Goal: Task Accomplishment & Management: Complete application form

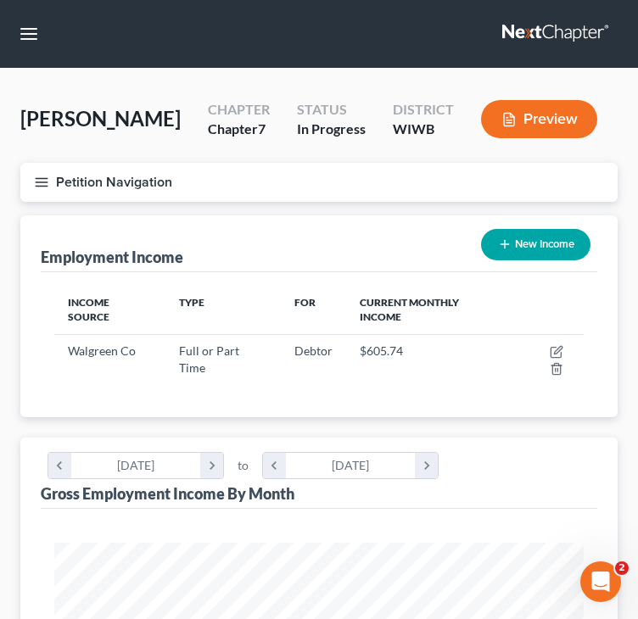
scroll to position [265, 563]
click at [48, 182] on line "button" at bounding box center [42, 182] width 12 height 0
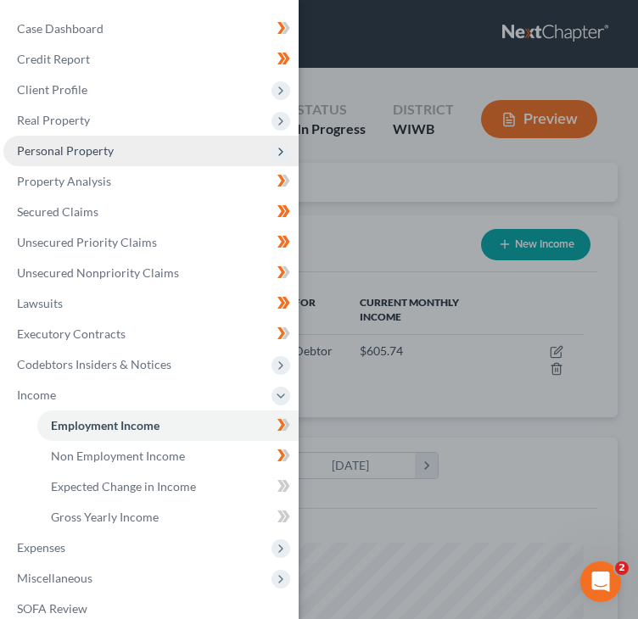
click at [72, 150] on span "Personal Property" at bounding box center [65, 150] width 97 height 14
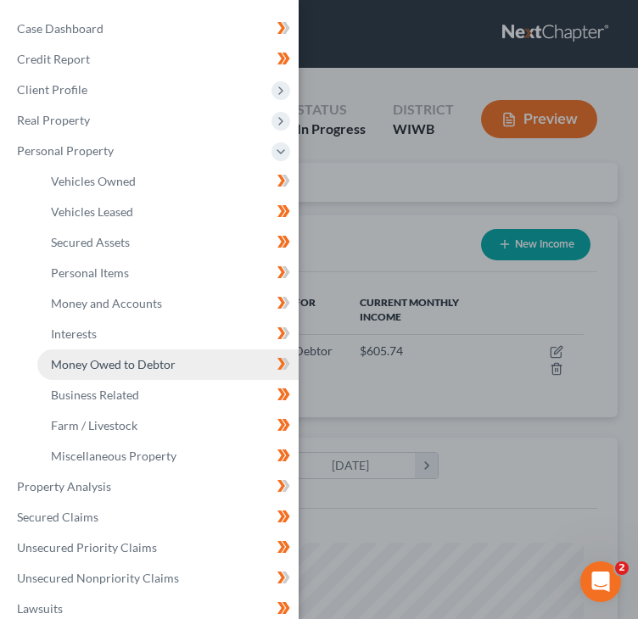
click at [98, 367] on span "Money Owed to Debtor" at bounding box center [113, 364] width 125 height 14
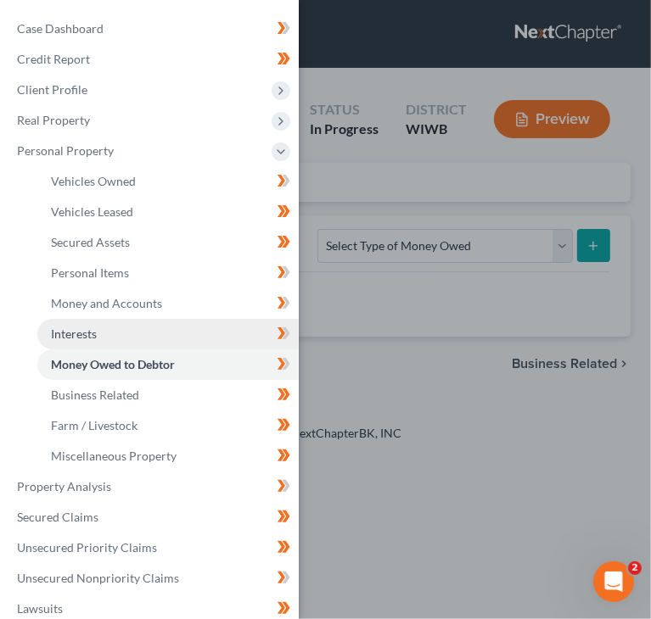
click at [95, 338] on span "Interests" at bounding box center [74, 334] width 46 height 14
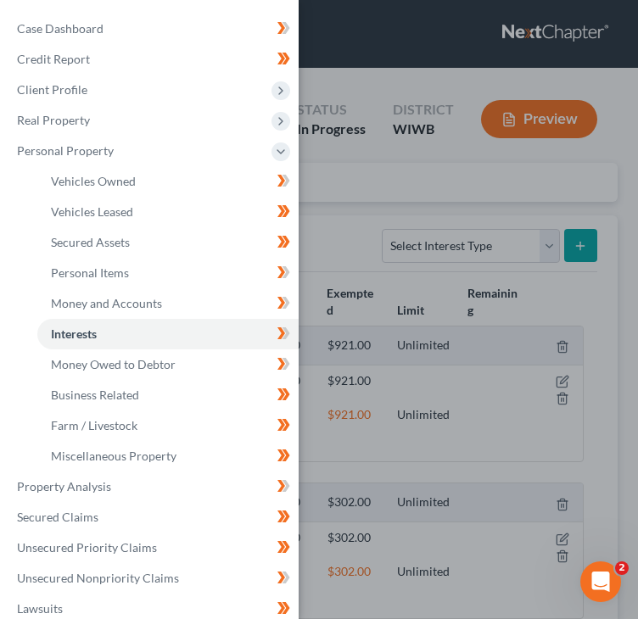
click at [429, 199] on div "Case Dashboard Payments Invoices Payments Payments Credit Report Client Profile" at bounding box center [319, 309] width 638 height 619
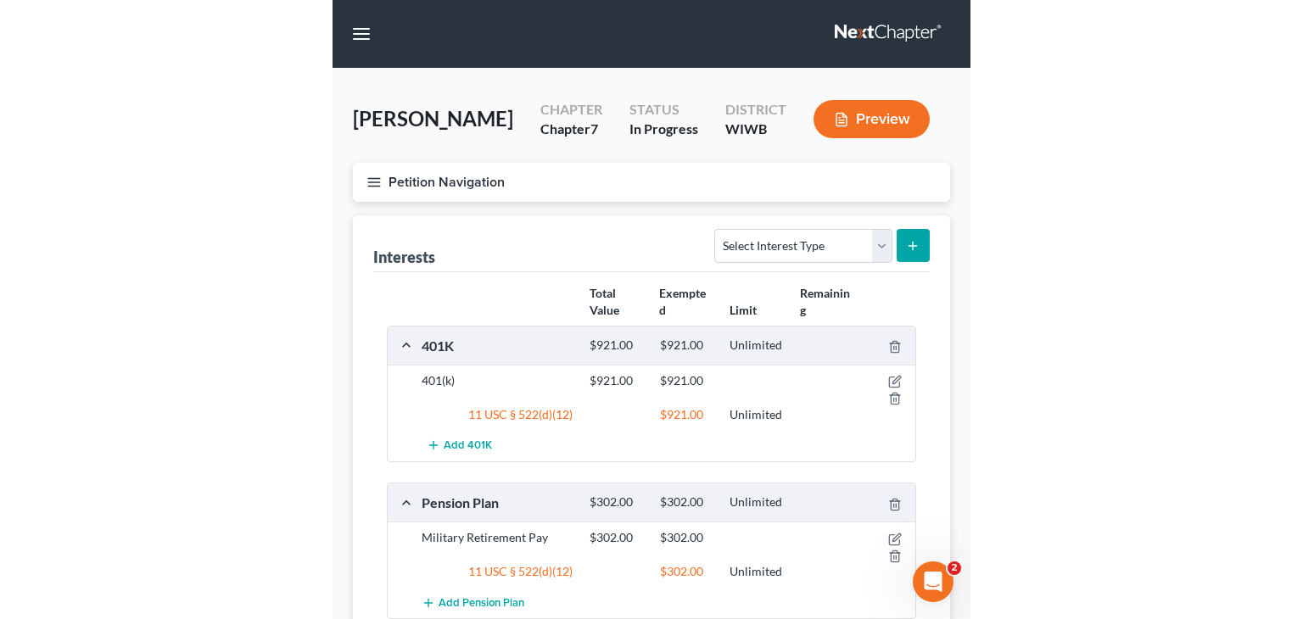
scroll to position [85, 0]
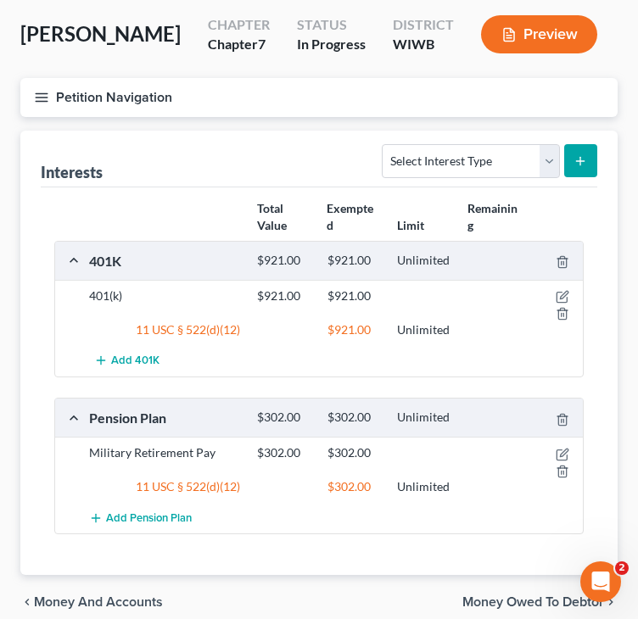
click at [562, 39] on button "Preview" at bounding box center [539, 34] width 116 height 38
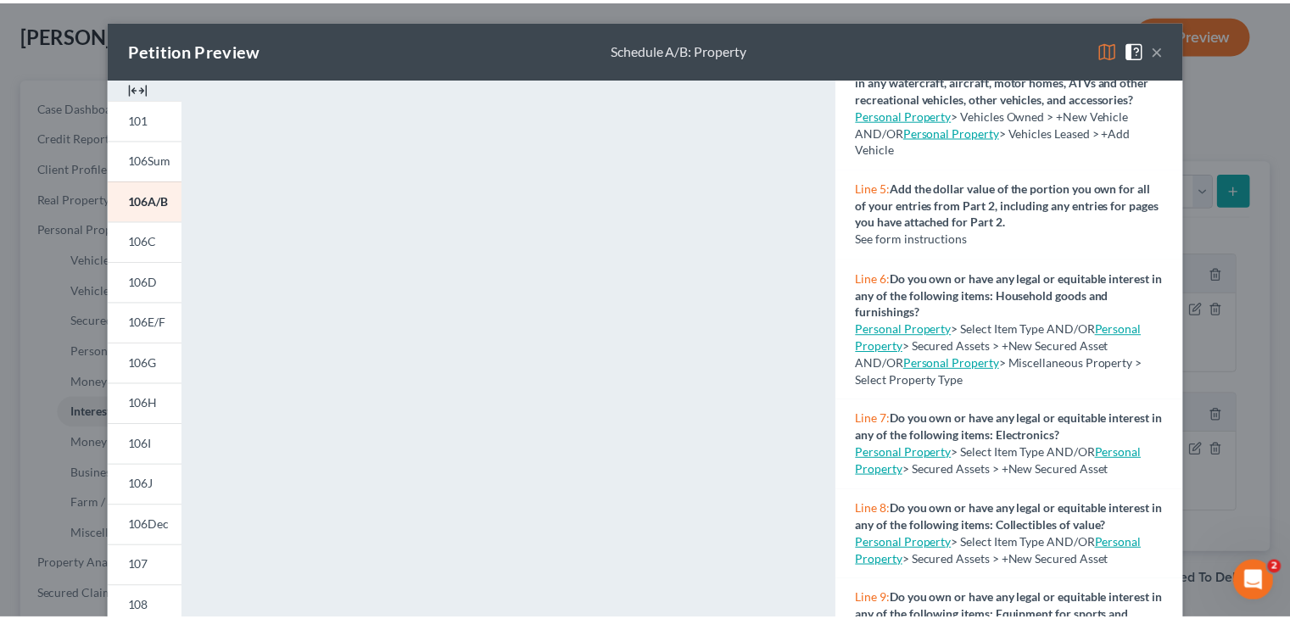
scroll to position [424, 0]
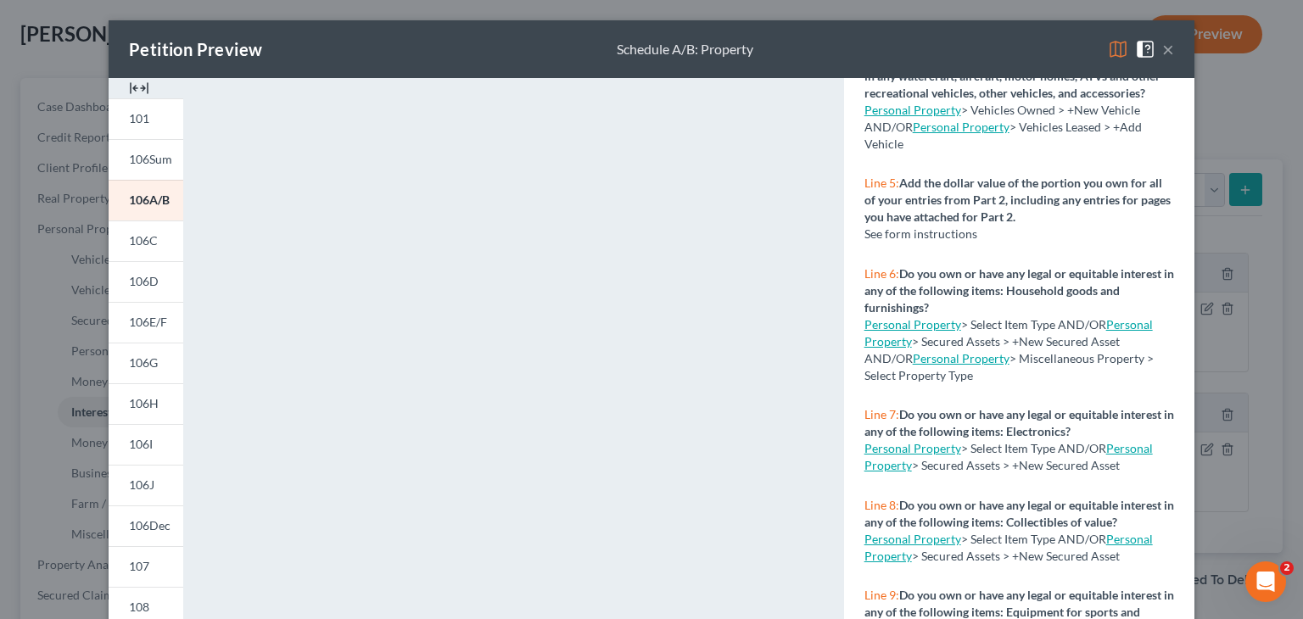
click at [637, 58] on button "×" at bounding box center [1168, 49] width 12 height 20
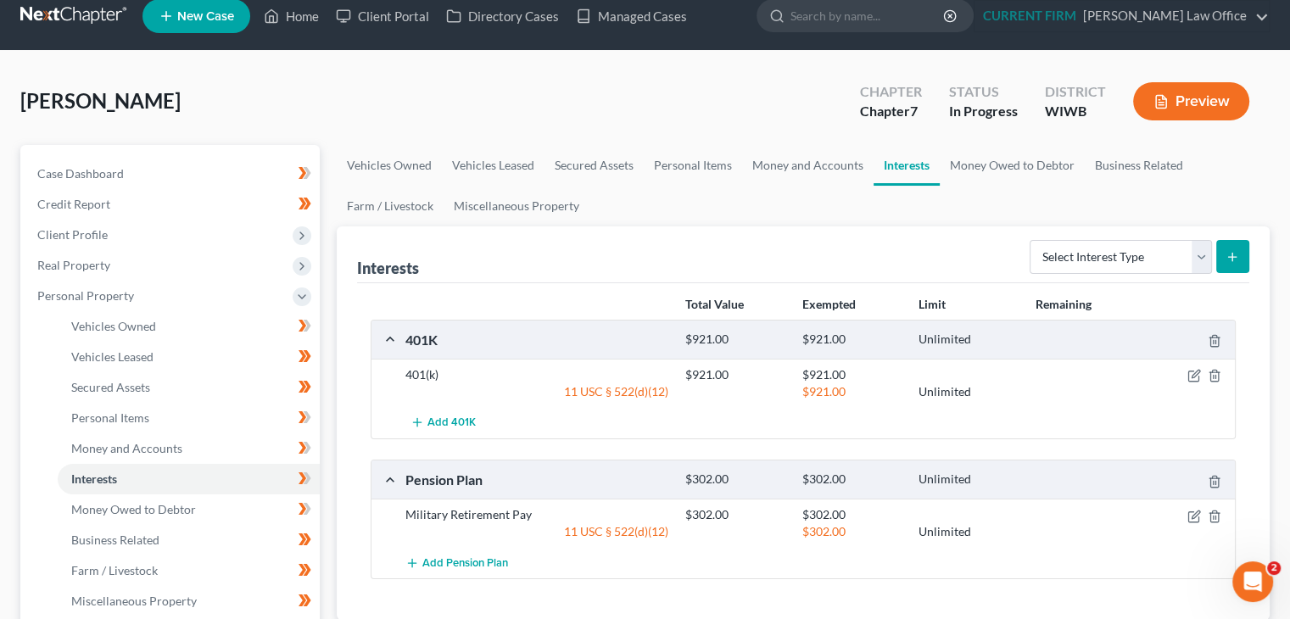
scroll to position [0, 0]
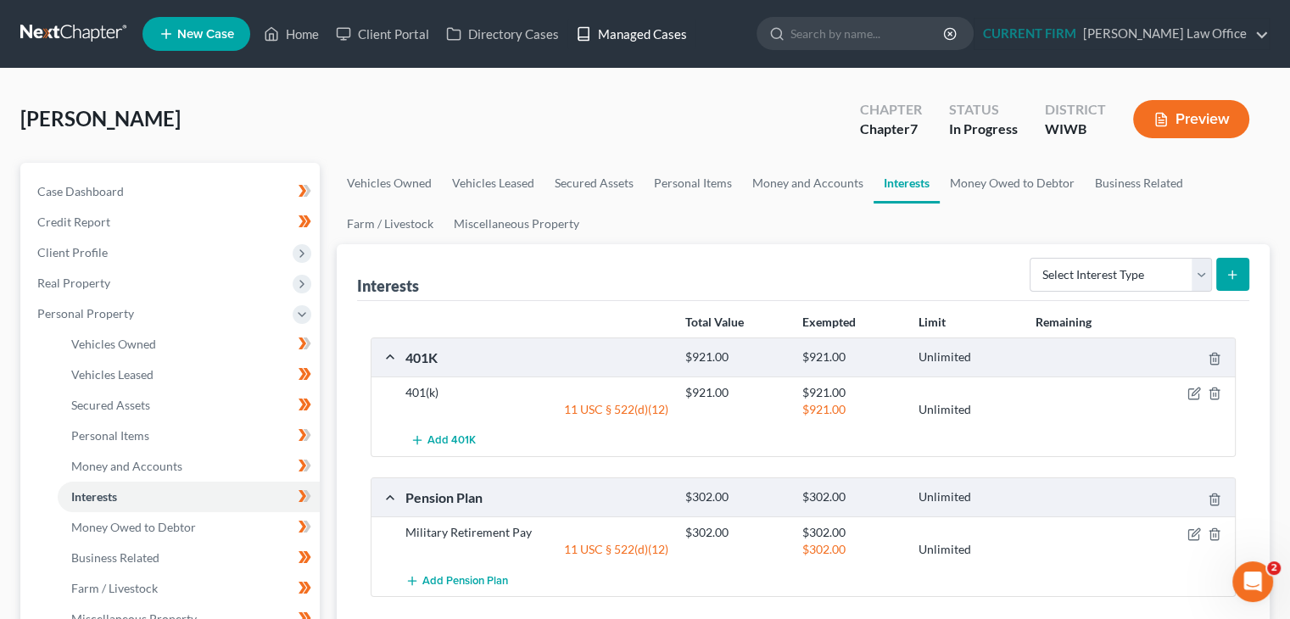
click at [637, 39] on link "Managed Cases" at bounding box center [632, 34] width 128 height 31
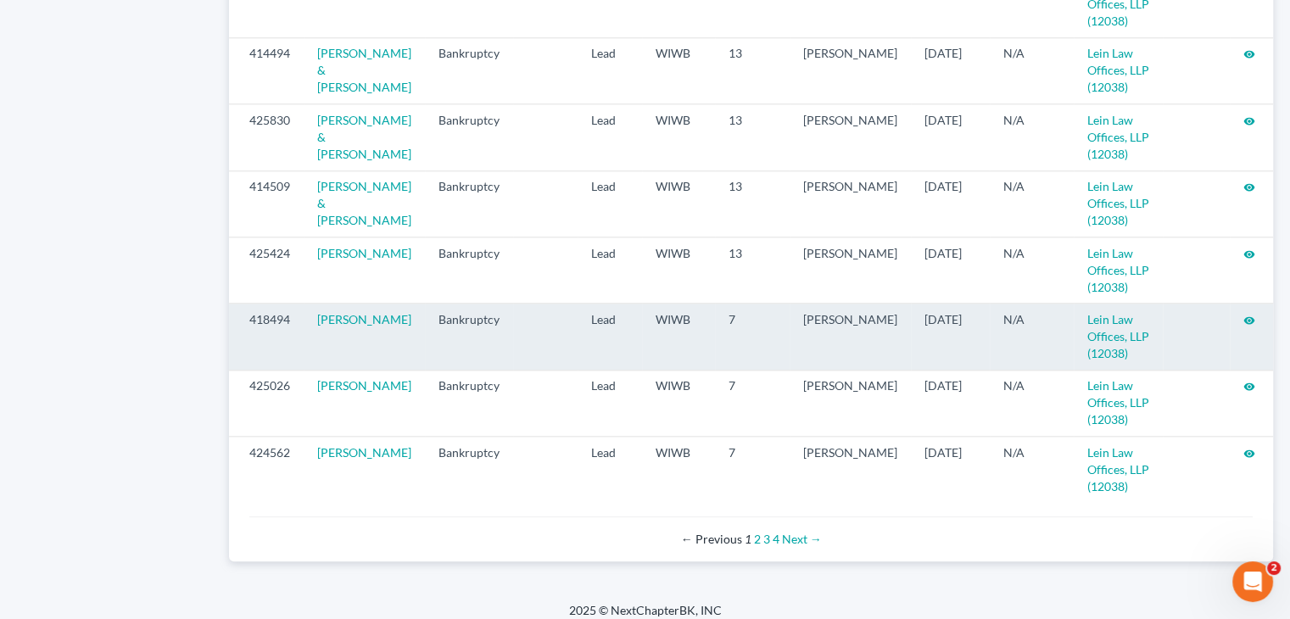
scroll to position [1853, 0]
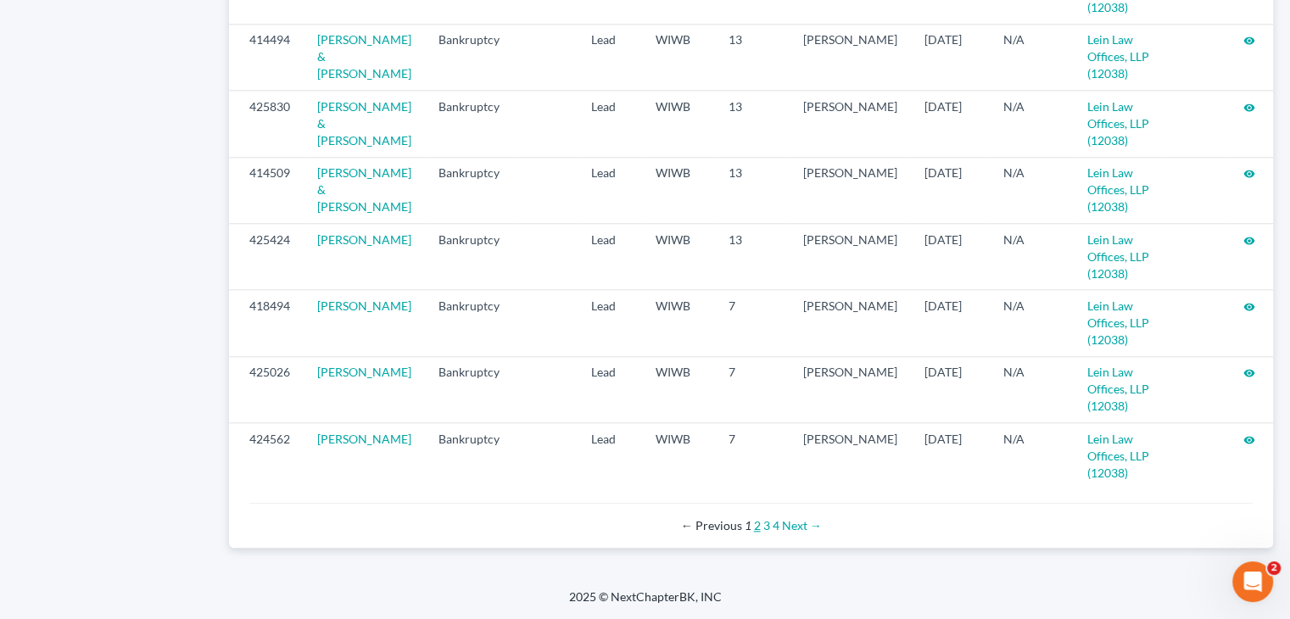
click at [757, 527] on link "2" at bounding box center [757, 525] width 7 height 14
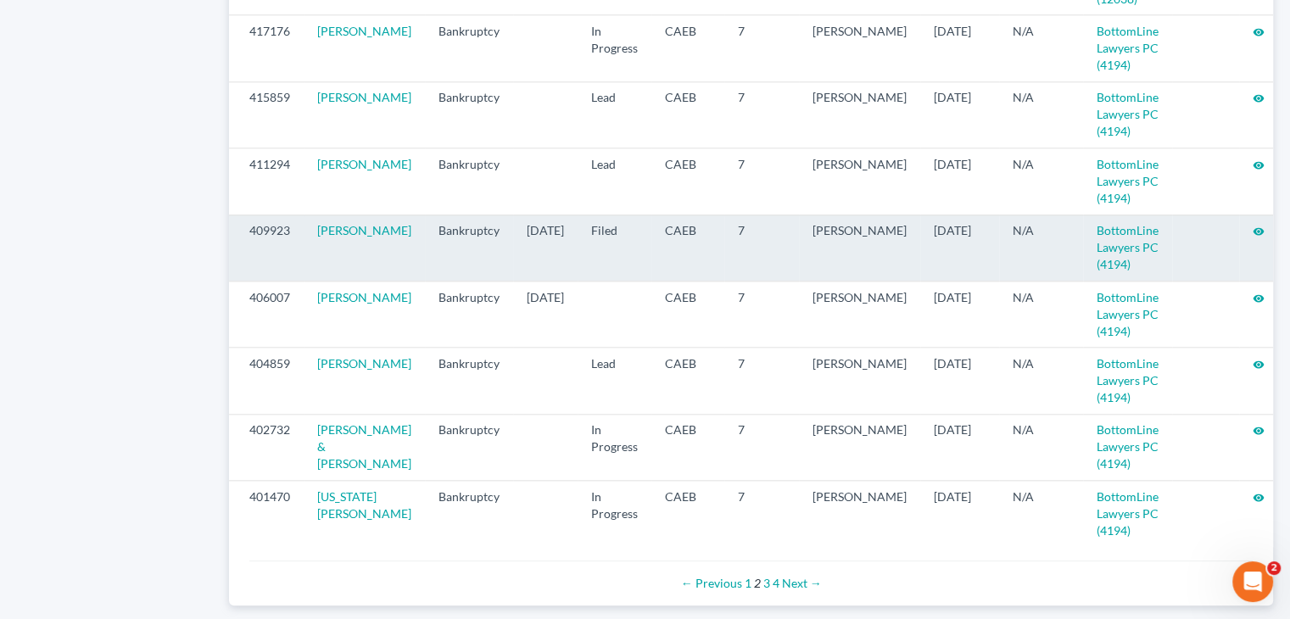
scroll to position [1866, 0]
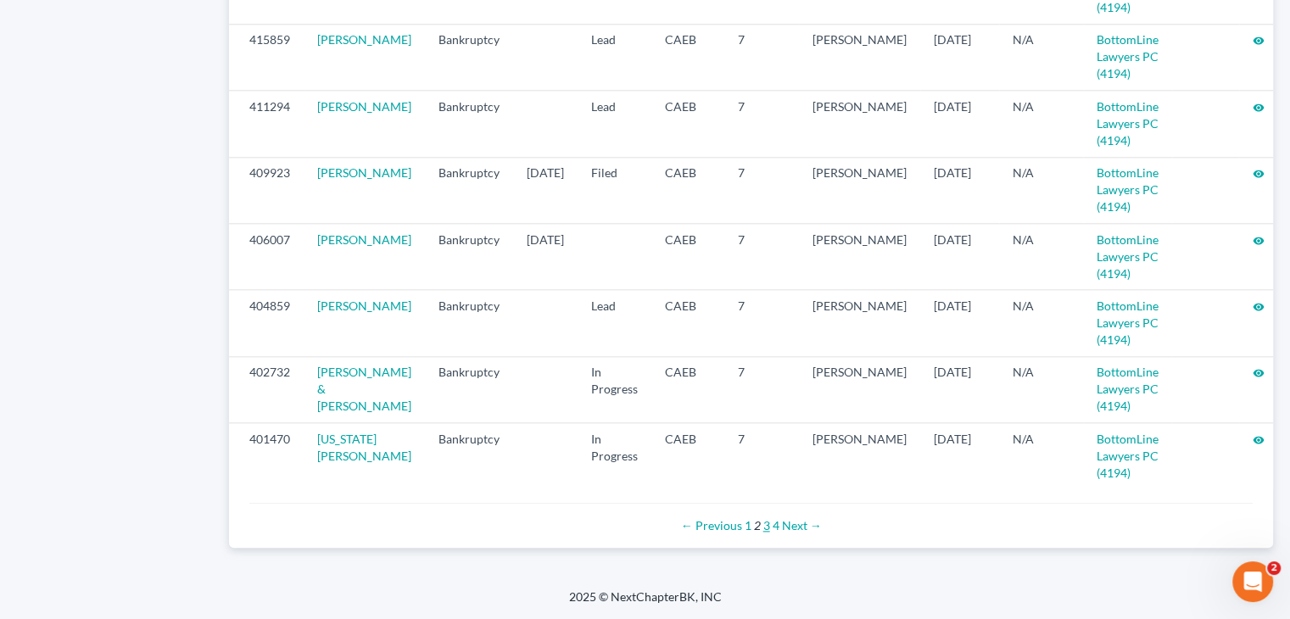
click at [767, 533] on link "3" at bounding box center [767, 525] width 7 height 14
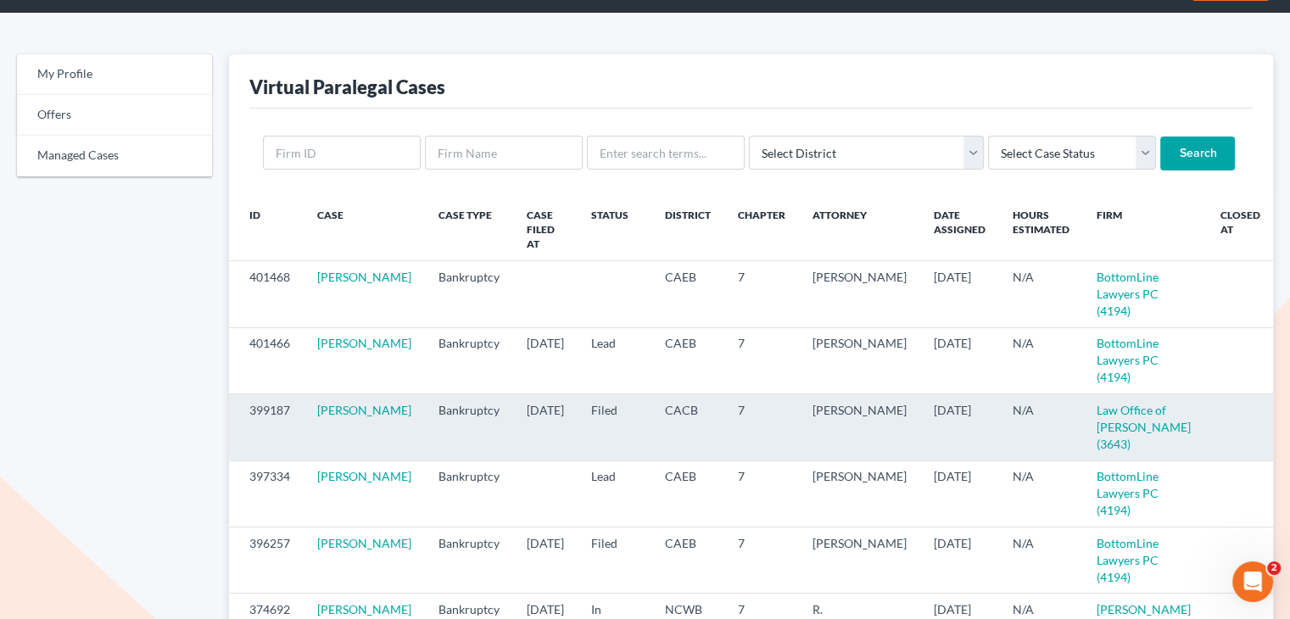
scroll to position [85, 0]
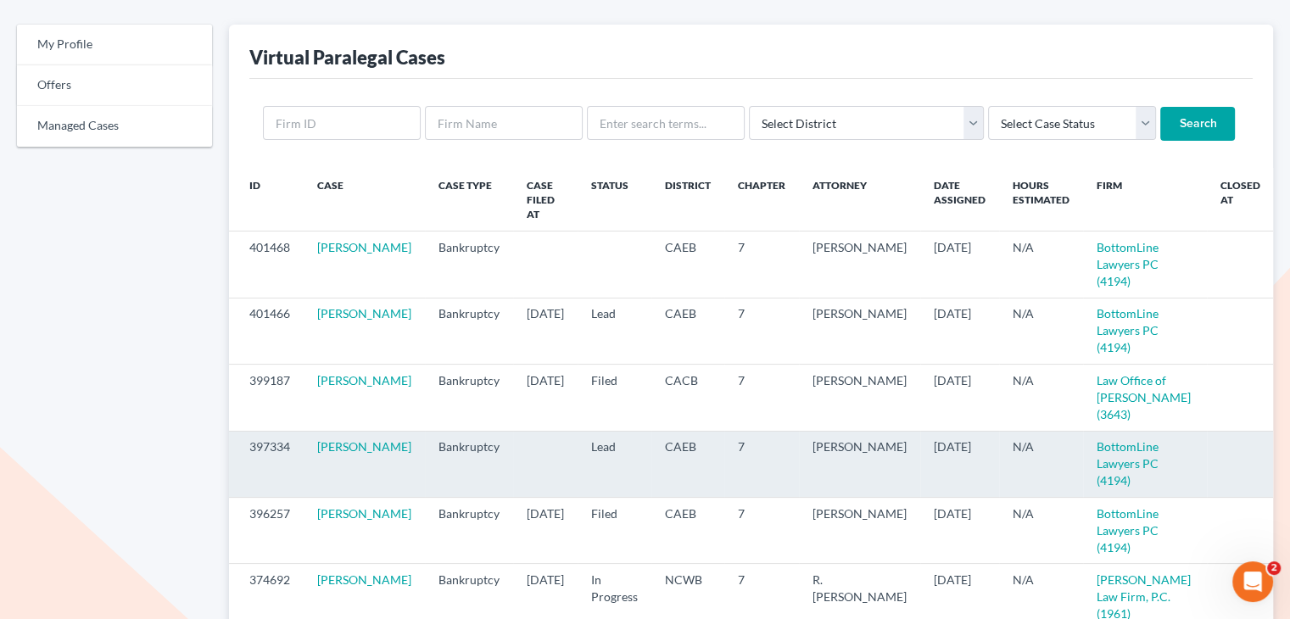
click at [1288, 442] on icon "visibility" at bounding box center [1294, 448] width 12 height 12
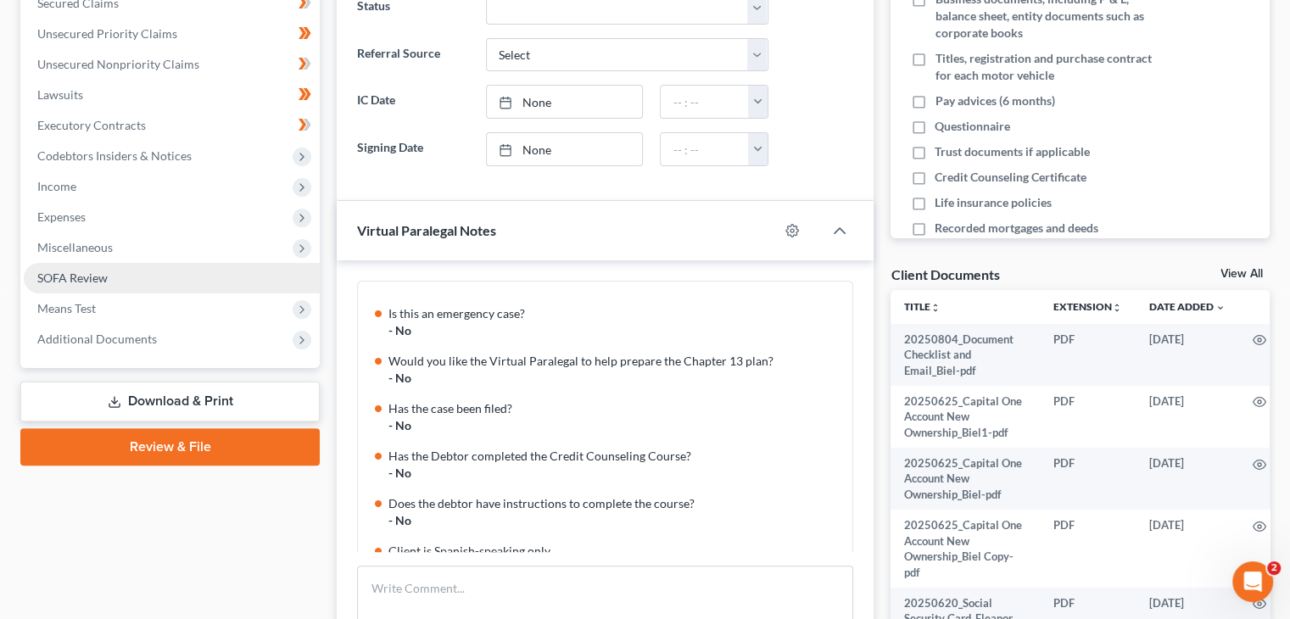
scroll to position [424, 0]
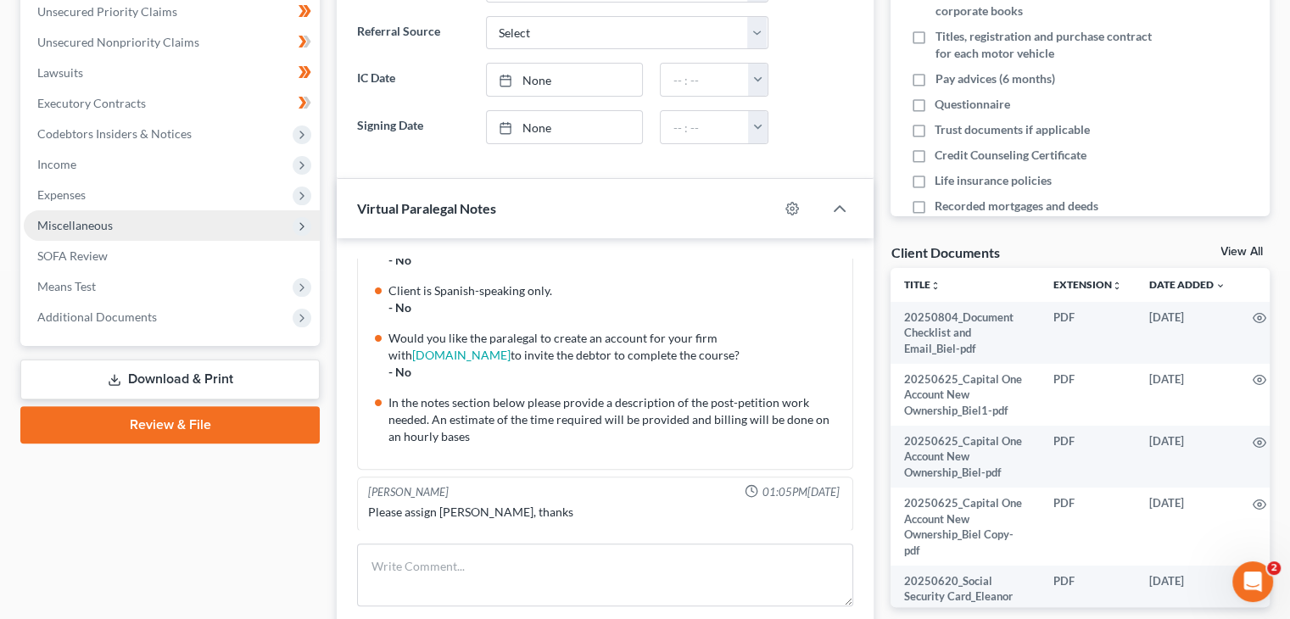
click at [74, 224] on span "Miscellaneous" at bounding box center [75, 225] width 76 height 14
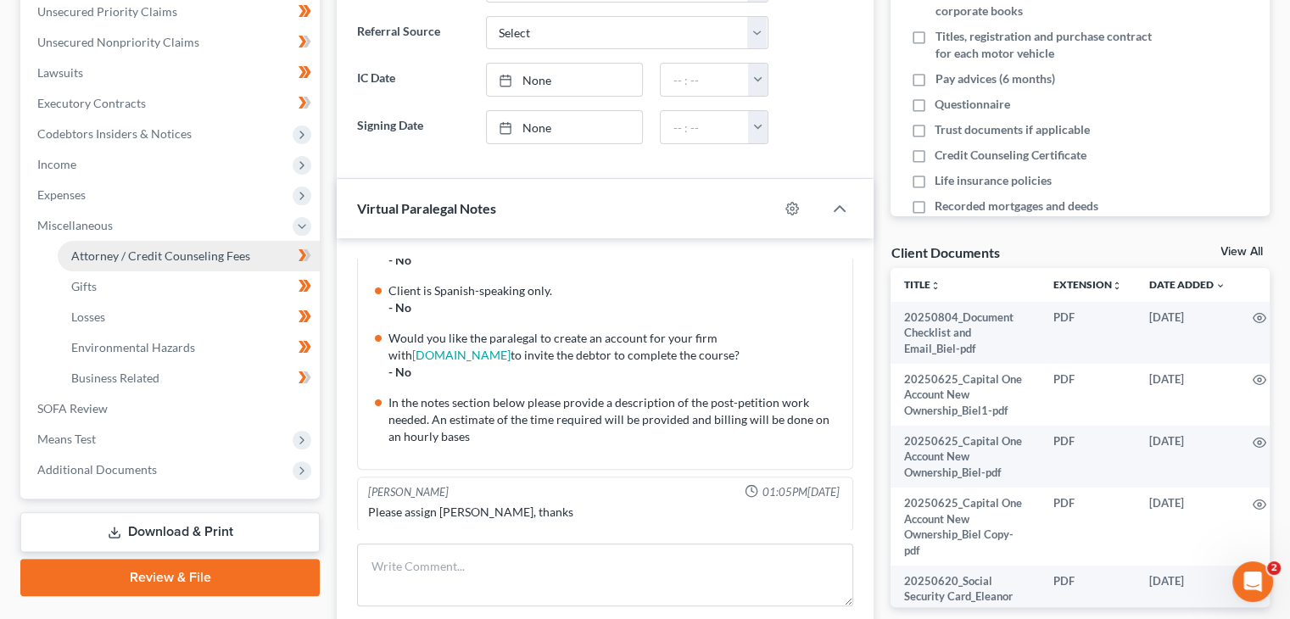
click at [192, 249] on span "Attorney / Credit Counseling Fees" at bounding box center [160, 256] width 179 height 14
select select "0"
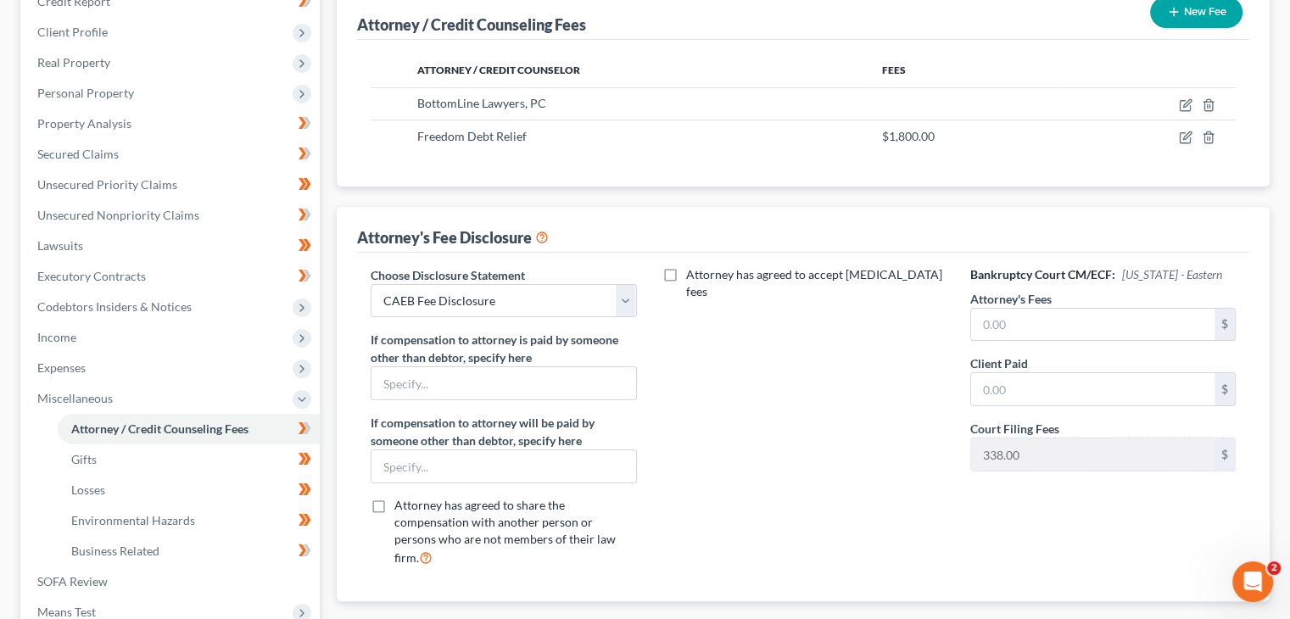
scroll to position [255, 0]
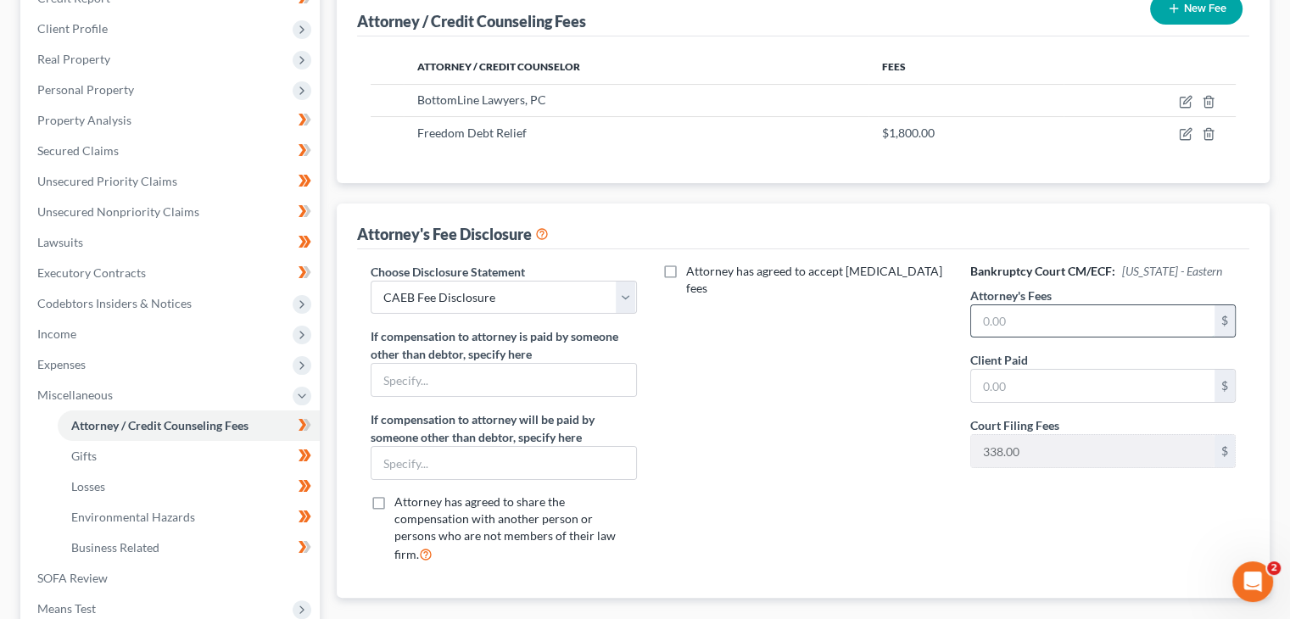
click at [1042, 319] on input "text" at bounding box center [1092, 321] width 243 height 32
type input "2,000"
type input "1,250"
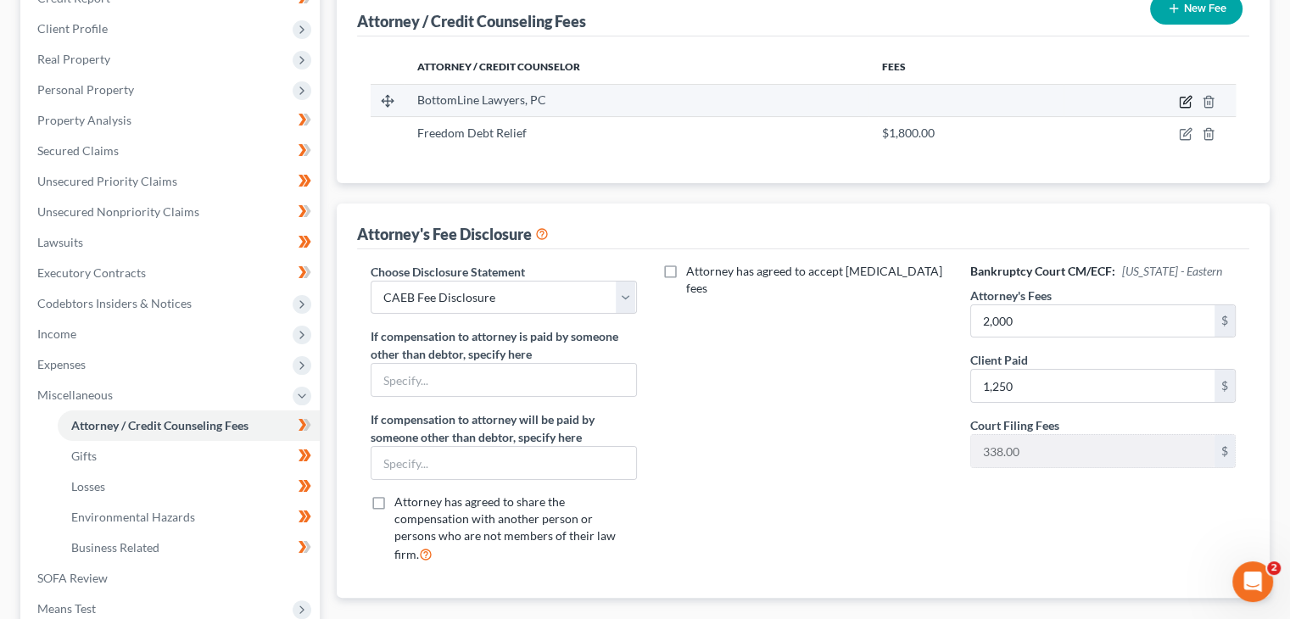
click at [1188, 103] on icon "button" at bounding box center [1186, 102] width 14 height 14
select select "4"
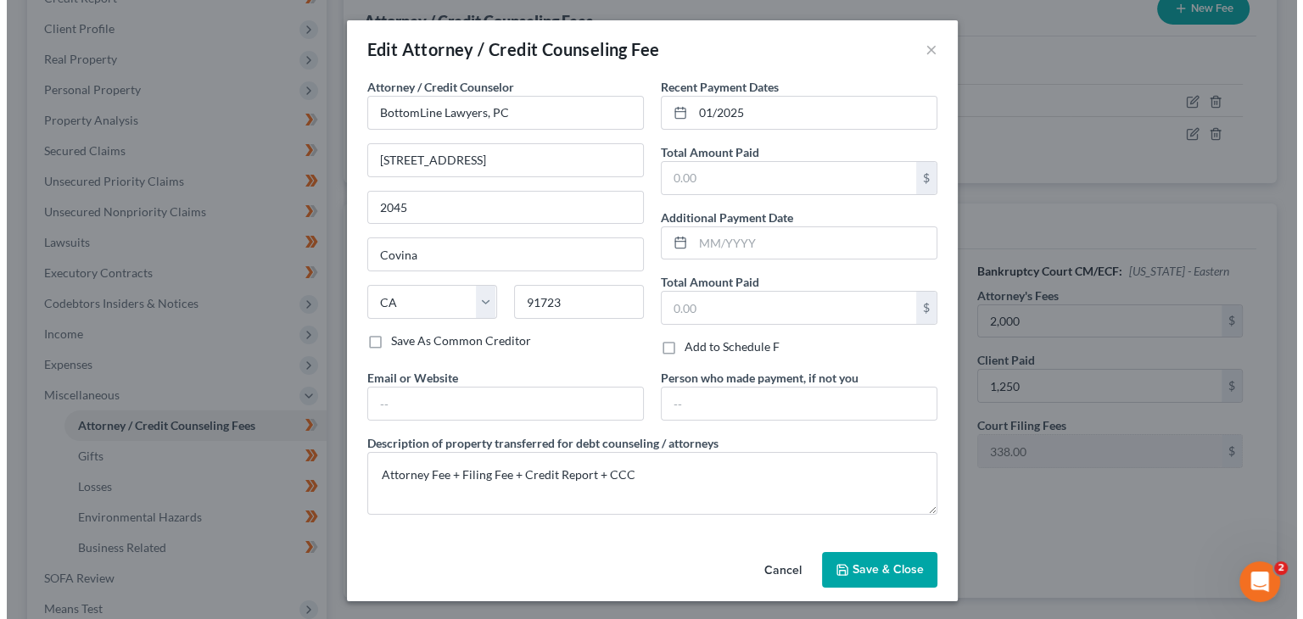
scroll to position [224, 0]
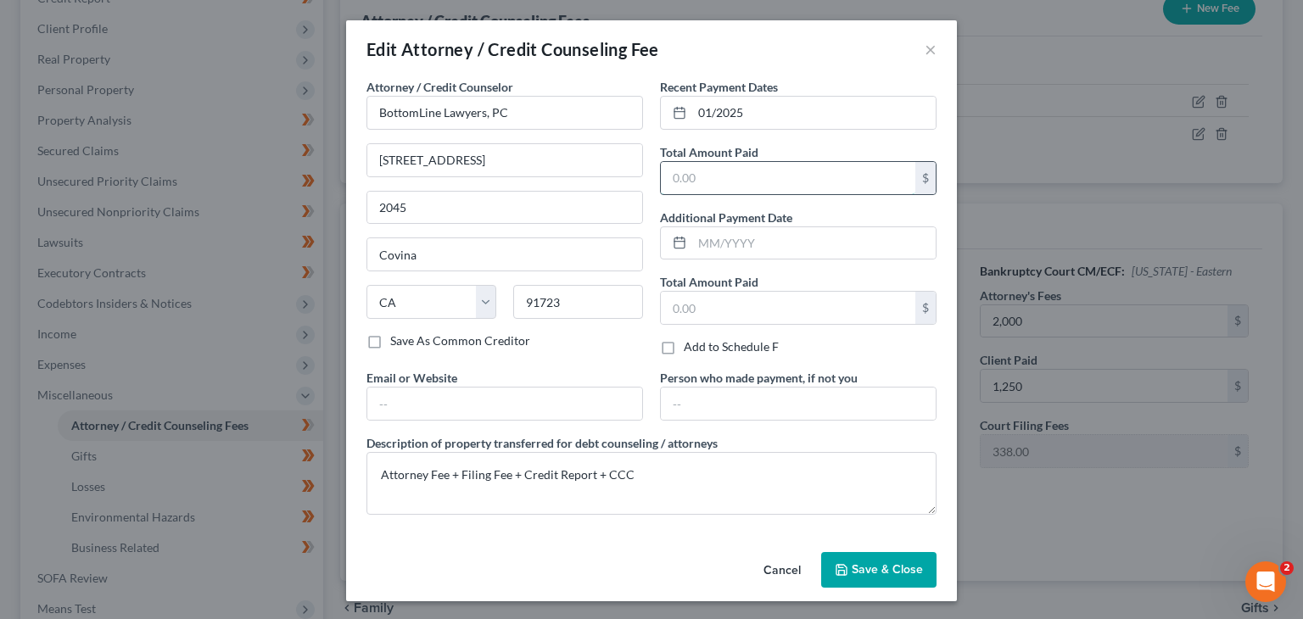
click at [784, 176] on input "text" at bounding box center [788, 178] width 255 height 32
type input "1,250"
click at [870, 574] on button "Save & Close" at bounding box center [878, 570] width 115 height 36
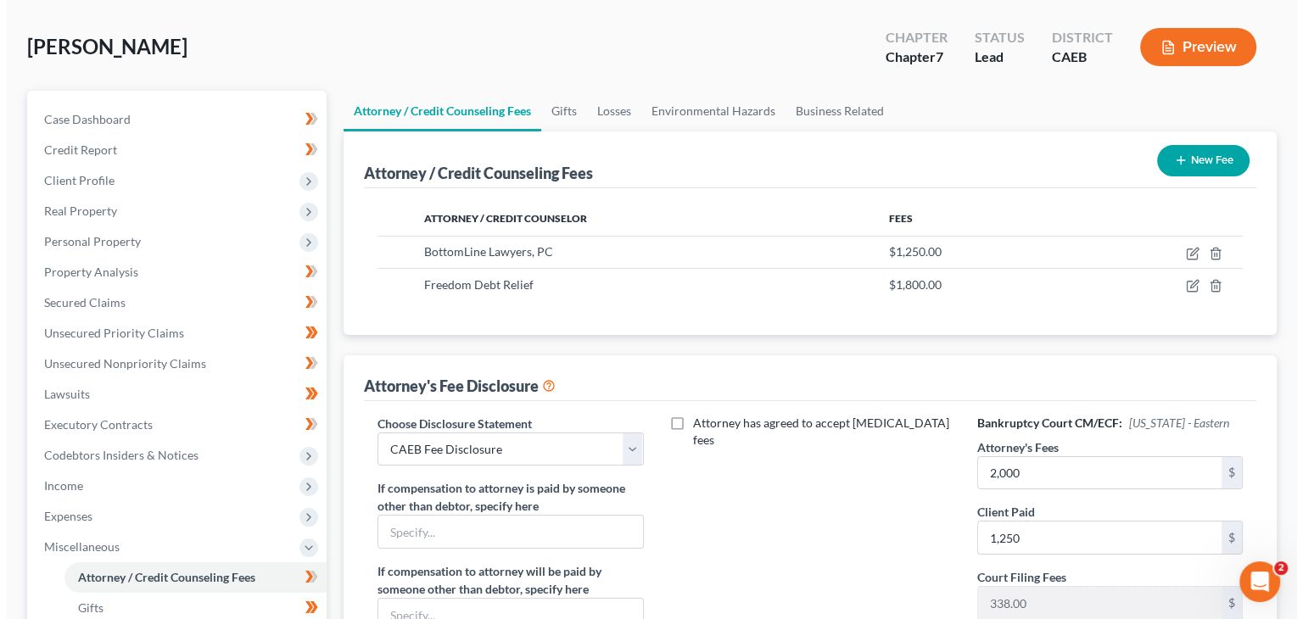
scroll to position [0, 0]
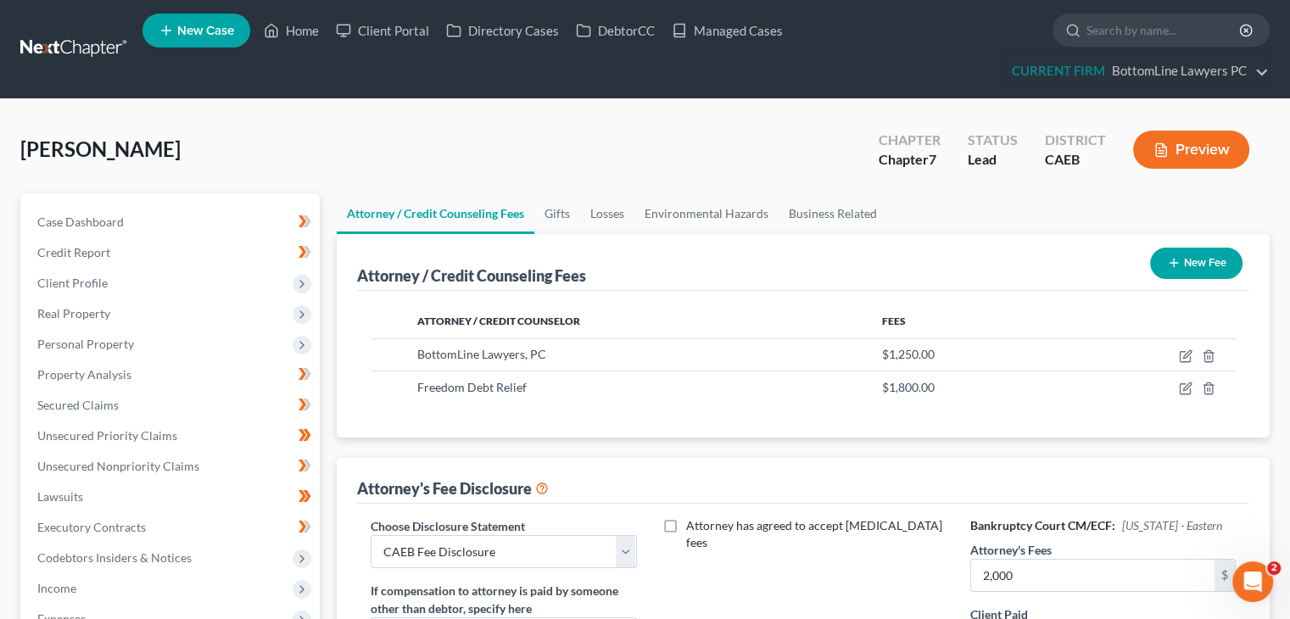
click at [1193, 154] on button "Preview" at bounding box center [1191, 150] width 116 height 38
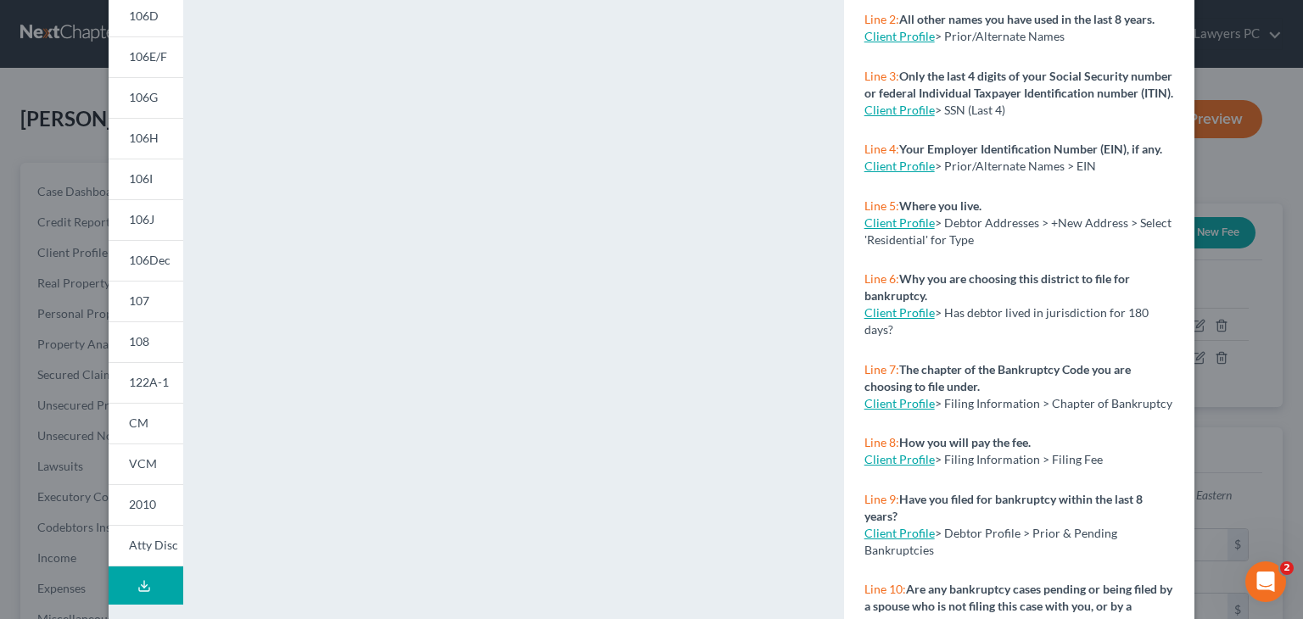
scroll to position [338, 0]
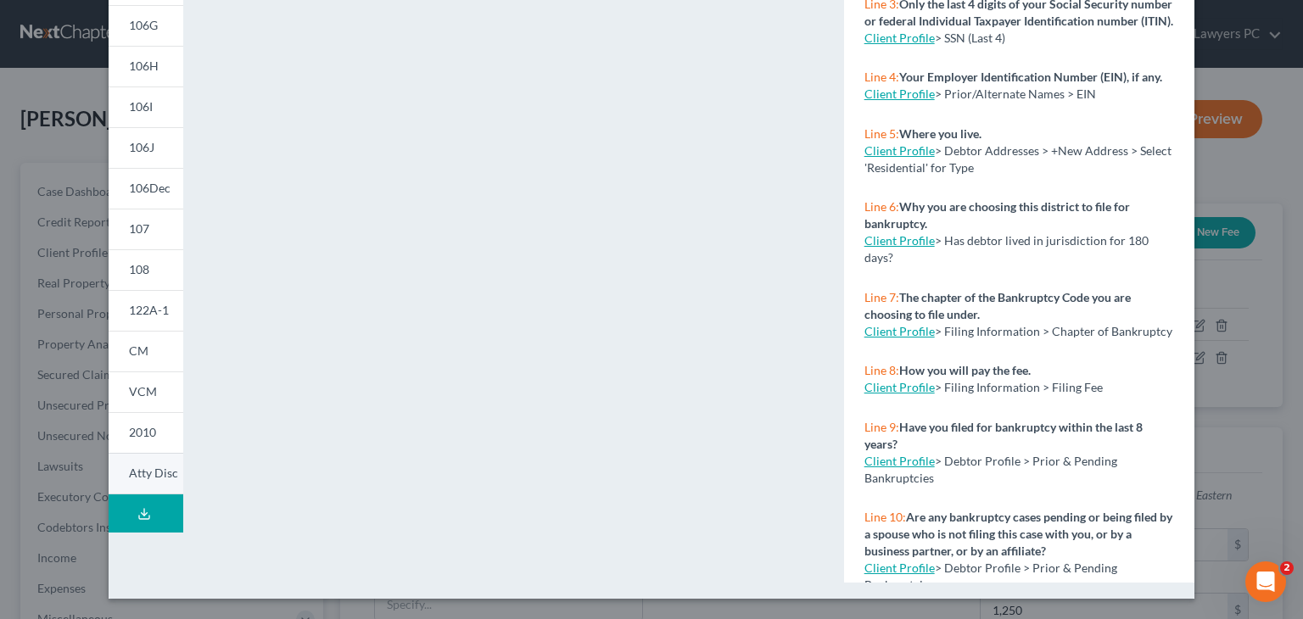
click at [130, 478] on span "Atty Disc" at bounding box center [153, 473] width 49 height 14
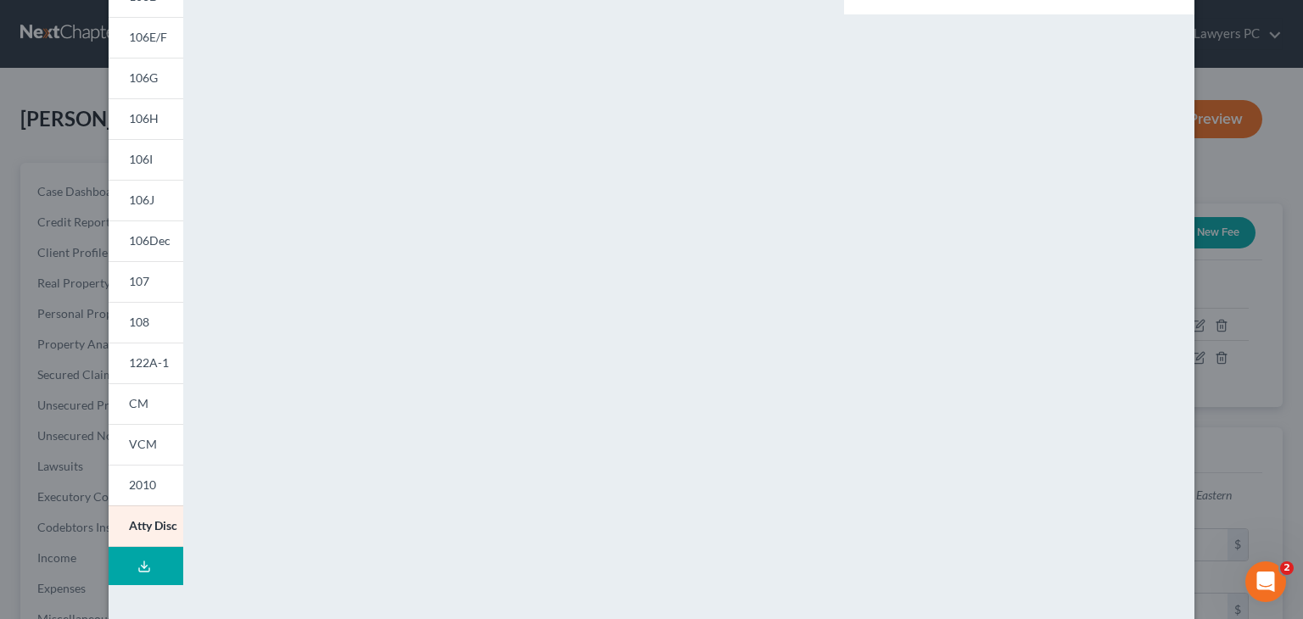
scroll to position [253, 0]
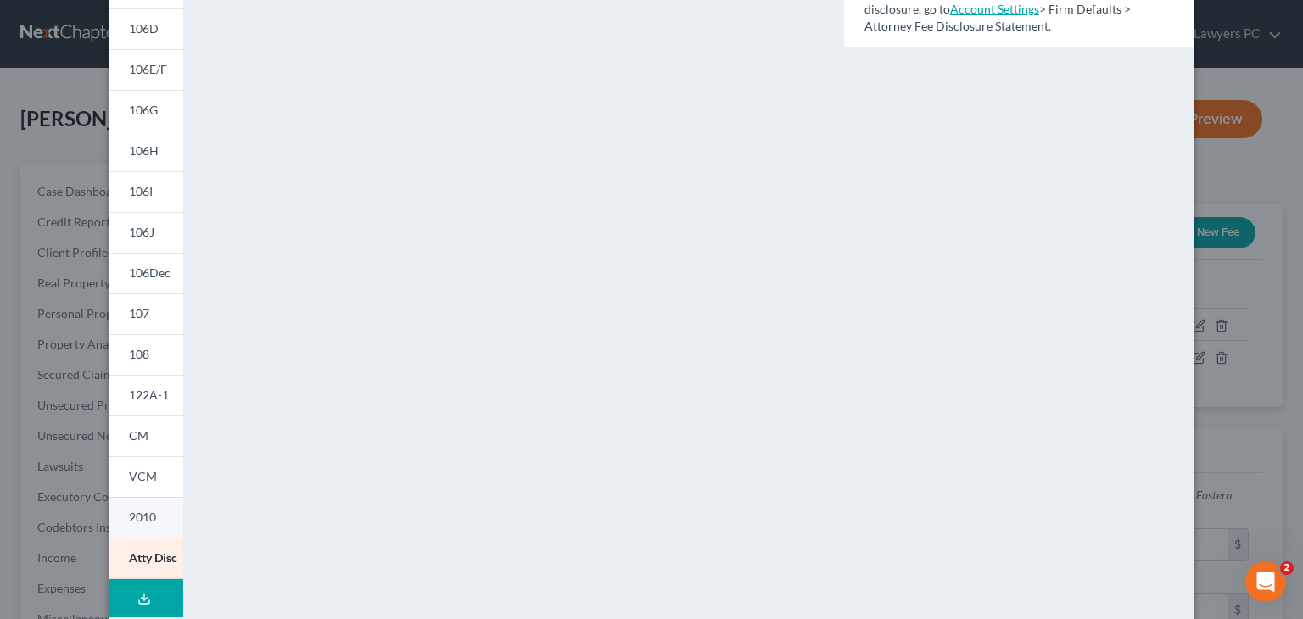
click at [139, 522] on span "2010" at bounding box center [142, 517] width 27 height 14
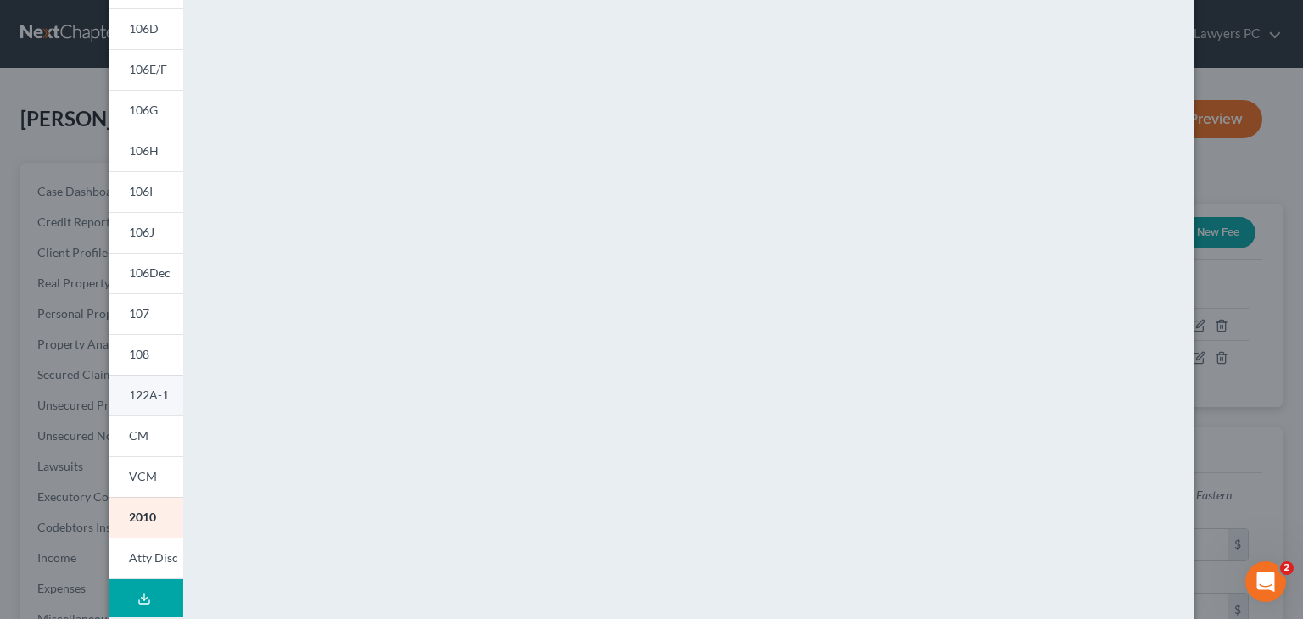
click at [139, 391] on span "122A-1" at bounding box center [149, 395] width 40 height 14
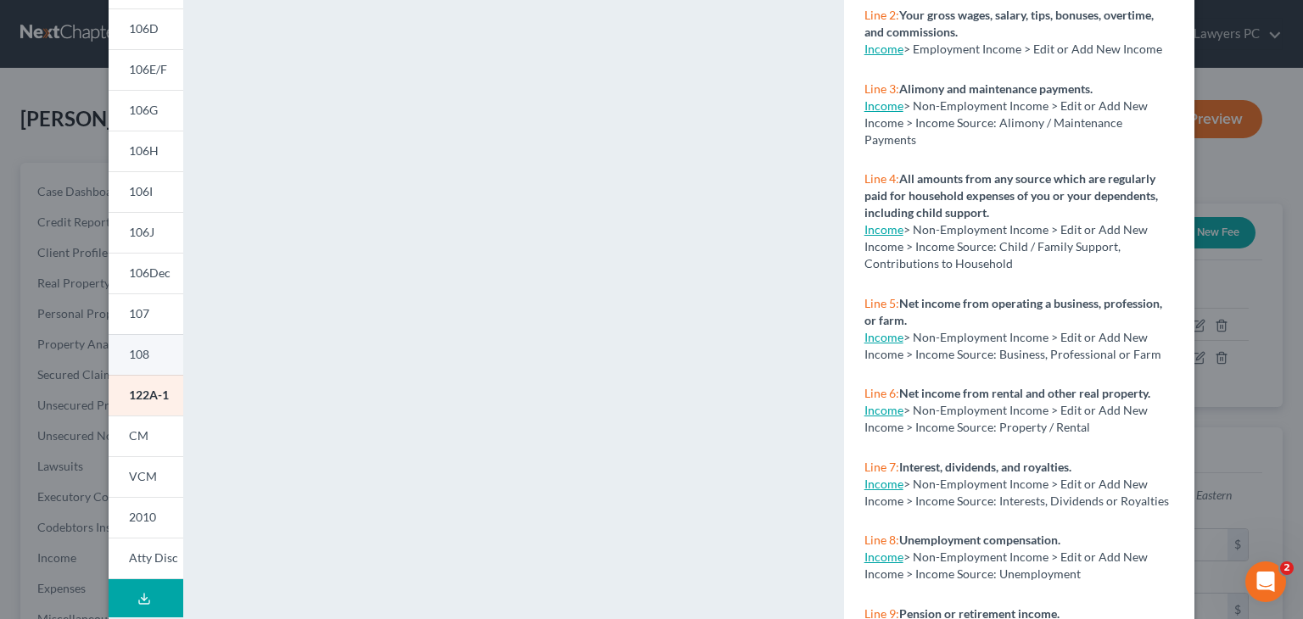
click at [145, 354] on link "108" at bounding box center [146, 354] width 75 height 41
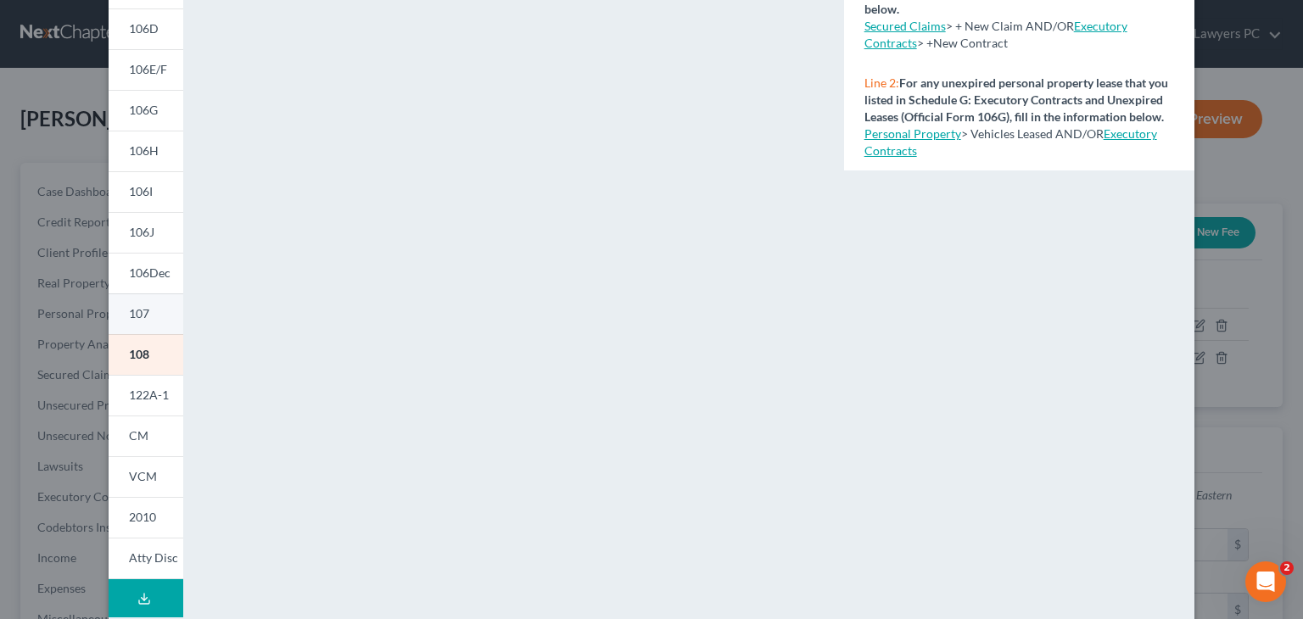
click at [157, 319] on link "107" at bounding box center [146, 314] width 75 height 41
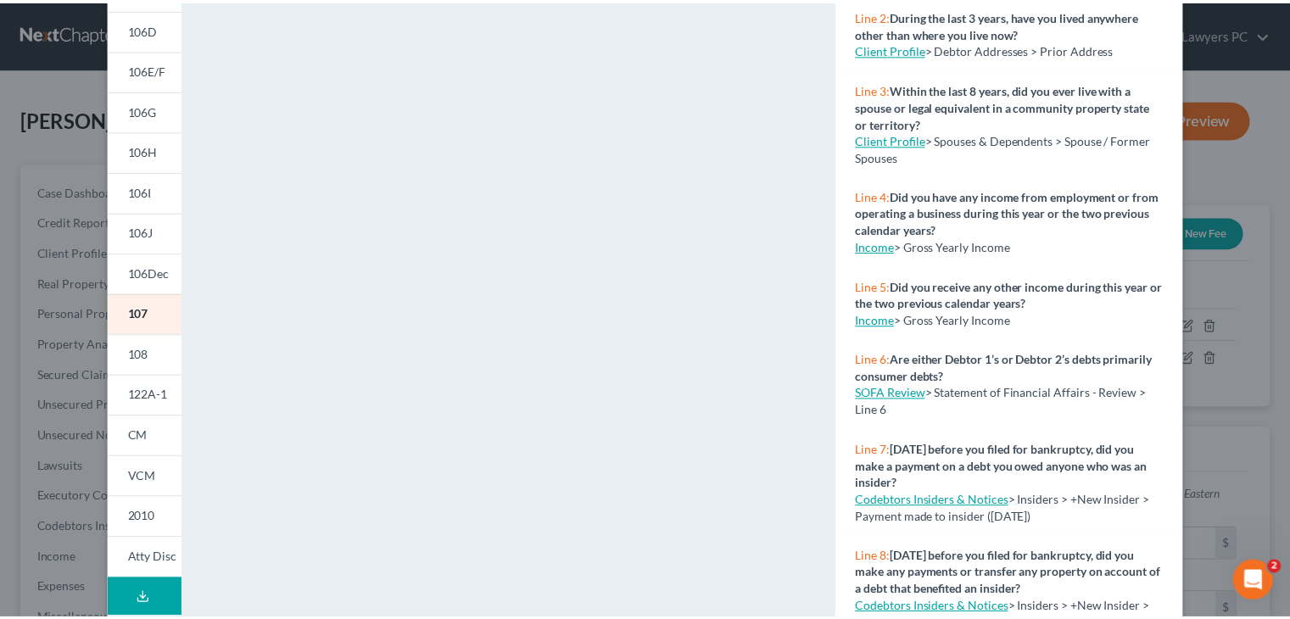
scroll to position [0, 0]
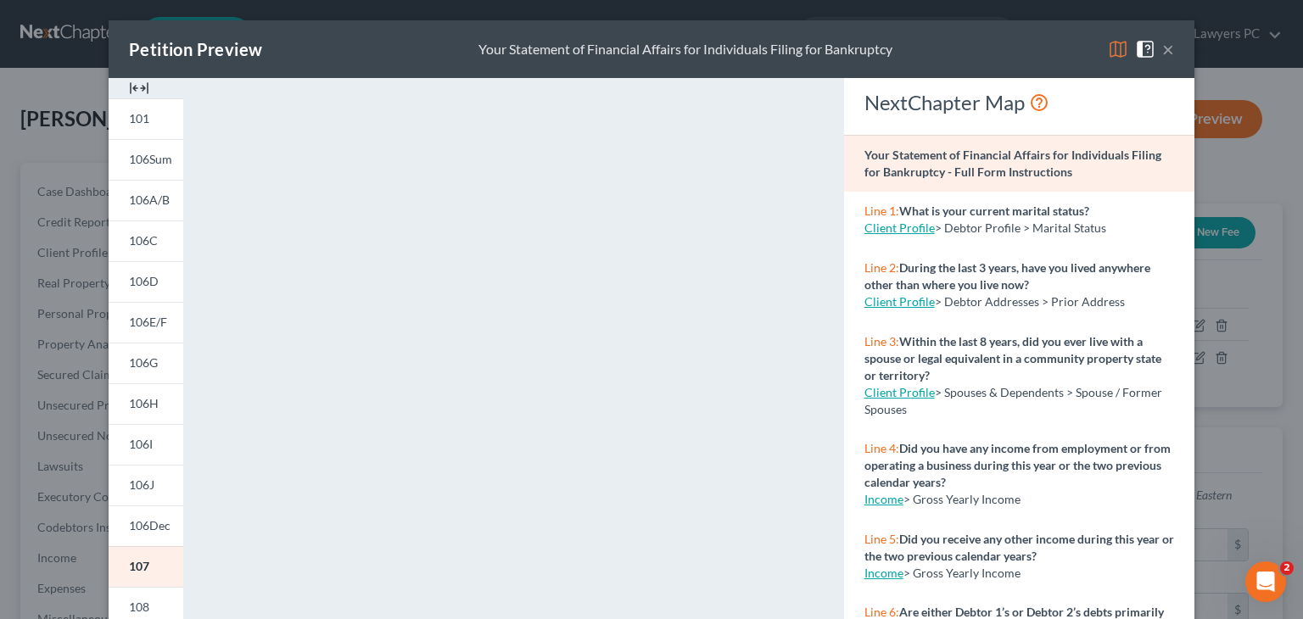
click at [1162, 50] on button "×" at bounding box center [1168, 49] width 12 height 20
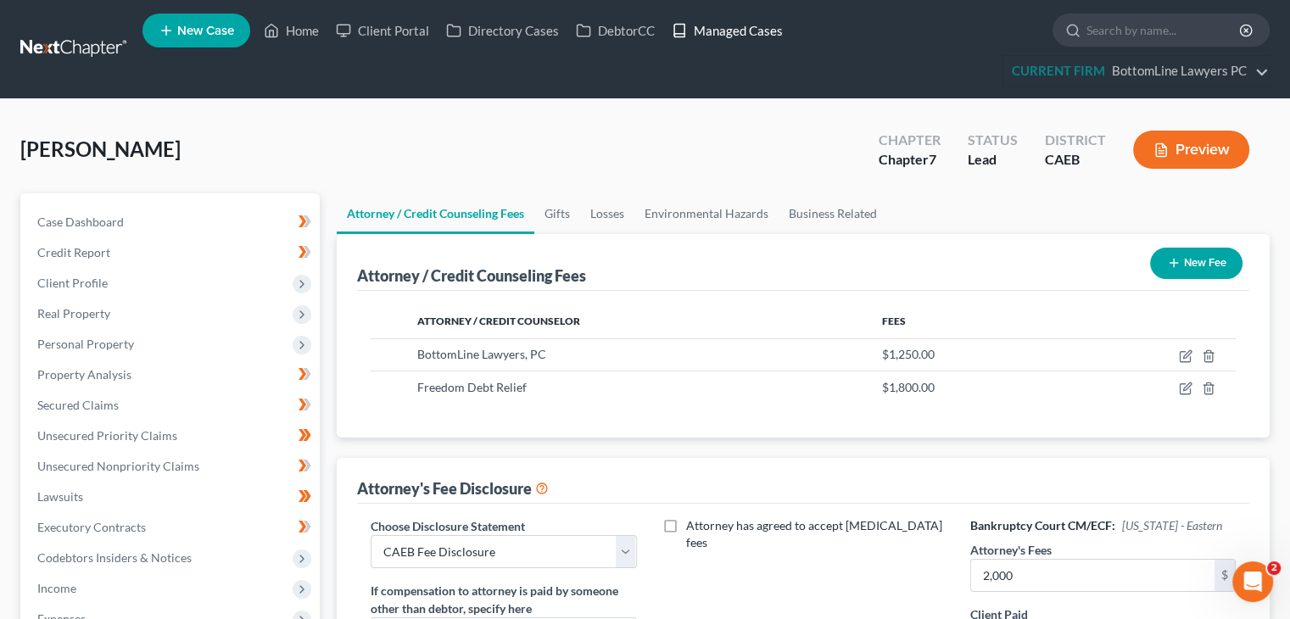
click at [745, 30] on link "Managed Cases" at bounding box center [727, 30] width 128 height 31
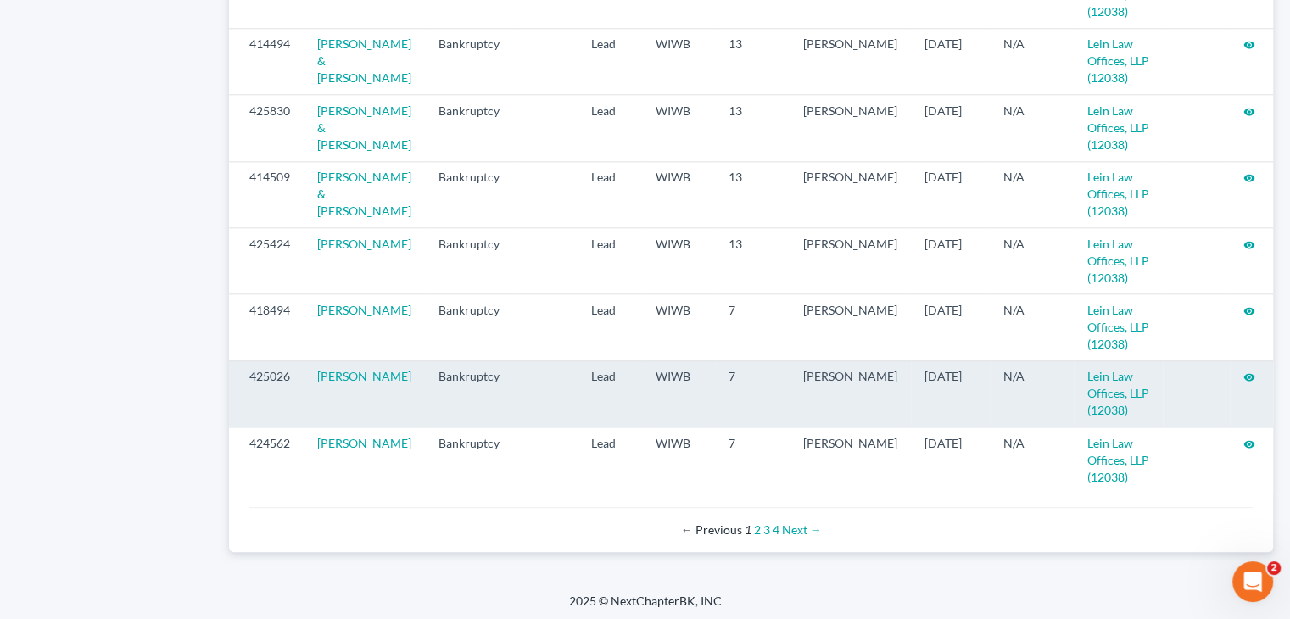
scroll to position [1853, 0]
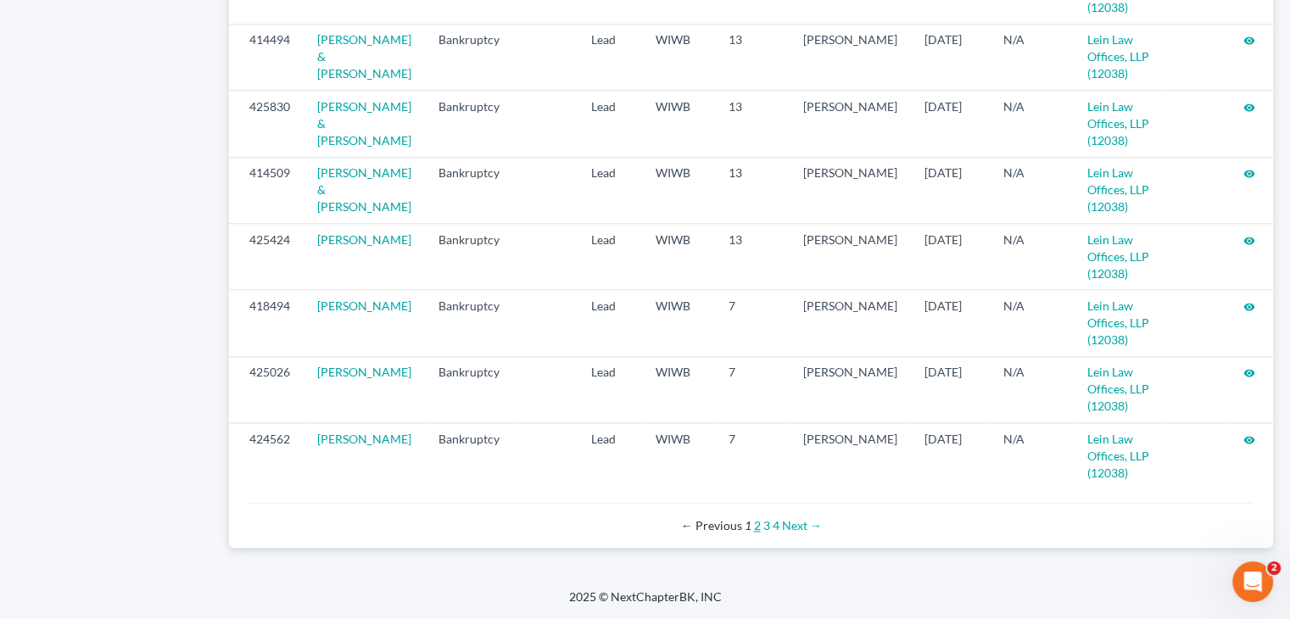
click at [754, 525] on link "2" at bounding box center [757, 525] width 7 height 14
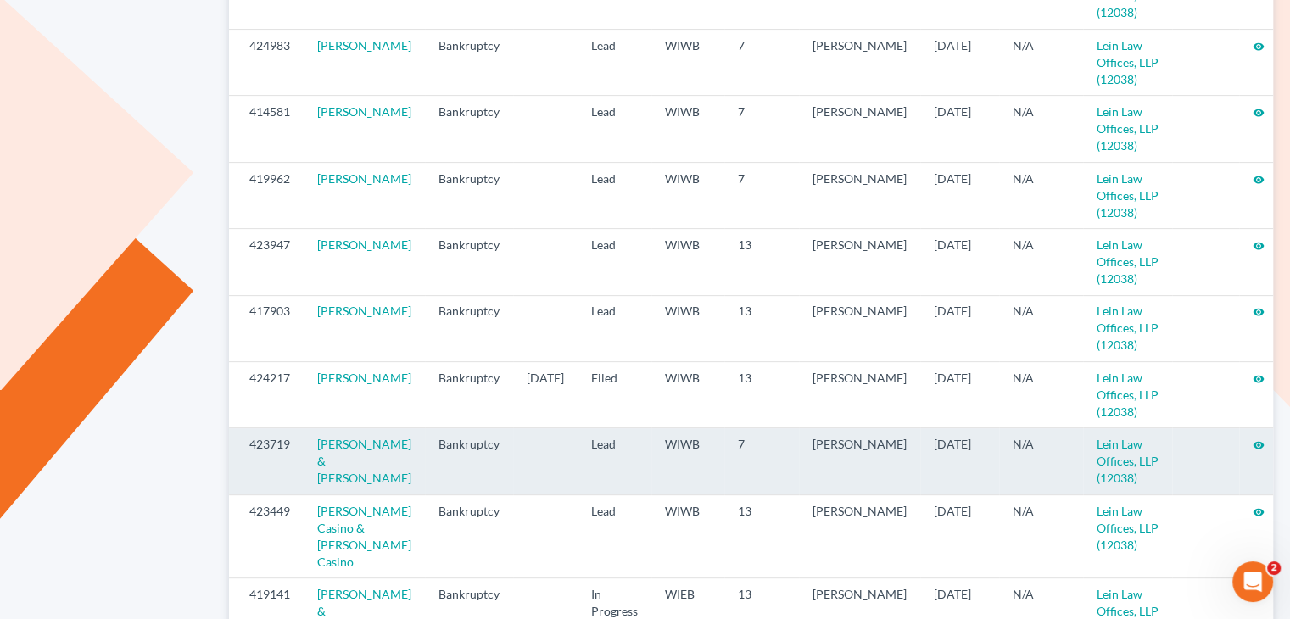
scroll to position [594, 0]
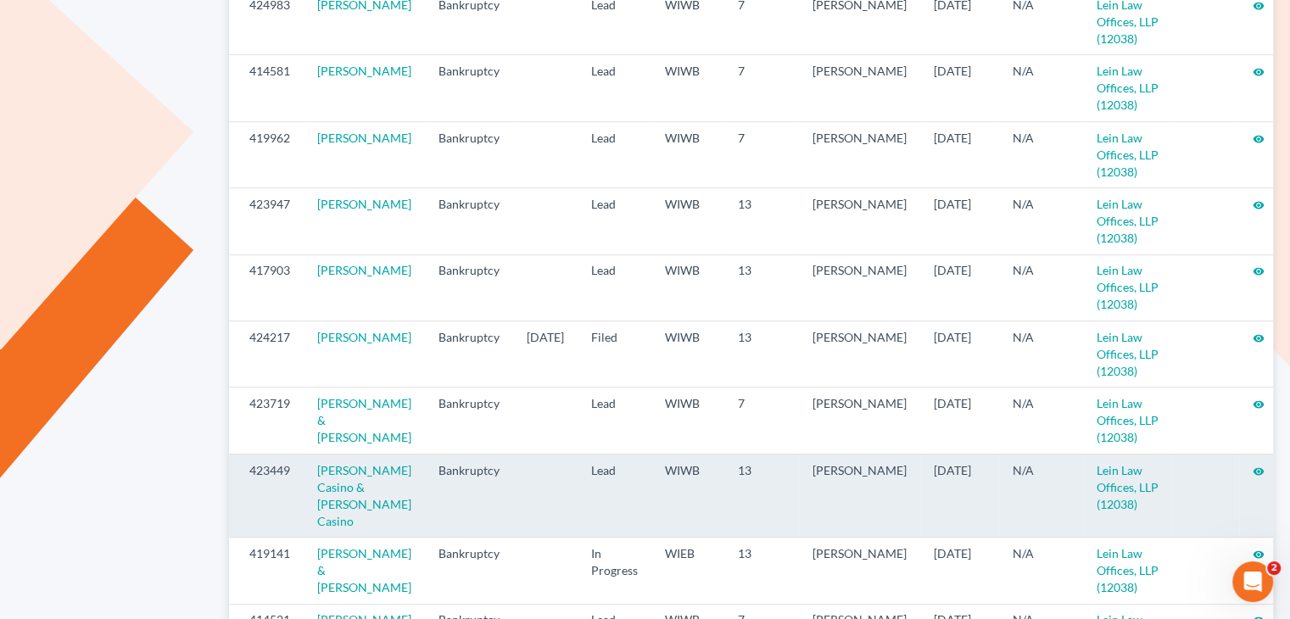
click at [1253, 471] on icon "visibility" at bounding box center [1259, 472] width 12 height 12
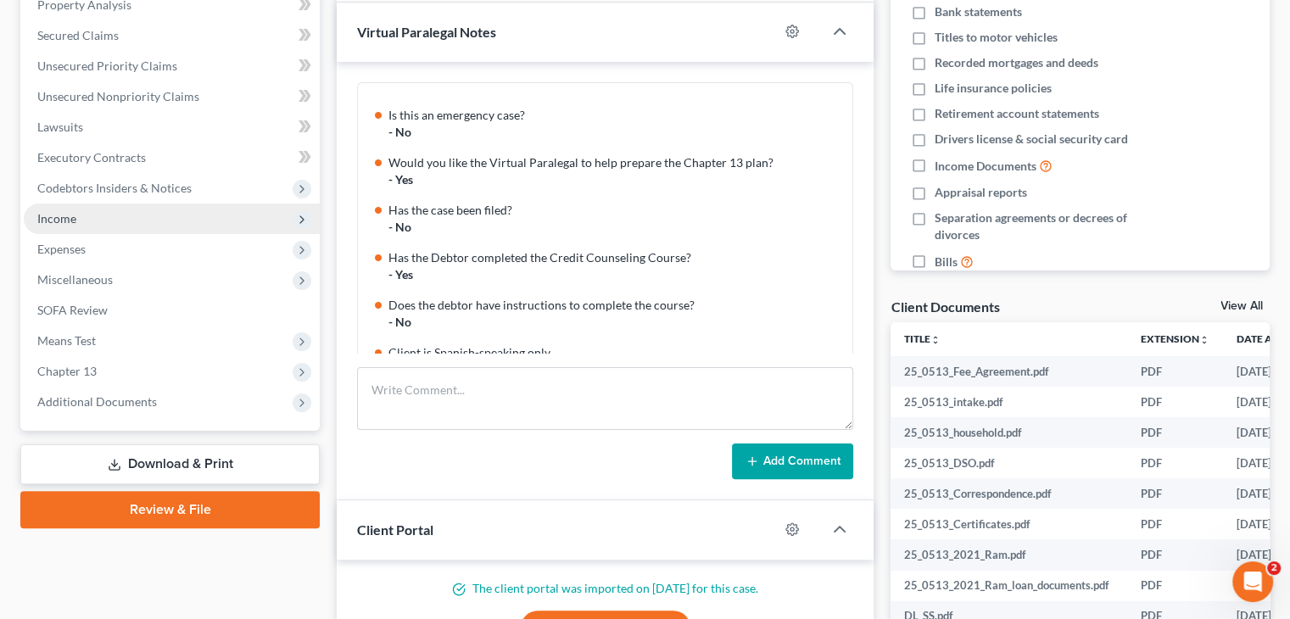
scroll to position [748, 0]
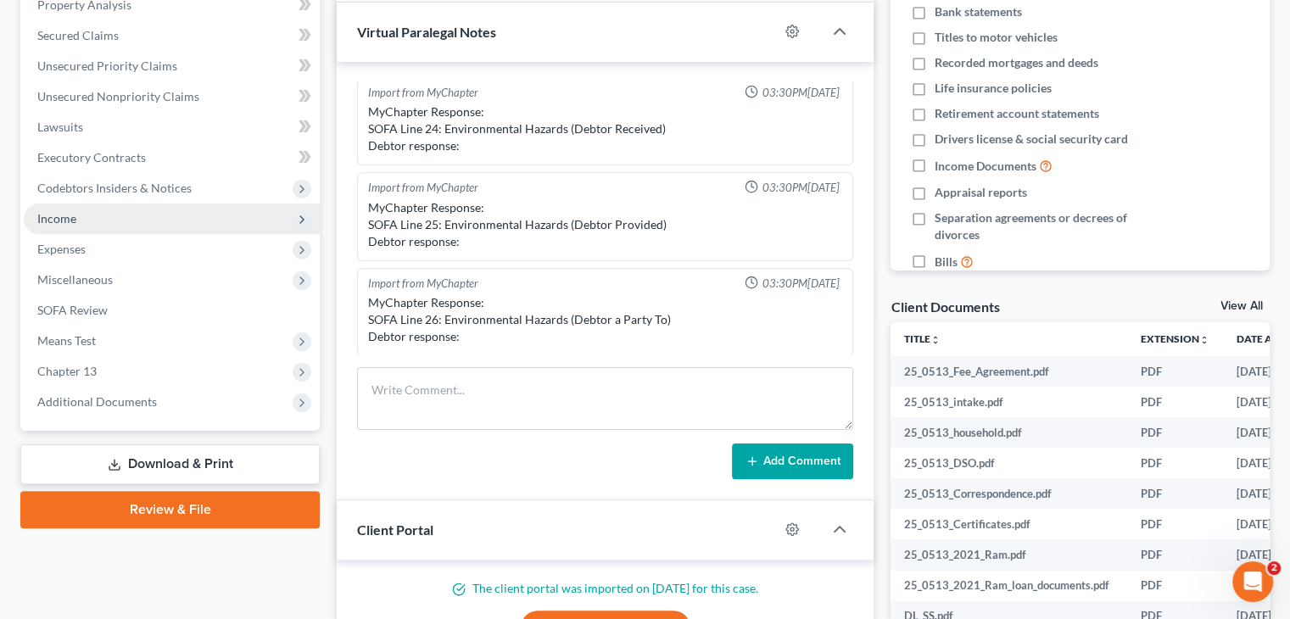
click at [109, 221] on span "Income" at bounding box center [172, 219] width 296 height 31
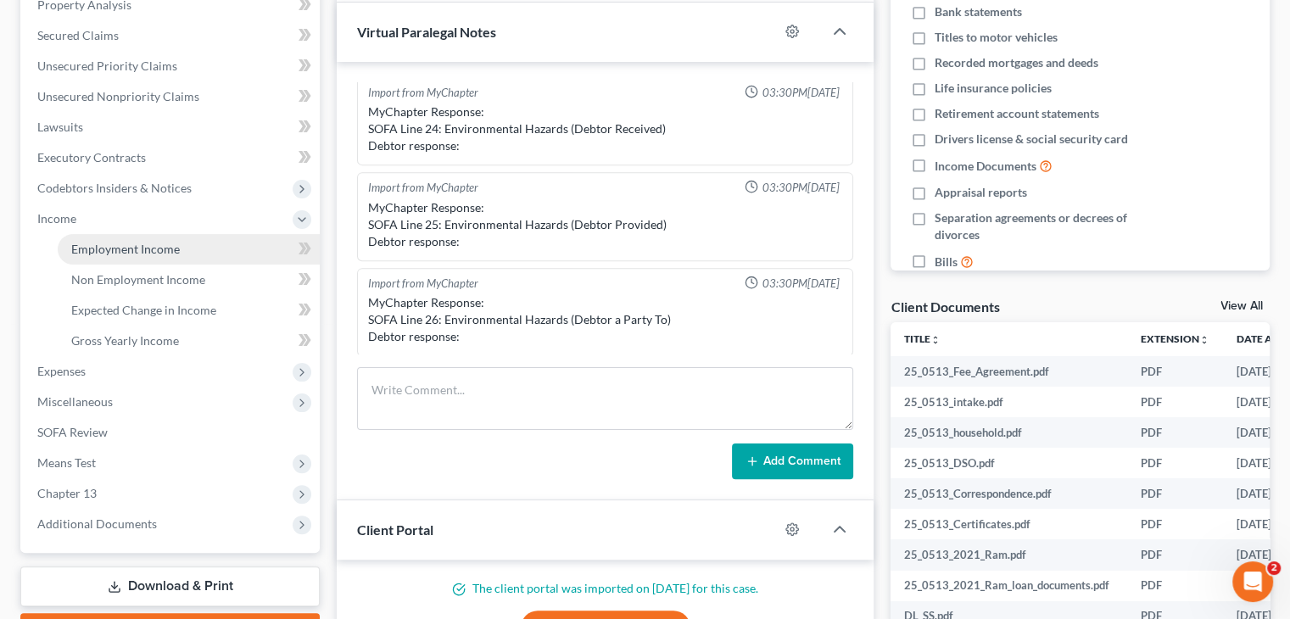
click at [120, 256] on link "Employment Income" at bounding box center [189, 249] width 262 height 31
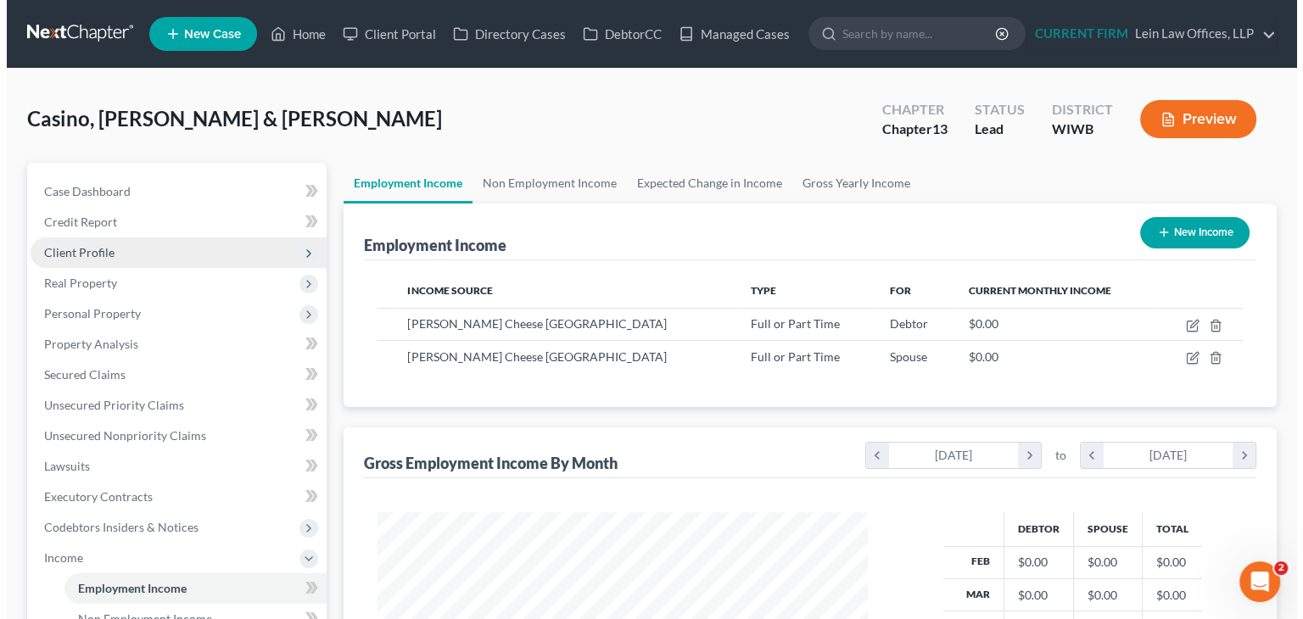
scroll to position [302, 523]
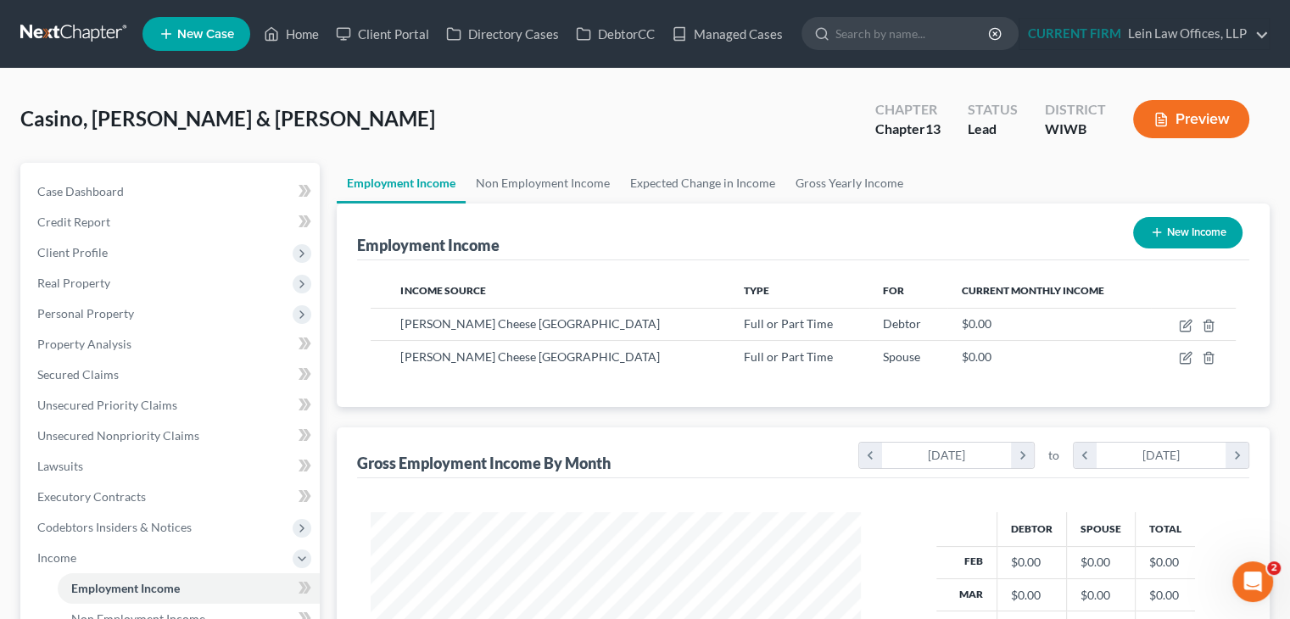
click at [528, 249] on div "Employment Income New Income" at bounding box center [803, 232] width 892 height 57
click at [1174, 360] on td at bounding box center [1193, 357] width 85 height 32
click at [1186, 360] on icon "button" at bounding box center [1186, 358] width 14 height 14
select select "0"
select select "52"
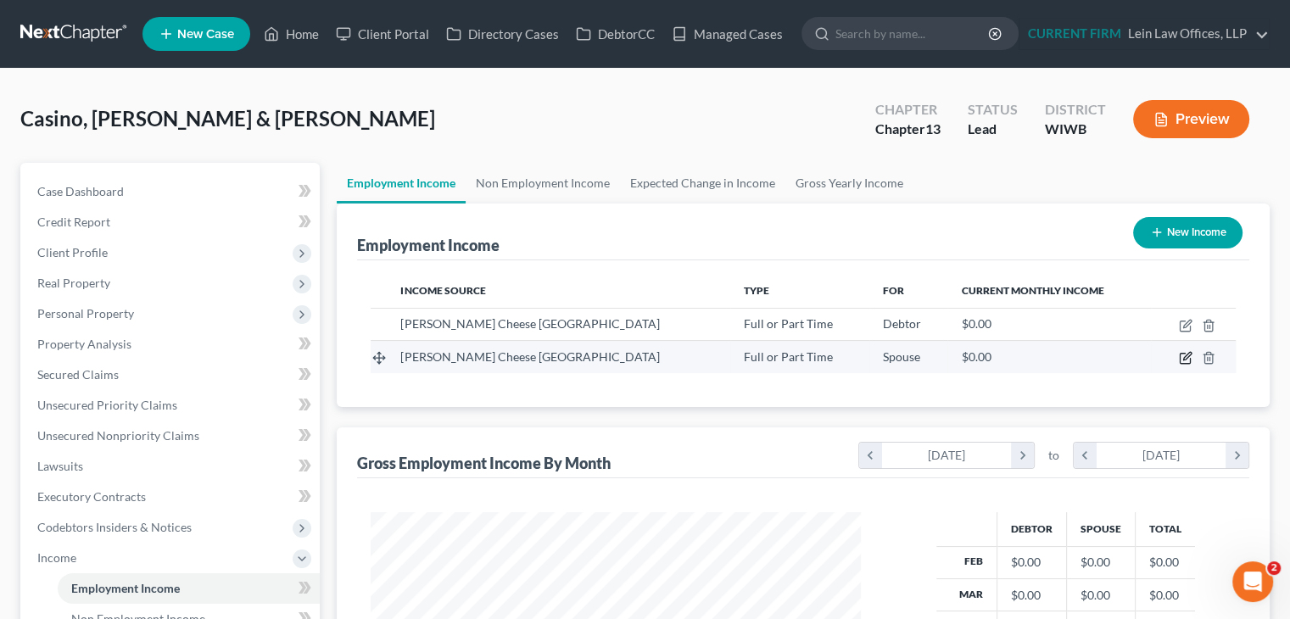
select select "0"
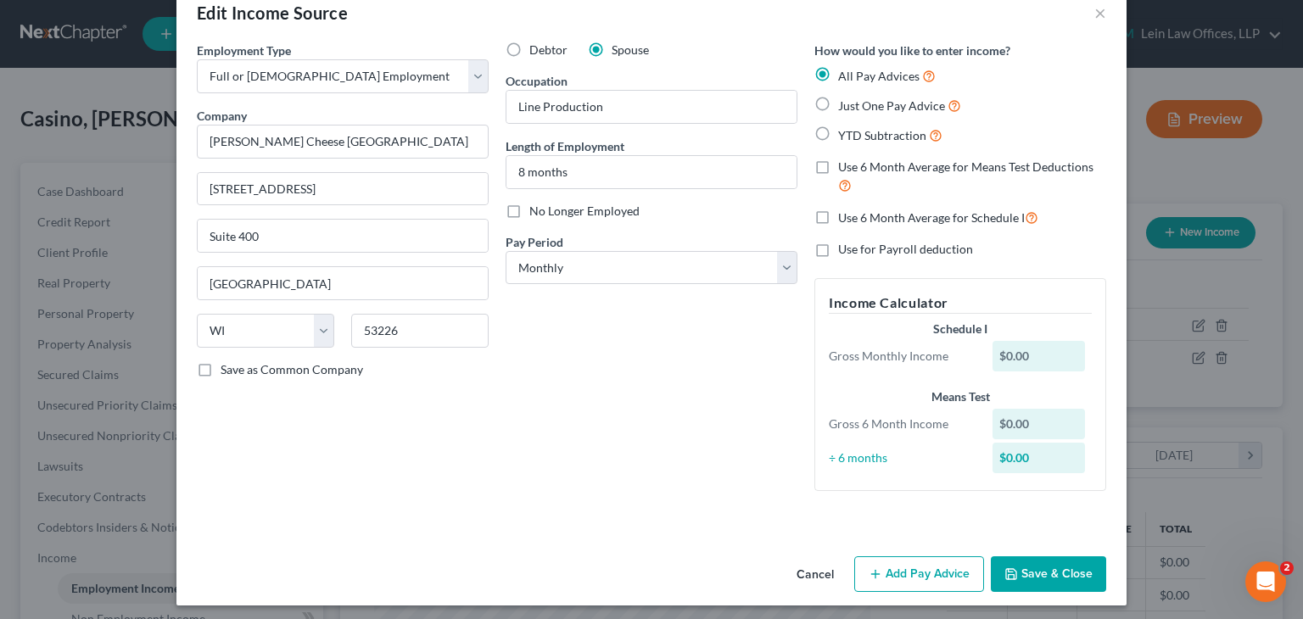
scroll to position [42, 0]
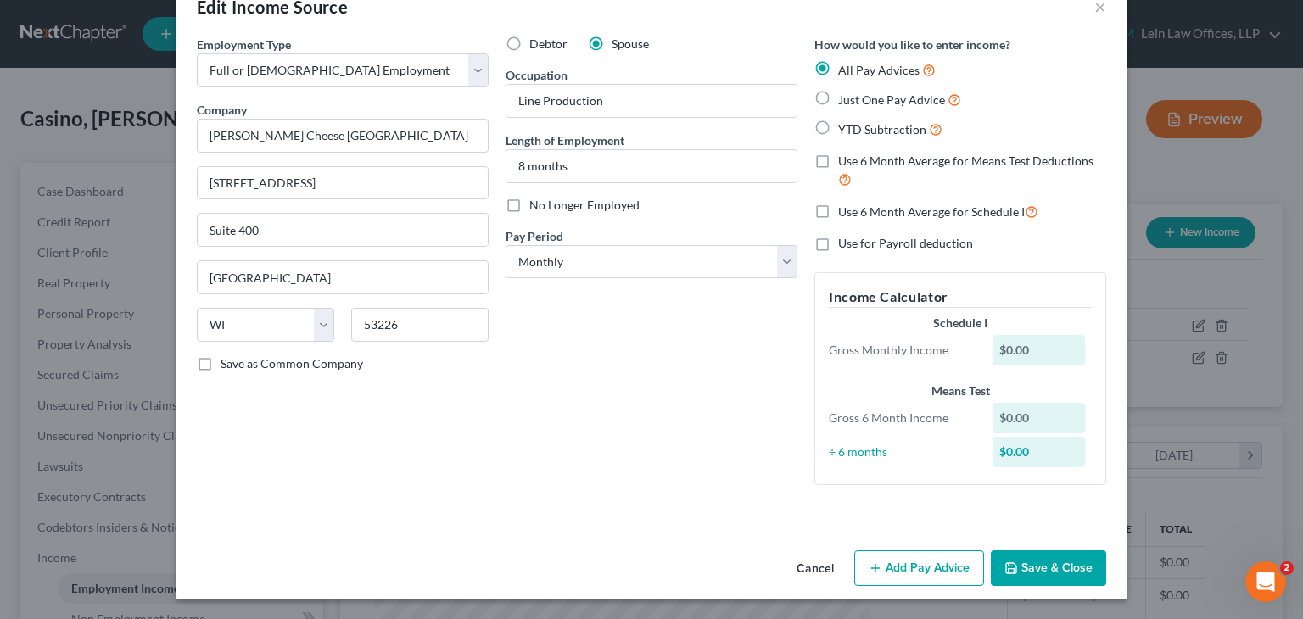
click at [442, 476] on div "Employment Type * Select Full or [DEMOGRAPHIC_DATA] Employment Self Employment …" at bounding box center [342, 267] width 309 height 463
click at [919, 573] on button "Add Pay Advice" at bounding box center [919, 569] width 130 height 36
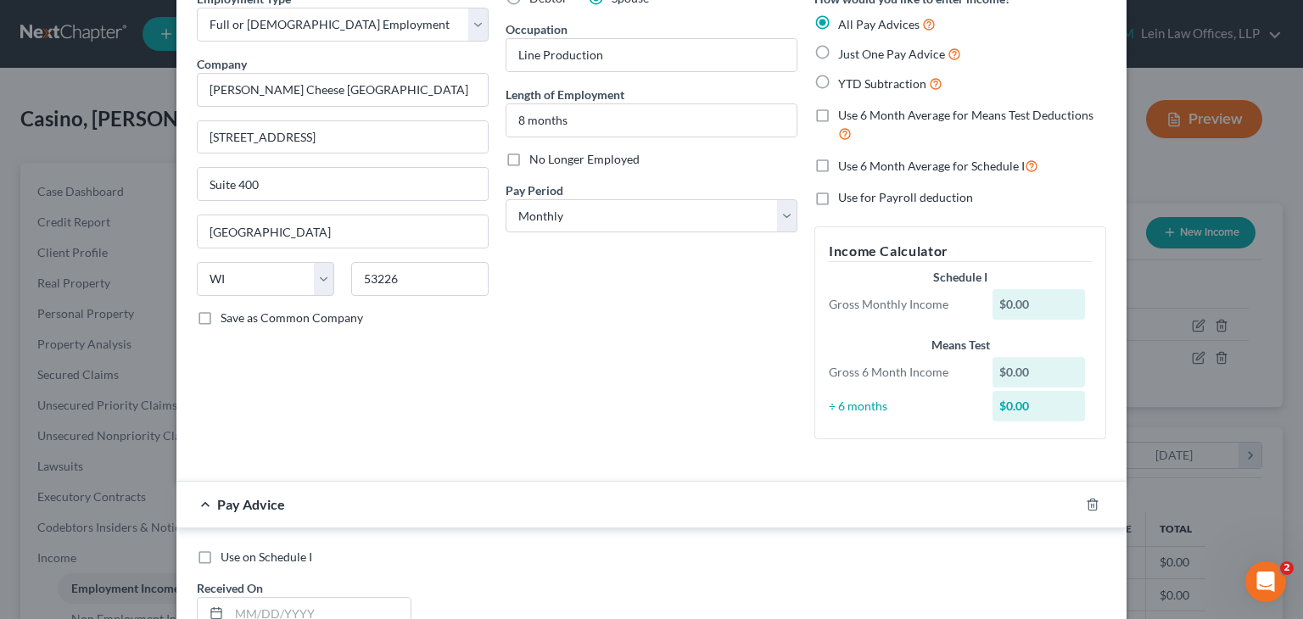
scroll to position [127, 0]
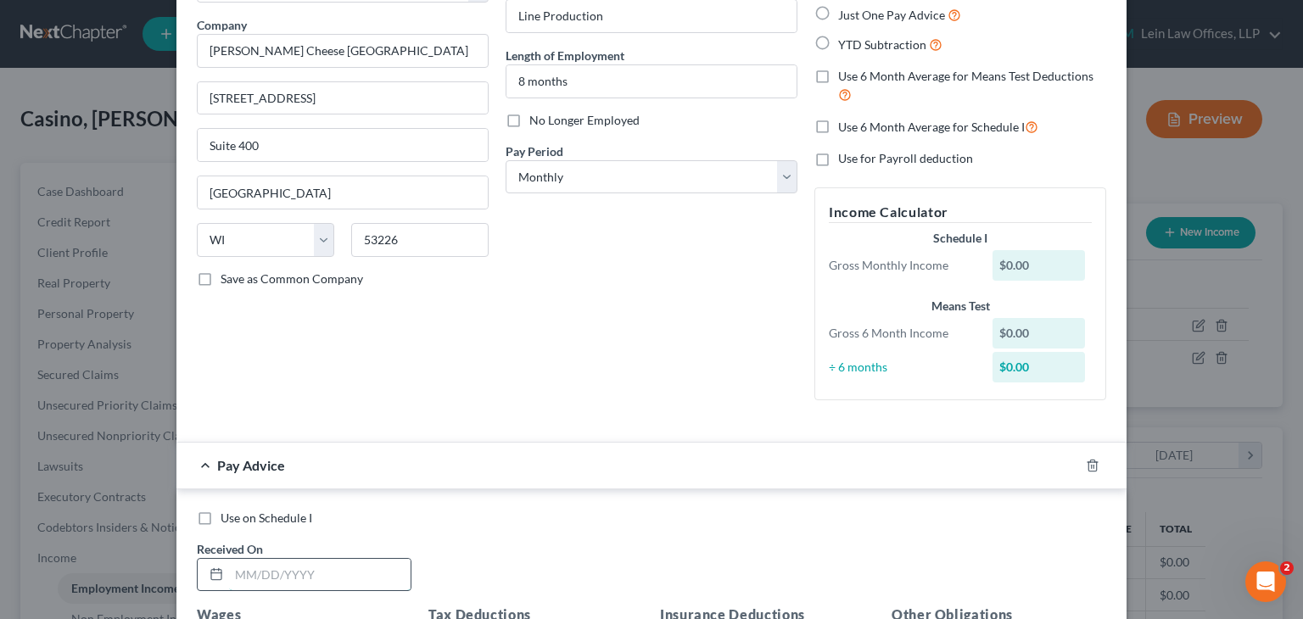
click at [339, 563] on input "text" at bounding box center [320, 575] width 182 height 32
paste input "0502/2025"
click at [519, 531] on div "Use on Schedule I Received On * 0502/2025" at bounding box center [651, 558] width 926 height 96
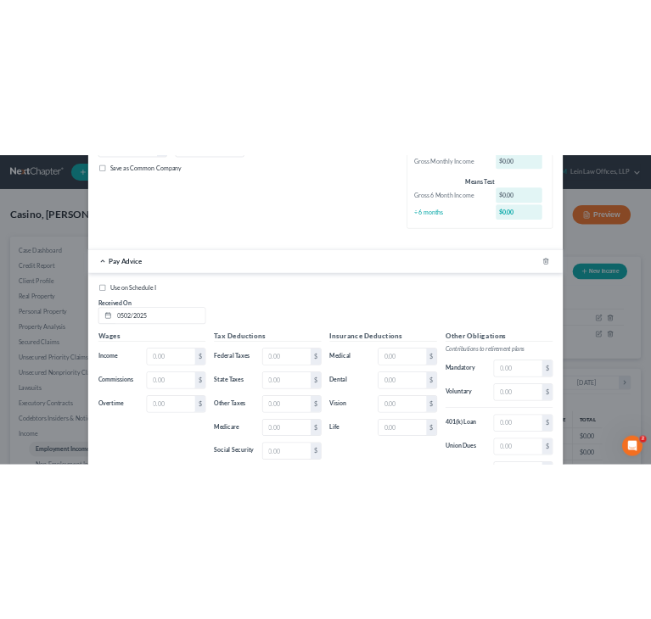
scroll to position [382, 0]
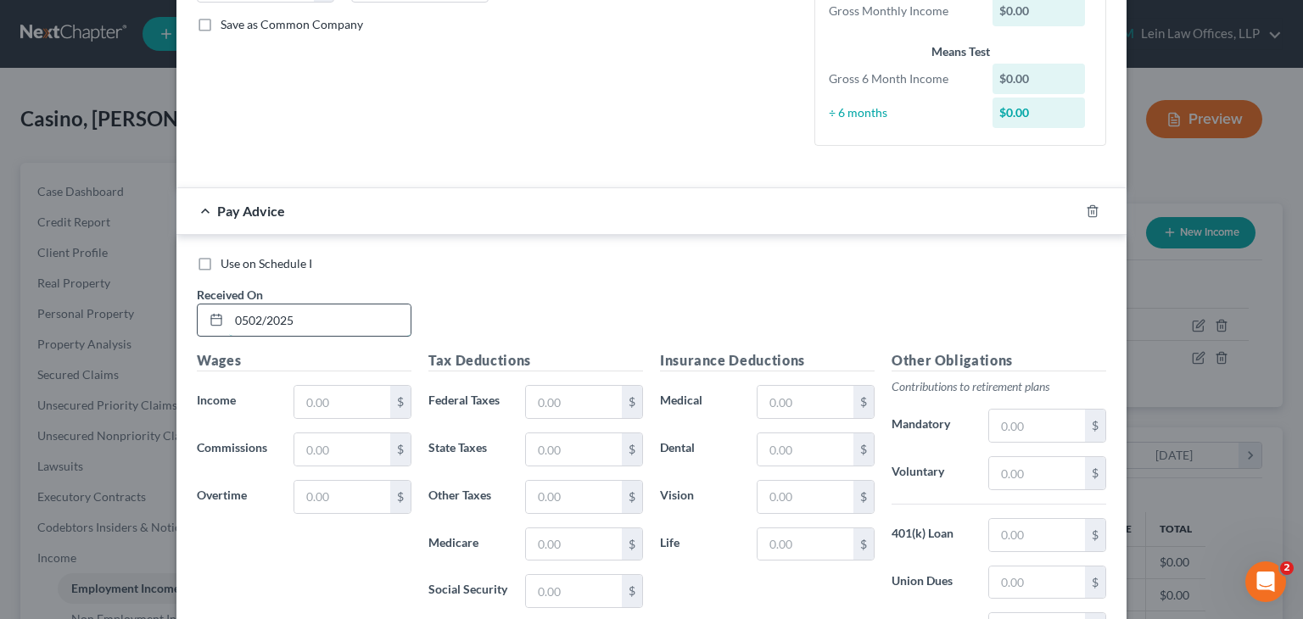
click at [243, 319] on input "0502/2025" at bounding box center [320, 321] width 182 height 32
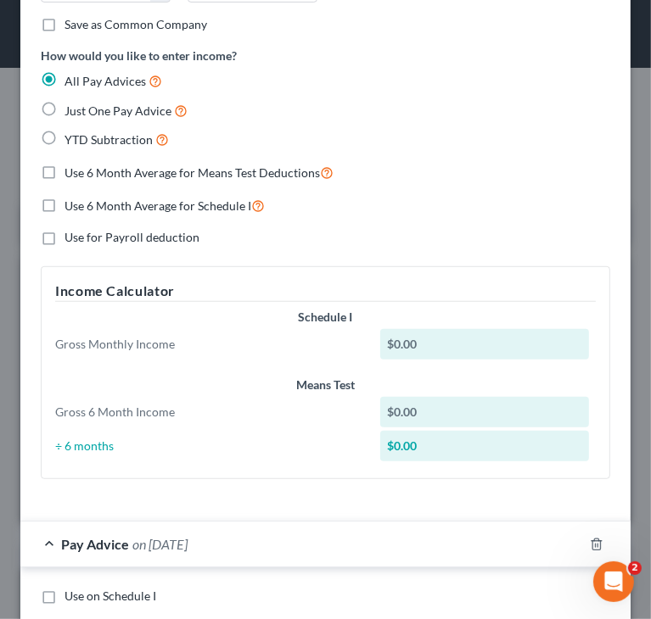
scroll to position [271, 576]
type input "[DATE]"
drag, startPoint x: 214, startPoint y: 467, endPoint x: 227, endPoint y: 449, distance: 22.4
click at [214, 467] on div "Income Calculator Schedule I Gross Monthly Income $0.00 Means Test Gross 6 Mont…" at bounding box center [325, 372] width 569 height 213
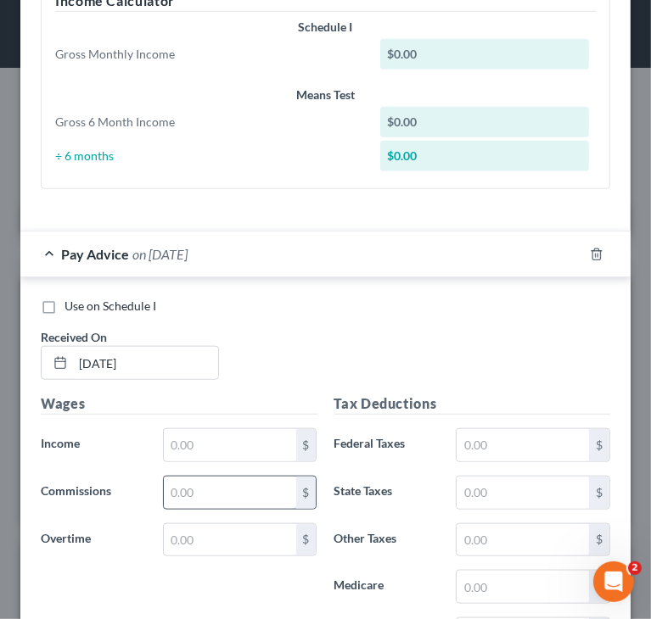
scroll to position [721, 0]
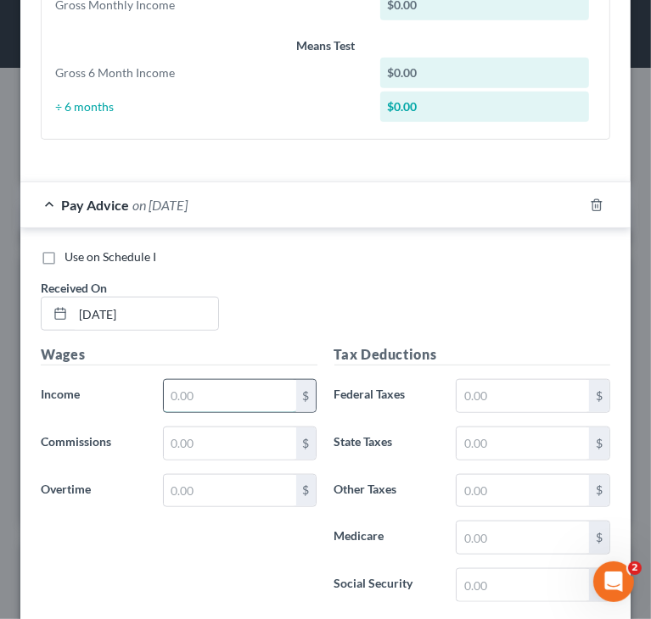
click at [240, 389] on input "text" at bounding box center [230, 396] width 132 height 32
paste input "2,162.59"
type input "2,162.59"
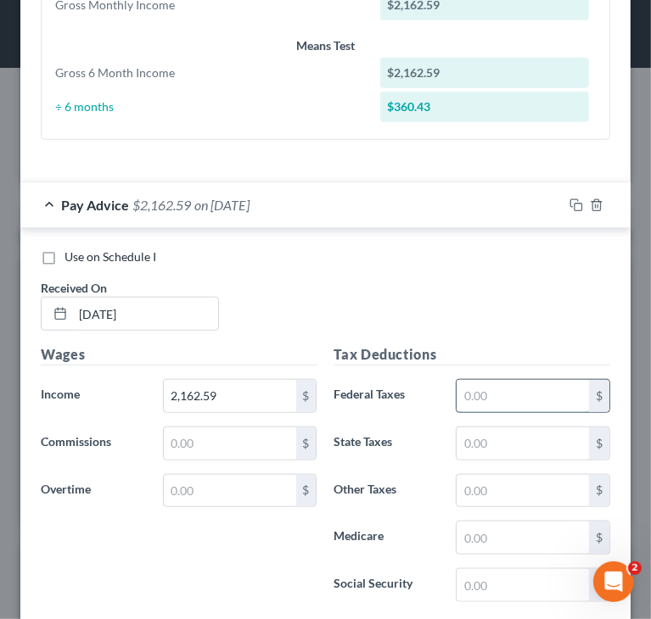
click at [491, 387] on input "text" at bounding box center [522, 396] width 132 height 32
click at [456, 576] on input "text" at bounding box center [522, 585] width 132 height 32
paste input "134.22"
type input "134.22"
click at [502, 527] on input "text" at bounding box center [522, 538] width 132 height 32
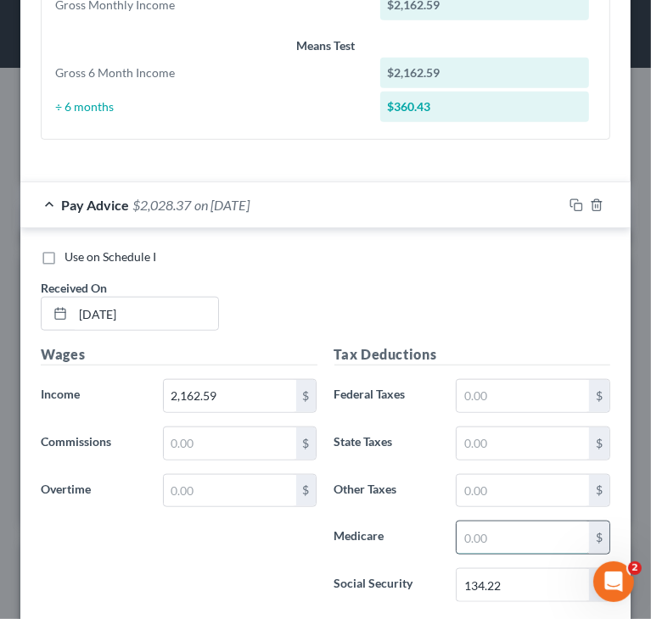
paste input "31.39"
type input "31.39"
click at [521, 401] on input "text" at bounding box center [522, 396] width 132 height 32
paste input "50.00"
type input "50.00"
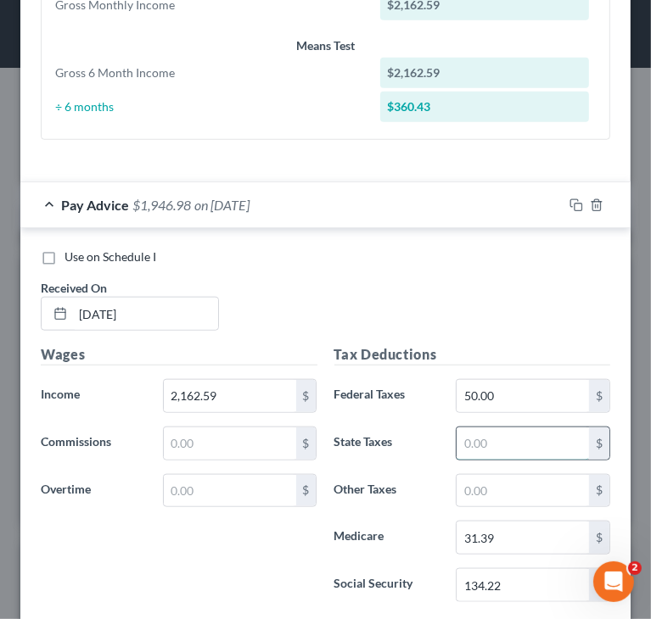
click at [492, 438] on input "text" at bounding box center [522, 444] width 132 height 32
paste input "87.02"
type input "87.02"
click at [493, 297] on div "Use on Schedule I Received On * [DATE]" at bounding box center [325, 297] width 586 height 96
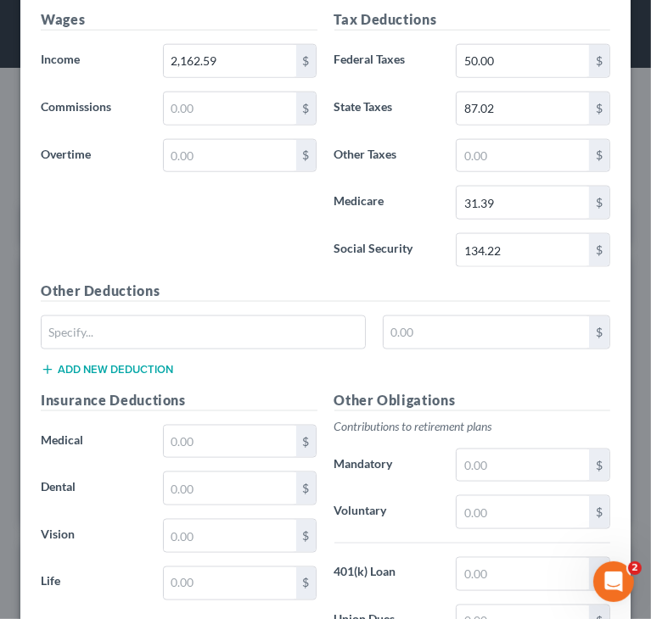
scroll to position [1060, 0]
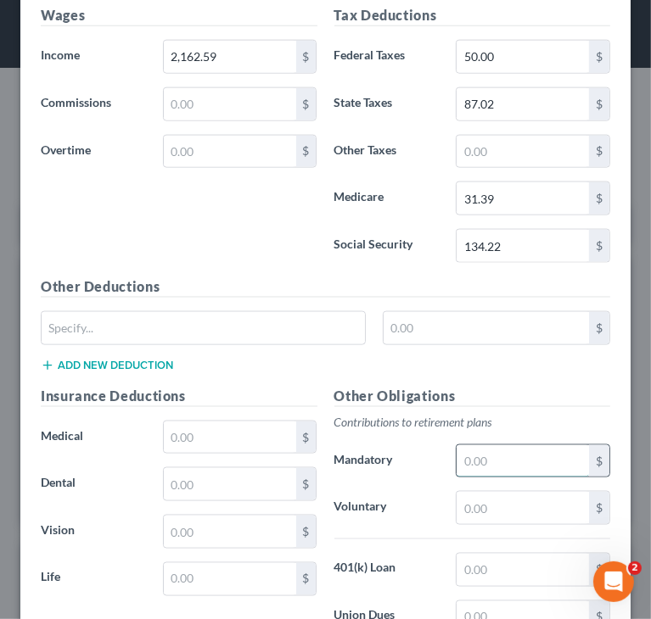
click at [479, 456] on input "text" at bounding box center [522, 461] width 132 height 32
paste input "129.76"
type input "129.76"
click at [221, 283] on h5 "Other Deductions" at bounding box center [325, 287] width 569 height 21
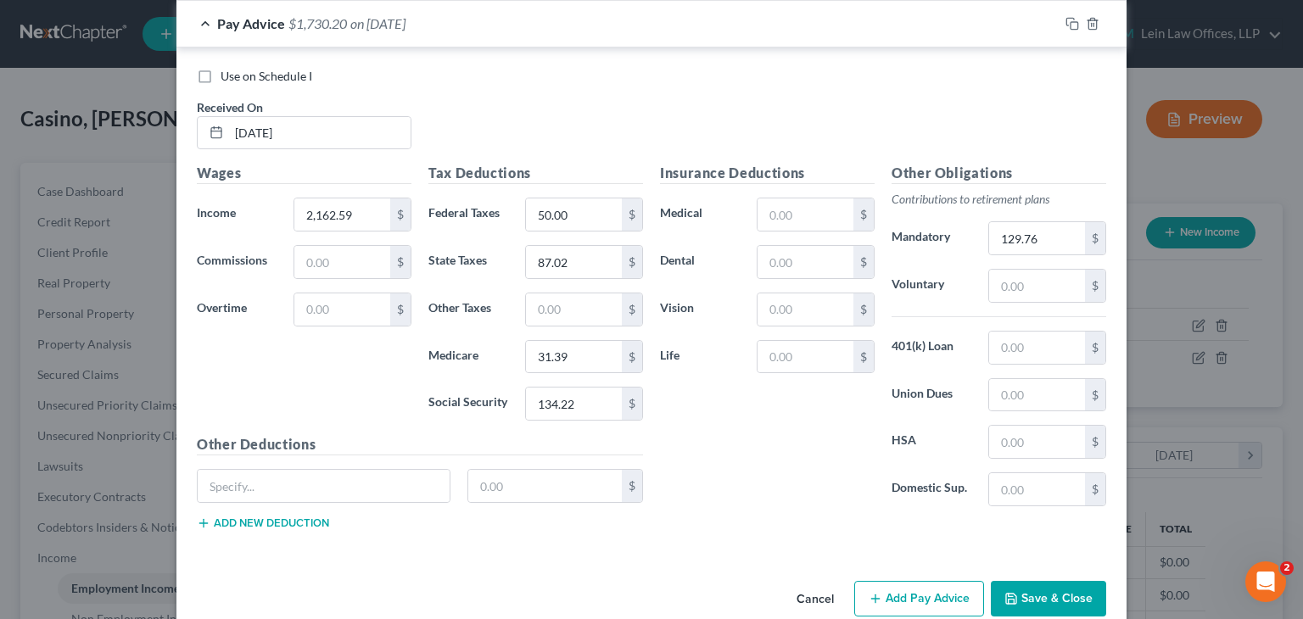
scroll to position [597, 0]
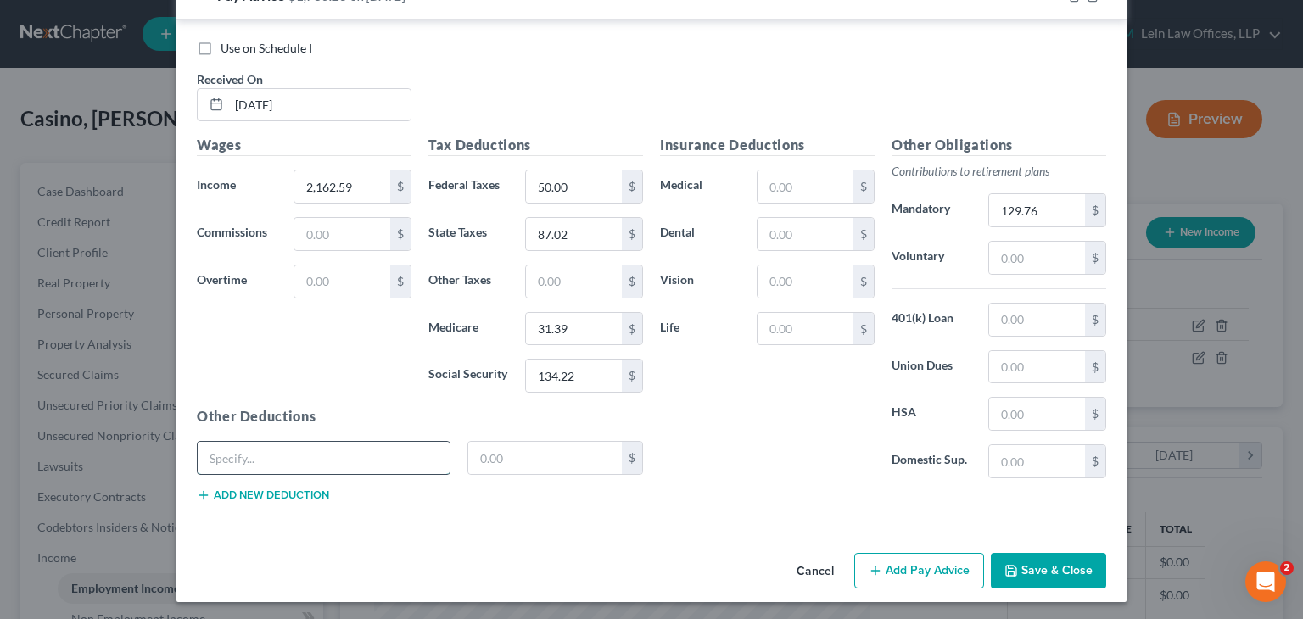
click at [354, 452] on input "text" at bounding box center [324, 458] width 252 height 32
drag, startPoint x: 258, startPoint y: 453, endPoint x: 373, endPoint y: 454, distance: 115.4
click at [372, 454] on input "Additional Ins Prem" at bounding box center [324, 458] width 252 height 32
type input "Additional withdrawal"
type input "50"
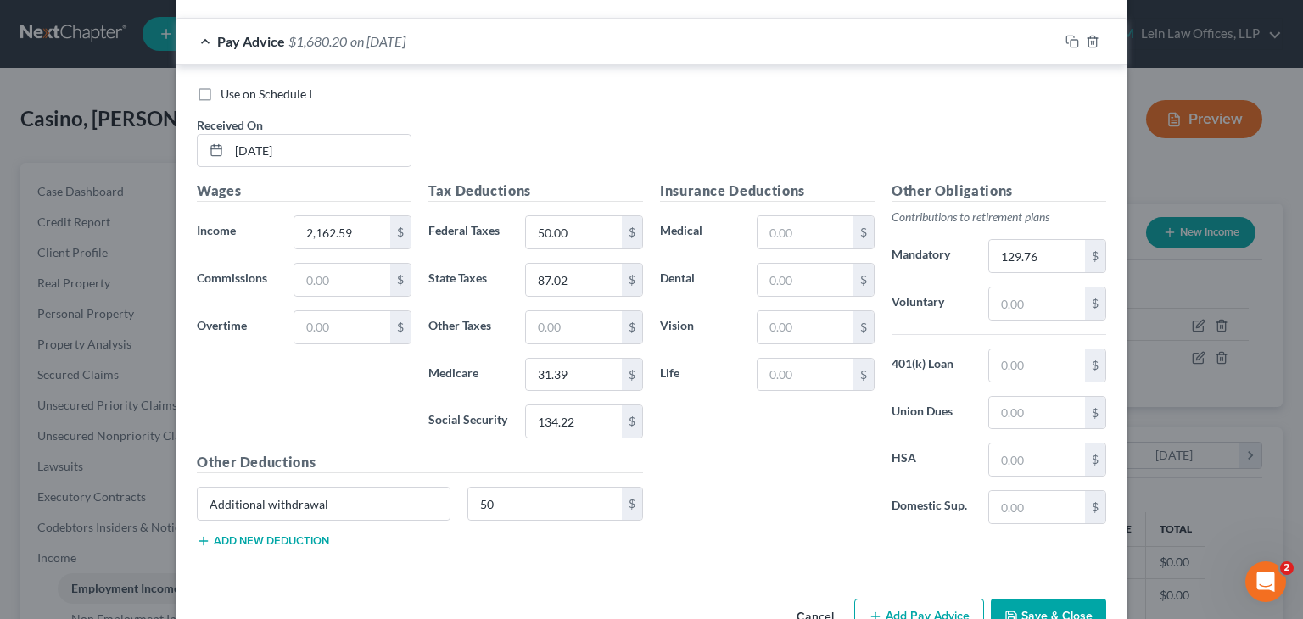
scroll to position [512, 0]
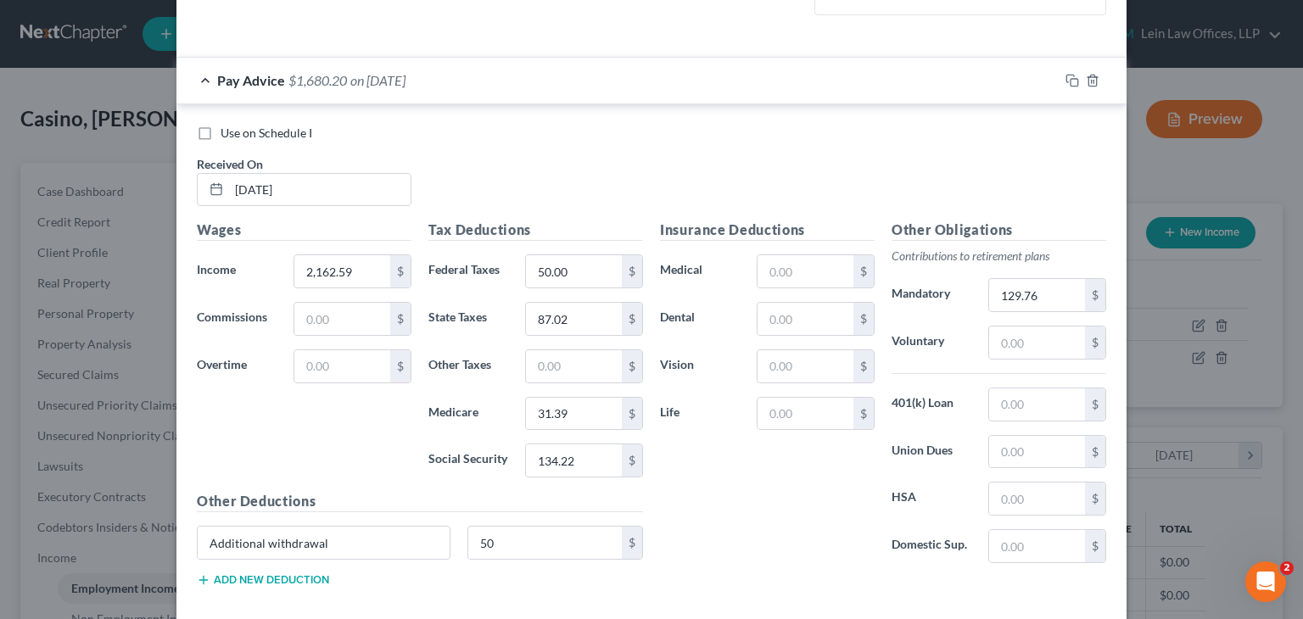
click at [350, 401] on div "Wages Income * 2,162.59 $ Commissions $ Overtime $" at bounding box center [304, 355] width 232 height 271
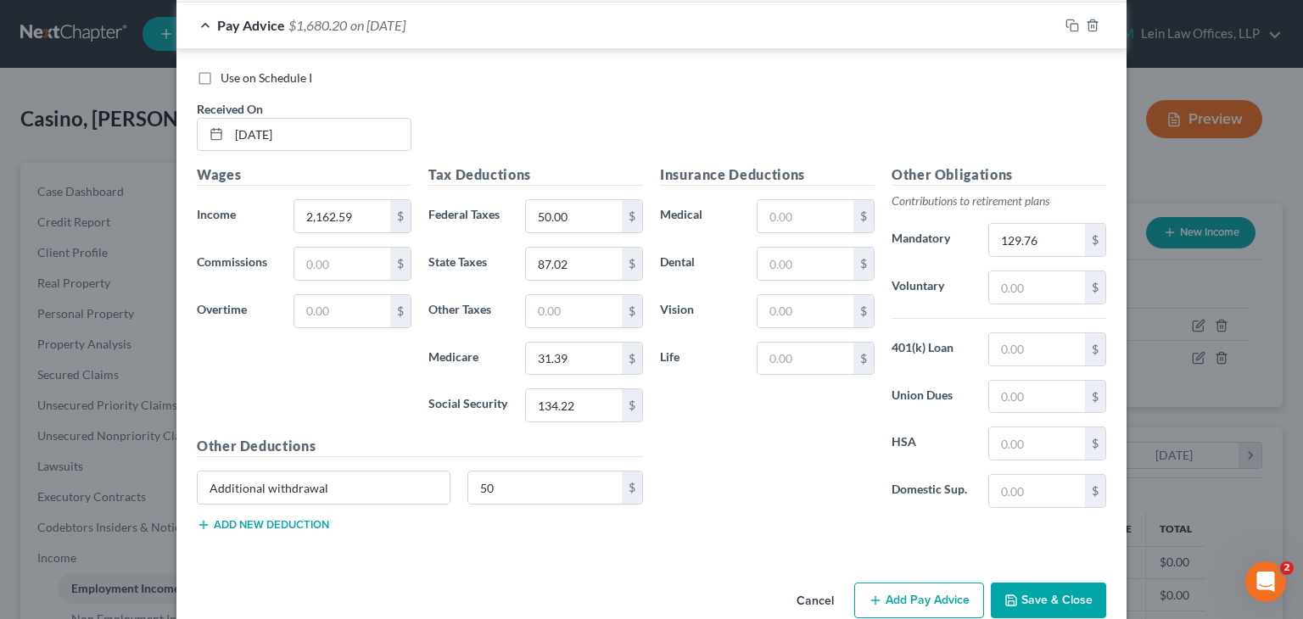
scroll to position [597, 0]
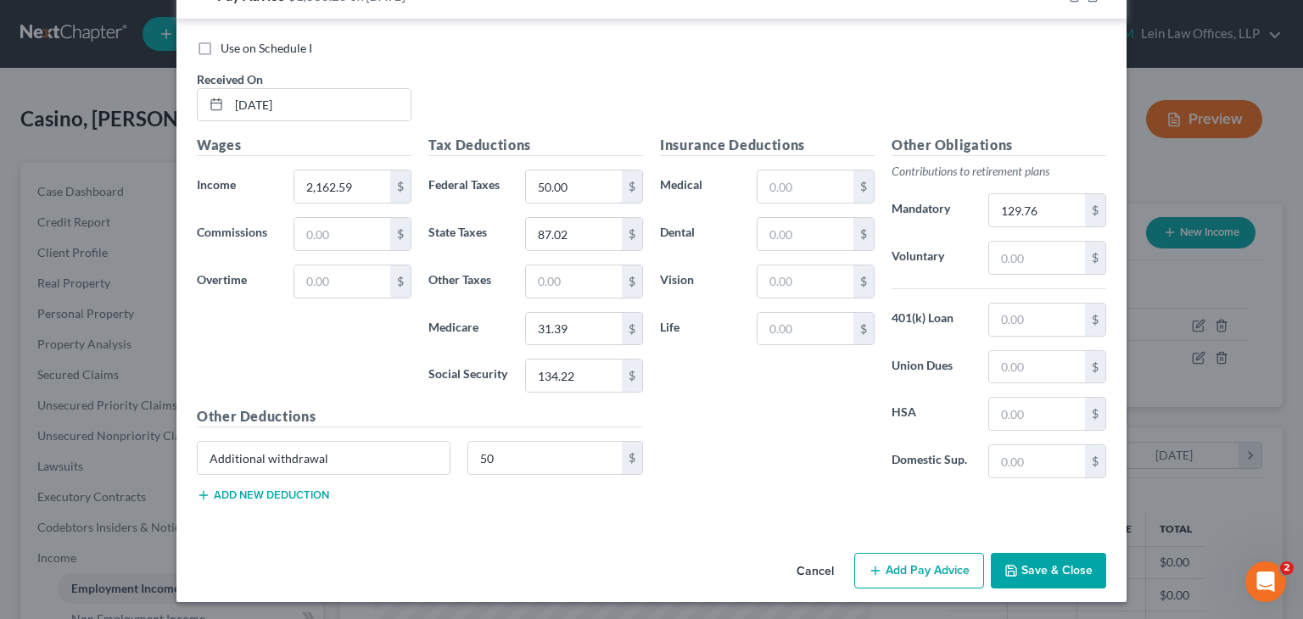
click at [272, 489] on button "Add new deduction" at bounding box center [263, 496] width 132 height 14
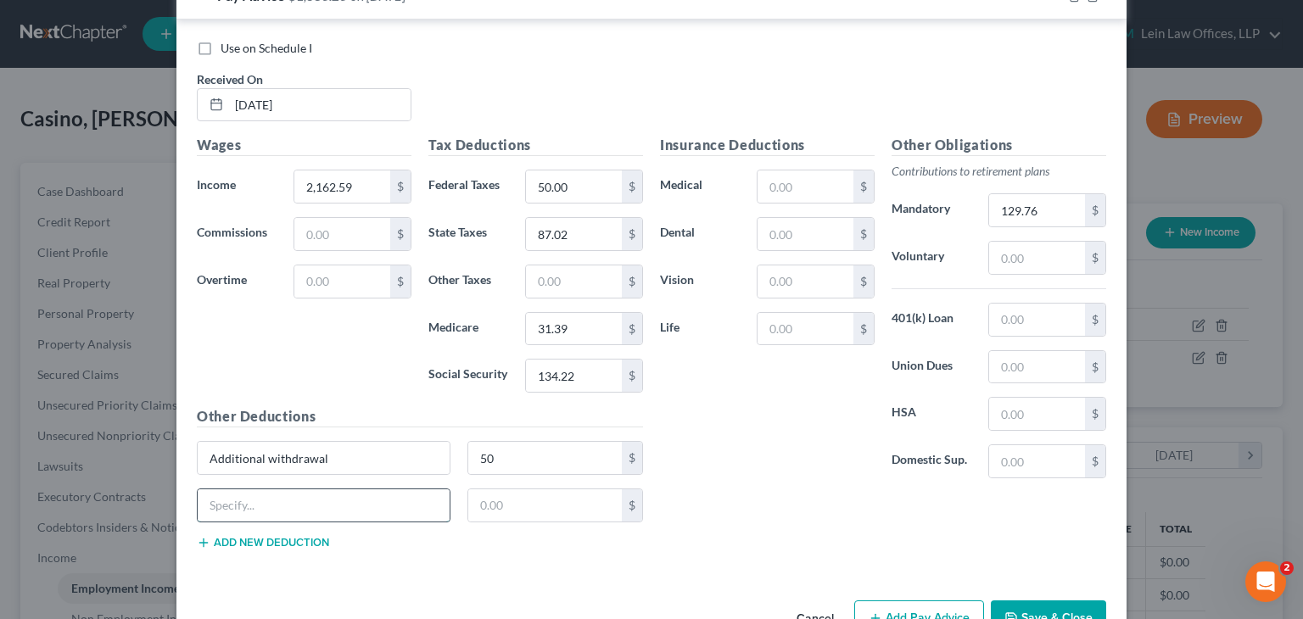
click at [267, 495] on input "text" at bounding box center [324, 505] width 252 height 32
paste input "AD&D) Insuranc"
click at [233, 504] on input "AD&D) Insurance" at bounding box center [324, 505] width 252 height 32
type input "AD&D Insurance"
click at [495, 494] on input "text" at bounding box center [545, 505] width 154 height 32
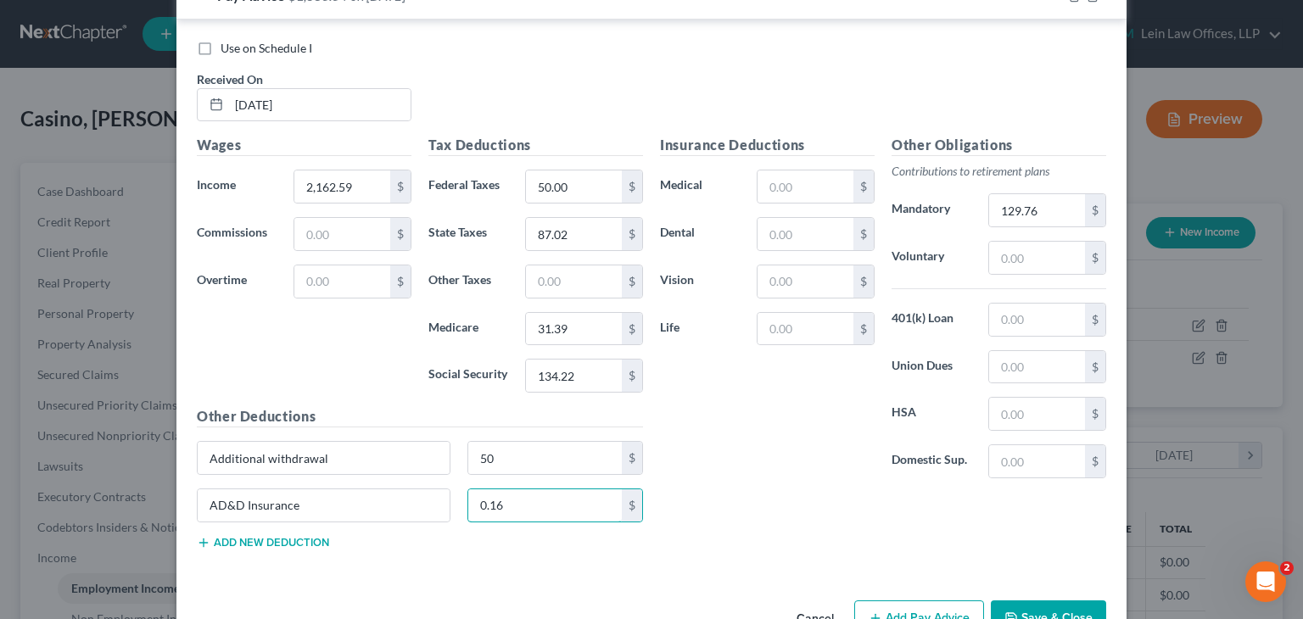
type input "0.16"
click at [287, 543] on button "Add new deduction" at bounding box center [263, 543] width 132 height 14
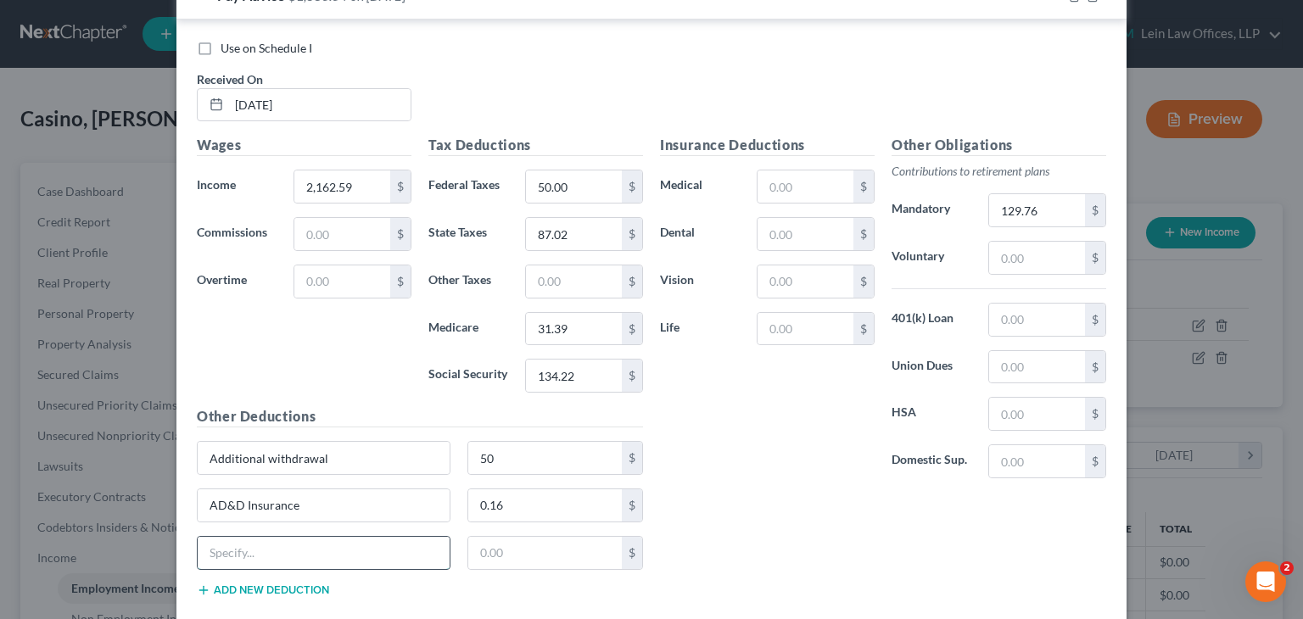
click at [287, 537] on input "text" at bounding box center [324, 553] width 252 height 32
paste input "ltd"
type input "l"
type input "LTD"
click at [516, 549] on input "text" at bounding box center [545, 553] width 154 height 32
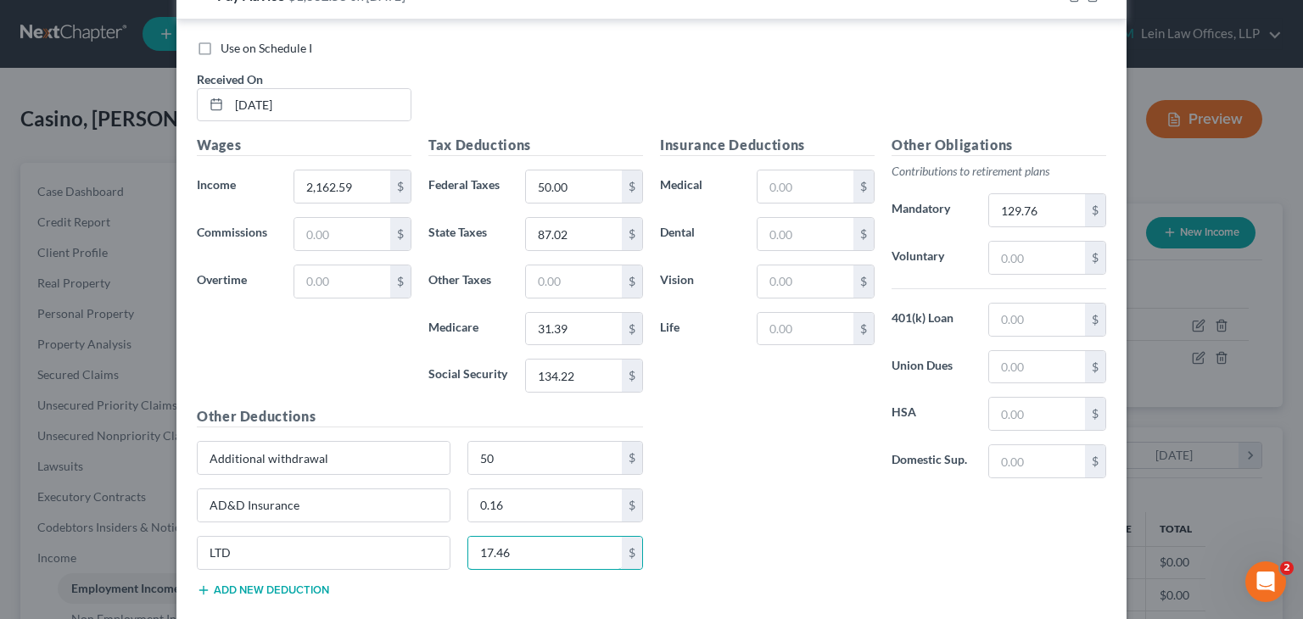
type input "17.46"
click at [387, 373] on div "Wages Income * 2,162.59 $ Commissions $ Overtime $" at bounding box center [304, 270] width 232 height 271
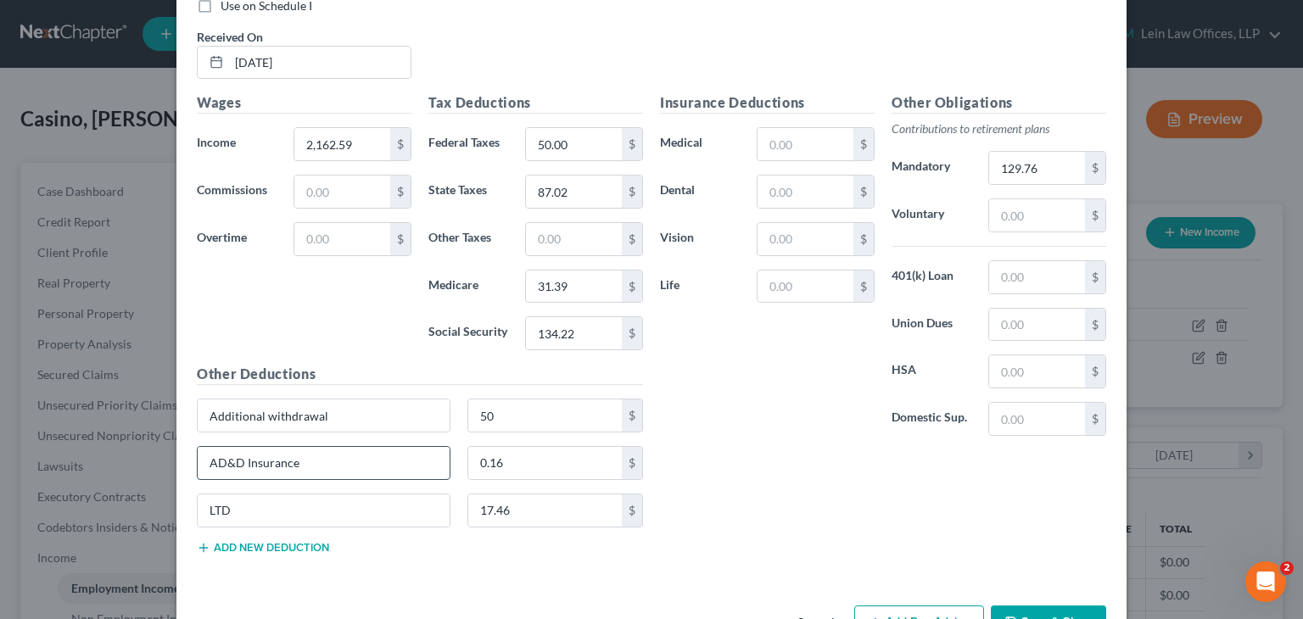
scroll to position [682, 0]
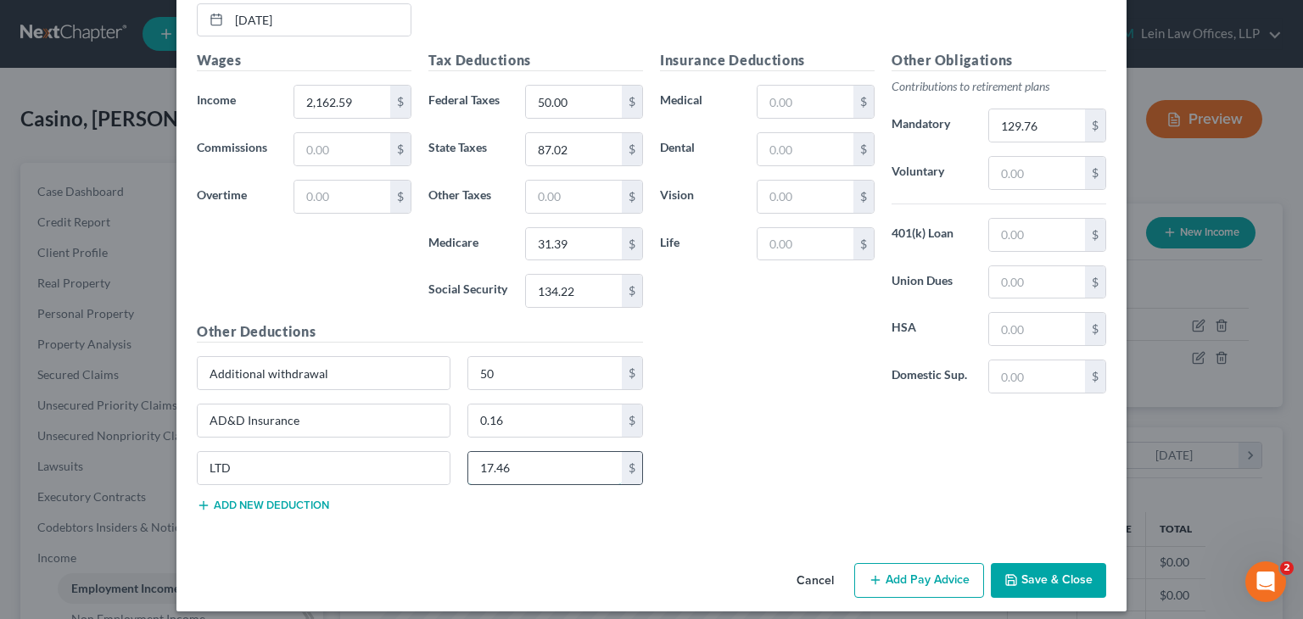
click at [534, 468] on input "17.46" at bounding box center [545, 468] width 154 height 32
click at [689, 452] on div "Insurance Deductions Medical $ Dental $ Vision $ Life $ Other Obligations Contr…" at bounding box center [883, 287] width 463 height 475
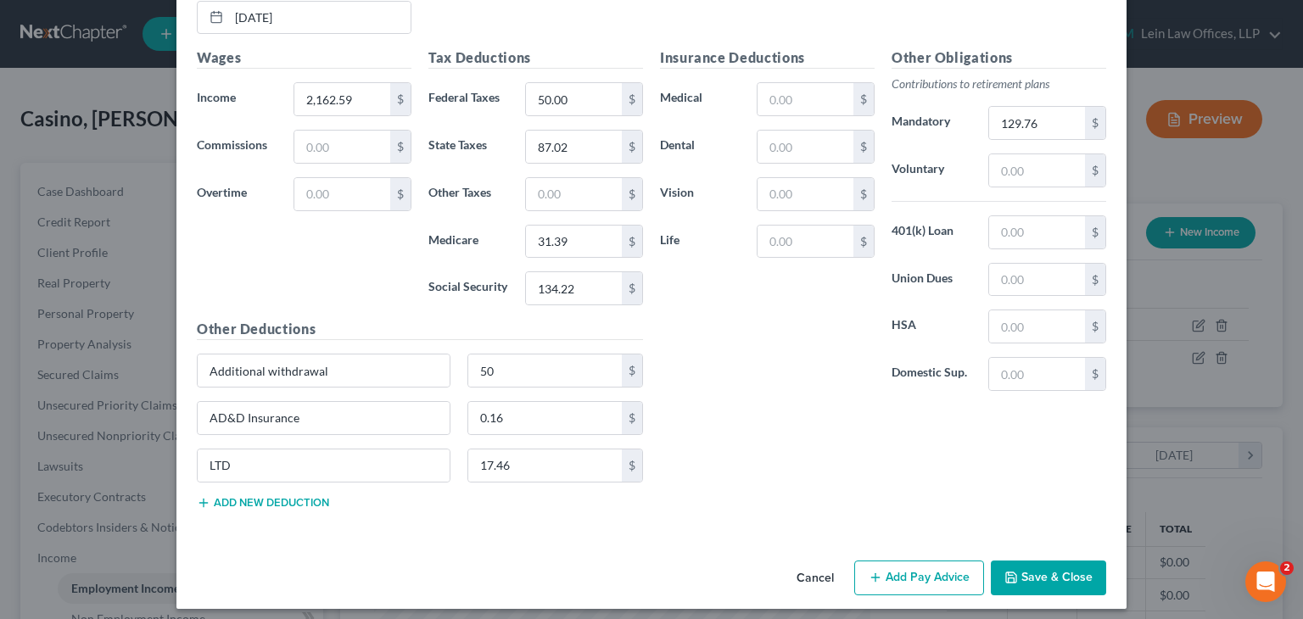
scroll to position [691, 0]
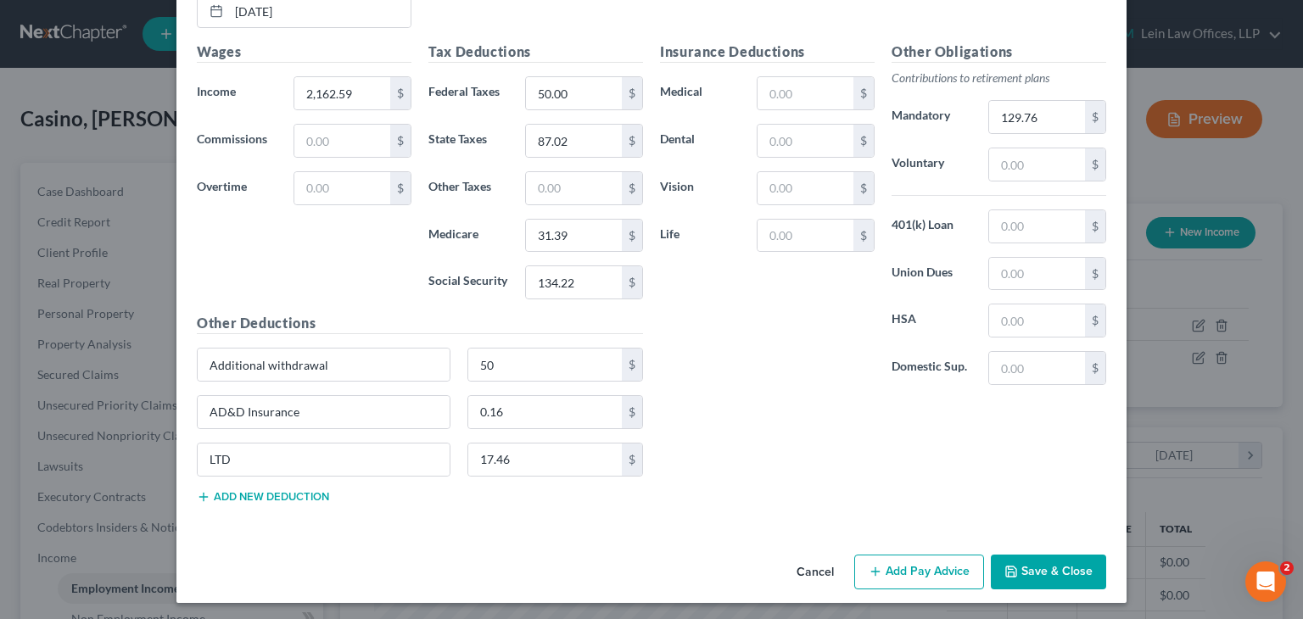
click at [288, 490] on button "Add new deduction" at bounding box center [263, 497] width 132 height 14
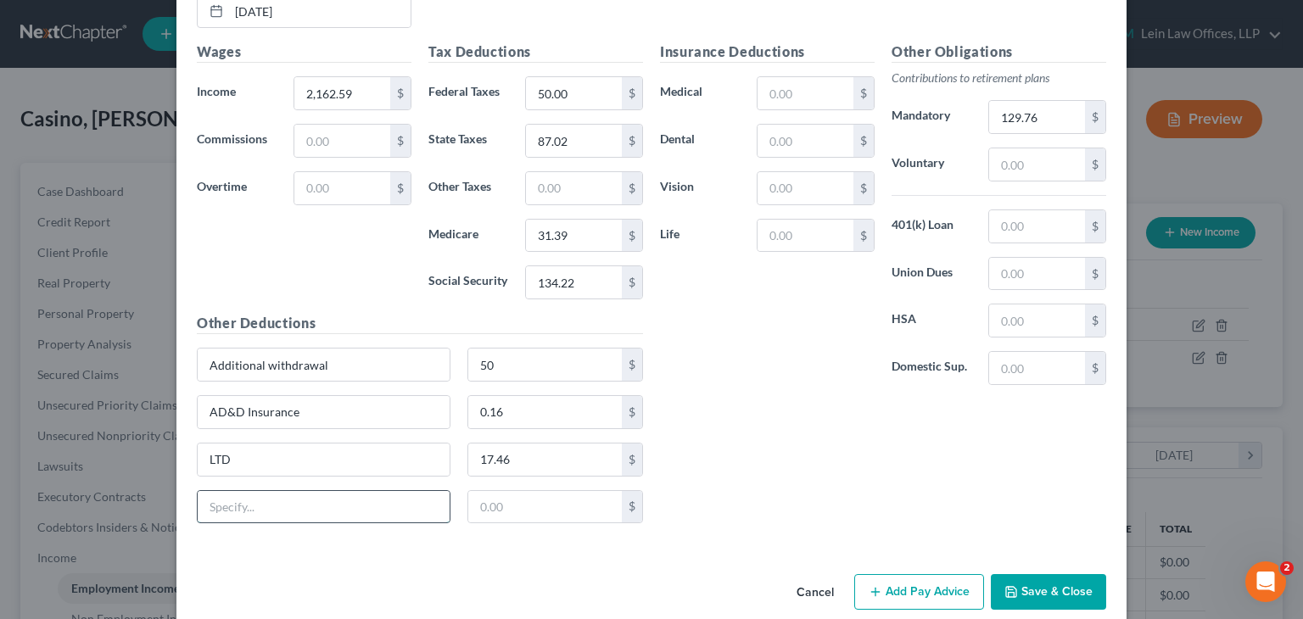
click at [353, 499] on input "text" at bounding box center [324, 507] width 252 height 32
click at [713, 369] on div "Insurance Deductions Medical $ Dental $ Vision $ Life $" at bounding box center [768, 220] width 232 height 357
click at [256, 496] on input "text" at bounding box center [324, 507] width 252 height 32
paste input "StockPurch"
type input "StockPurch"
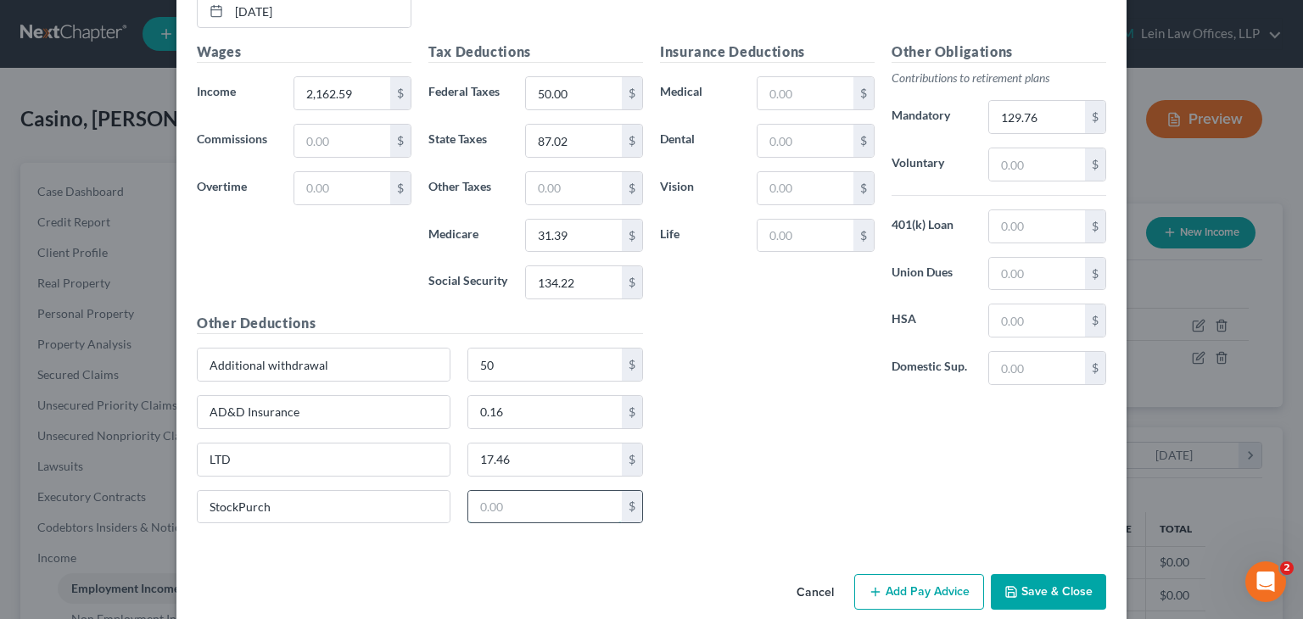
click at [548, 496] on input "text" at bounding box center [545, 507] width 154 height 32
paste input "101.77"
type input "101.77"
click at [801, 430] on div "Insurance Deductions Medical $ Dental $ Vision $ Life $ Other Obligations Contr…" at bounding box center [883, 289] width 463 height 495
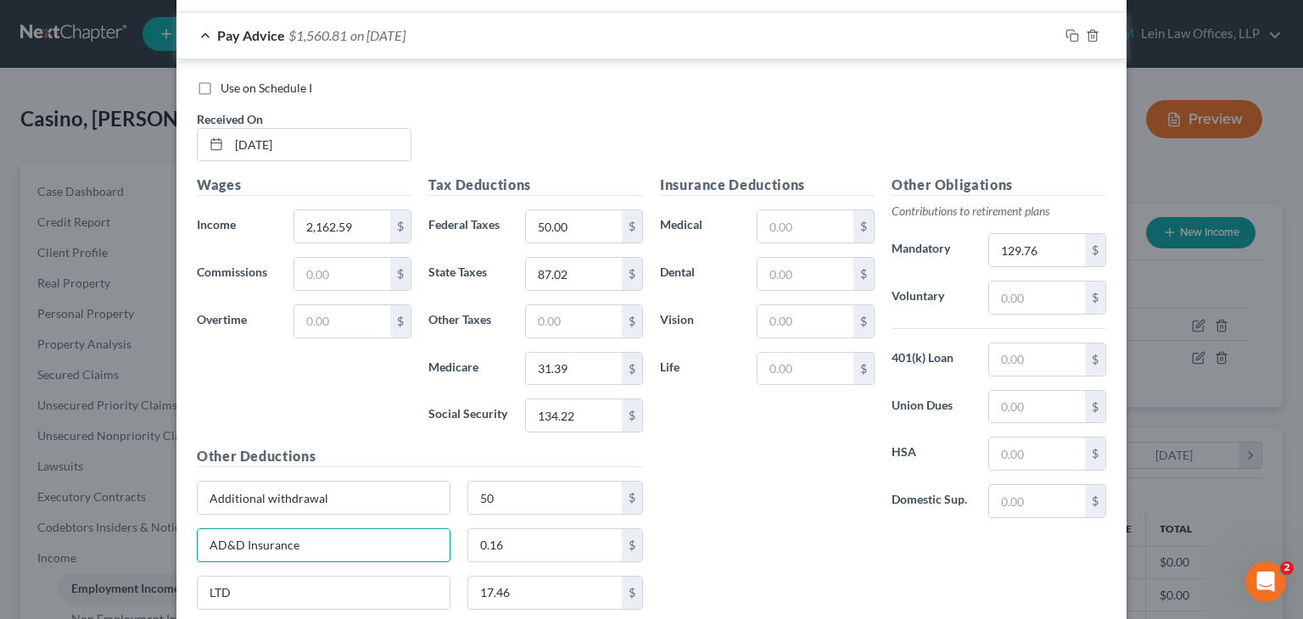
scroll to position [606, 0]
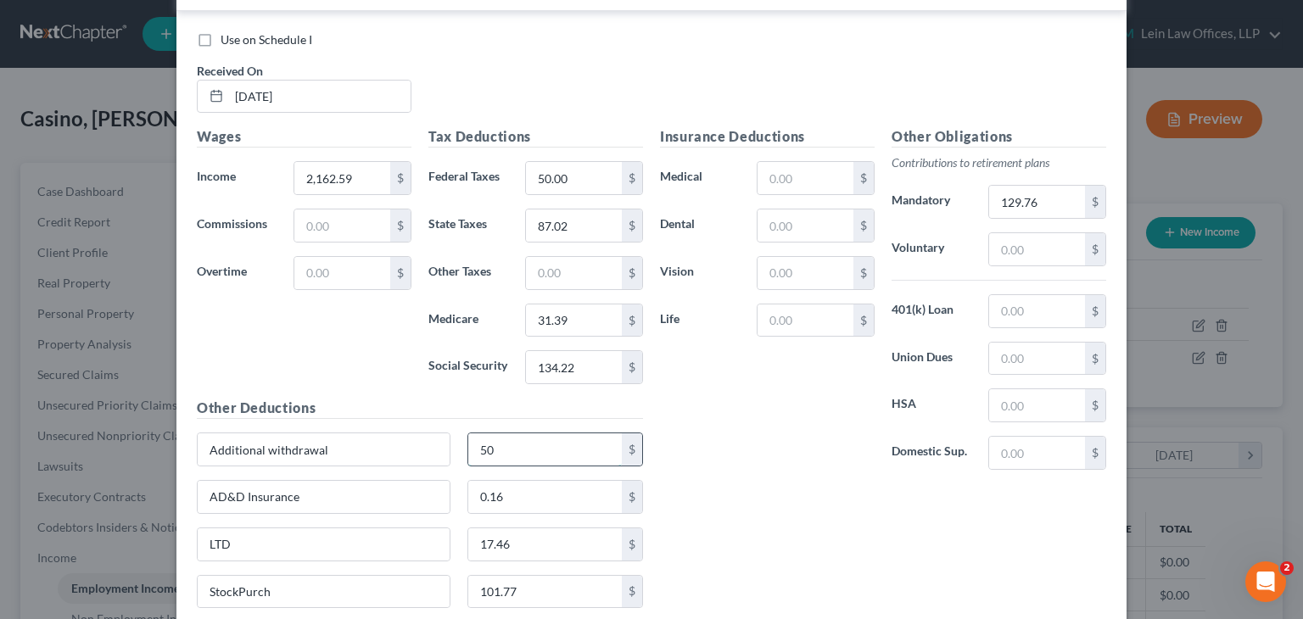
click at [553, 456] on input "50" at bounding box center [545, 449] width 154 height 32
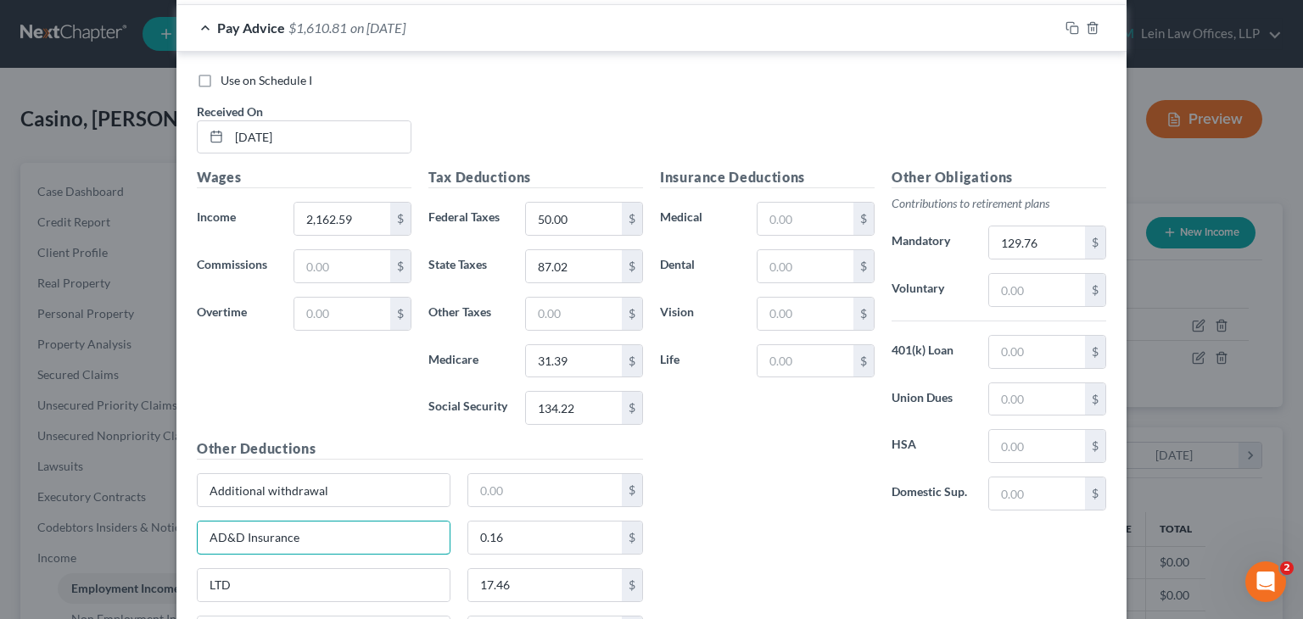
scroll to position [691, 0]
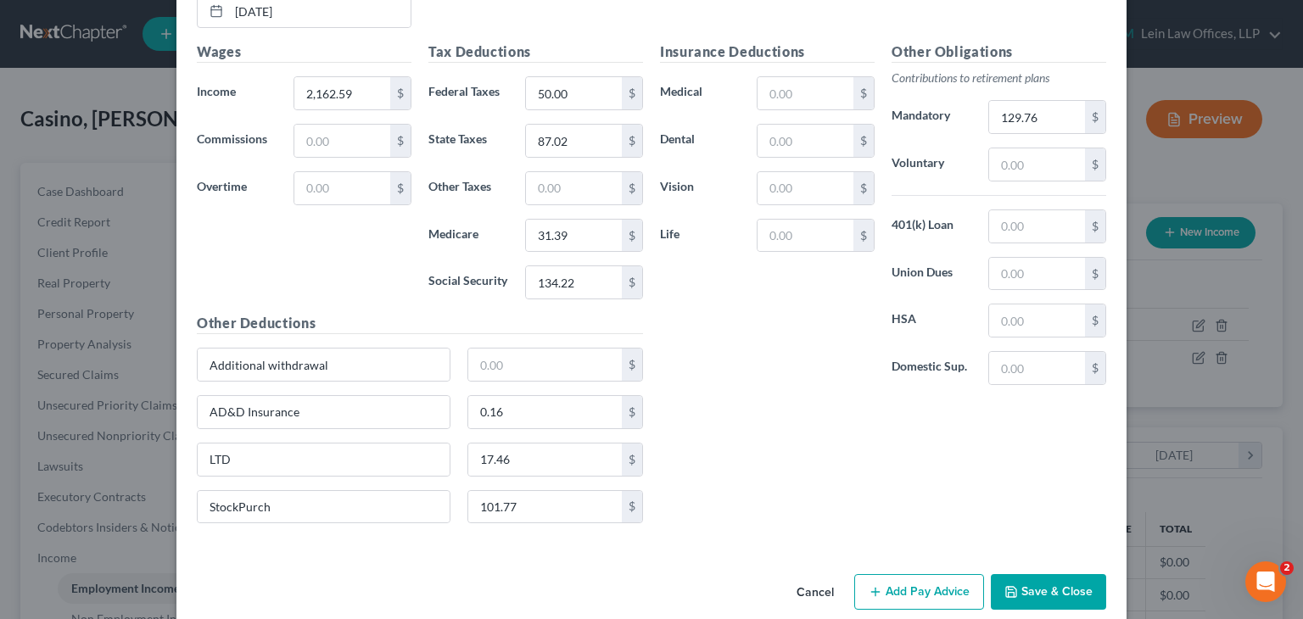
click at [389, 289] on div "Wages Income * 2,162.59 $ Commissions $ Overtime $" at bounding box center [304, 177] width 232 height 271
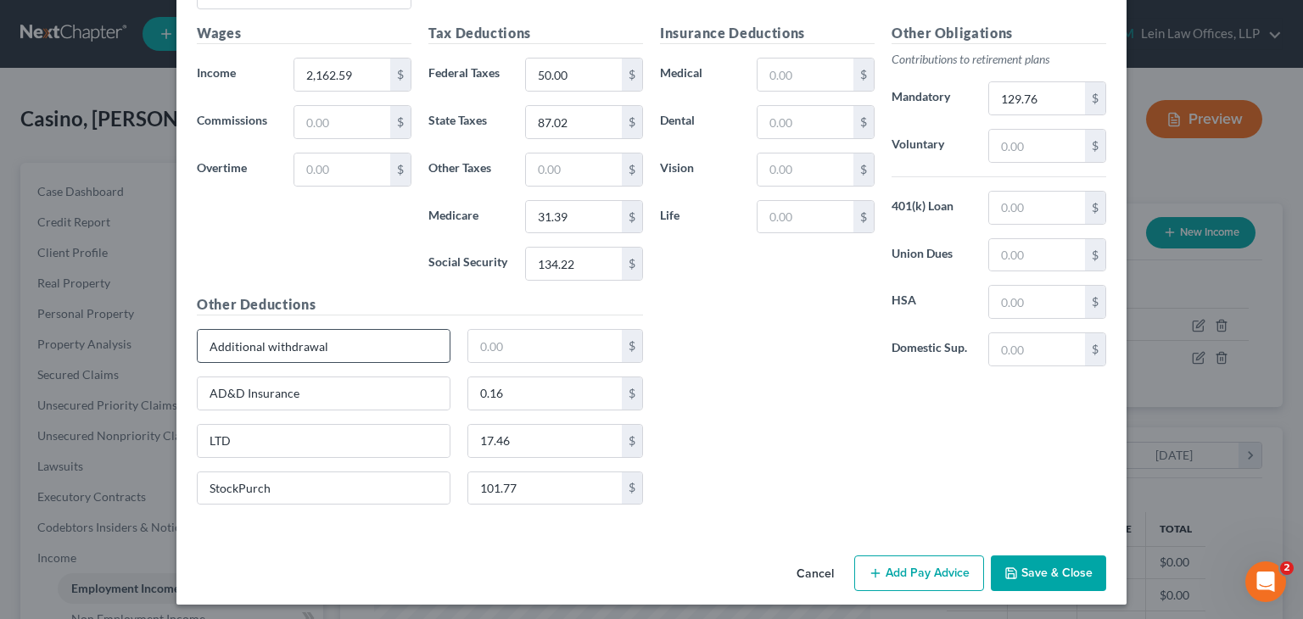
scroll to position [711, 0]
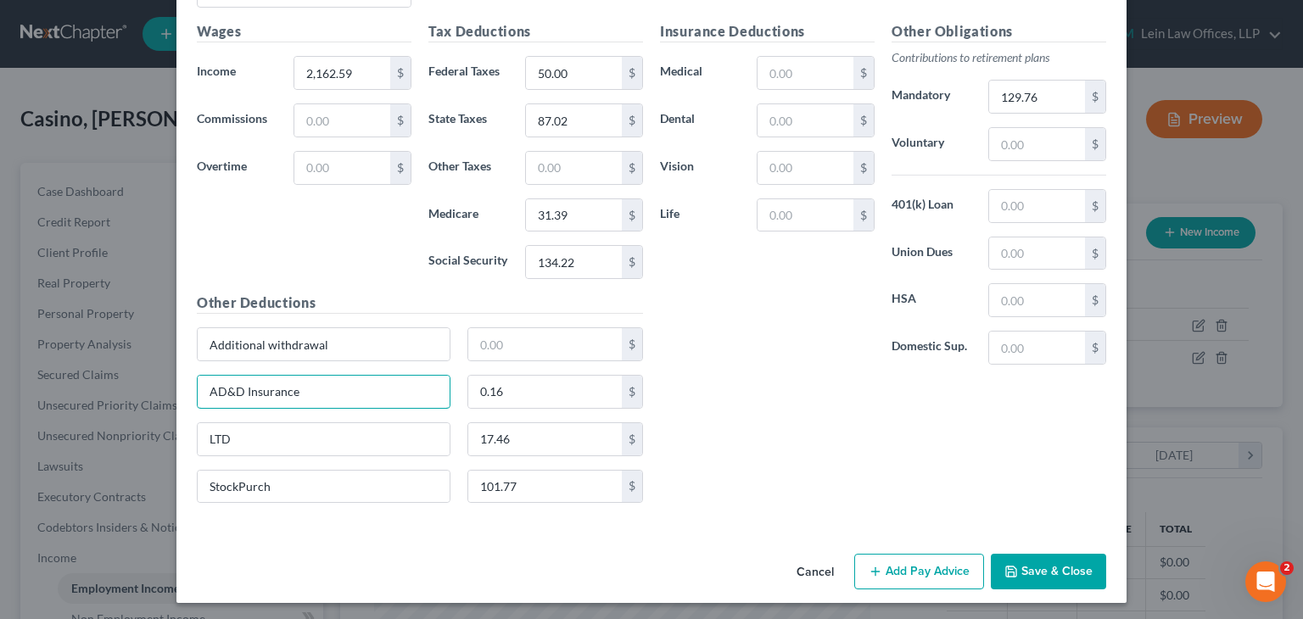
drag, startPoint x: 327, startPoint y: 390, endPoint x: 105, endPoint y: 425, distance: 225.0
click at [105, 425] on div "Edit Income Source × Employment Type * Select Full or [DEMOGRAPHIC_DATA] Employ…" at bounding box center [651, 309] width 1303 height 619
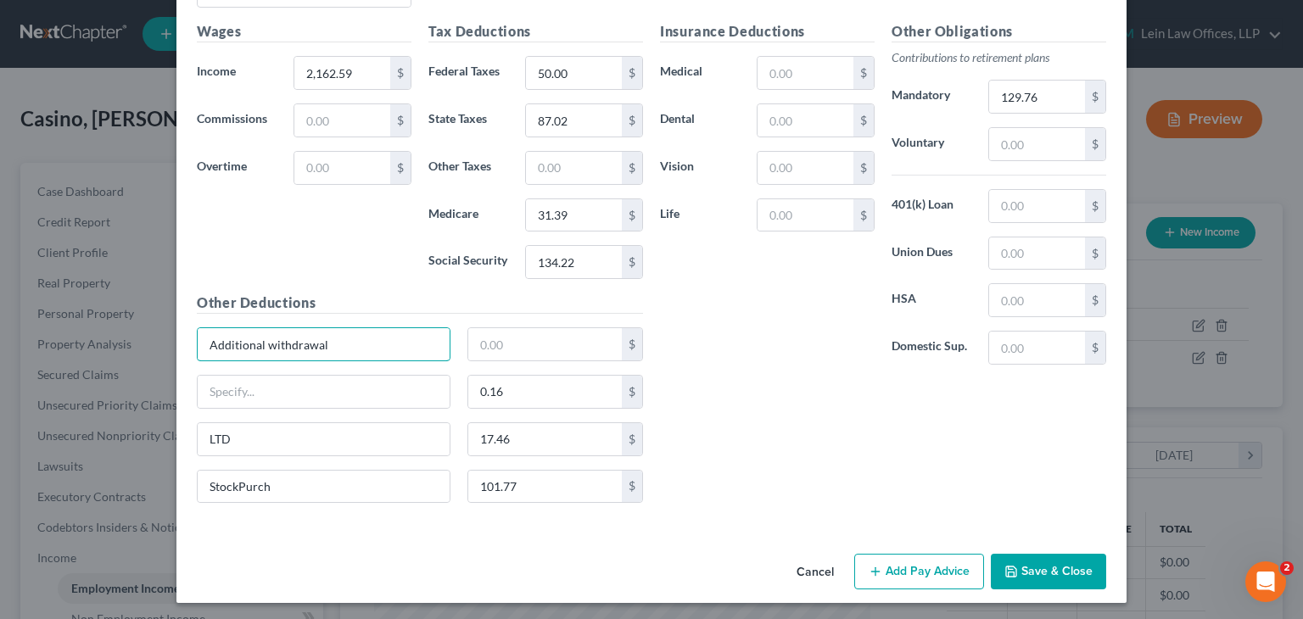
drag, startPoint x: 348, startPoint y: 333, endPoint x: 171, endPoint y: 361, distance: 179.5
click at [176, 361] on div "Use on Schedule I Received On * [DATE] Wages Income * 2,162.59 $ Commissions $ …" at bounding box center [651, 218] width 950 height 625
paste input "D&D Insurance"
type input "AD&D Insurance"
type input "0.16"
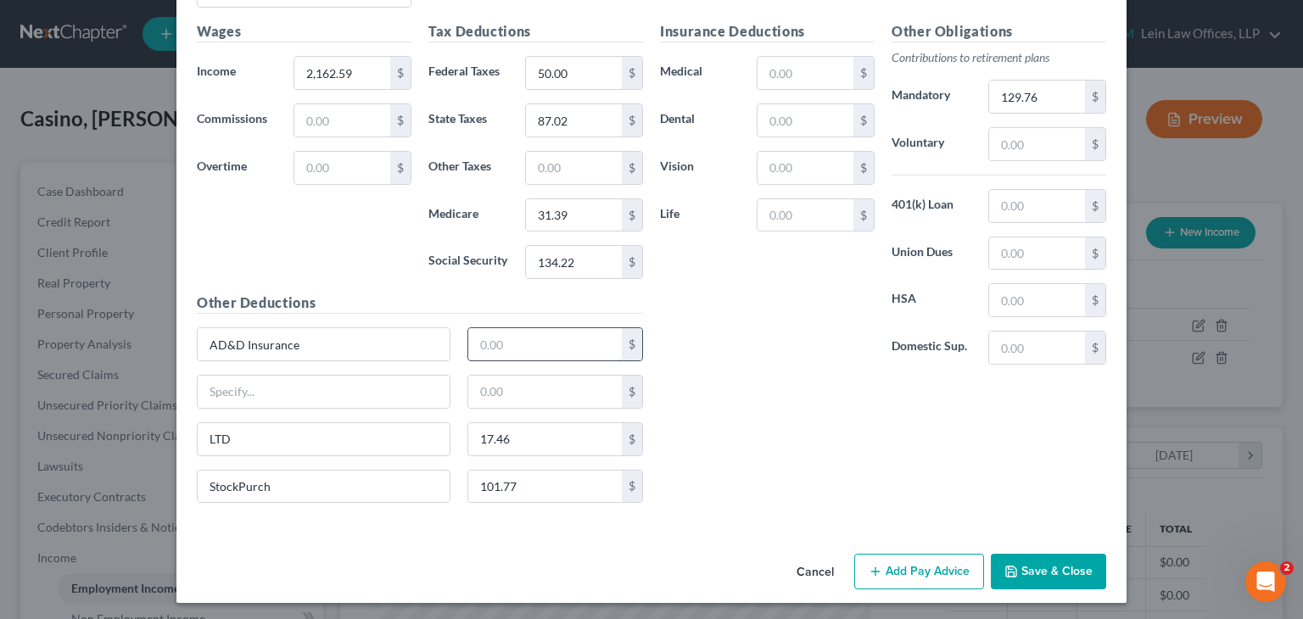
click at [529, 343] on input "text" at bounding box center [545, 344] width 154 height 32
paste input "0.16"
type input "0.16"
drag, startPoint x: 328, startPoint y: 435, endPoint x: 181, endPoint y: 457, distance: 149.2
click at [181, 457] on div "Use on Schedule I Received On * [DATE] Wages Income * 2,162.59 $ Commissions $ …" at bounding box center [651, 218] width 950 height 625
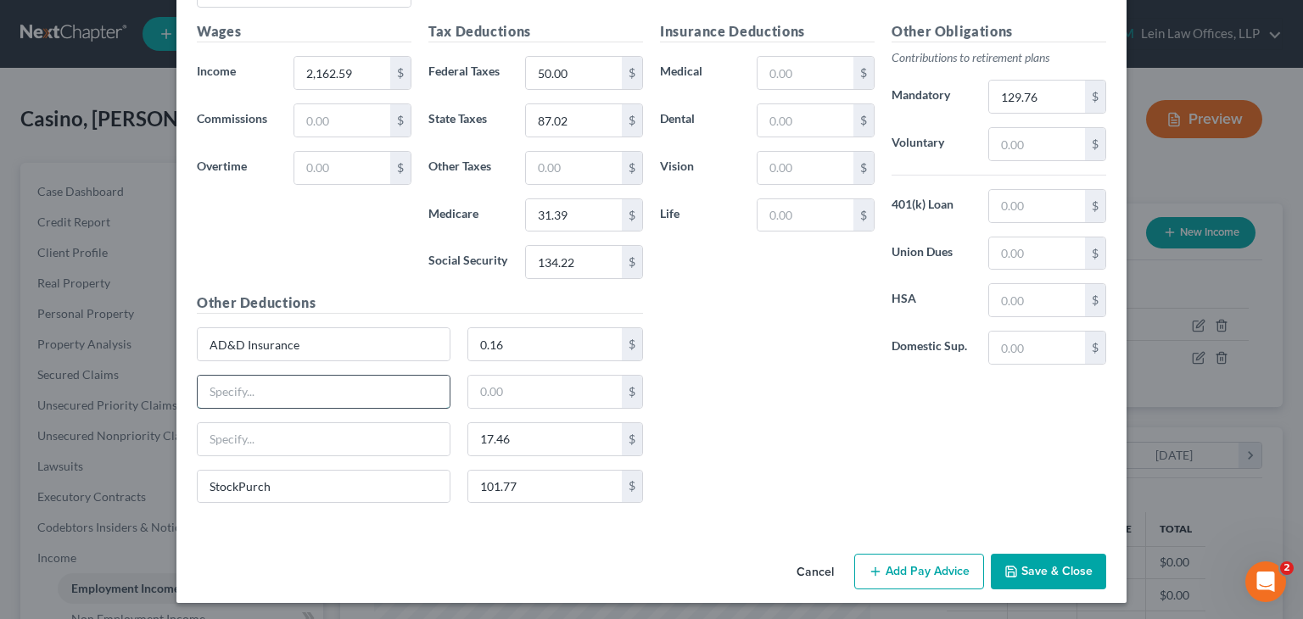
click at [234, 383] on input "text" at bounding box center [324, 392] width 252 height 32
paste input "LTD"
type input "LTD"
drag, startPoint x: 308, startPoint y: 483, endPoint x: 149, endPoint y: 498, distance: 159.4
click at [149, 498] on div "Edit Income Source × Employment Type * Select Full or [DEMOGRAPHIC_DATA] Employ…" at bounding box center [651, 309] width 1303 height 619
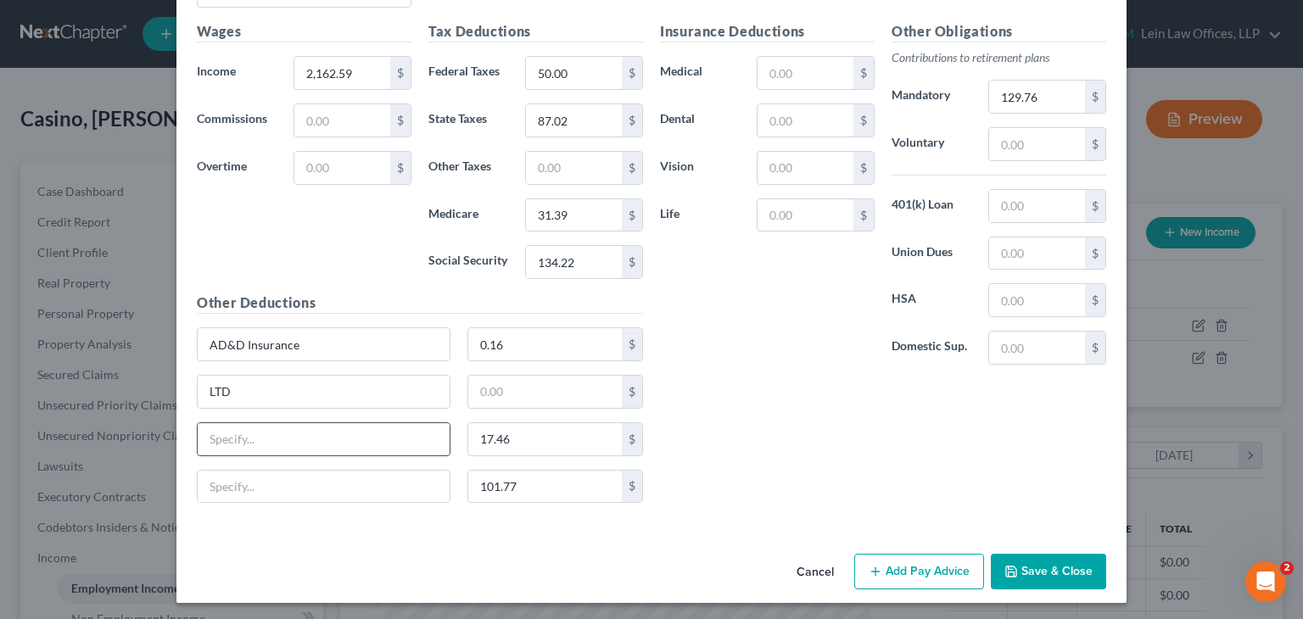
click at [221, 442] on input "text" at bounding box center [324, 439] width 252 height 32
paste input "StockPurch"
type input "StockPurch"
click at [515, 383] on input "text" at bounding box center [545, 392] width 154 height 32
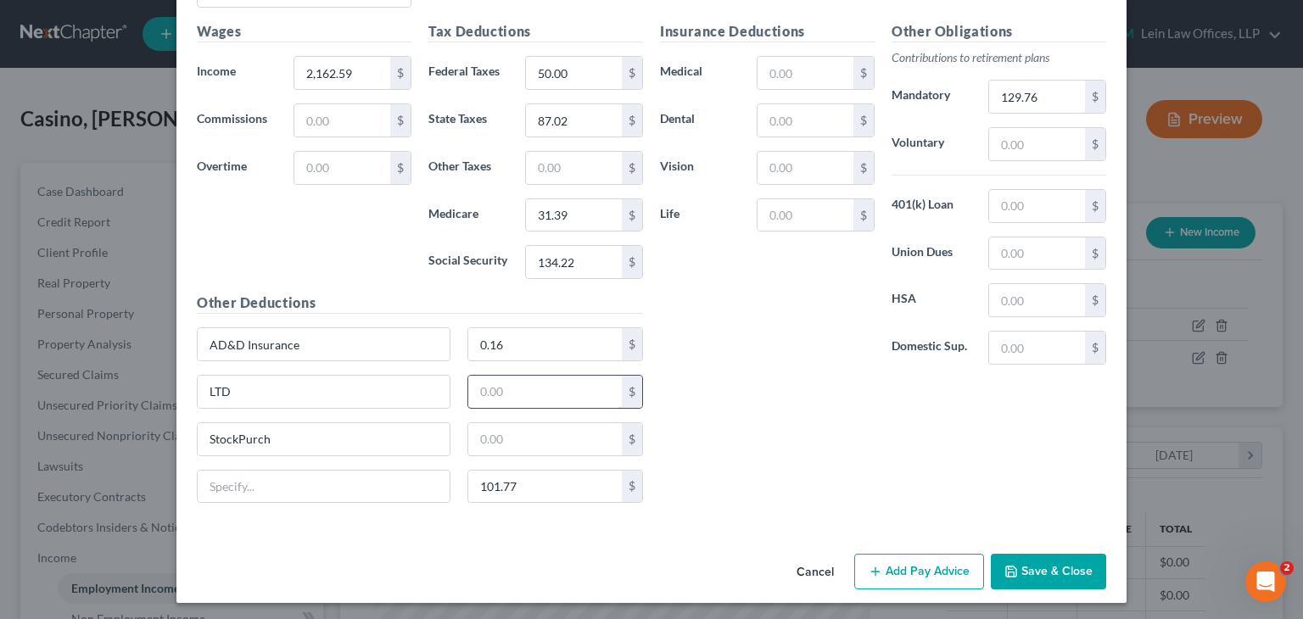
paste input "17.46"
type input "17.46"
click at [512, 432] on input "text" at bounding box center [545, 439] width 154 height 32
paste input "101.77"
type input "101.77"
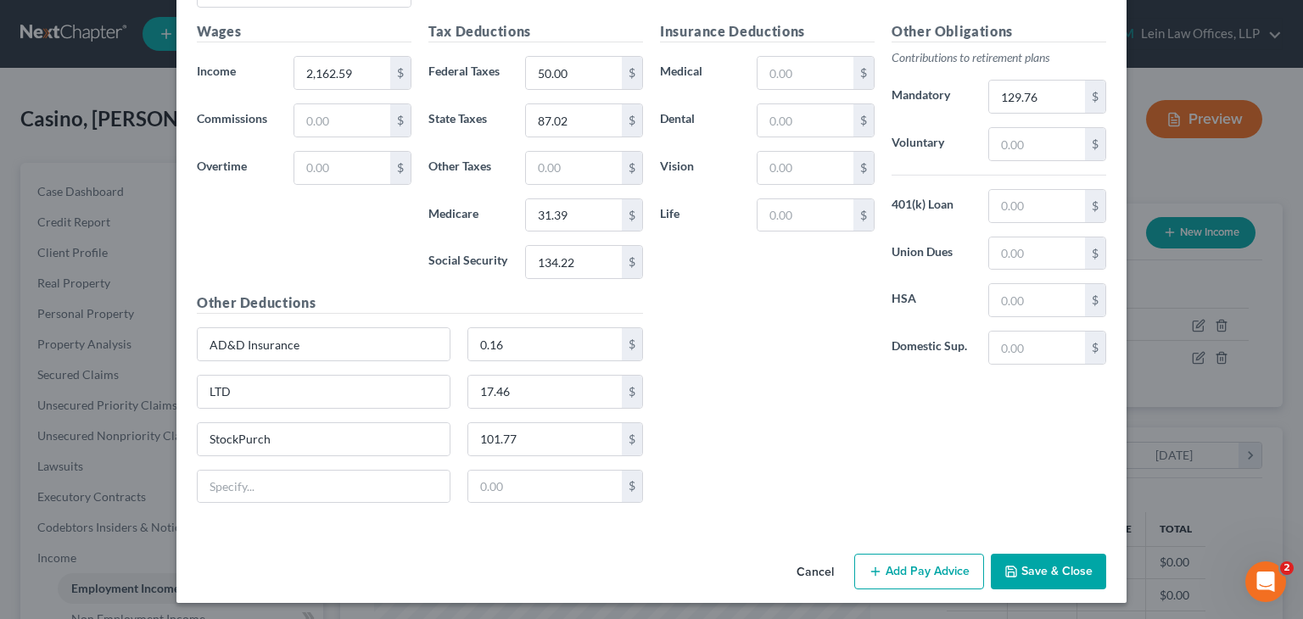
click at [679, 405] on div "Insurance Deductions Medical $ Dental $ Vision $ Life $ Other Obligations Contr…" at bounding box center [883, 268] width 463 height 495
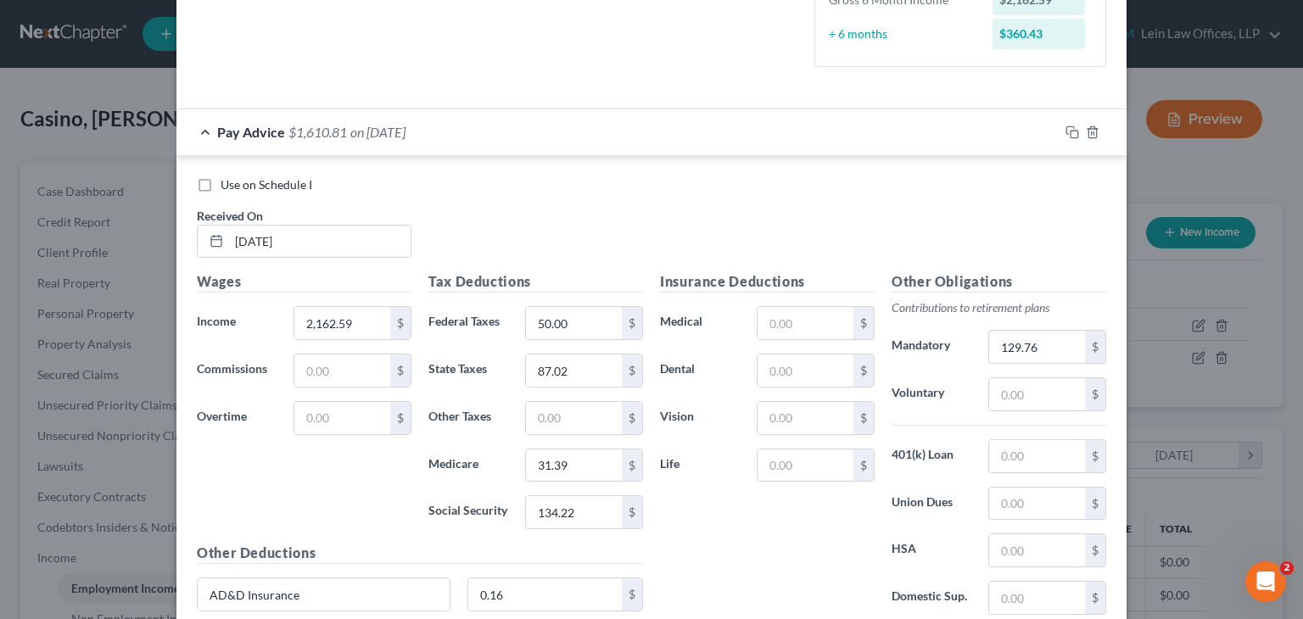
scroll to position [456, 0]
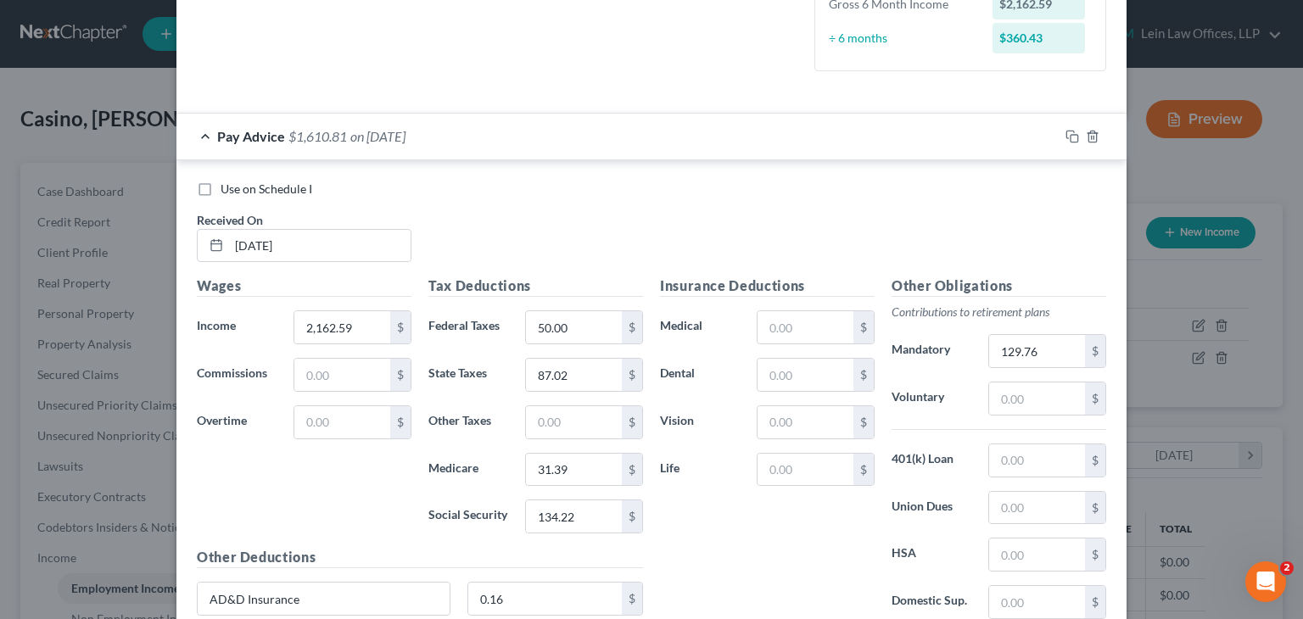
click at [204, 137] on div "Pay Advice $1,610.81 on [DATE]" at bounding box center [617, 136] width 882 height 45
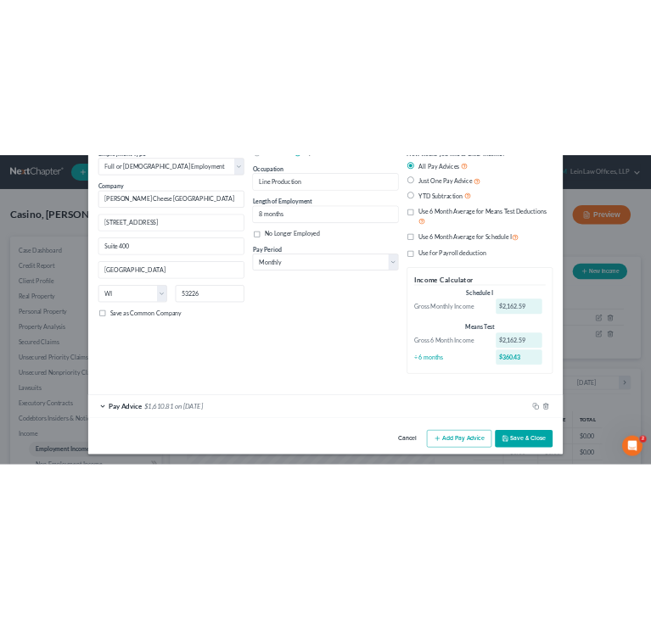
scroll to position [89, 0]
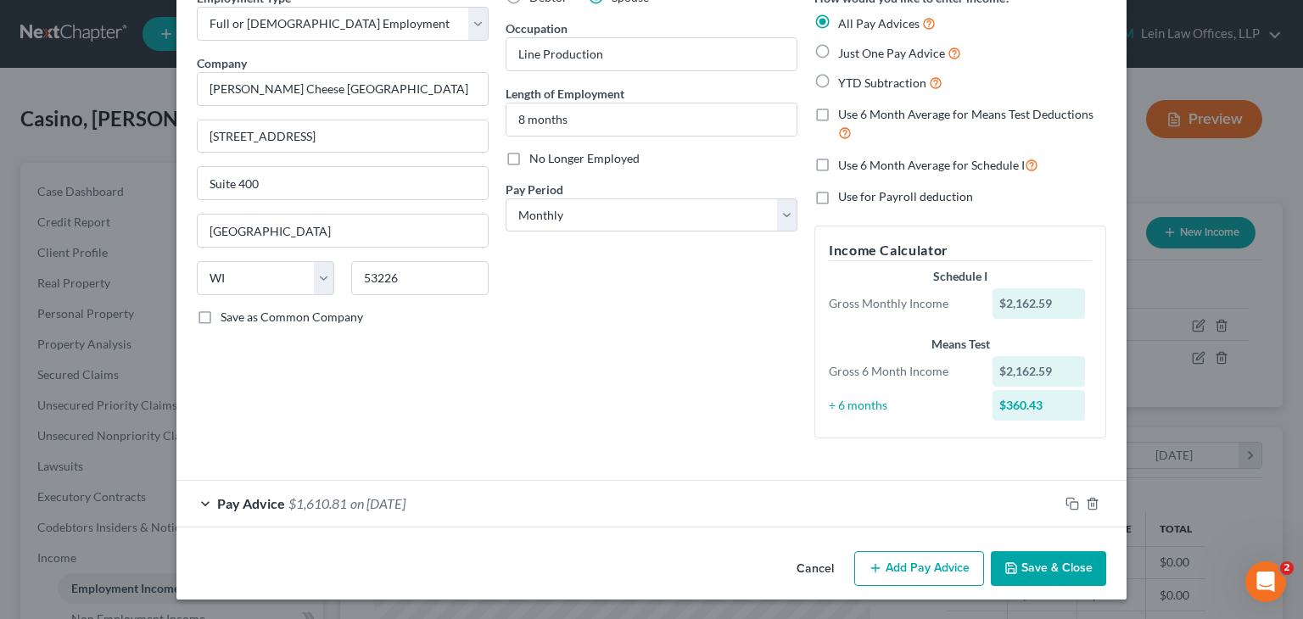
click at [533, 320] on div "Debtor Spouse Occupation Line Production Length of Employment 8 months No Longe…" at bounding box center [651, 220] width 309 height 463
click at [483, 348] on div "Employment Type * Select Full or [DEMOGRAPHIC_DATA] Employment Self Employment …" at bounding box center [342, 220] width 309 height 463
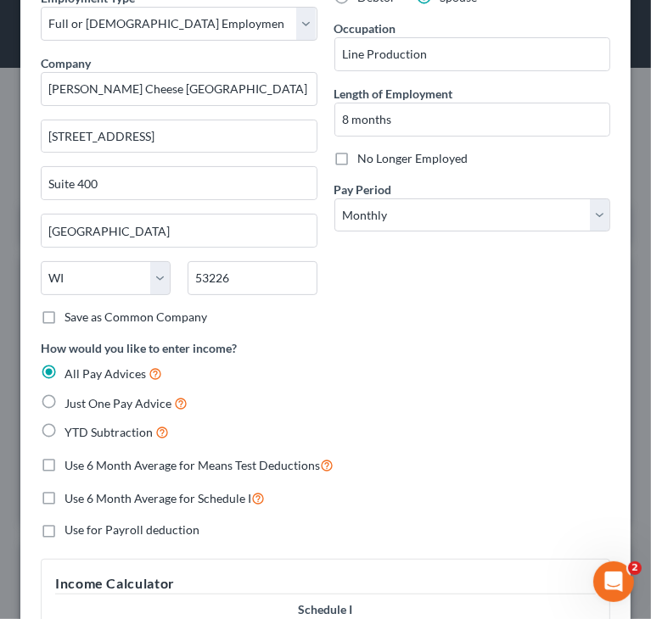
scroll to position [271, 576]
click at [444, 282] on div "Debtor Spouse Occupation Line Production Length of Employment 8 months No Longe…" at bounding box center [473, 164] width 294 height 350
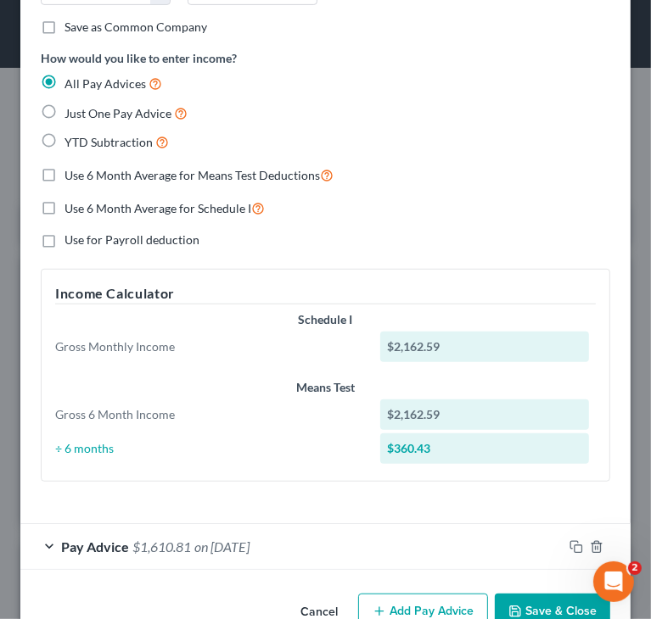
scroll to position [421, 0]
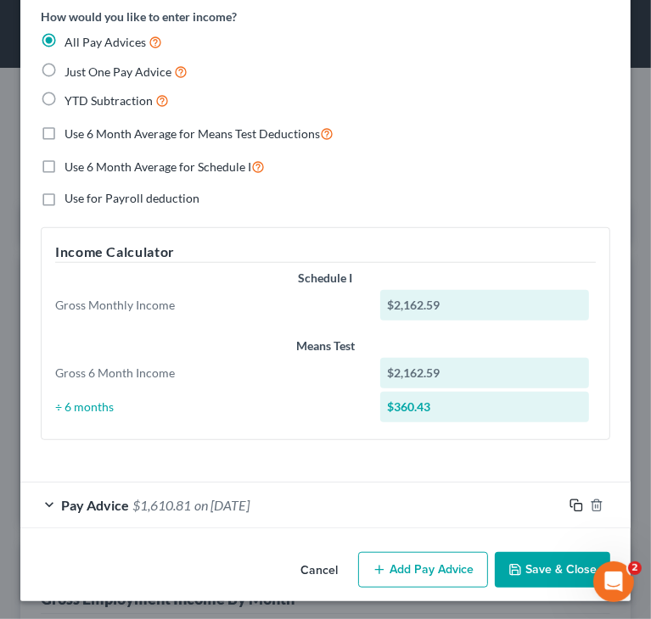
click at [570, 500] on icon "button" at bounding box center [574, 504] width 8 height 8
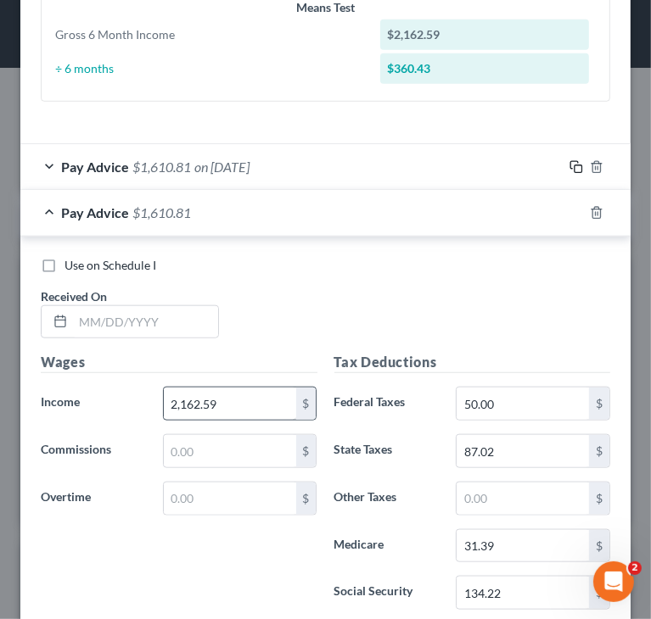
scroll to position [760, 0]
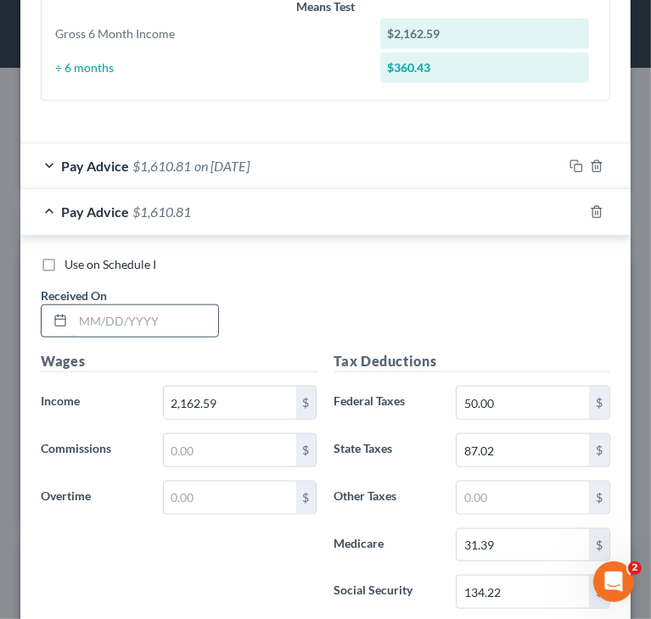
click at [197, 319] on input "text" at bounding box center [145, 321] width 145 height 32
paste input "[DATE]"
type input "[DATE]"
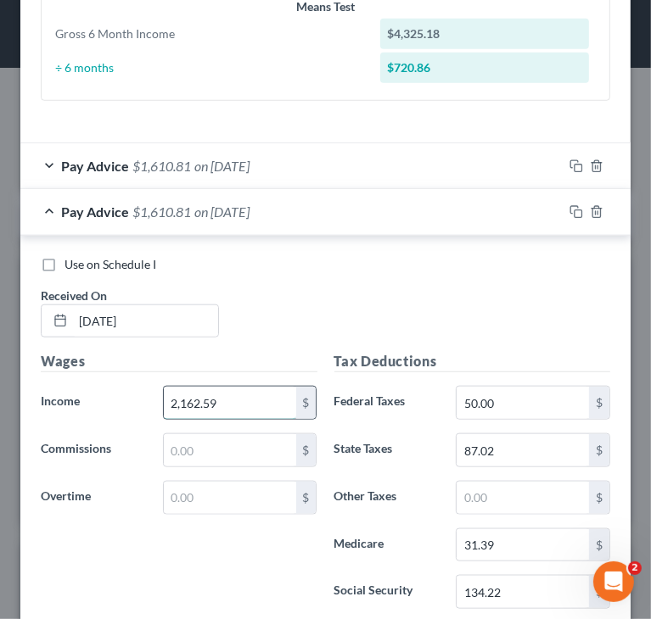
click at [258, 399] on input "2,162.59" at bounding box center [230, 403] width 132 height 32
paste input "097.02"
type input "2,097.02"
click at [506, 540] on input "31.39" at bounding box center [522, 545] width 132 height 32
paste input "0.45"
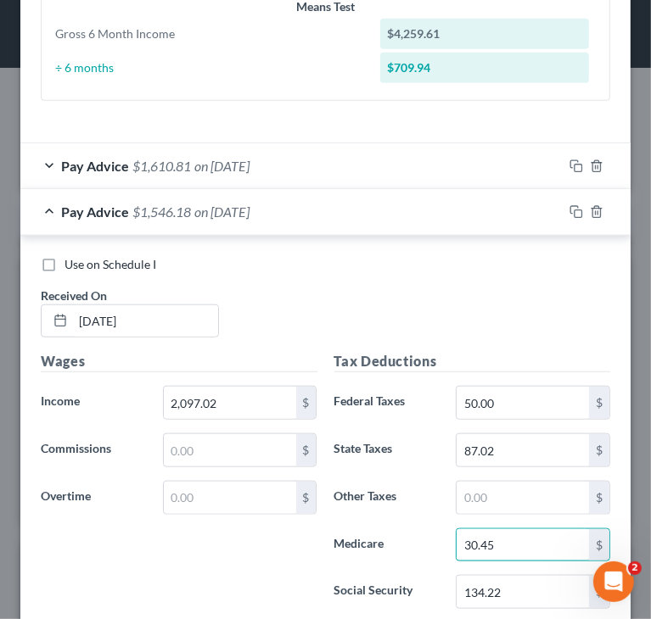
type input "30.45"
click at [500, 594] on input "134.22" at bounding box center [522, 592] width 132 height 32
paste input "0.16"
type input "130.16"
click at [512, 442] on input "87.02" at bounding box center [522, 450] width 132 height 32
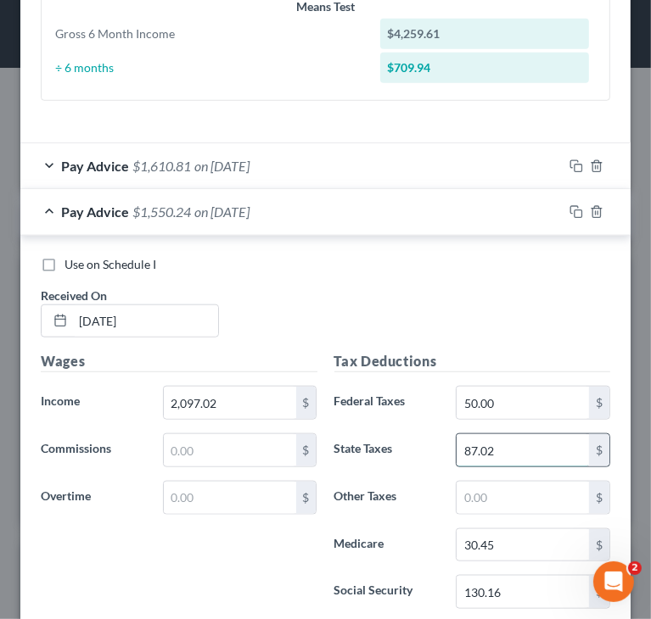
paste input "3.10"
type input "83.10"
click at [504, 333] on div "Use on Schedule I Received On * [DATE]" at bounding box center [325, 304] width 586 height 96
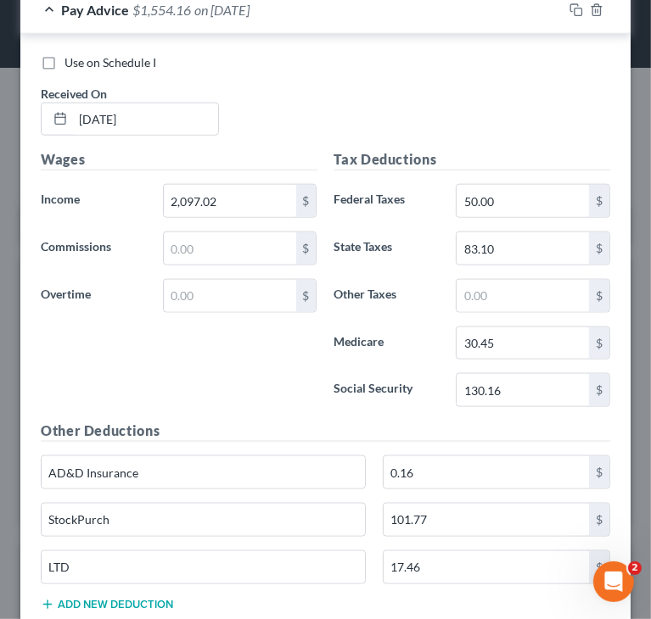
scroll to position [1015, 0]
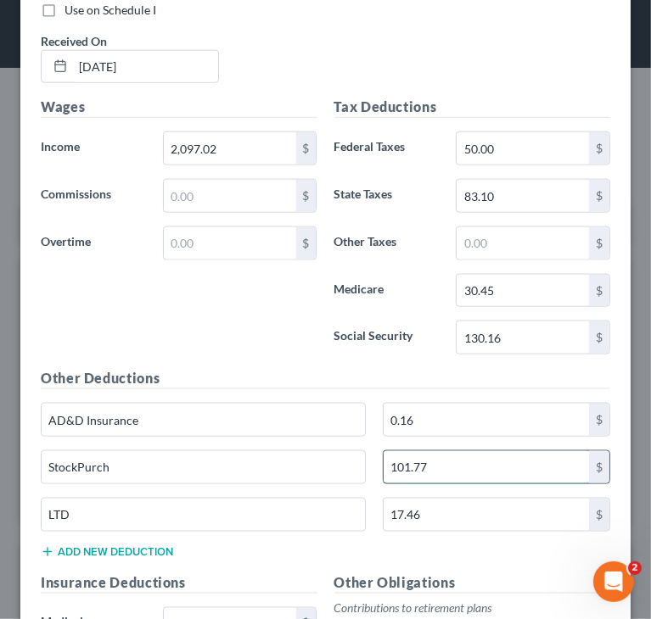
click at [440, 466] on input "101.77" at bounding box center [485, 467] width 205 height 32
paste input "2.80"
type input "102.80"
click at [416, 374] on h5 "Other Deductions" at bounding box center [325, 378] width 569 height 21
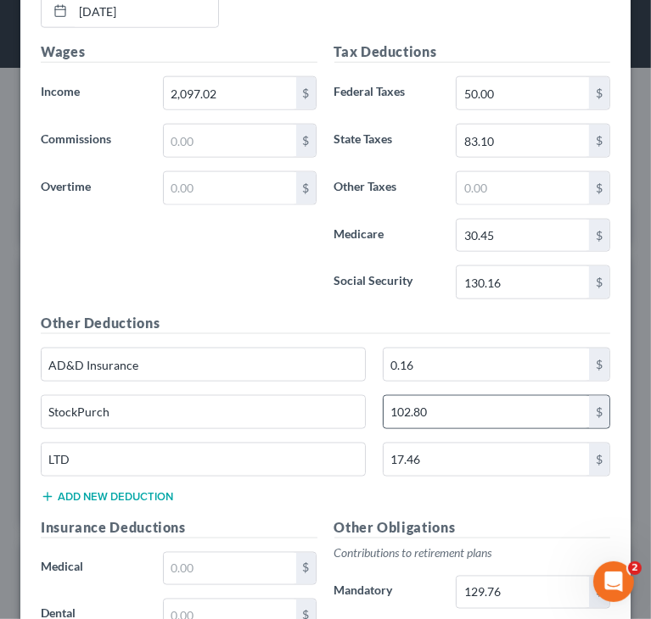
scroll to position [1099, 0]
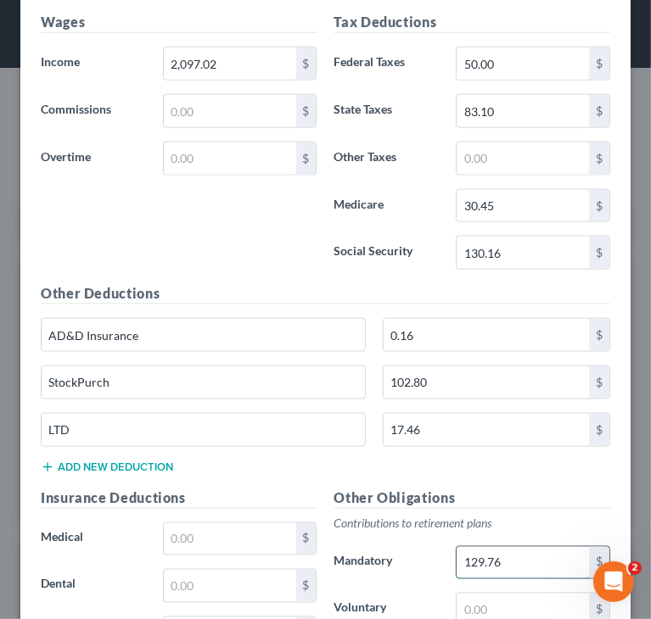
click at [530, 561] on input "129.76" at bounding box center [522, 563] width 132 height 32
paste input "5.83"
type input "125.83"
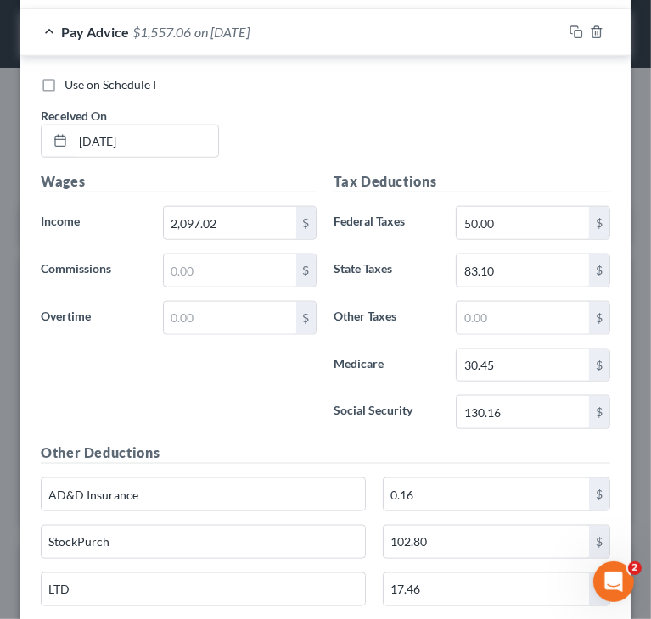
scroll to position [930, 0]
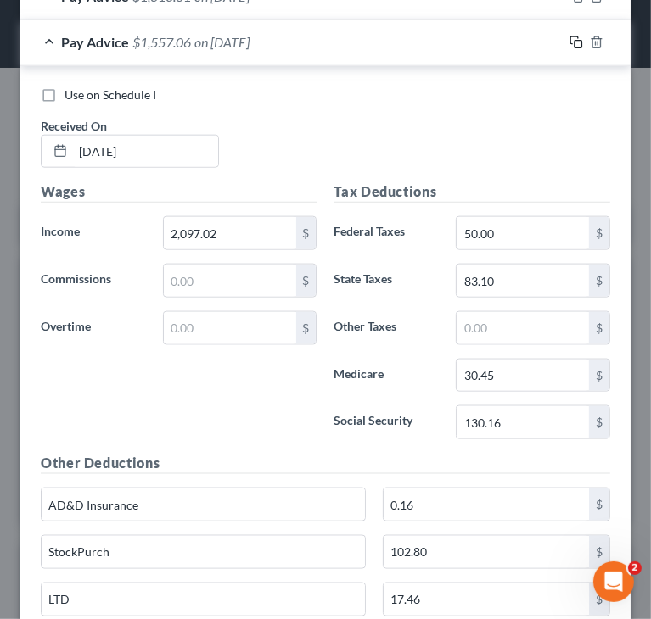
click at [574, 42] on rect "button" at bounding box center [578, 45] width 8 height 8
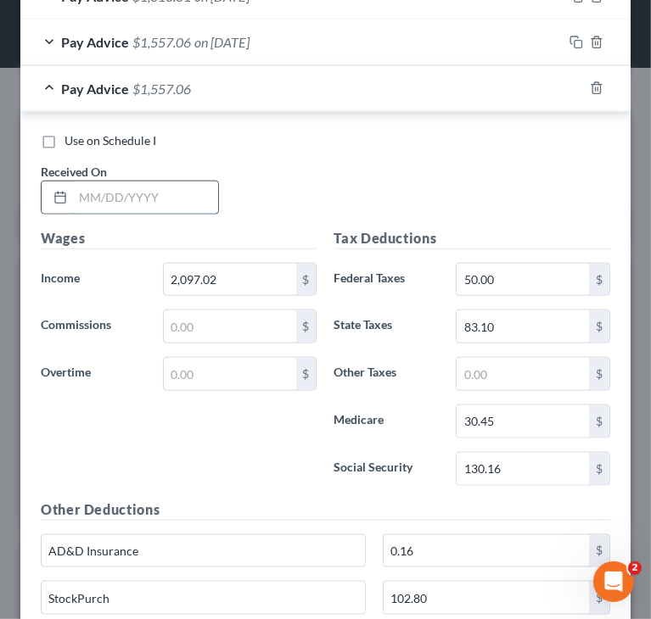
click at [193, 191] on input "text" at bounding box center [145, 198] width 145 height 32
paste input "[DATE]"
type input "[DATE]"
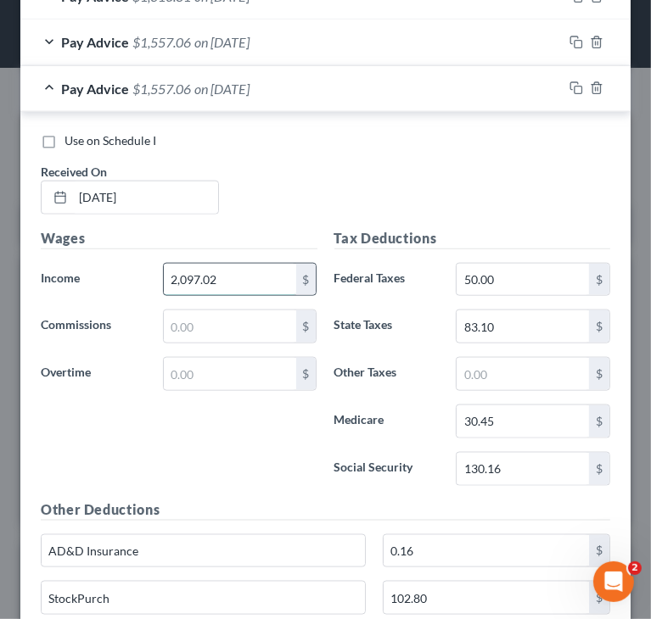
click at [255, 276] on input "2,097.02" at bounding box center [230, 280] width 132 height 32
paste input "1,607.48"
type input "1,607.48"
click at [534, 461] on input "130.16" at bounding box center [522, 469] width 132 height 32
paste input "99.80"
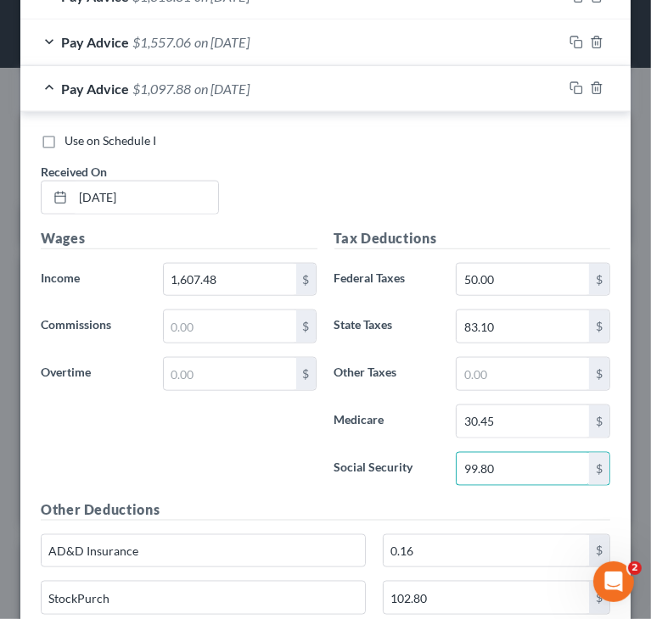
type input "99.80"
click at [509, 414] on input "30.45" at bounding box center [522, 422] width 132 height 32
paste input "23.34"
type input "23.34"
click at [531, 324] on input "83.10" at bounding box center [522, 326] width 132 height 32
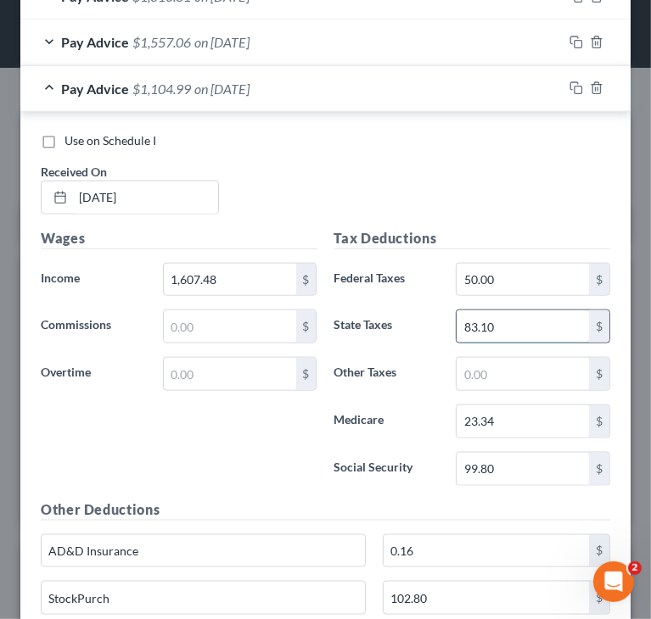
paste input "54.85"
type input "54.85"
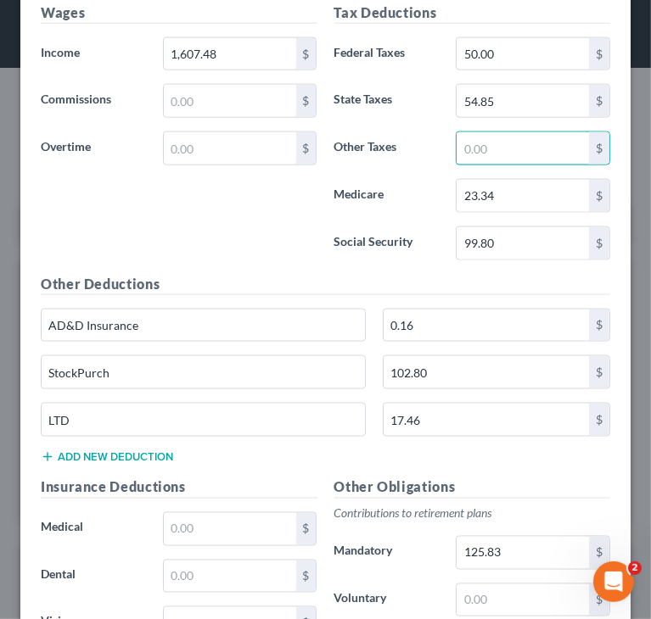
scroll to position [1184, 0]
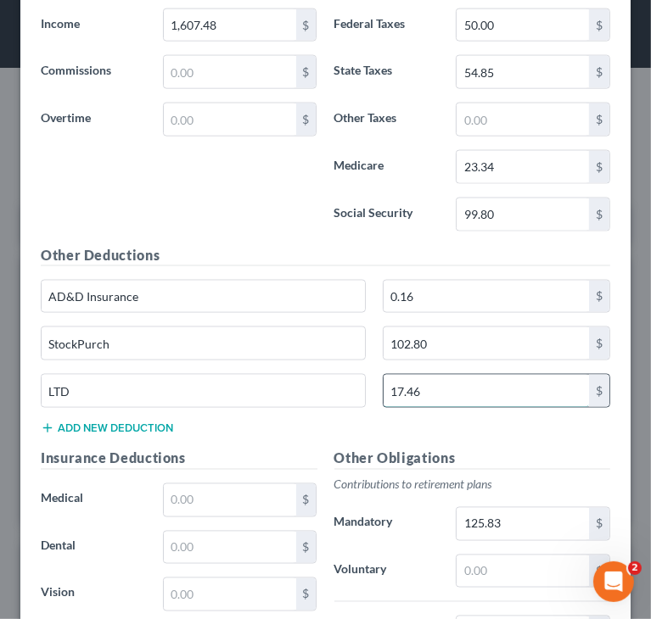
click at [427, 389] on input "17.46" at bounding box center [485, 391] width 205 height 32
paste input "6.87"
type input "16.87"
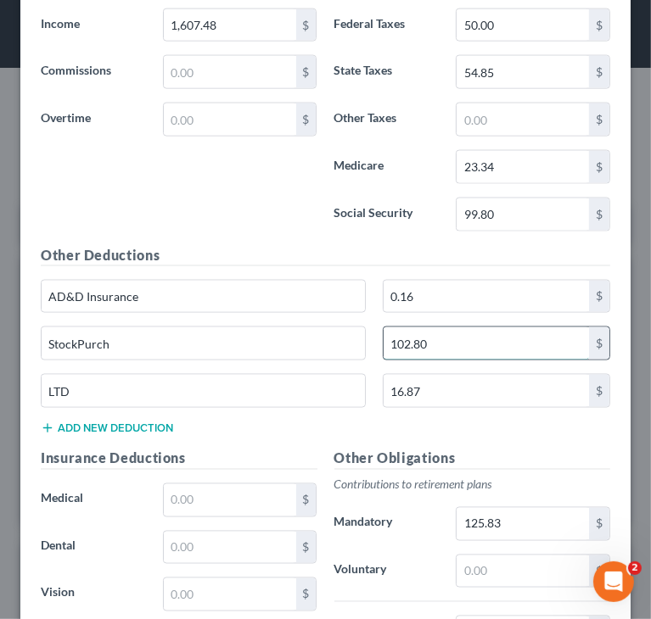
click at [467, 330] on input "102.80" at bounding box center [485, 343] width 205 height 32
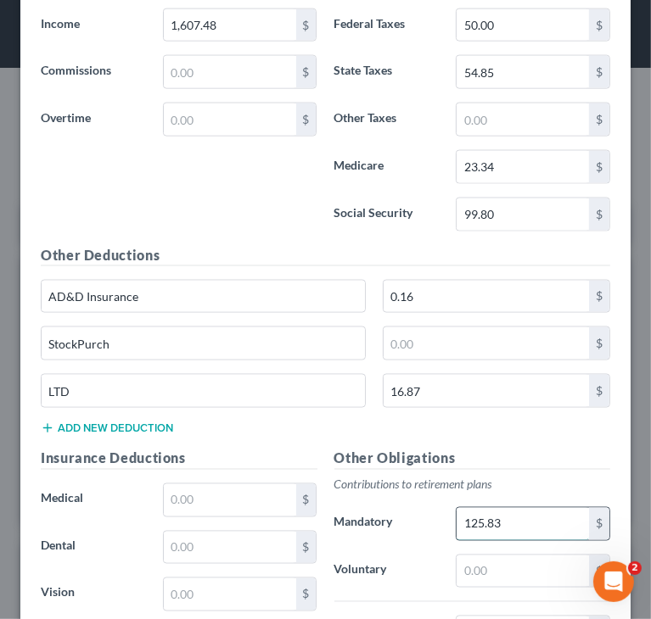
click at [556, 519] on input "125.83" at bounding box center [522, 524] width 132 height 32
paste input "80.38"
type input "80.38"
click at [493, 449] on h5 "Other Obligations" at bounding box center [472, 459] width 277 height 21
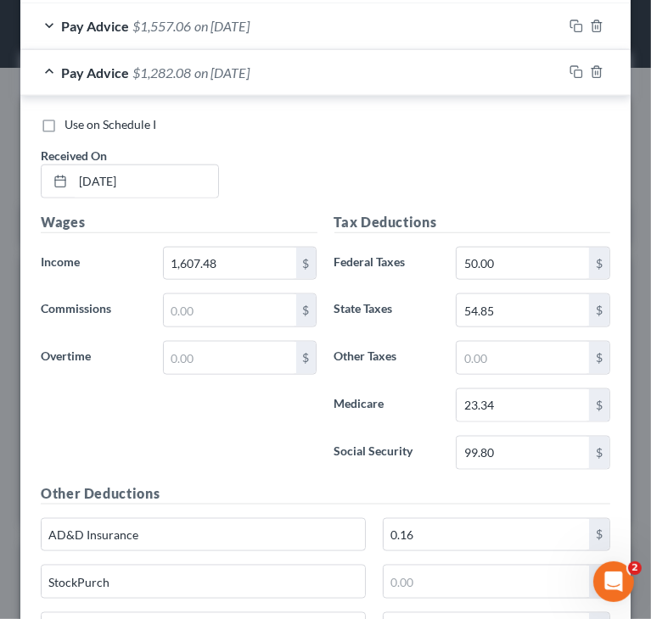
scroll to position [845, 0]
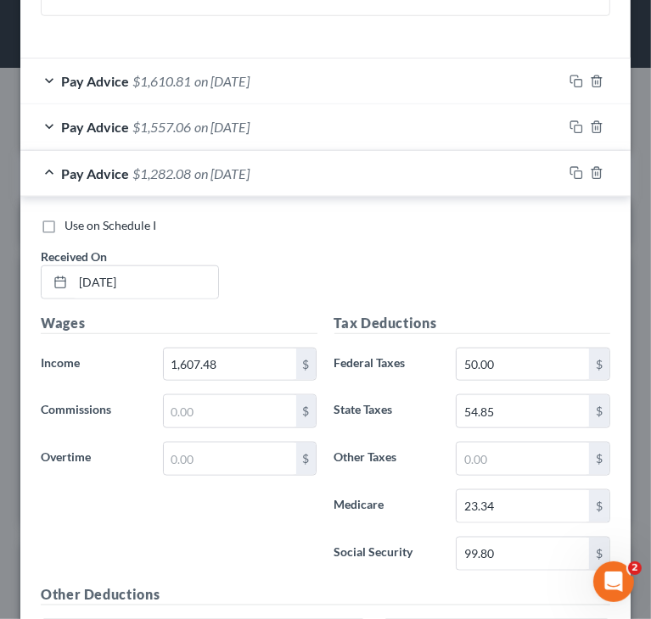
click at [47, 171] on div "Pay Advice $1,282.08 on [DATE]" at bounding box center [291, 173] width 542 height 45
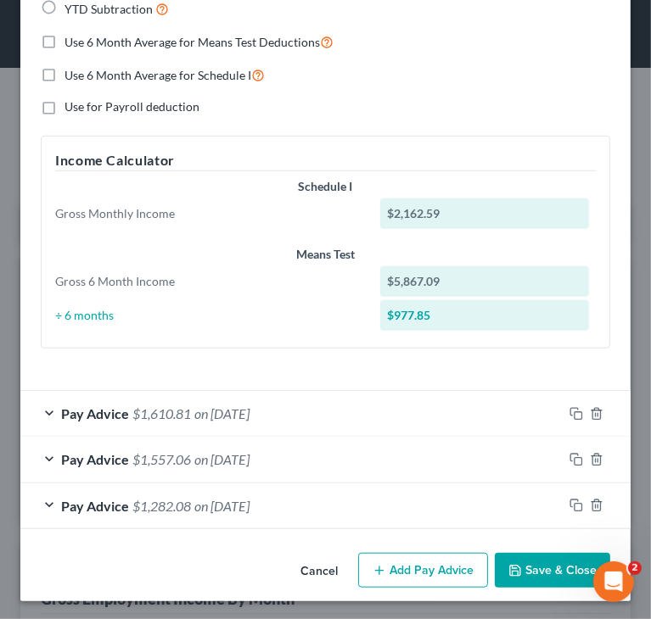
scroll to position [512, 0]
drag, startPoint x: 561, startPoint y: 411, endPoint x: 546, endPoint y: 408, distance: 14.8
click at [574, 412] on rect "button" at bounding box center [578, 416] width 8 height 8
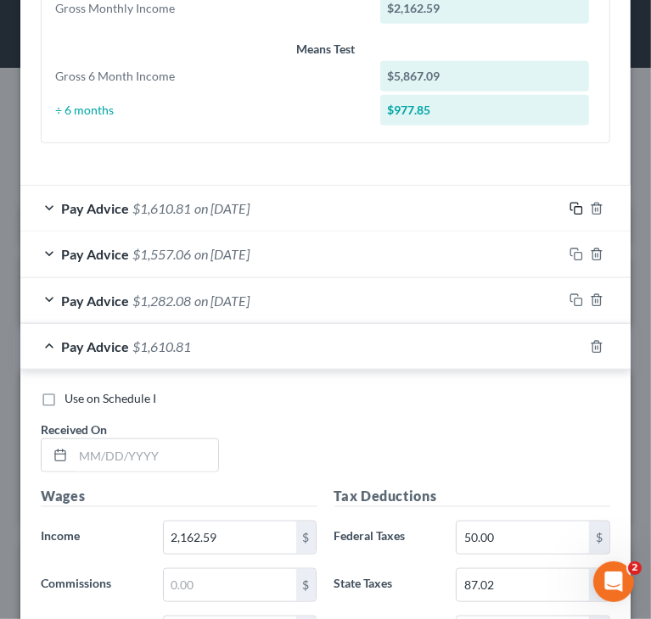
scroll to position [767, 0]
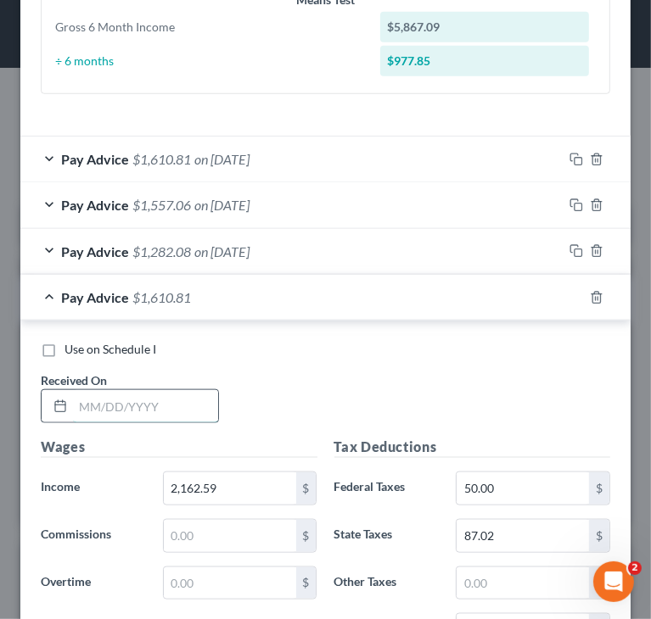
click at [153, 408] on input "text" at bounding box center [145, 406] width 145 height 32
paste input "[DATE]"
type input "[DATE]"
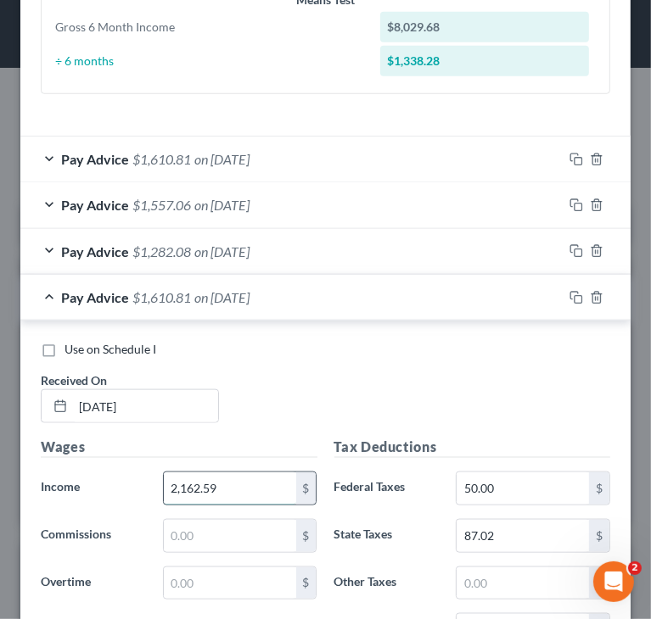
click at [215, 476] on input "2,162.59" at bounding box center [230, 489] width 132 height 32
paste input "325.87"
type input "2,325.87"
click at [509, 419] on div "Use on Schedule I Received On * [DATE]" at bounding box center [325, 389] width 586 height 96
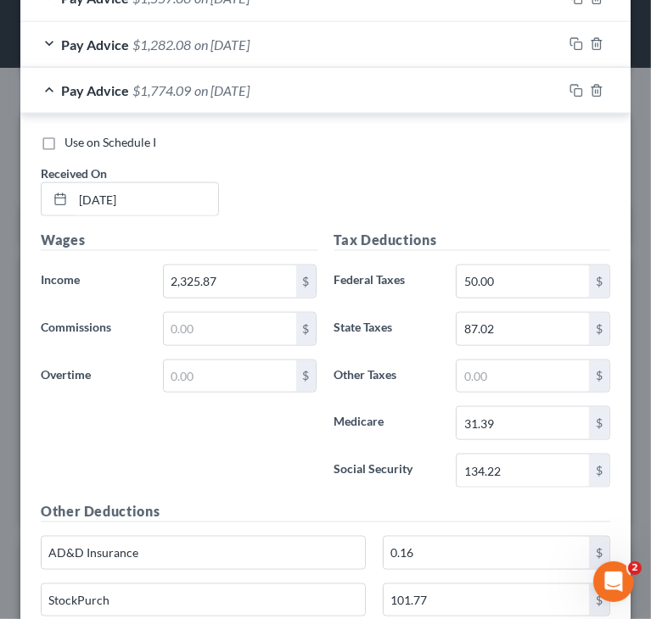
scroll to position [1021, 0]
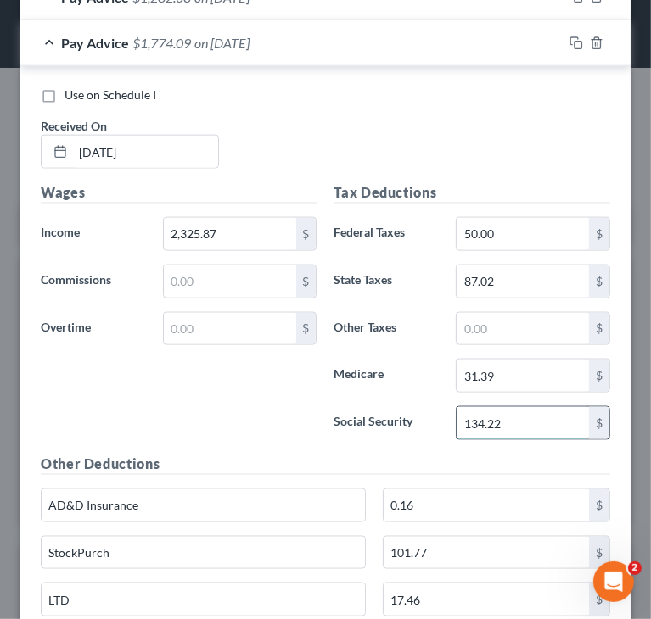
click at [527, 411] on input "134.22" at bounding box center [522, 423] width 132 height 32
paste input "44.34"
type input "144.34"
click at [512, 360] on input "31.39" at bounding box center [522, 376] width 132 height 32
paste input "3.75"
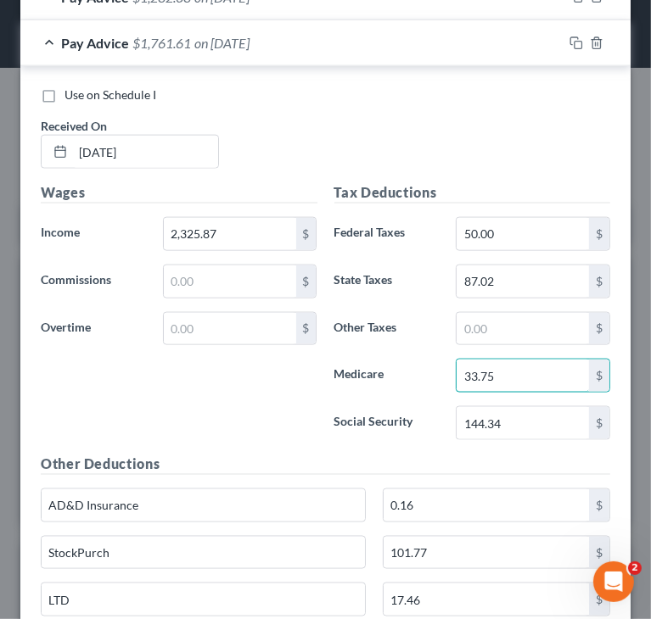
type input "33.75"
click at [509, 277] on input "87.02" at bounding box center [522, 282] width 132 height 32
paste input "8.25"
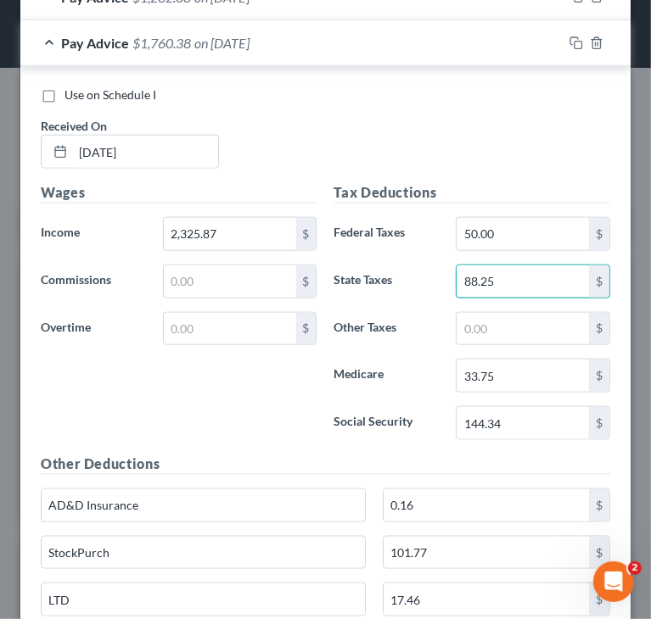
type input "88.25"
click at [183, 406] on div "Wages Income * 2,325.87 $ Commissions $ Overtime $" at bounding box center [179, 317] width 294 height 271
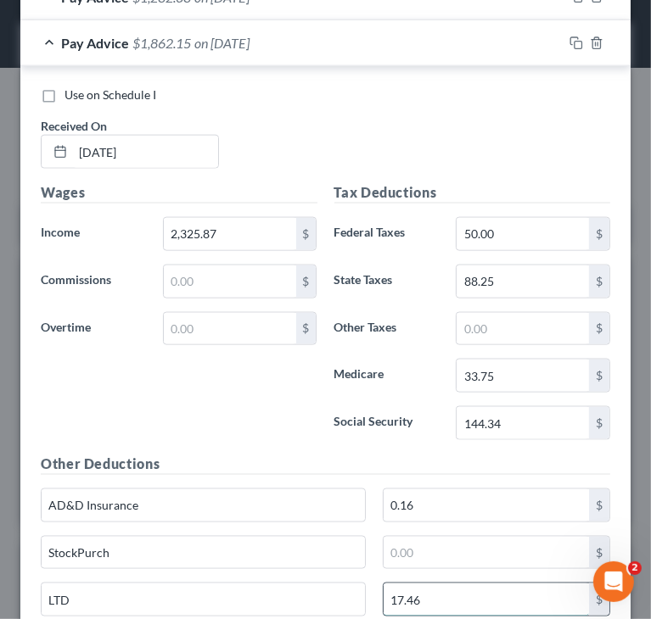
click at [516, 591] on input "17.46" at bounding box center [485, 600] width 205 height 32
paste input "6.87"
type input "16.87"
click at [542, 454] on h5 "Other Deductions" at bounding box center [325, 464] width 569 height 21
click at [448, 454] on h5 "Other Deductions" at bounding box center [325, 464] width 569 height 21
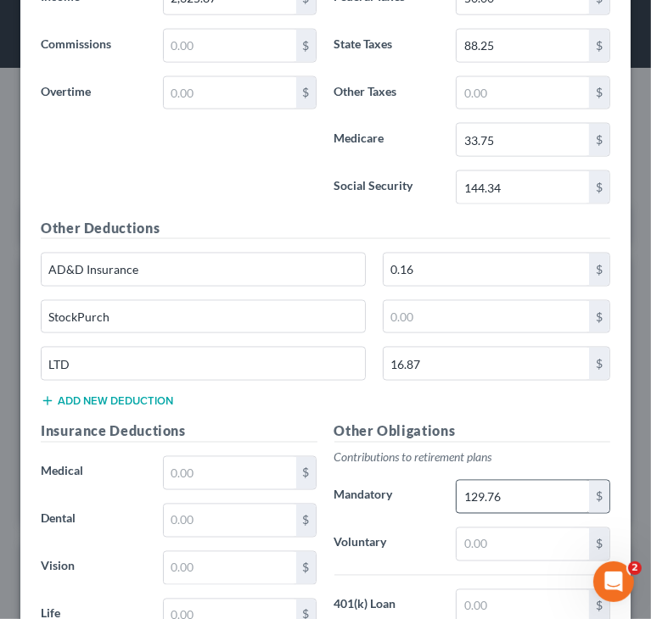
scroll to position [1276, 0]
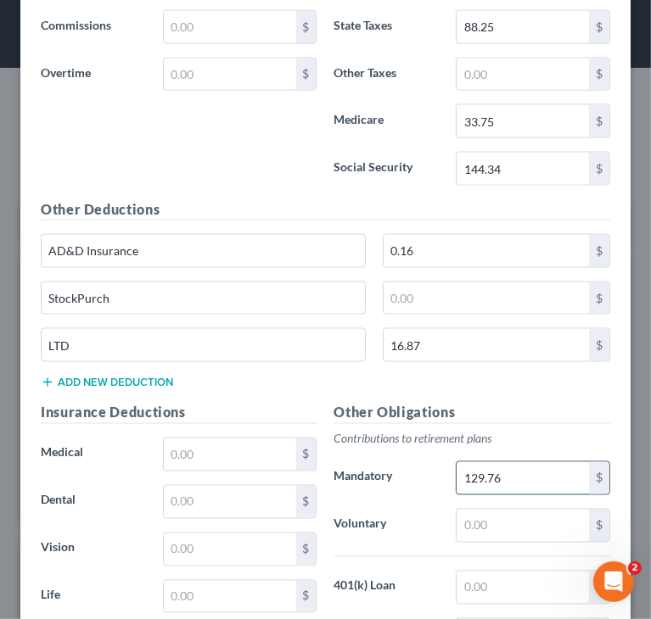
click at [516, 469] on input "129.76" at bounding box center [522, 478] width 132 height 32
paste input "16.30"
type input "116.30"
click at [562, 403] on h5 "Other Obligations" at bounding box center [472, 413] width 277 height 21
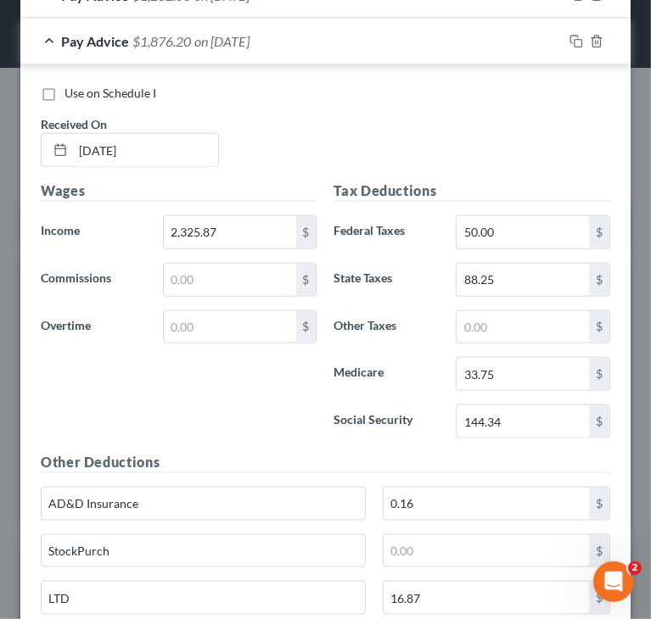
scroll to position [1021, 0]
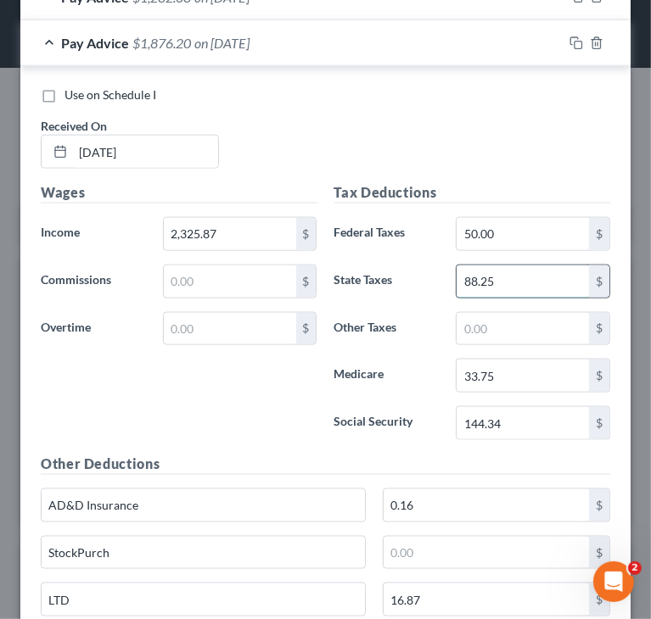
click at [461, 271] on input "88.25" at bounding box center [522, 282] width 132 height 32
click at [461, 272] on input "88.25" at bounding box center [522, 282] width 132 height 32
drag, startPoint x: 461, startPoint y: 272, endPoint x: 428, endPoint y: 279, distance: 32.9
click at [428, 279] on div "State Taxes 88.25 $" at bounding box center [473, 282] width 294 height 34
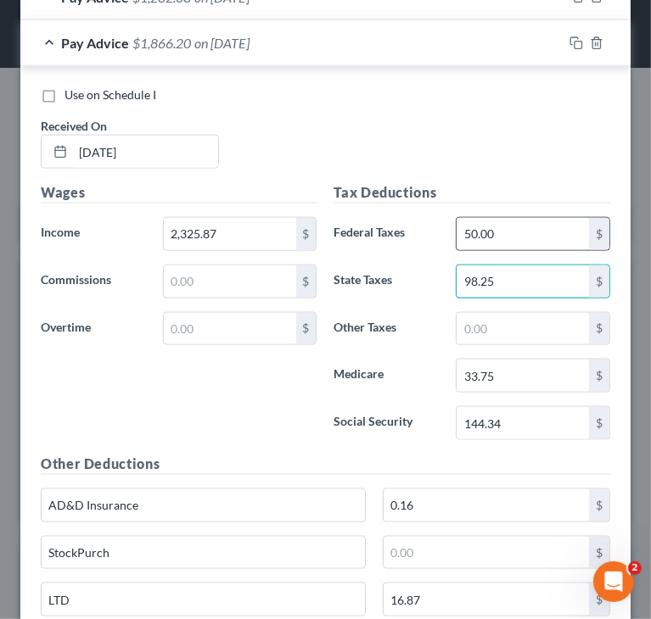
type input "98.25"
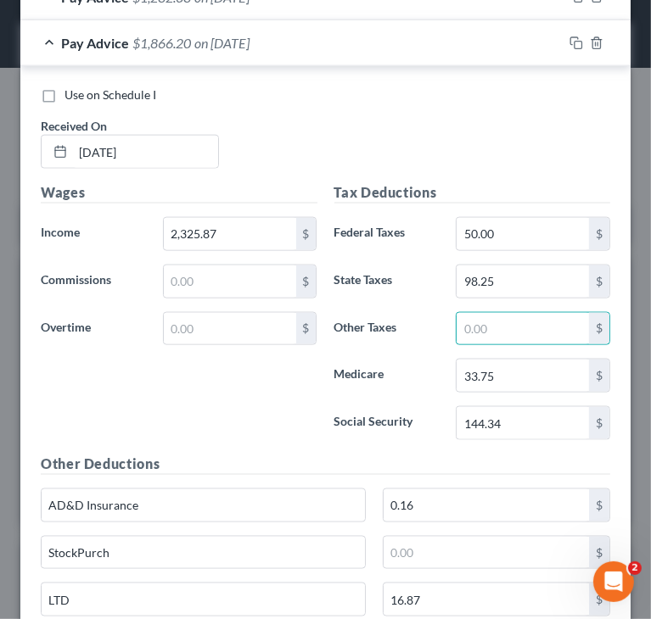
click at [501, 151] on div "Use on Schedule I Received On * [DATE]" at bounding box center [325, 135] width 586 height 96
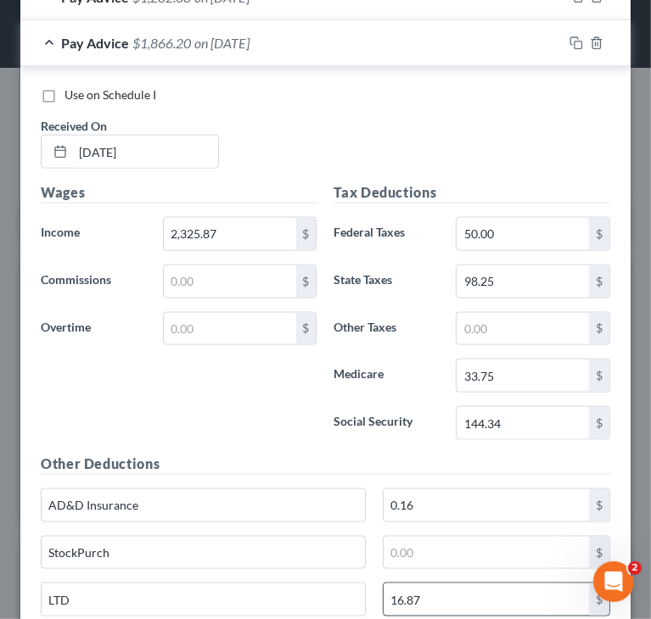
scroll to position [937, 0]
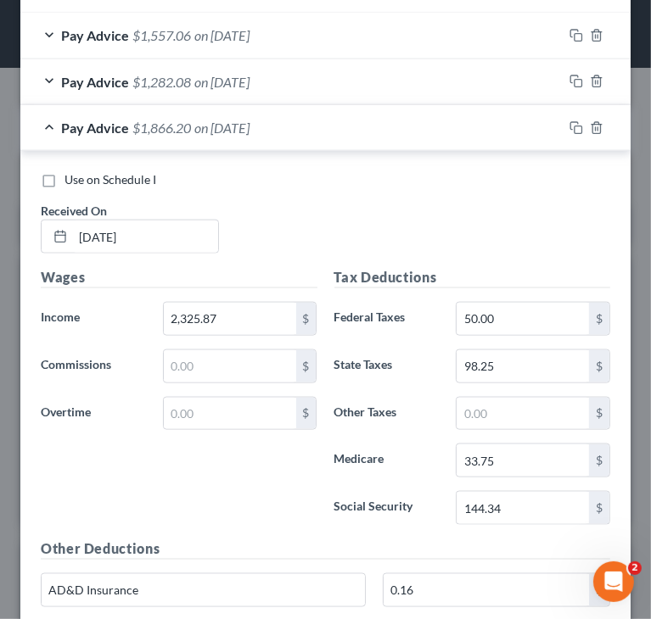
click at [57, 123] on div "Pay Advice $1,866.20 on [DATE]" at bounding box center [291, 127] width 542 height 45
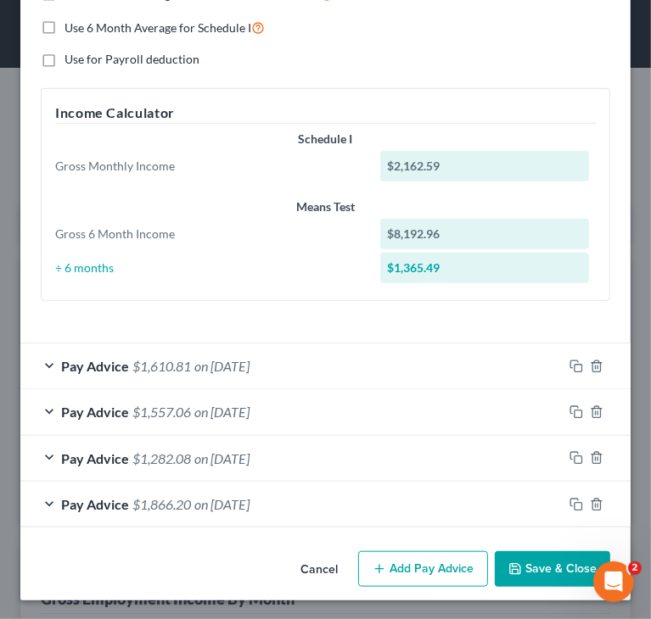
scroll to position [558, 0]
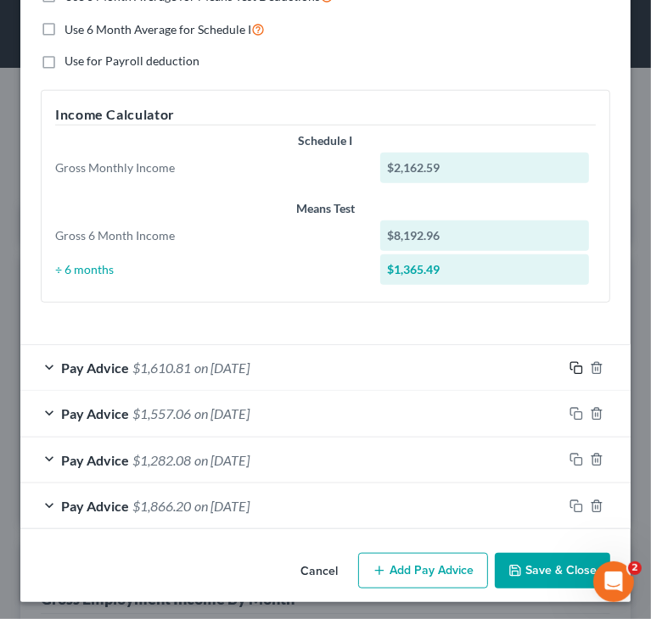
drag, startPoint x: 565, startPoint y: 363, endPoint x: 532, endPoint y: 347, distance: 36.8
click at [574, 366] on rect "button" at bounding box center [578, 370] width 8 height 8
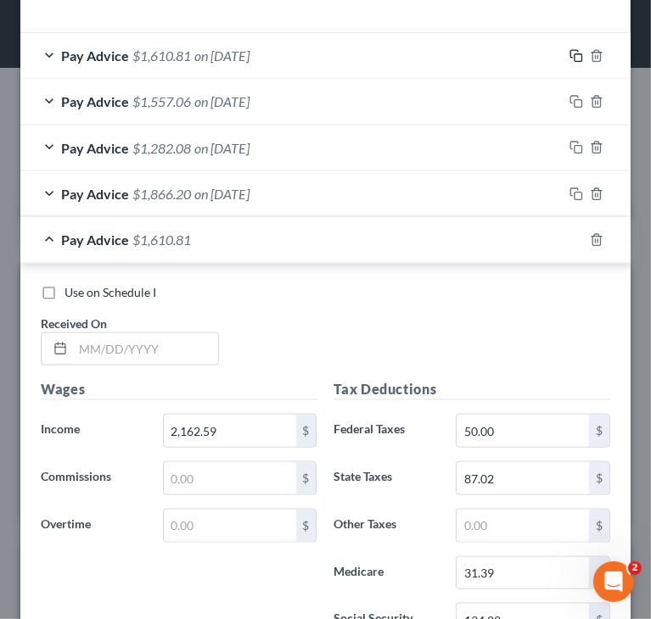
scroll to position [898, 0]
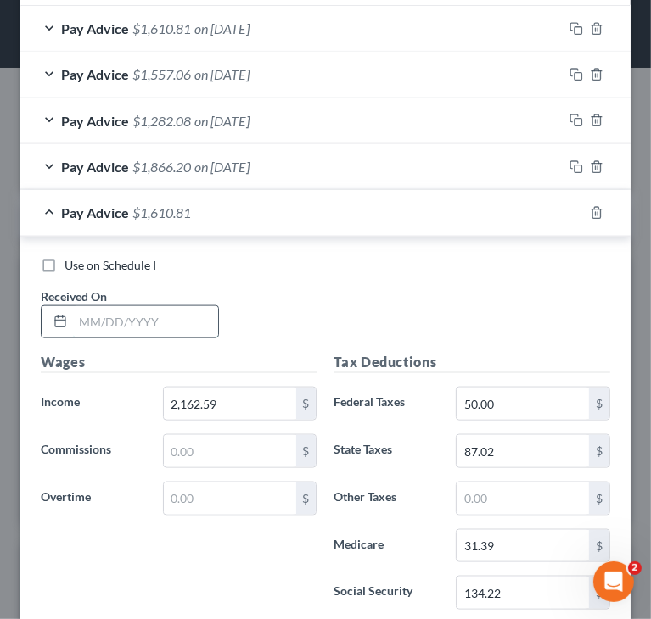
click at [197, 311] on input "text" at bounding box center [145, 322] width 145 height 32
paste input "[DATE]"
type input "[DATE]"
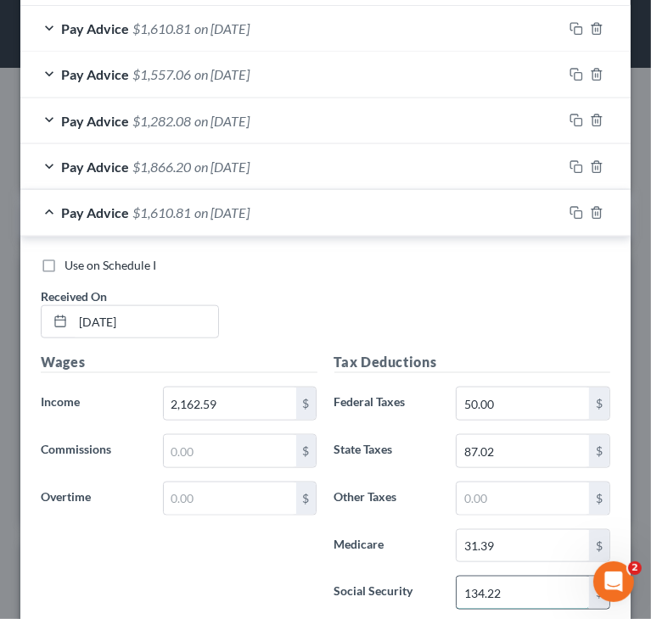
click at [523, 578] on input "134.22" at bounding box center [522, 593] width 132 height 32
paste input "29.19"
type input "129.19"
click at [517, 540] on input "31.39" at bounding box center [522, 546] width 132 height 32
paste input "0.21"
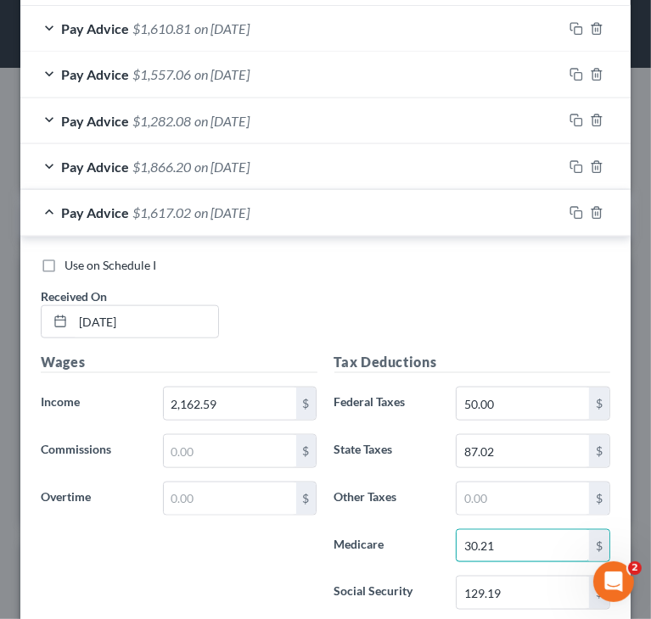
type input "30.21"
click at [519, 446] on input "87.02" at bounding box center [522, 451] width 132 height 32
paste input "3.48"
type input "83.48"
click at [492, 320] on div "Use on Schedule I Received On * [DATE]" at bounding box center [325, 305] width 586 height 96
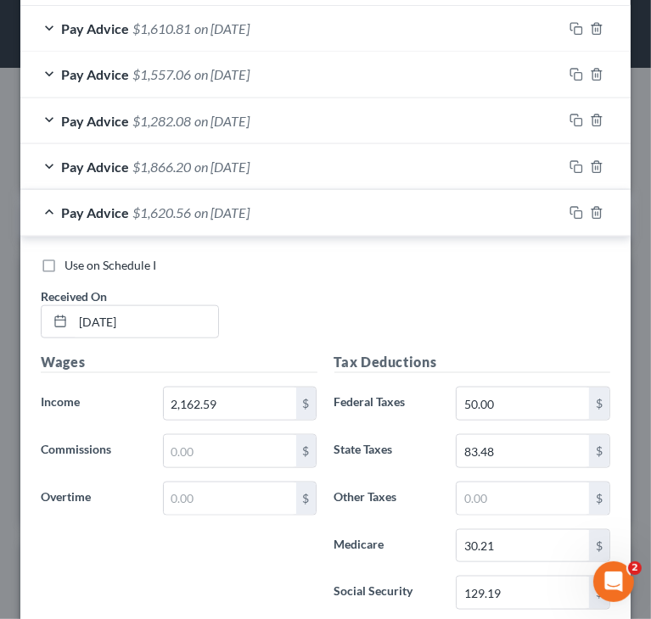
click at [492, 304] on div "Use on Schedule I Received On * [DATE]" at bounding box center [325, 305] width 586 height 96
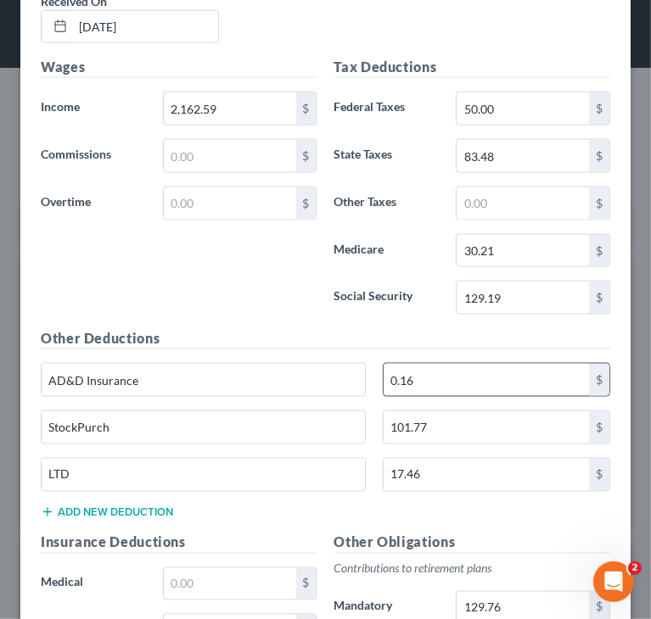
scroll to position [1237, 0]
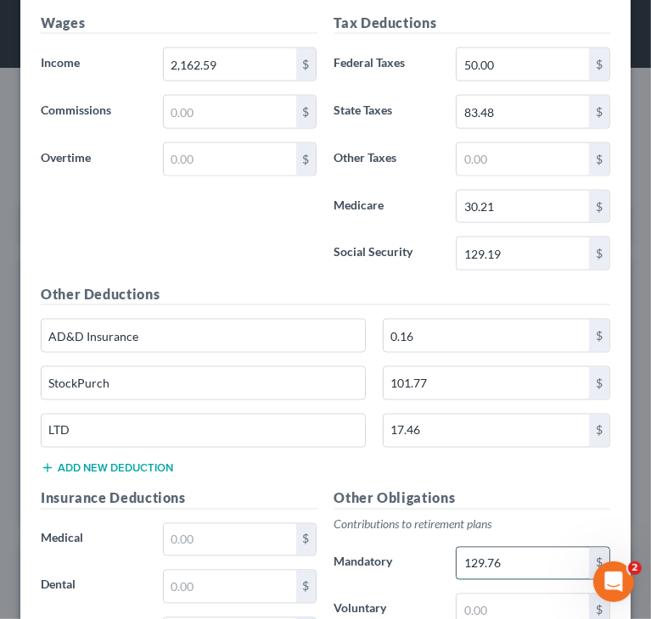
click at [525, 556] on input "129.76" at bounding box center [522, 564] width 132 height 32
paste input "04.08"
type input "104.08"
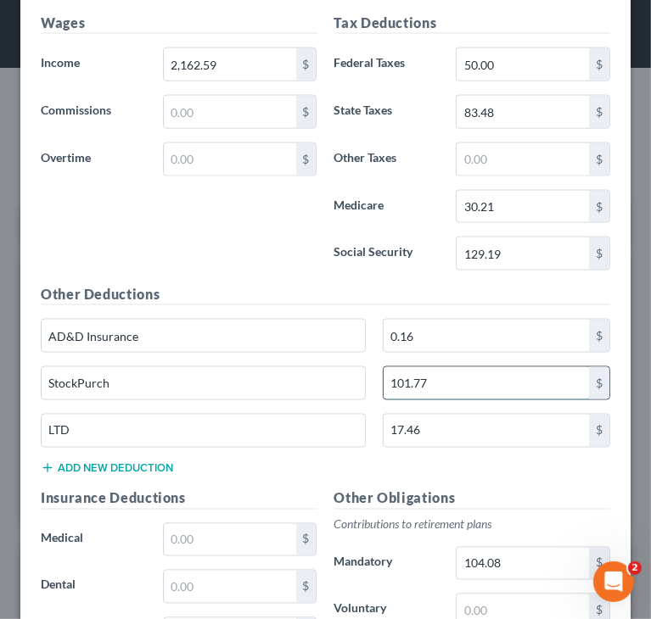
click at [485, 381] on input "101.77" at bounding box center [485, 383] width 205 height 32
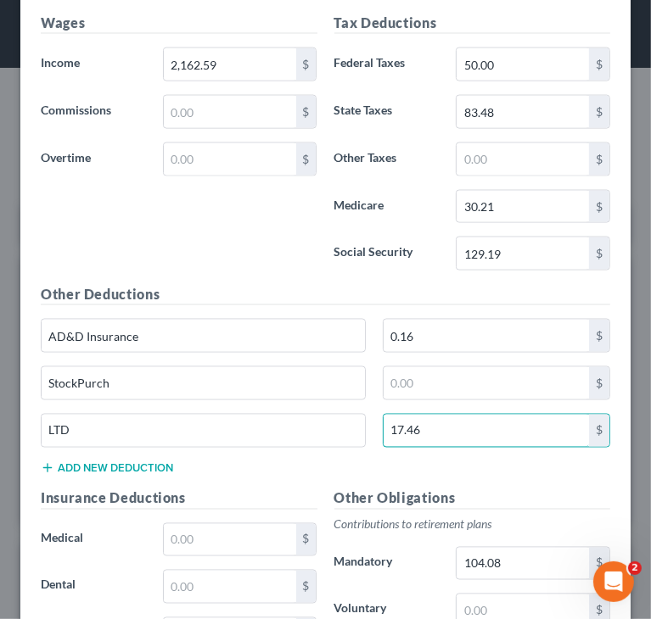
paste input "6.87"
type input "16.87"
click at [329, 272] on div "Tax Deductions Federal Taxes 50.00 $ State Taxes 83.48 $ Other Taxes $ Medicare…" at bounding box center [473, 148] width 294 height 271
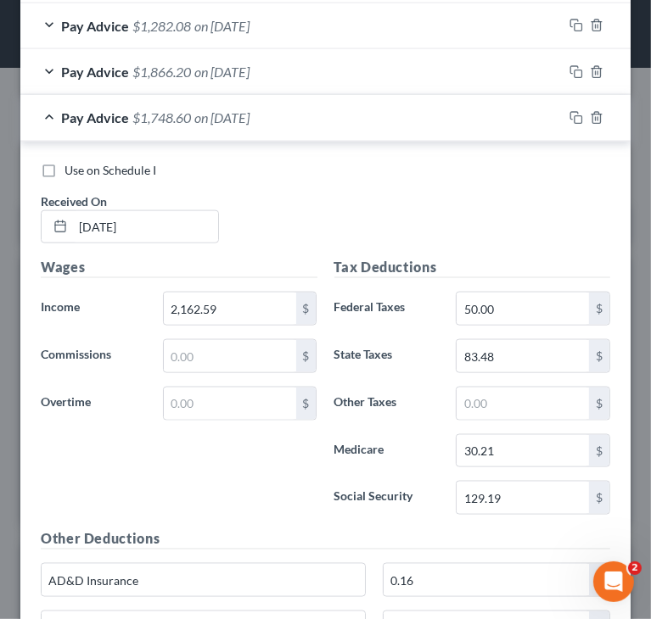
scroll to position [982, 0]
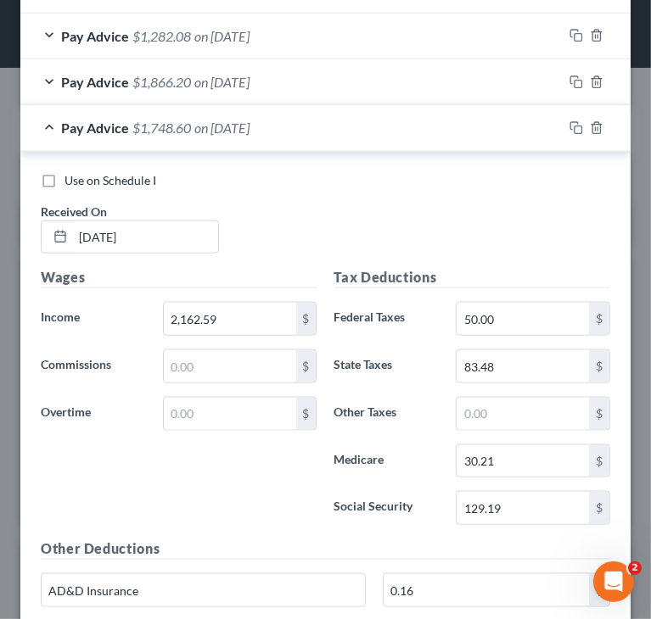
click at [387, 190] on div "Use on Schedule I Received On * [DATE]" at bounding box center [325, 220] width 586 height 96
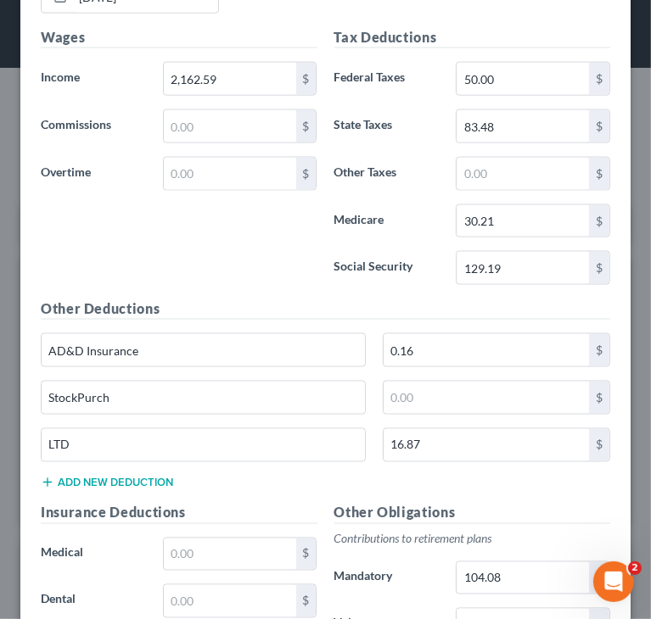
scroll to position [1237, 0]
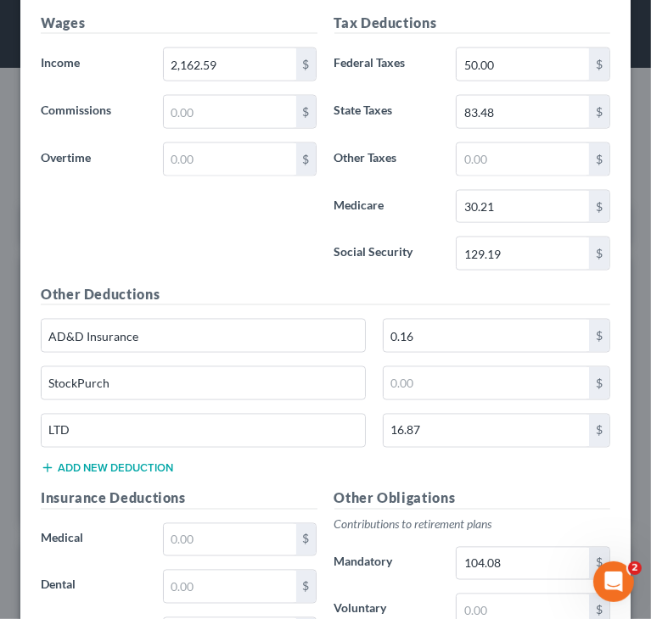
click at [302, 249] on div "Wages Income * 2,162.59 $ Commissions $ Overtime $" at bounding box center [179, 148] width 294 height 271
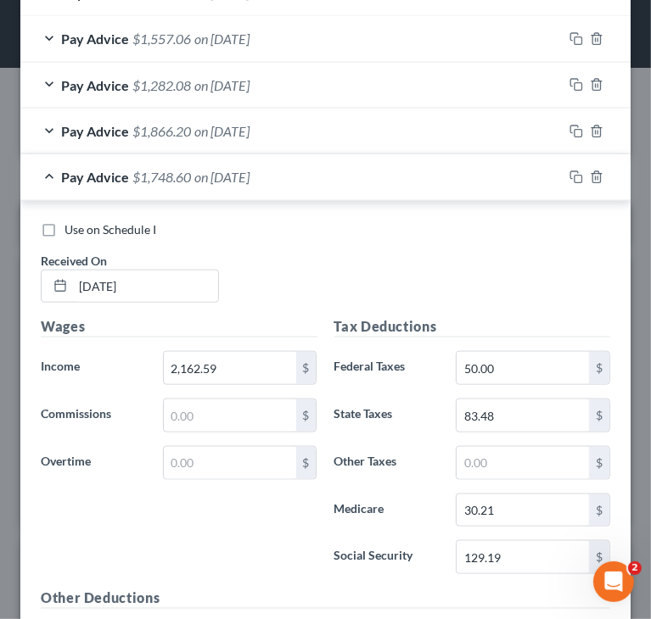
scroll to position [848, 0]
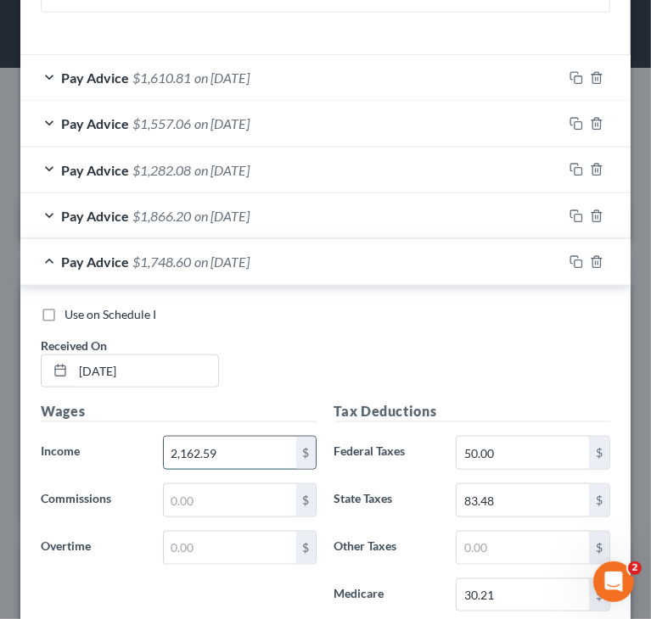
click at [252, 454] on input "2,162.59" at bounding box center [230, 453] width 132 height 32
paste input "2,081.41"
type input "2,081.41"
drag, startPoint x: 562, startPoint y: 259, endPoint x: 517, endPoint y: 255, distance: 45.1
click at [574, 260] on rect "button" at bounding box center [578, 264] width 8 height 8
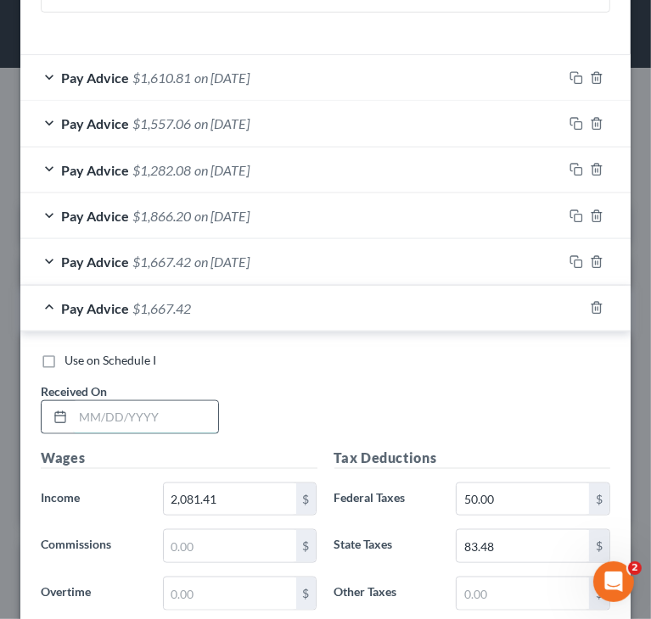
click at [193, 414] on input "text" at bounding box center [145, 417] width 145 height 32
paste input "[DATE]"
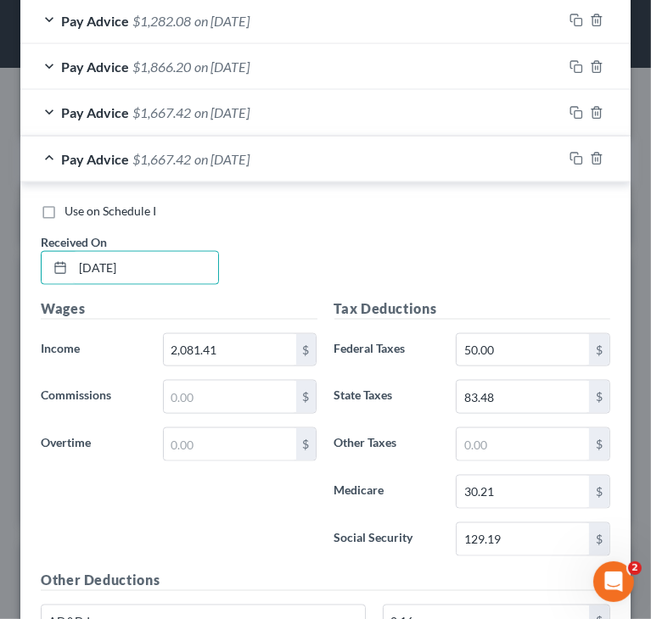
scroll to position [1018, 0]
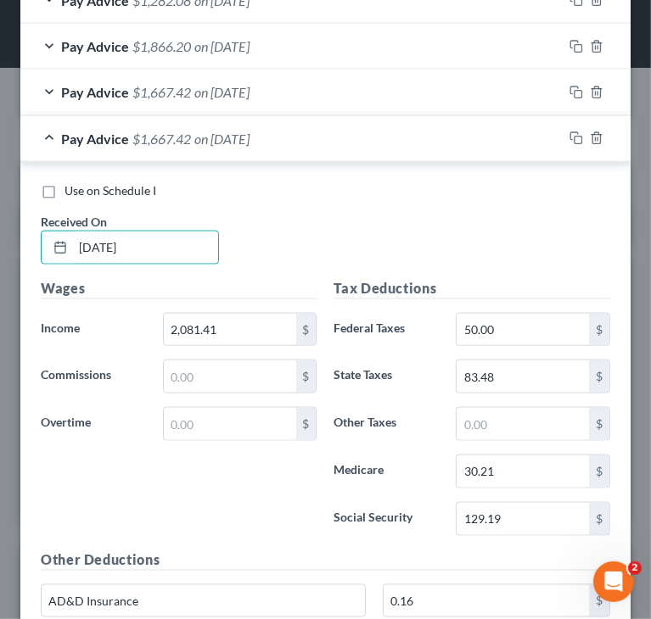
type input "[DATE]"
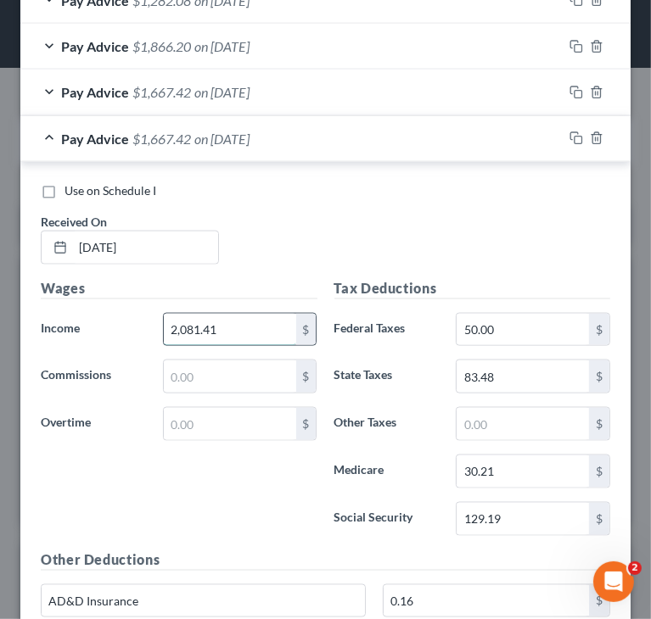
click at [238, 321] on input "2,081.41" at bounding box center [230, 330] width 132 height 32
paste input "75.86"
type input "2,075.86"
click at [511, 519] on input "129.19" at bounding box center [522, 519] width 132 height 32
paste input "8.84"
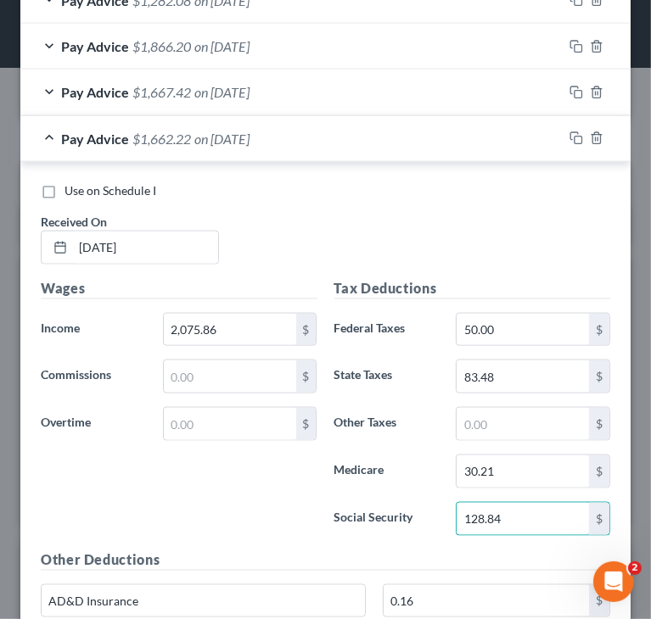
type input "128.84"
drag, startPoint x: 483, startPoint y: 486, endPoint x: 498, endPoint y: 473, distance: 19.9
click at [484, 486] on div "Tax Deductions Federal Taxes 50.00 $ State Taxes 83.48 $ Other Taxes $ Medicare…" at bounding box center [473, 413] width 294 height 271
click at [498, 473] on input "30.21" at bounding box center [522, 472] width 132 height 32
paste input "14"
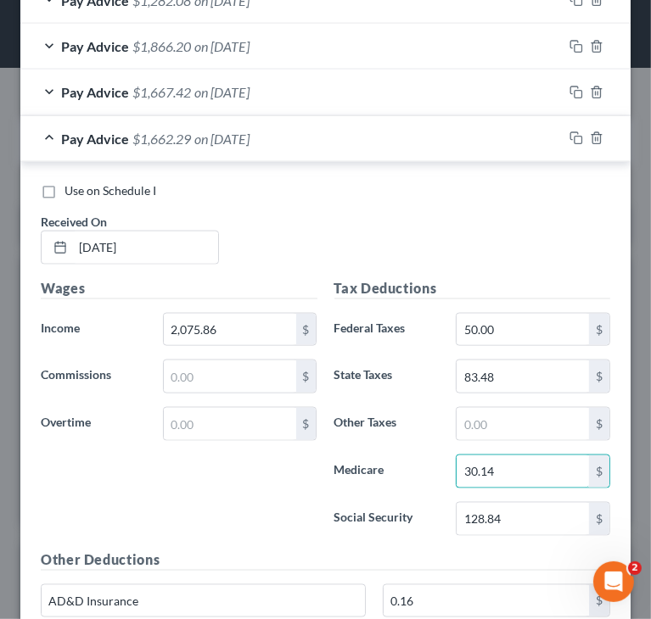
type input "30.14"
paste input "15"
type input "83.15"
click at [310, 512] on div "Wages Income * 2,075.86 $ Commissions $ Overtime $" at bounding box center [179, 413] width 294 height 271
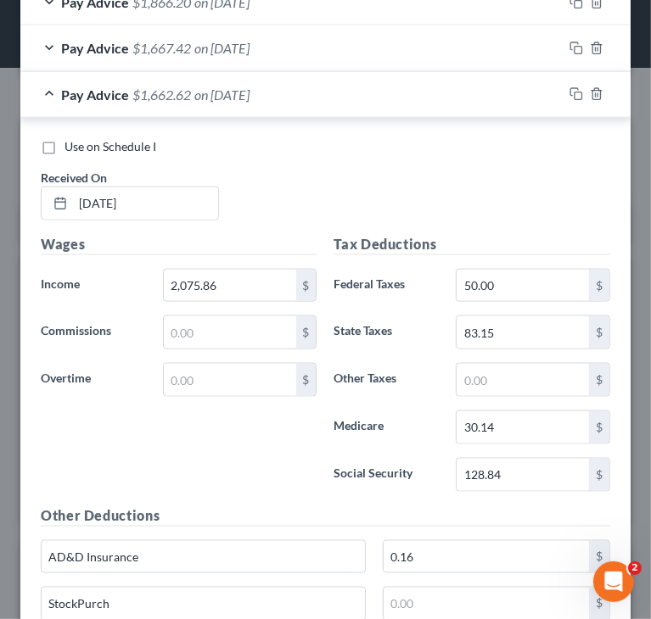
scroll to position [1103, 0]
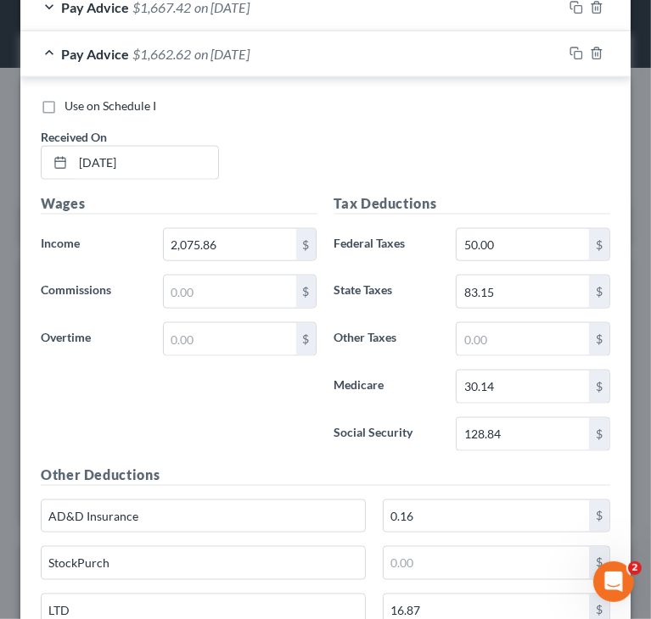
click at [283, 390] on div "Wages Income * 2,075.86 $ Commissions $ Overtime $" at bounding box center [179, 328] width 294 height 271
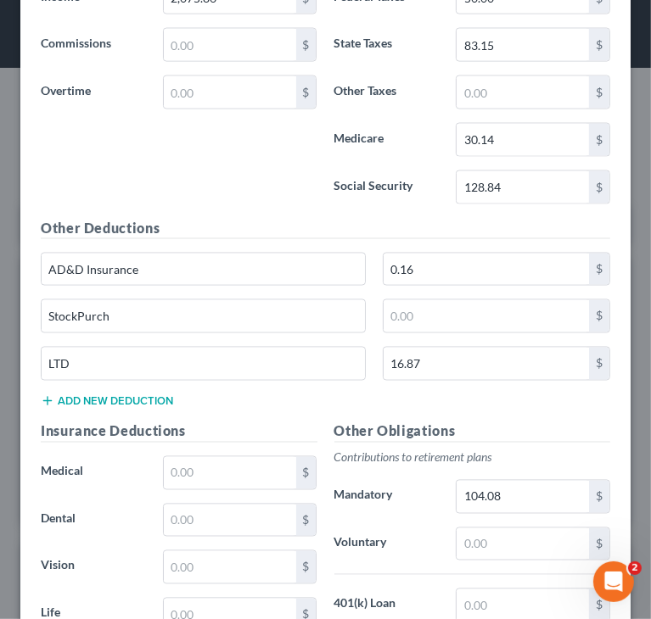
scroll to position [1357, 0]
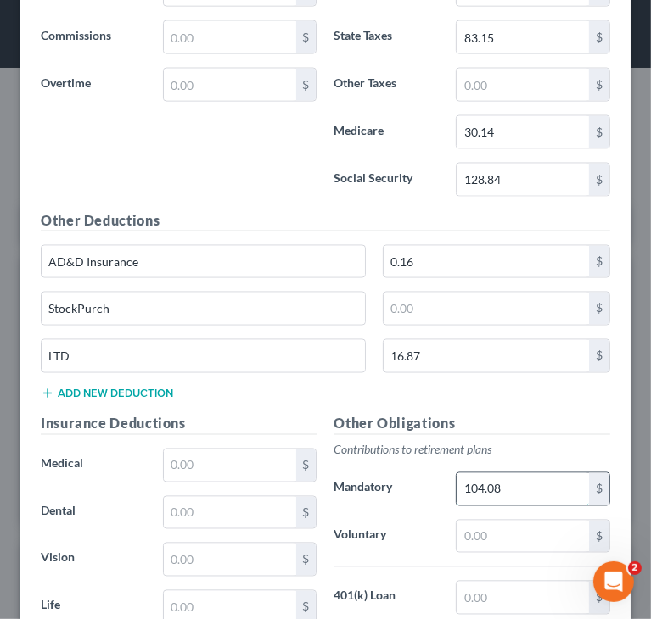
click at [549, 476] on input "104.08" at bounding box center [522, 489] width 132 height 32
paste input "3.80"
type input "103.80"
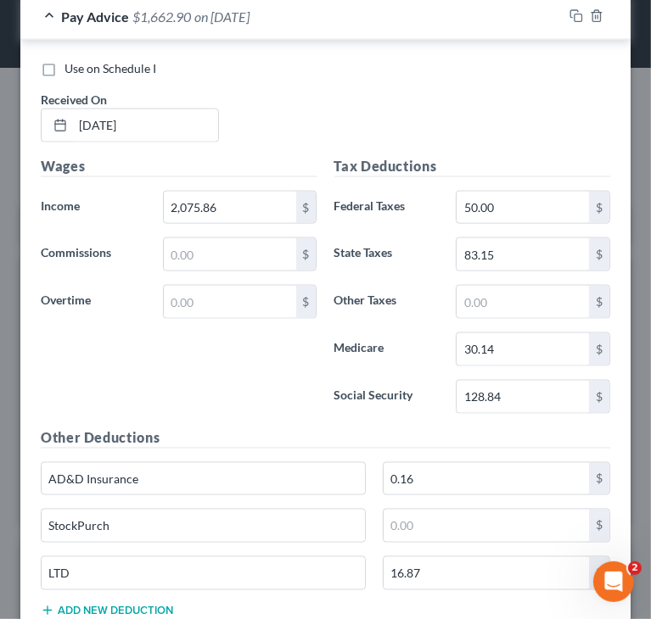
scroll to position [1103, 0]
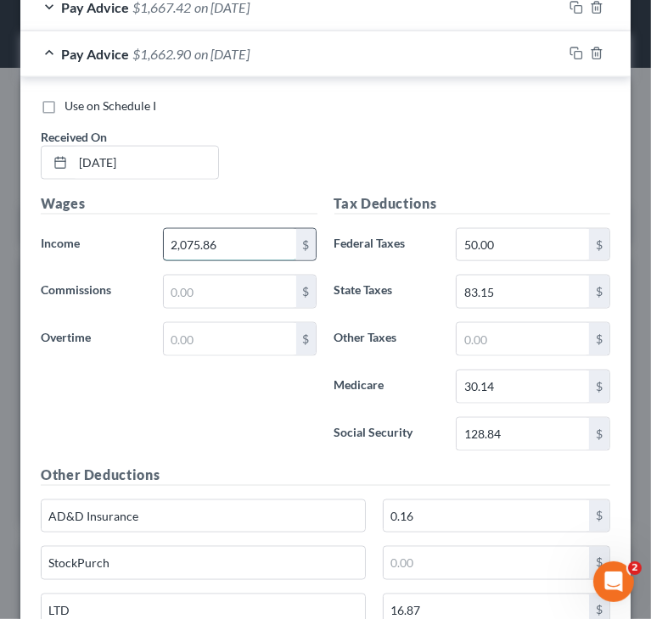
click at [204, 240] on input "2,075.86" at bounding box center [230, 245] width 132 height 32
click at [207, 241] on input "2,075.86" at bounding box center [230, 245] width 132 height 32
type input "2,075.96"
click at [382, 457] on div "Tax Deductions Federal Taxes 50.00 $ State Taxes 83.15 $ Other Taxes $ Medicare…" at bounding box center [473, 328] width 294 height 271
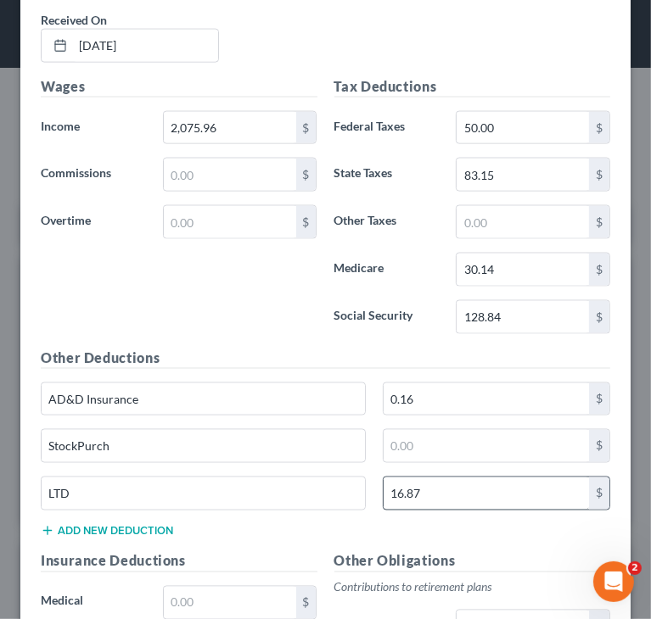
scroll to position [1273, 0]
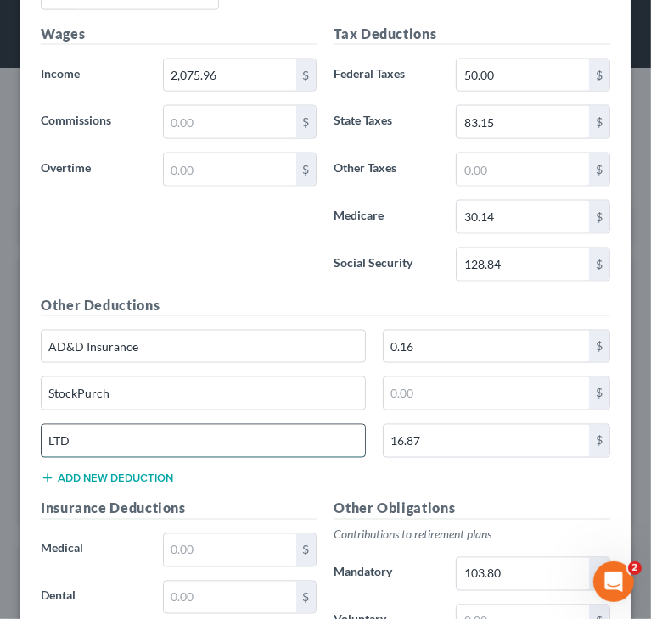
click at [339, 440] on input "LTD" at bounding box center [203, 441] width 323 height 32
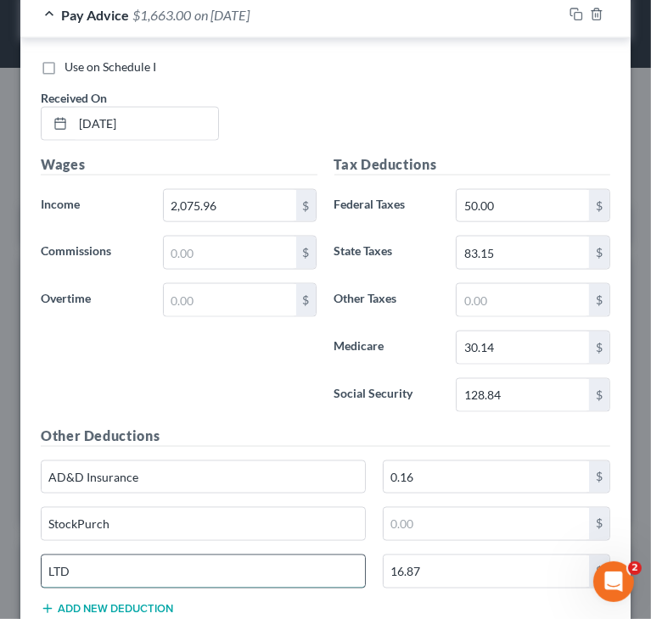
scroll to position [1103, 0]
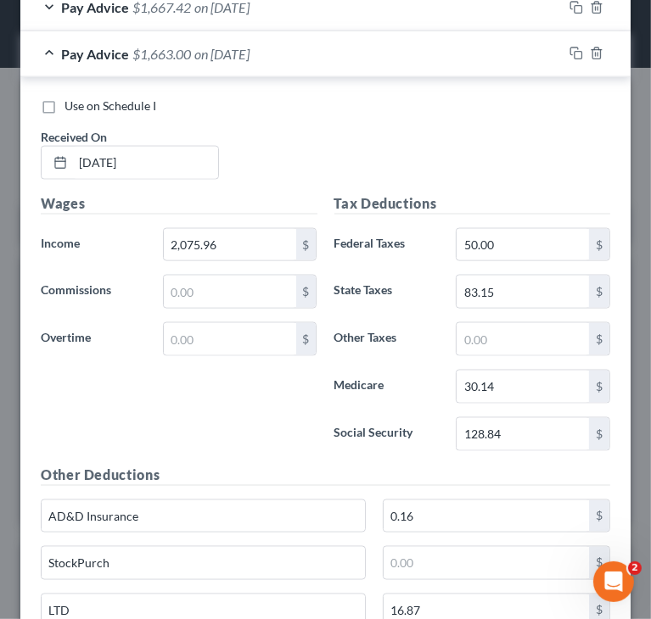
click at [421, 135] on div "Use on Schedule I Received On * [DATE]" at bounding box center [325, 146] width 586 height 96
click at [569, 51] on icon "button" at bounding box center [576, 54] width 14 height 14
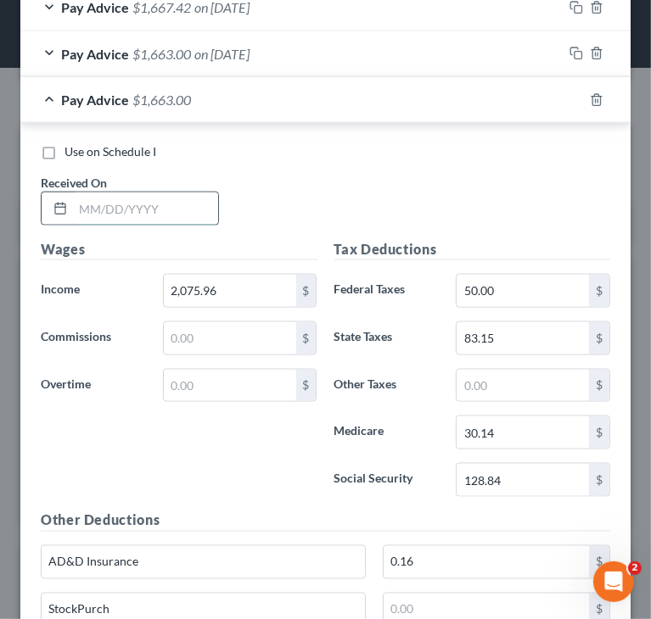
click at [143, 212] on input "text" at bounding box center [145, 209] width 145 height 32
paste input "0207/2025"
click at [92, 201] on input "0207/2025" at bounding box center [145, 209] width 145 height 32
type input "[DATE]"
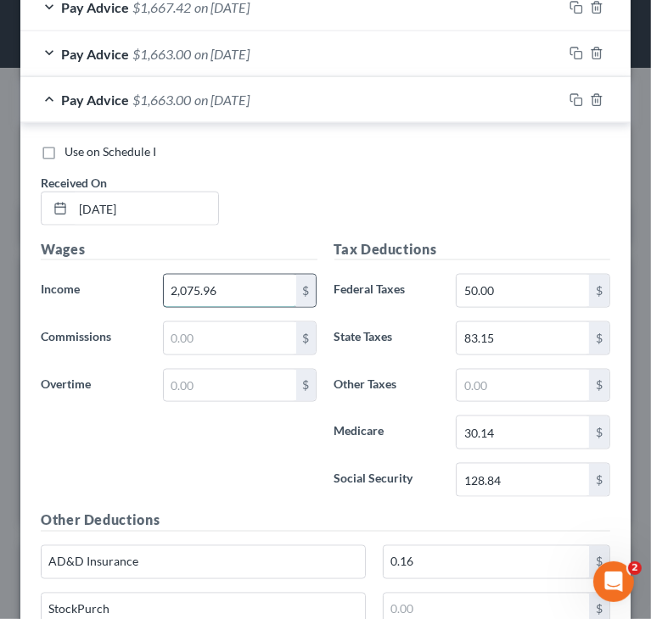
click at [252, 288] on input "2,075.96" at bounding box center [230, 291] width 132 height 32
paste input "2,080.44]"
click at [188, 288] on input "2,080.44" at bounding box center [230, 291] width 132 height 32
click at [183, 286] on input "200.44" at bounding box center [230, 291] width 132 height 32
type input "2,090.44"
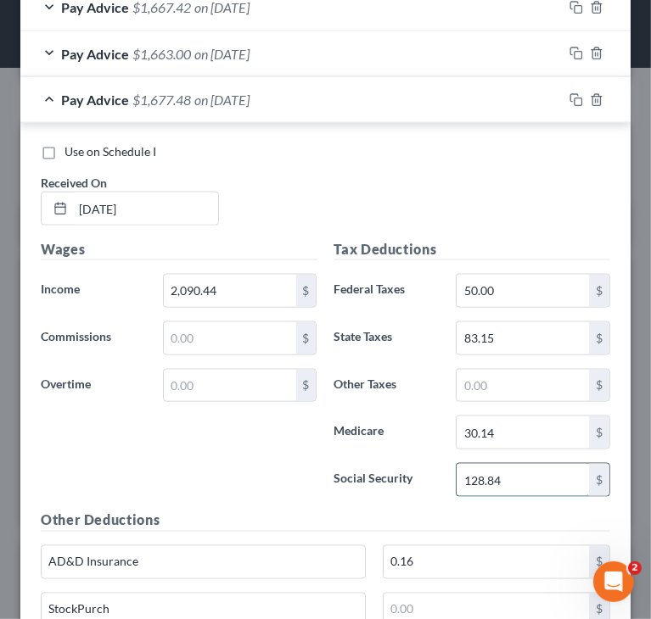
click at [506, 473] on input "128.84" at bounding box center [522, 480] width 132 height 32
paste input "9.75"
type input "129.75"
click at [520, 428] on input "30.14" at bounding box center [522, 433] width 132 height 32
paste input "3"
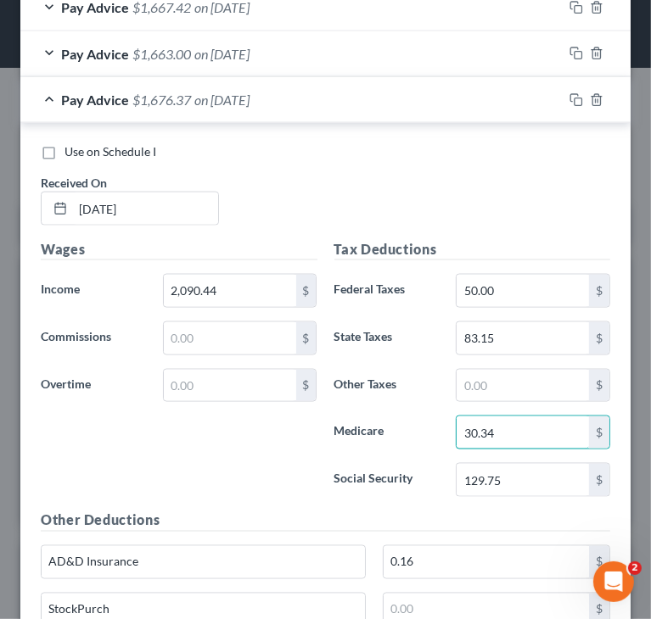
type input "30.34"
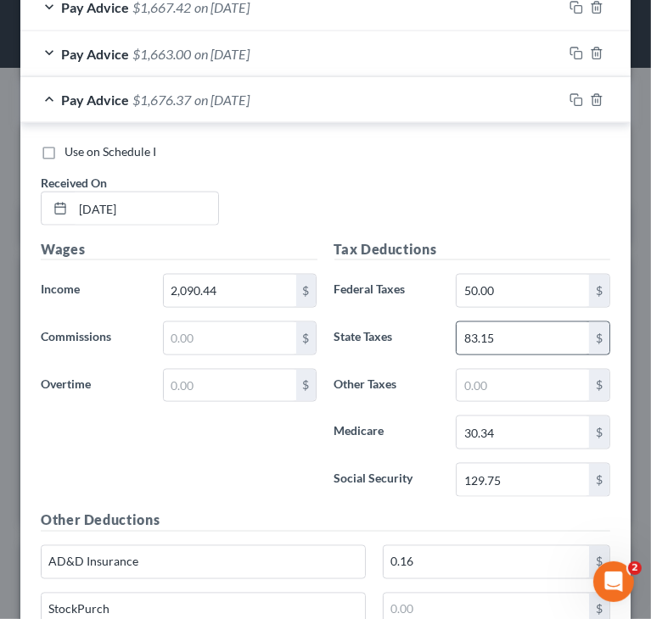
click at [589, 331] on div "$" at bounding box center [599, 338] width 20 height 32
click at [557, 333] on input "83.15" at bounding box center [522, 338] width 132 height 32
paste input "4.03"
type input "84.03"
click at [187, 455] on div "Wages Income * 2,090.44 $ Commissions $ Overtime $" at bounding box center [179, 374] width 294 height 271
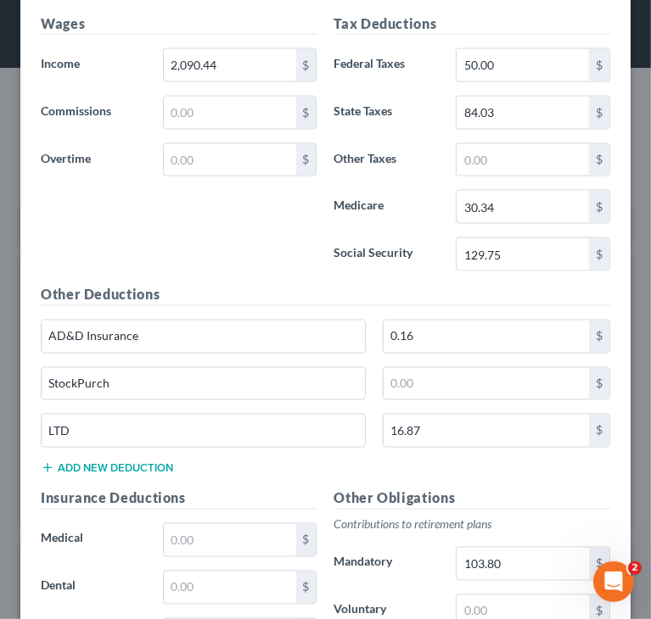
scroll to position [1357, 0]
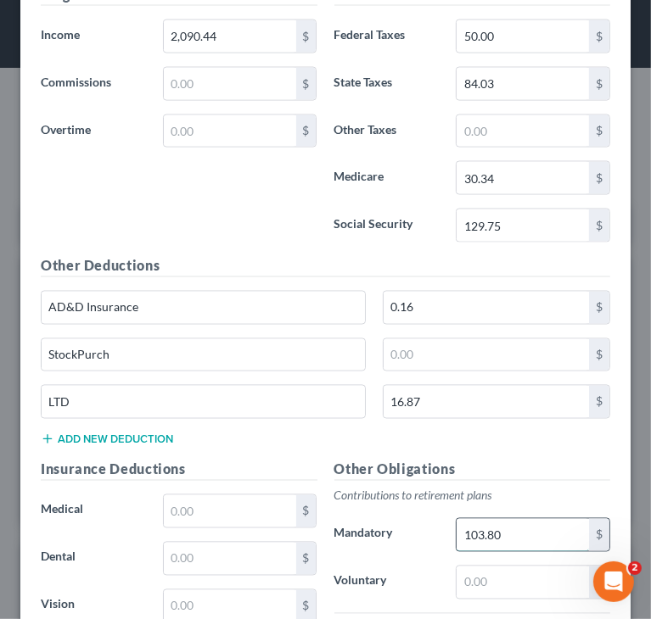
click at [505, 519] on input "103.80" at bounding box center [522, 535] width 132 height 32
paste input "4.53"
type input "104.53"
click at [391, 428] on div "Other Deductions AD&D Insurance 0.16 $ StockPurch $ LTD 16.87 $ Add new deducti…" at bounding box center [325, 358] width 586 height 204
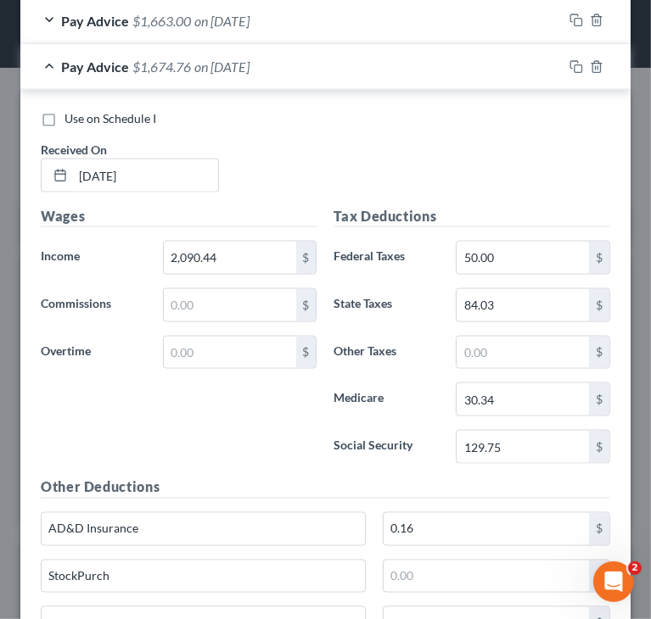
scroll to position [1103, 0]
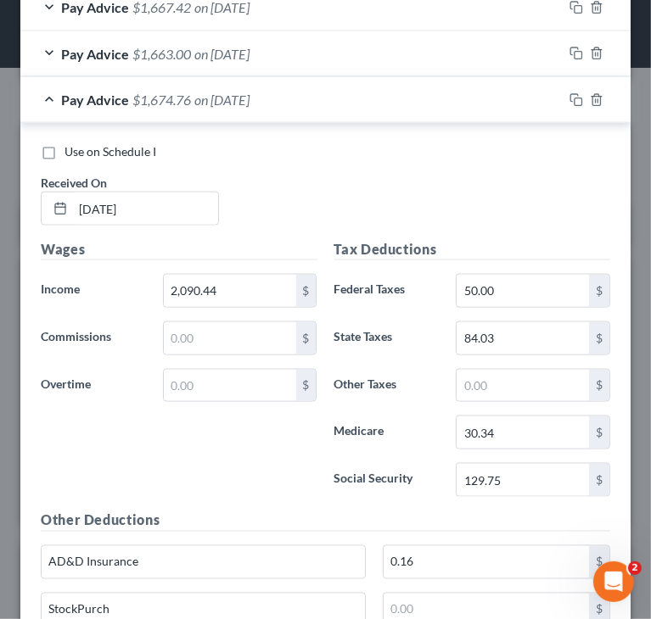
click at [50, 104] on div "Pay Advice $1,674.76 on [DATE]" at bounding box center [291, 99] width 542 height 45
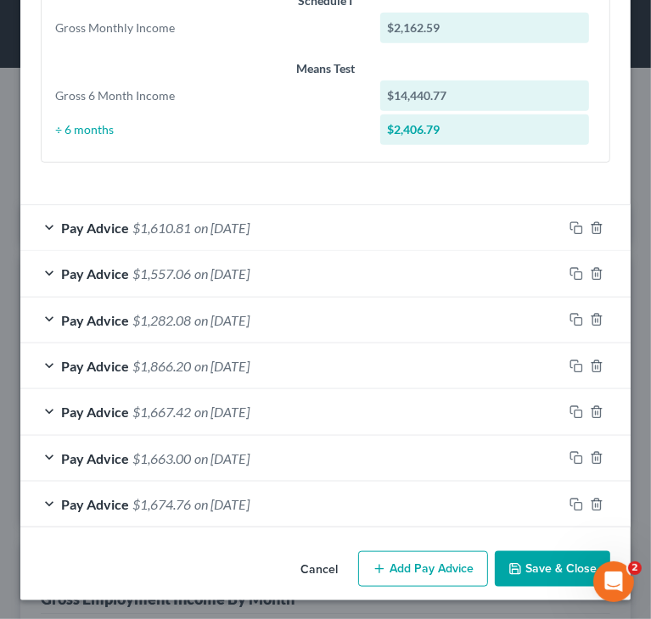
scroll to position [696, 0]
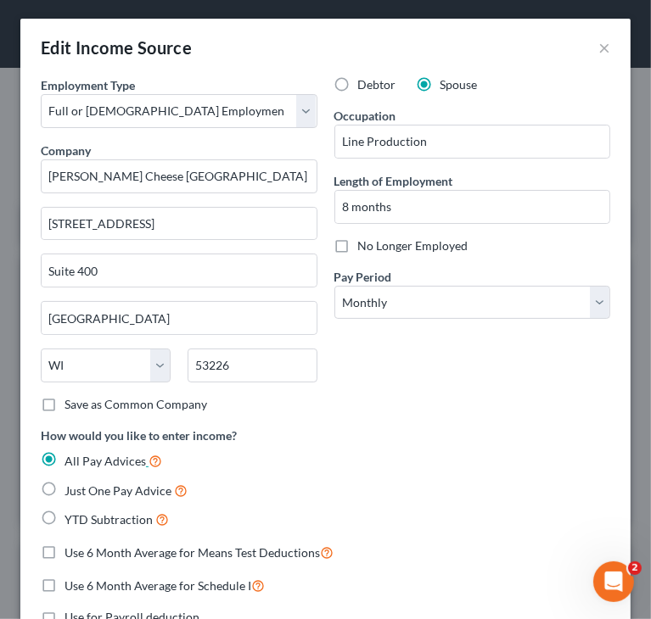
scroll to position [0, 0]
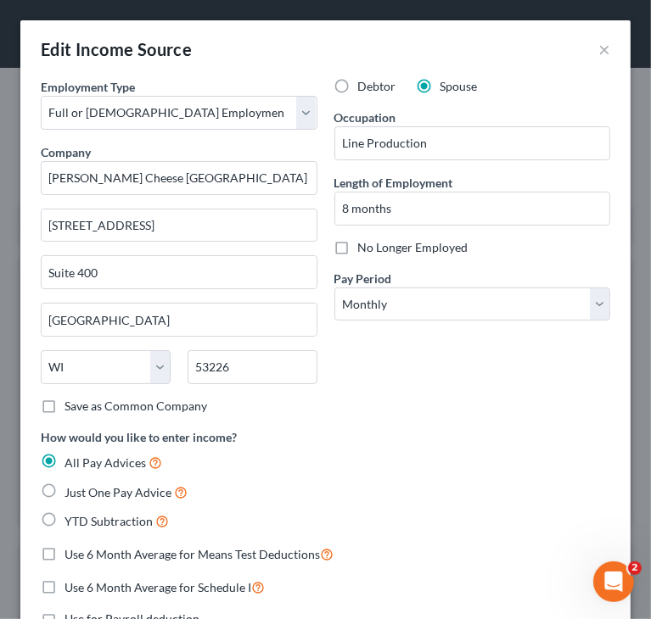
click at [358, 91] on label "Debtor" at bounding box center [377, 86] width 38 height 17
click at [365, 89] on input "Debtor" at bounding box center [370, 83] width 11 height 11
radio input "true"
click at [440, 87] on span "Spouse" at bounding box center [458, 86] width 37 height 14
click at [447, 87] on input "Spouse" at bounding box center [452, 83] width 11 height 11
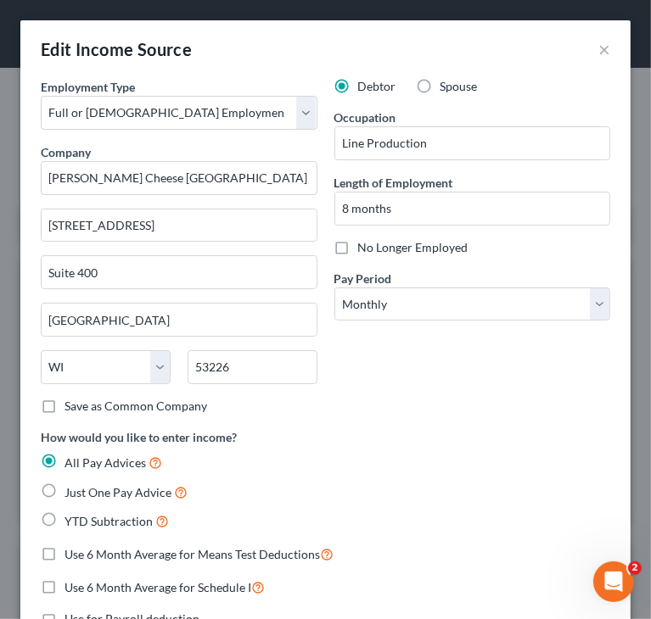
radio input "true"
click at [440, 87] on label "Spouse" at bounding box center [458, 86] width 37 height 17
click at [447, 87] on input "Spouse" at bounding box center [452, 83] width 11 height 11
click at [358, 88] on label "Debtor" at bounding box center [377, 86] width 38 height 17
click at [365, 88] on input "Debtor" at bounding box center [370, 83] width 11 height 11
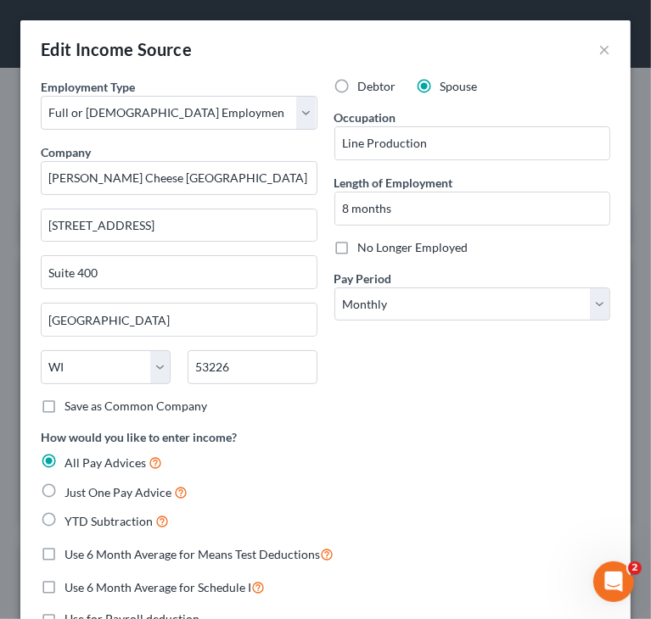
radio input "true"
click at [440, 87] on label "Spouse" at bounding box center [458, 86] width 37 height 17
click at [447, 87] on input "Spouse" at bounding box center [452, 83] width 11 height 11
radio input "true"
click at [358, 85] on label "Debtor" at bounding box center [377, 86] width 38 height 17
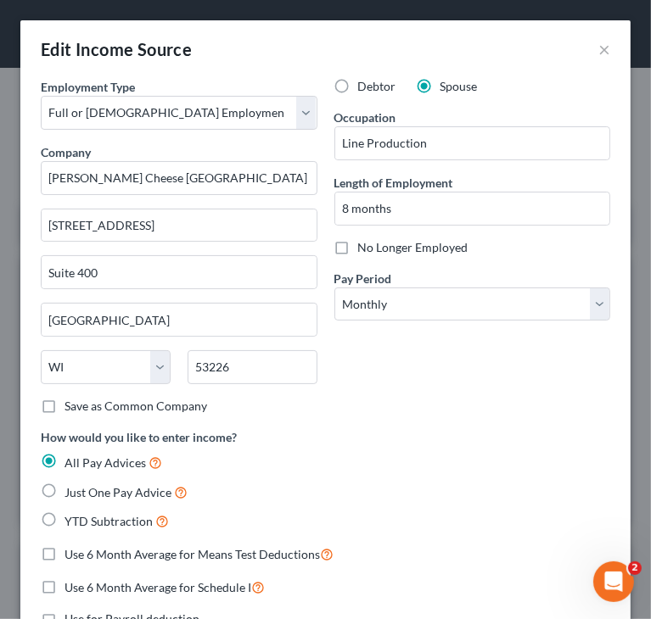
click at [365, 85] on input "Debtor" at bounding box center [370, 83] width 11 height 11
radio input "true"
click at [282, 52] on div "Edit Income Source ×" at bounding box center [325, 49] width 610 height 58
click at [453, 143] on input "Line Production" at bounding box center [472, 143] width 275 height 32
drag, startPoint x: 404, startPoint y: 154, endPoint x: 244, endPoint y: 157, distance: 159.5
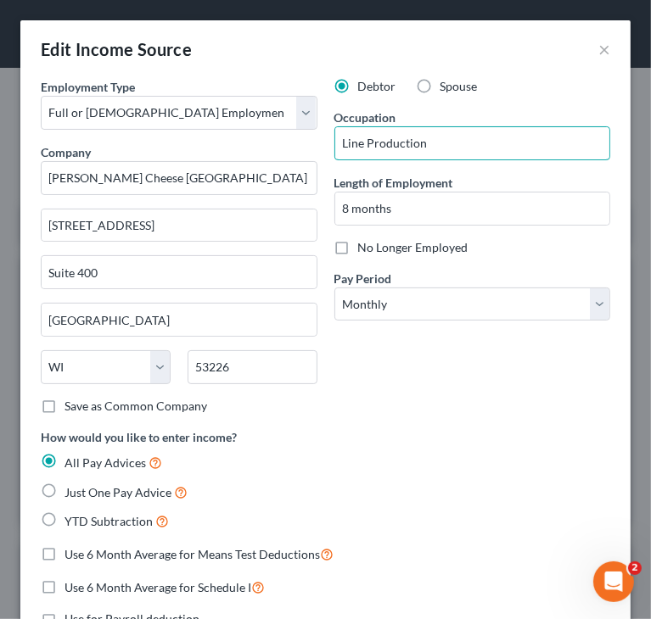
click at [244, 157] on div "Employment Type * Select Full or [DEMOGRAPHIC_DATA] Employment Self Employment …" at bounding box center [325, 483] width 586 height 811
type input "Machine Operator"
click at [462, 447] on div "How would you like to enter income? All Pay Advices Just One Pay Advice YTD Sub…" at bounding box center [325, 479] width 569 height 103
click at [431, 89] on div "Spouse" at bounding box center [447, 86] width 61 height 17
click at [440, 86] on label "Spouse" at bounding box center [458, 86] width 37 height 17
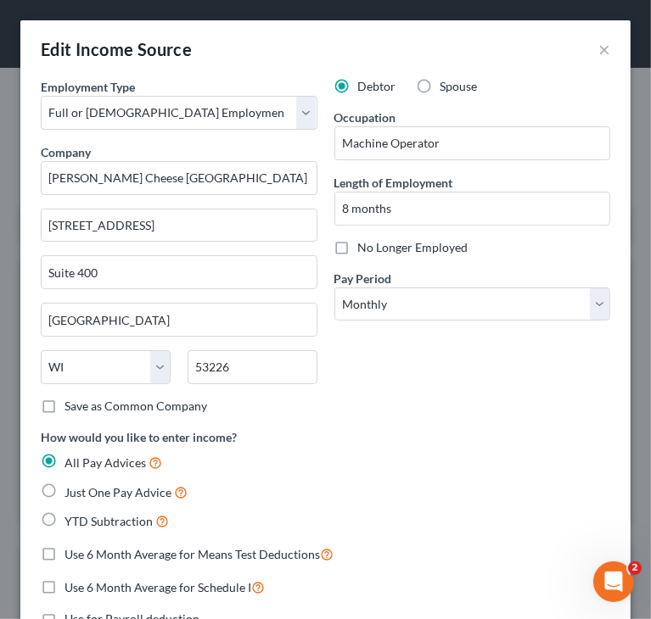
click at [447, 86] on input "Spouse" at bounding box center [452, 83] width 11 height 11
radio input "true"
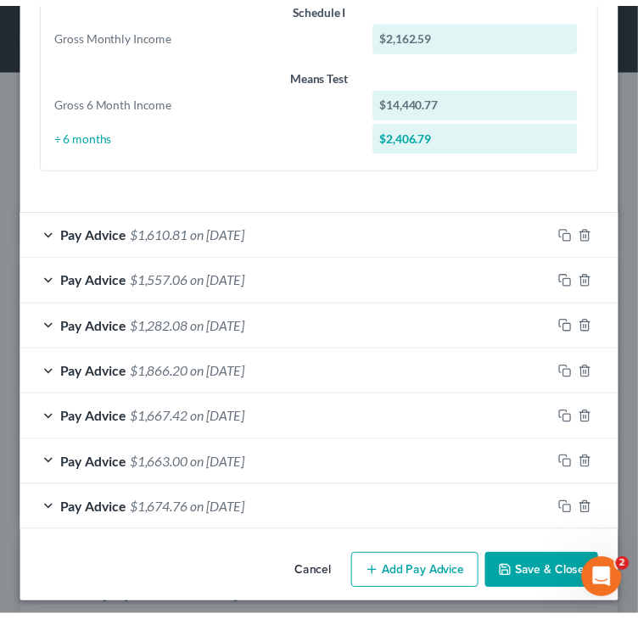
scroll to position [696, 0]
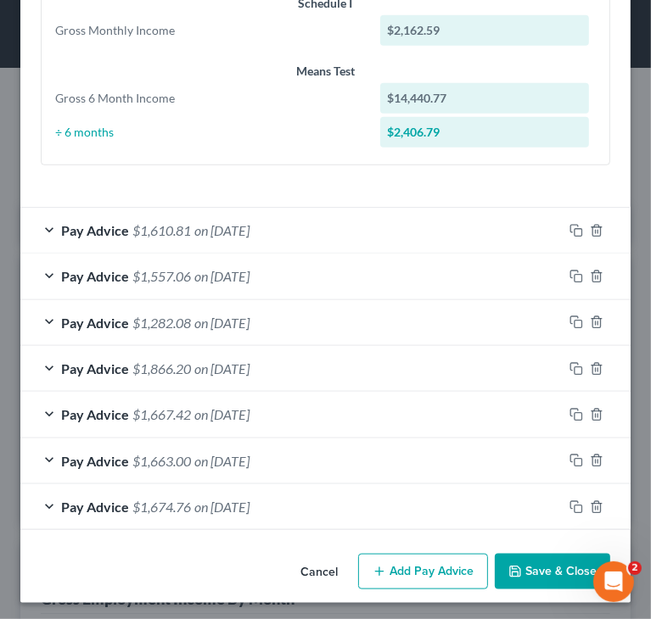
click at [525, 557] on button "Save & Close" at bounding box center [552, 572] width 115 height 36
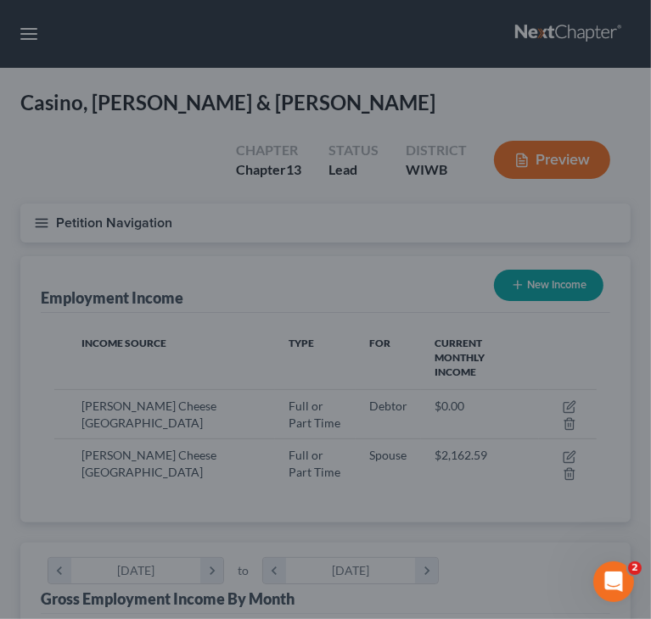
scroll to position [848070, 847772]
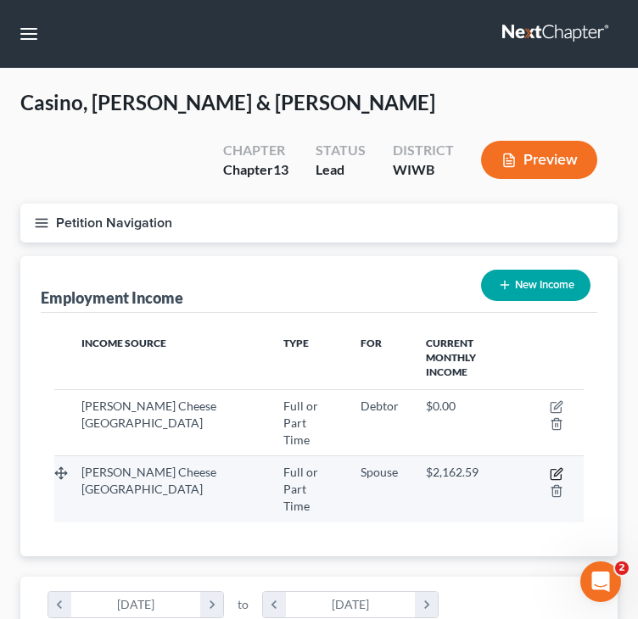
click at [558, 468] on icon "button" at bounding box center [558, 472] width 8 height 8
select select "0"
select select "52"
select select "0"
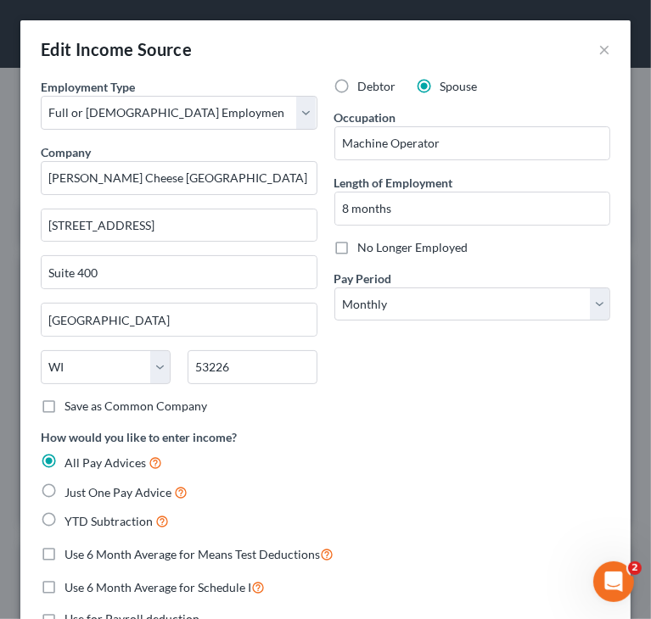
scroll to position [271, 576]
click at [478, 149] on input "Machine Operator" at bounding box center [472, 143] width 275 height 32
drag, startPoint x: 478, startPoint y: 149, endPoint x: 301, endPoint y: 158, distance: 176.7
click at [301, 158] on div "Employment Type * Select Full or [DEMOGRAPHIC_DATA] Employment Self Employment …" at bounding box center [325, 483] width 586 height 811
type input "Line Production"
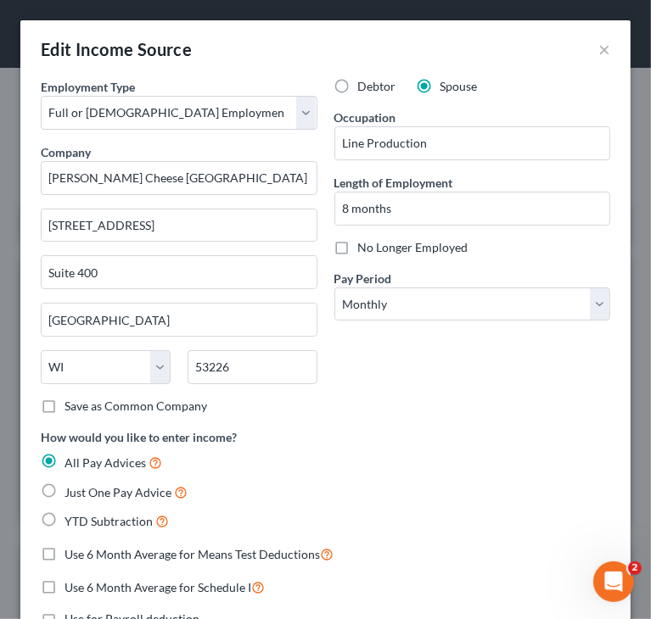
click at [518, 69] on div "Edit Income Source ×" at bounding box center [325, 49] width 610 height 58
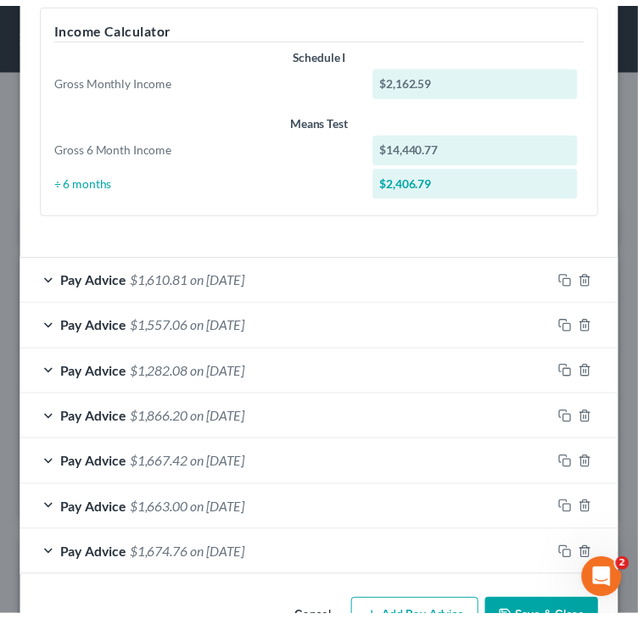
scroll to position [696, 0]
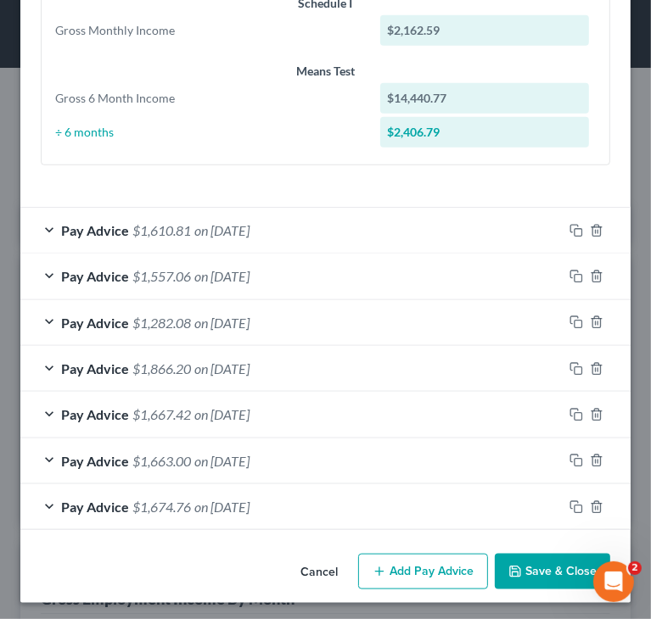
click at [520, 564] on button "Save & Close" at bounding box center [552, 572] width 115 height 36
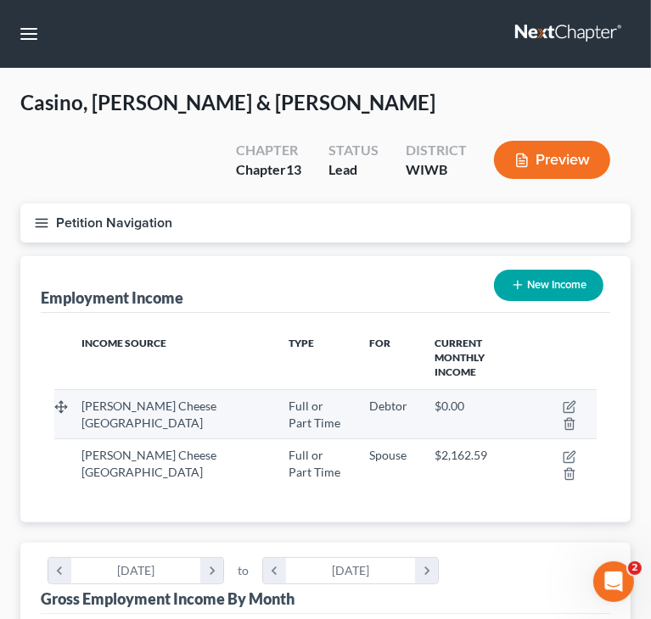
scroll to position [848070, 847772]
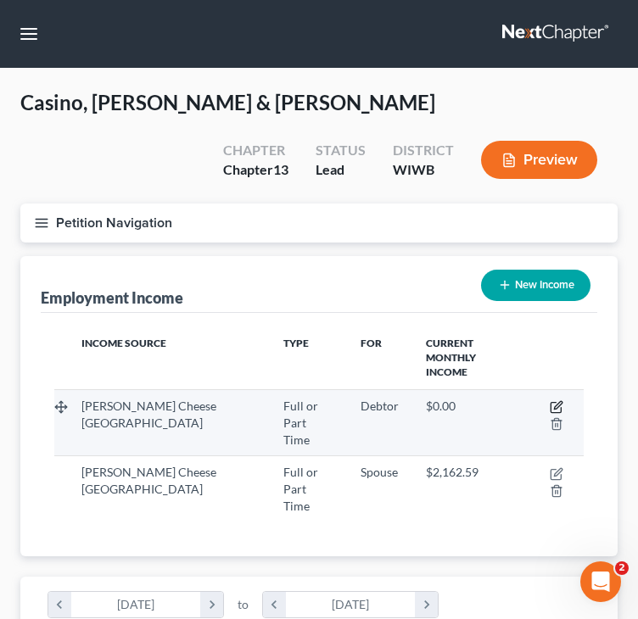
click at [557, 400] on icon "button" at bounding box center [557, 407] width 14 height 14
select select "0"
select select "52"
select select "0"
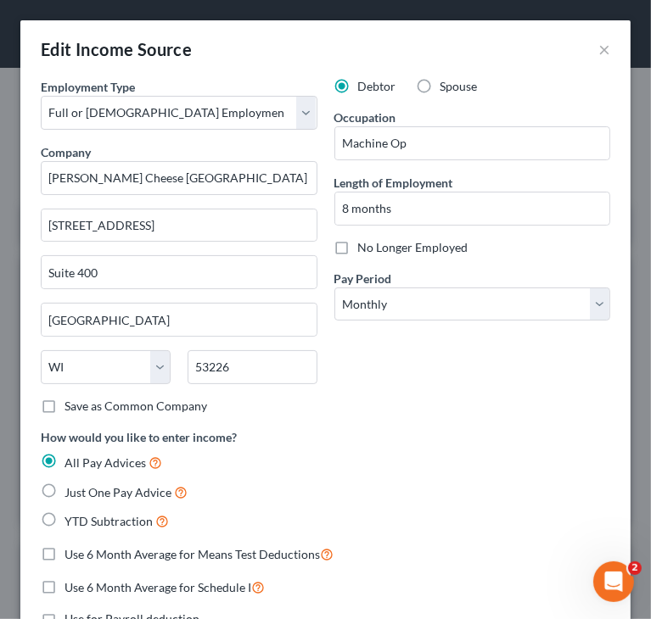
scroll to position [271, 576]
click at [445, 148] on input "Machine Op" at bounding box center [472, 143] width 275 height 32
drag, startPoint x: 445, startPoint y: 148, endPoint x: 300, endPoint y: 148, distance: 144.2
click at [300, 148] on div "Employment Type * Select Full or [DEMOGRAPHIC_DATA] Employment Self Employment …" at bounding box center [325, 483] width 586 height 811
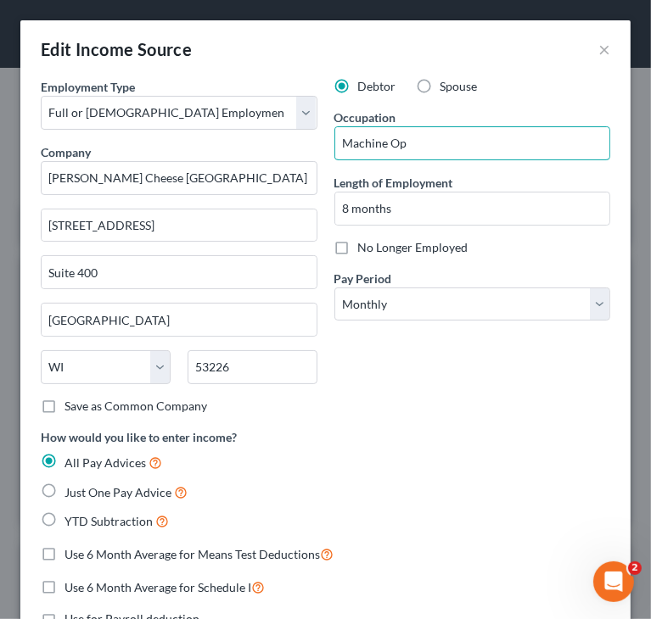
paste input "erator"
type input "Machine Operator"
click at [500, 87] on div "Debtor Spouse" at bounding box center [472, 86] width 277 height 17
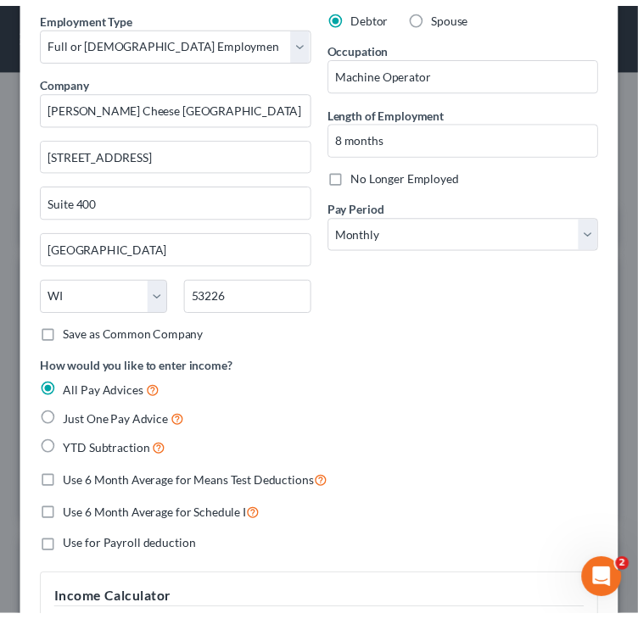
scroll to position [373, 0]
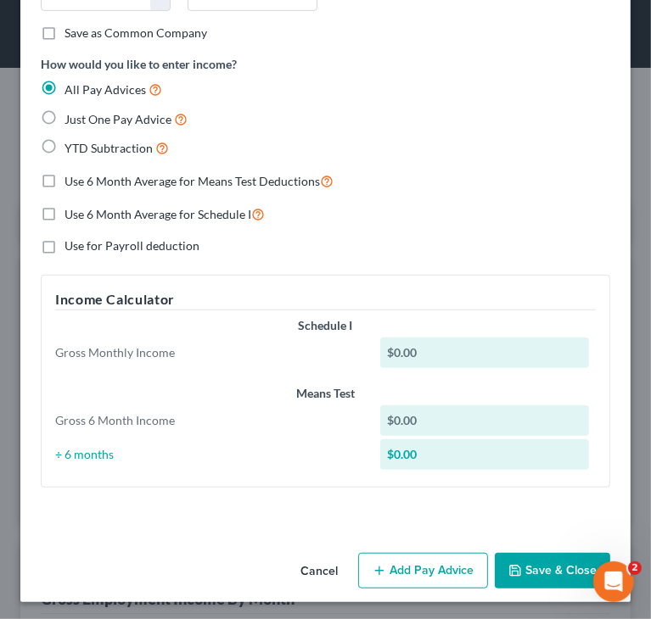
click at [560, 569] on button "Save & Close" at bounding box center [552, 571] width 115 height 36
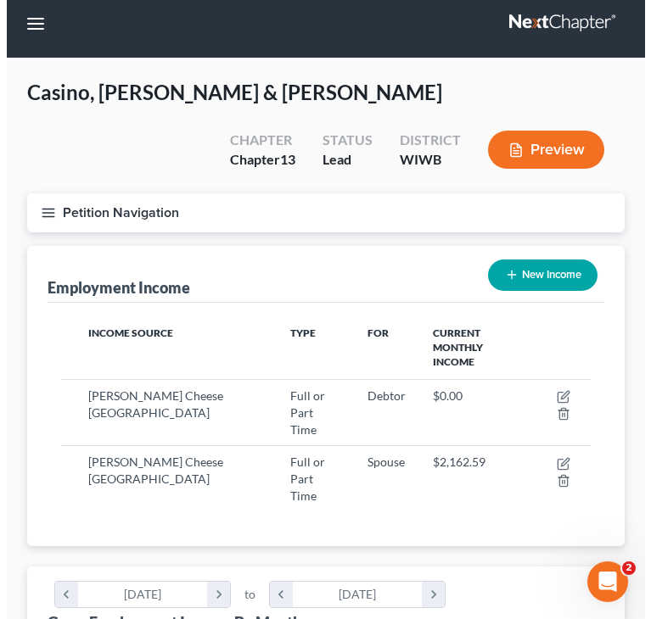
scroll to position [0, 0]
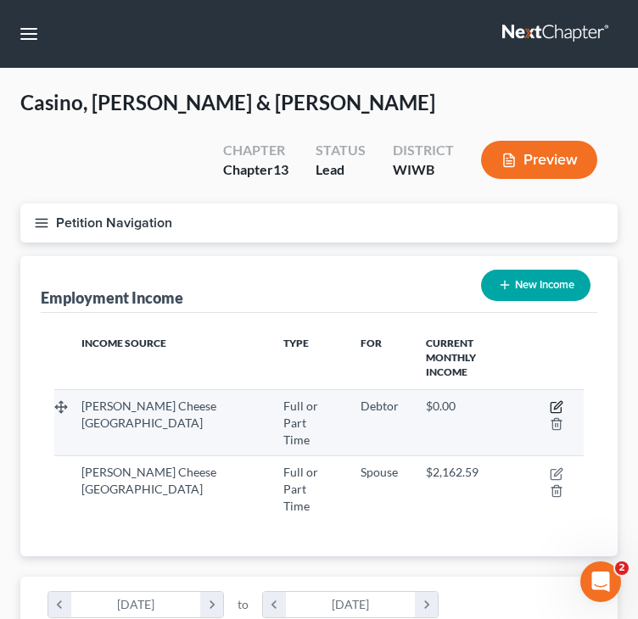
click at [553, 400] on icon "button" at bounding box center [557, 407] width 14 height 14
select select "0"
select select "52"
select select "0"
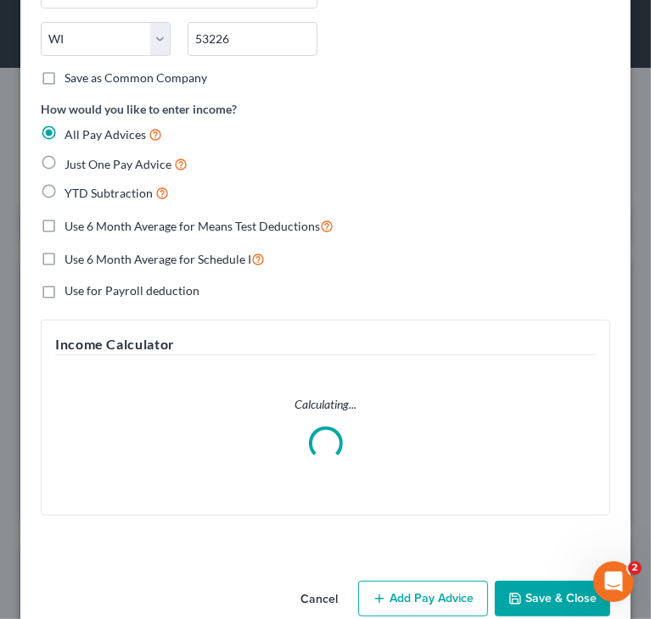
scroll to position [356, 0]
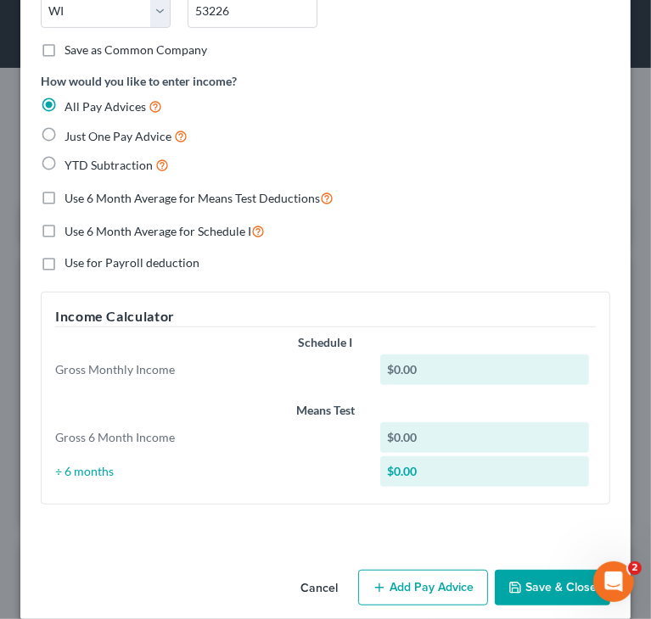
click at [383, 580] on button "Add Pay Advice" at bounding box center [423, 588] width 130 height 36
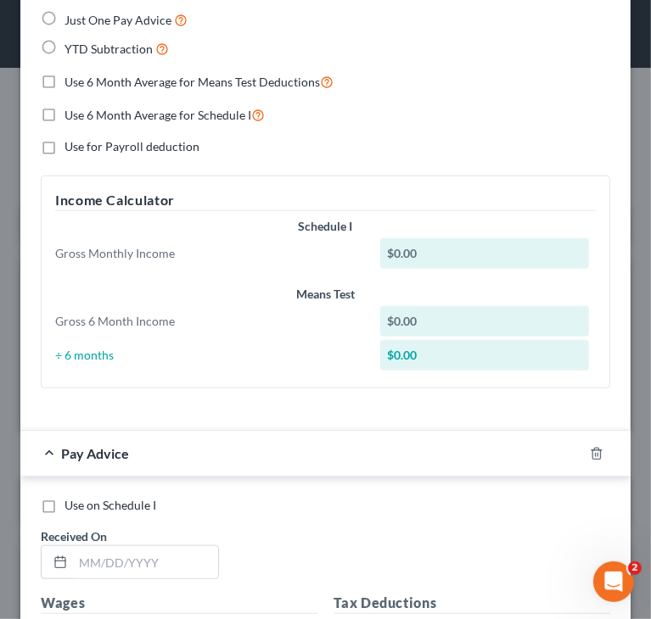
scroll to position [696, 0]
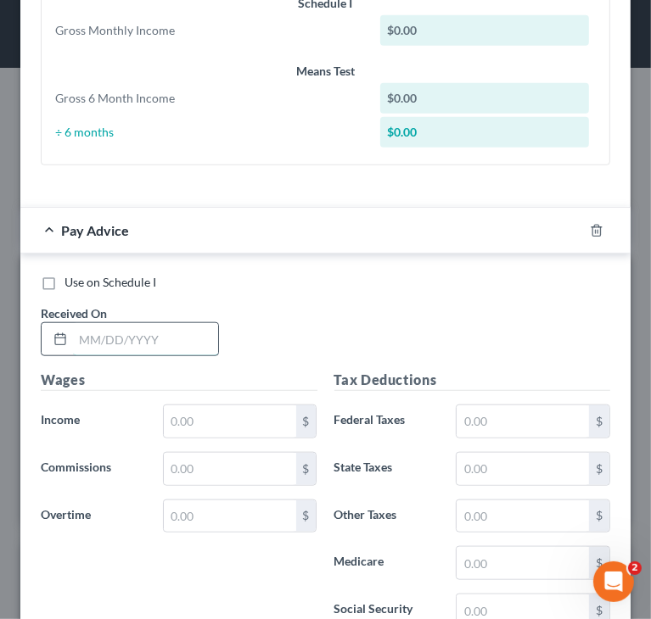
click at [143, 337] on input "text" at bounding box center [145, 339] width 145 height 32
paste input "[DATE]"
type input "[DATE]"
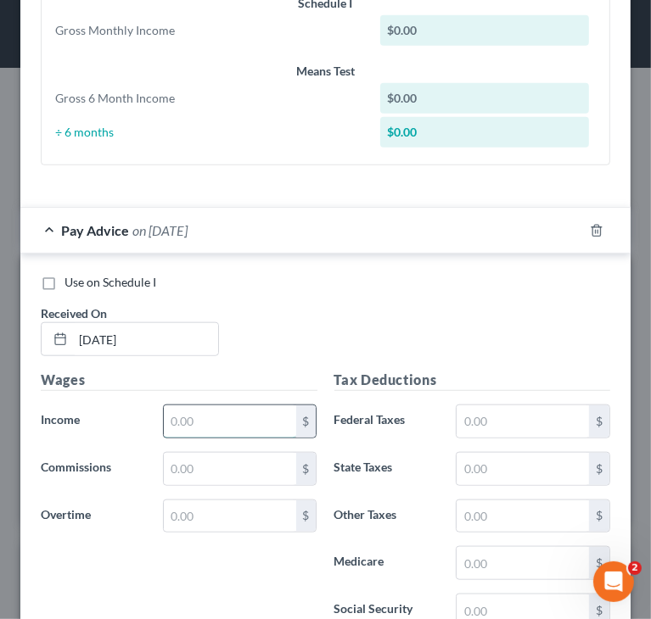
click at [224, 406] on input "text" at bounding box center [230, 422] width 132 height 32
click at [227, 418] on input "text" at bounding box center [230, 422] width 132 height 32
paste input "2,086.8"
click at [264, 415] on input "2,086.8" at bounding box center [230, 422] width 132 height 32
type input "2,086.89"
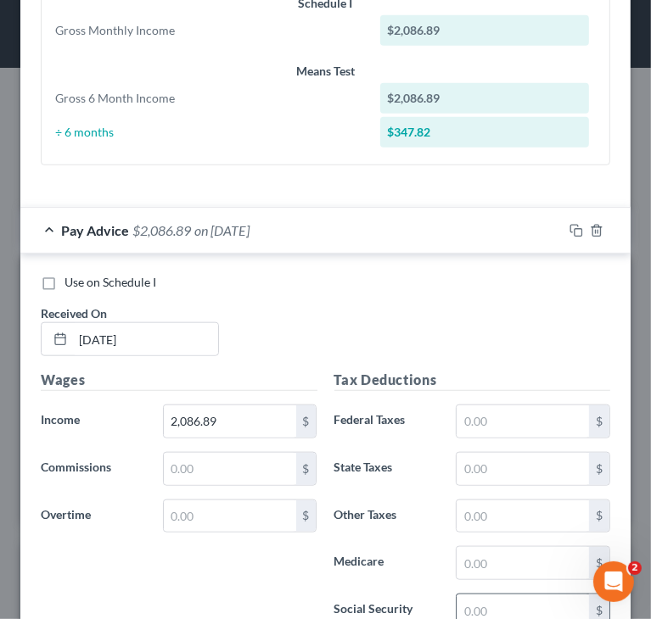
click at [485, 596] on input "text" at bounding box center [522, 611] width 132 height 32
paste input "129.38"
type input "129.38"
click at [545, 553] on input "text" at bounding box center [522, 563] width 132 height 32
paste input "30.26"
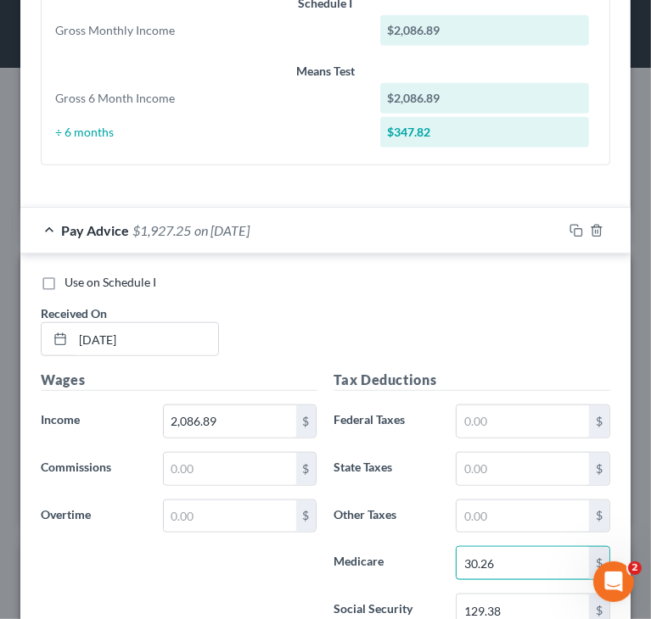
type input "30.26"
click at [521, 417] on input "text" at bounding box center [522, 422] width 132 height 32
paste input "55.95"
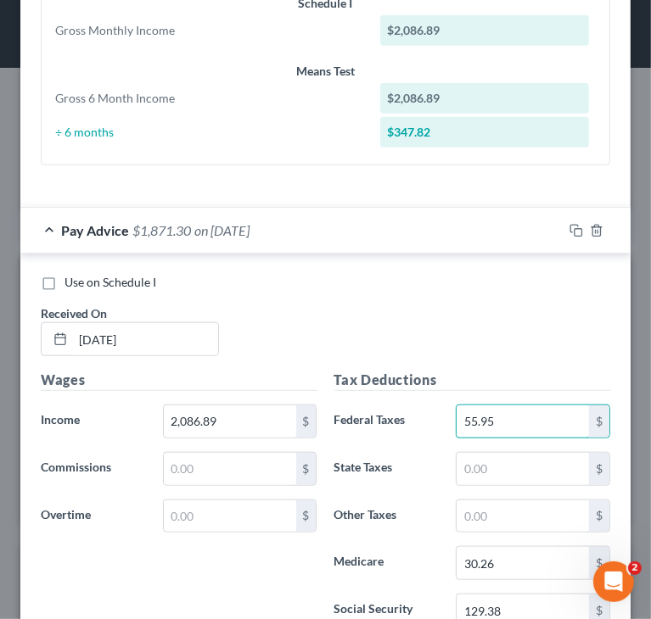
type input "55.95"
click at [523, 453] on input "text" at bounding box center [522, 469] width 132 height 32
paste input "83.67"
type input "83.67"
click at [449, 340] on div "Use on Schedule I Received On * [DATE]" at bounding box center [325, 322] width 586 height 96
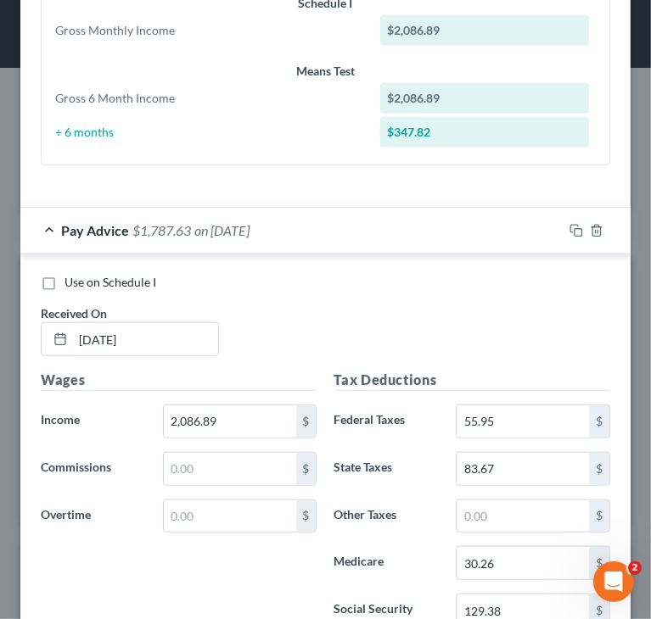
click at [508, 340] on div "Use on Schedule I Received On * [DATE]" at bounding box center [325, 322] width 586 height 96
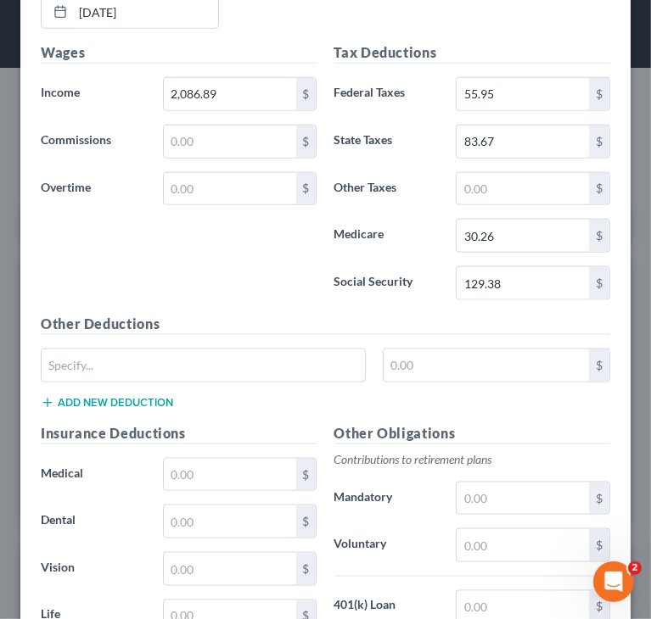
scroll to position [1035, 0]
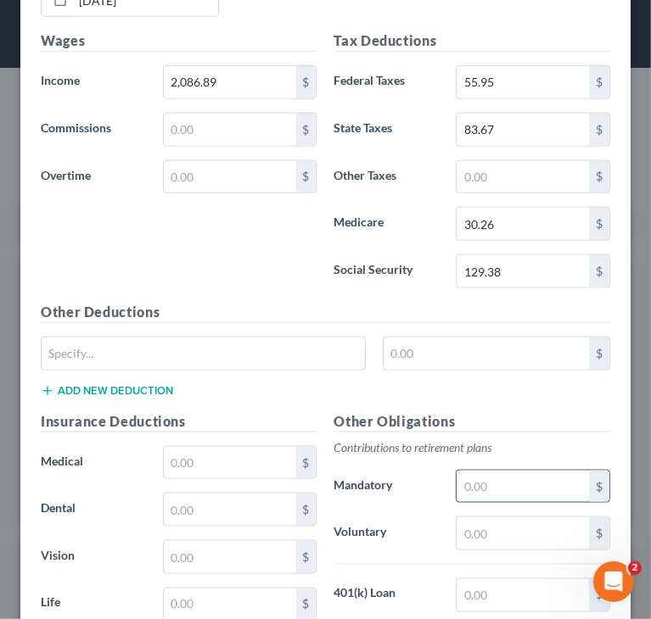
click at [498, 474] on input "text" at bounding box center [522, 487] width 132 height 32
paste input "104.35"
type input "104.35"
click at [306, 378] on div "Other Deductions $ Add new deduction" at bounding box center [325, 356] width 586 height 109
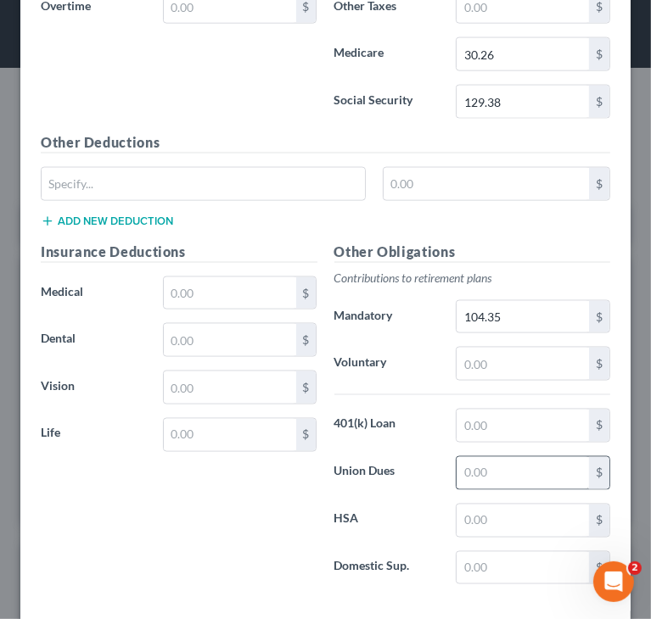
scroll to position [1283, 0]
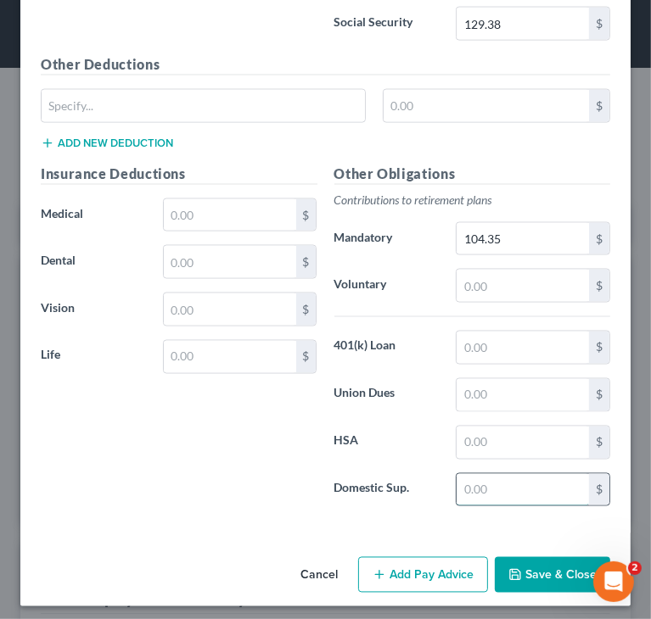
click at [563, 483] on input "text" at bounding box center [522, 490] width 132 height 32
paste input "320.76"
click at [468, 484] on input "320.76" at bounding box center [522, 490] width 132 height 32
click at [411, 499] on label "Domestic Sup." at bounding box center [387, 490] width 122 height 34
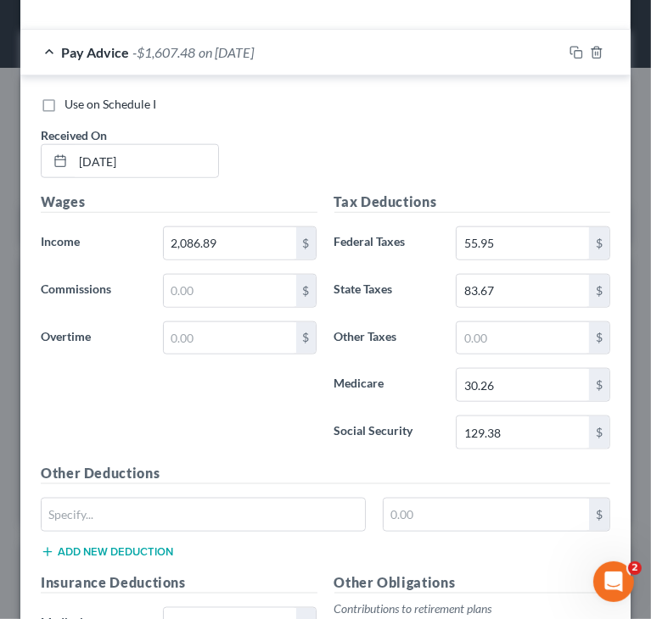
scroll to position [774, 0]
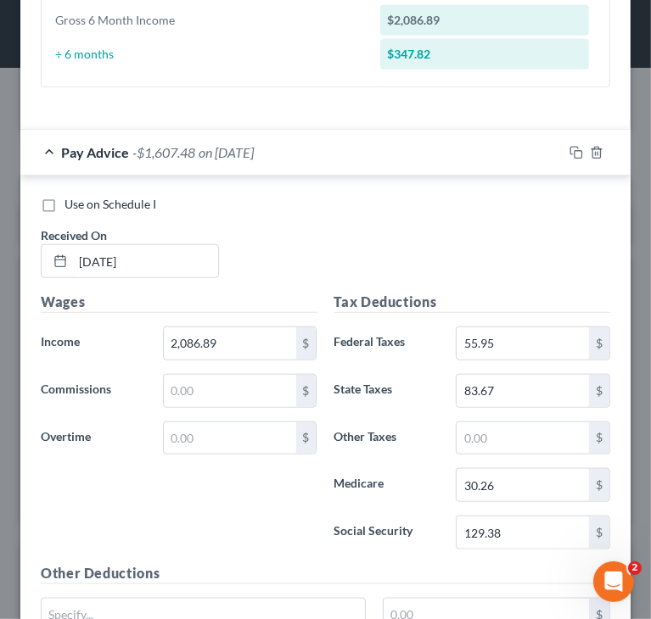
click at [409, 518] on label "Social Security" at bounding box center [387, 533] width 122 height 34
click at [469, 267] on div "Use on Schedule I Received On * [DATE]" at bounding box center [325, 244] width 586 height 96
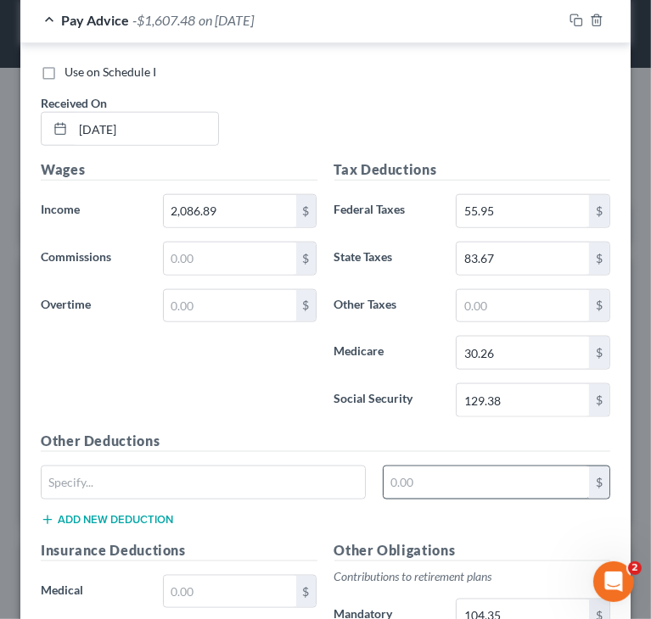
scroll to position [943, 0]
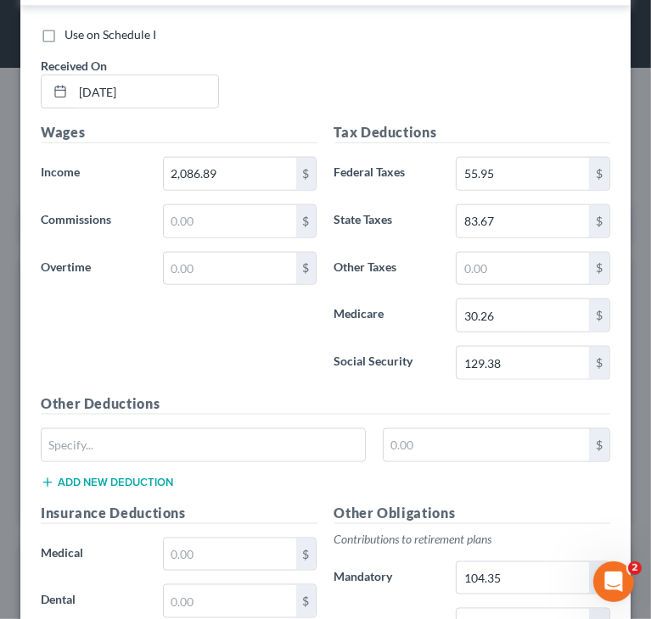
click at [333, 394] on h5 "Other Deductions" at bounding box center [325, 404] width 569 height 21
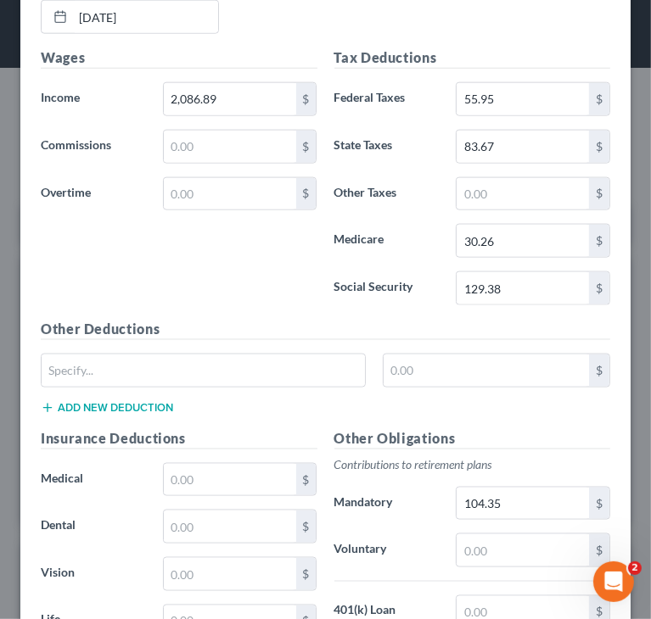
scroll to position [1283, 0]
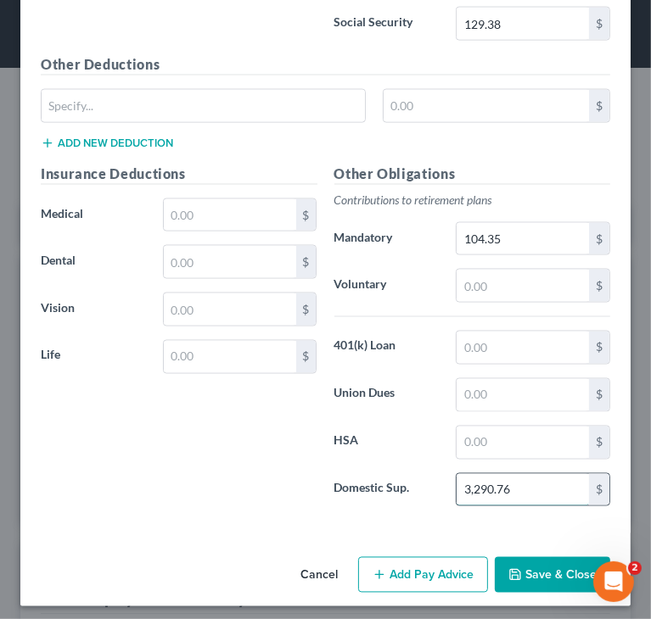
click at [478, 479] on input "3,290.76" at bounding box center [522, 490] width 132 height 32
click at [480, 482] on input "3,290.76" at bounding box center [522, 490] width 132 height 32
type input "3,29.76"
click at [461, 485] on input "3,29.76" at bounding box center [522, 490] width 132 height 32
click at [458, 485] on input "3,29.76" at bounding box center [522, 490] width 132 height 32
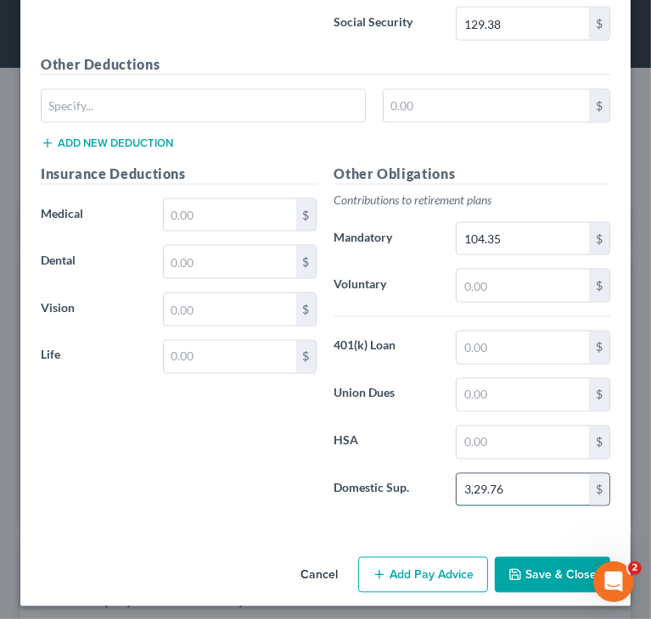
click at [461, 484] on input "3,29.76" at bounding box center [522, 490] width 132 height 32
type input "329.76"
click at [287, 459] on div "Insurance Deductions Medical $ Dental $ Vision $ Life $" at bounding box center [179, 342] width 294 height 357
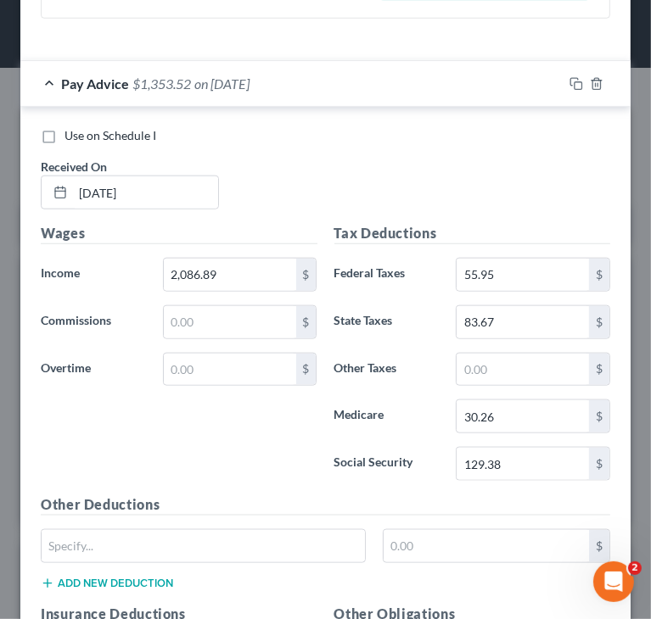
scroll to position [774, 0]
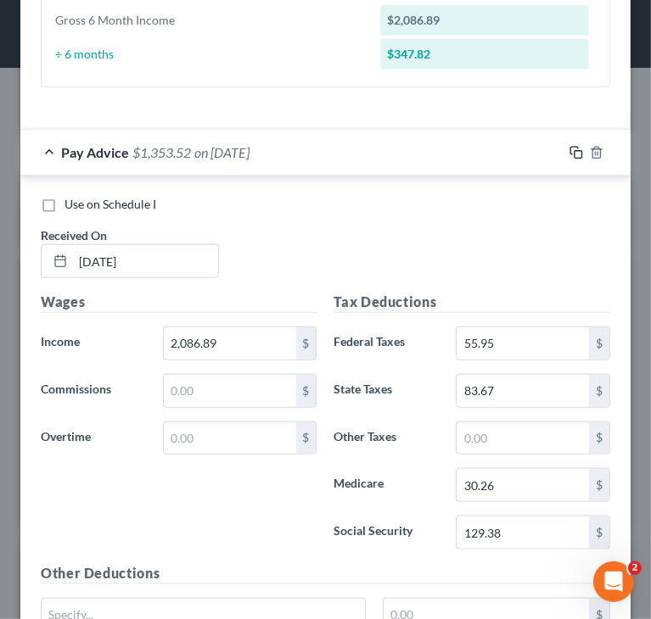
click at [569, 147] on icon "button" at bounding box center [576, 153] width 14 height 14
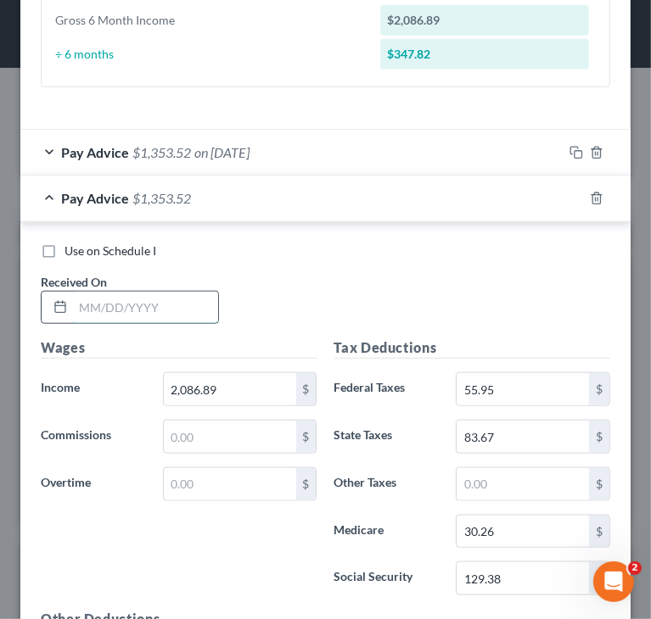
click at [142, 306] on input "text" at bounding box center [145, 308] width 145 height 32
paste input "[DATE]"
type input "[DATE]"
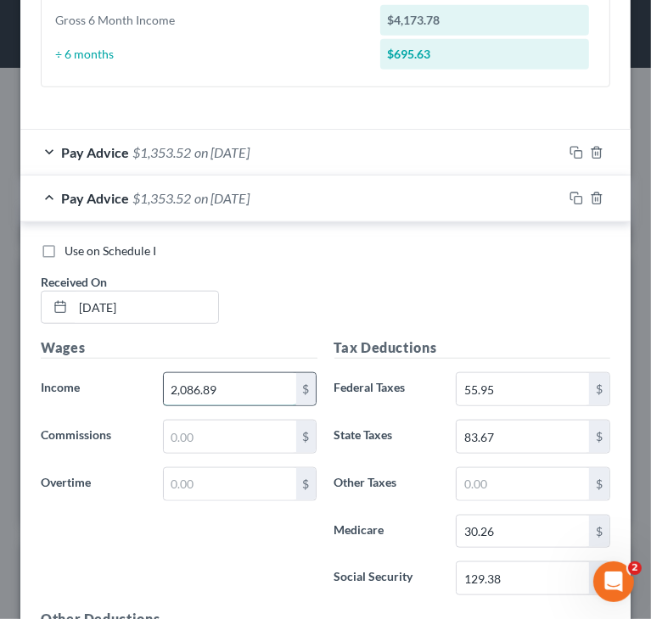
click at [248, 394] on input "2,086.89" at bounding box center [230, 389] width 132 height 32
paste input "316.87"
type input "2,316.87"
click at [529, 568] on input "129.38" at bounding box center [522, 578] width 132 height 32
paste input "3.5"
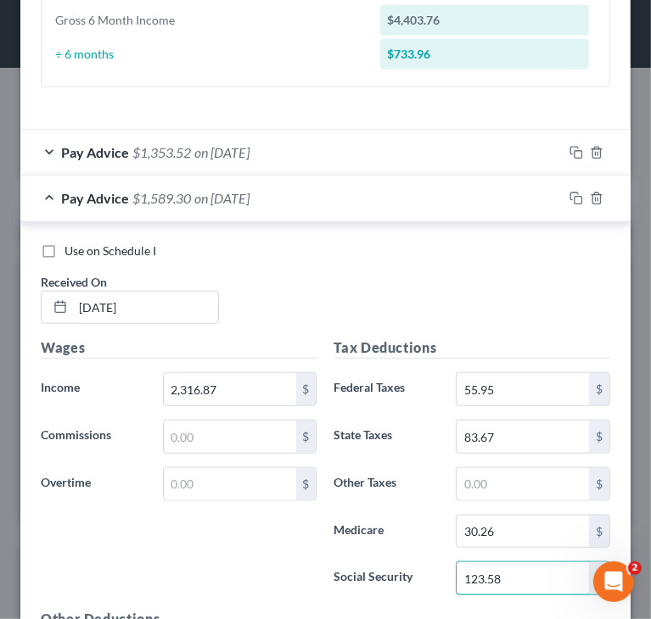
type input "123.58"
click at [506, 522] on input "30.26" at bounding box center [522, 532] width 132 height 32
paste input "28.90"
type input "28.90"
click at [546, 437] on input "83.67" at bounding box center [522, 437] width 132 height 32
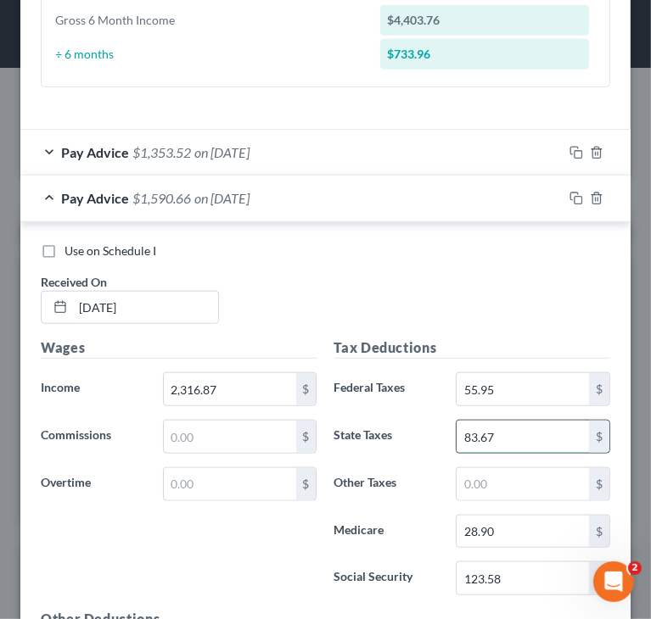
paste input "76.98"
type input "76.98"
type input "50"
click at [162, 518] on div "Wages Income * 2,316.87 $ Commissions $ Overtime $" at bounding box center [179, 473] width 294 height 271
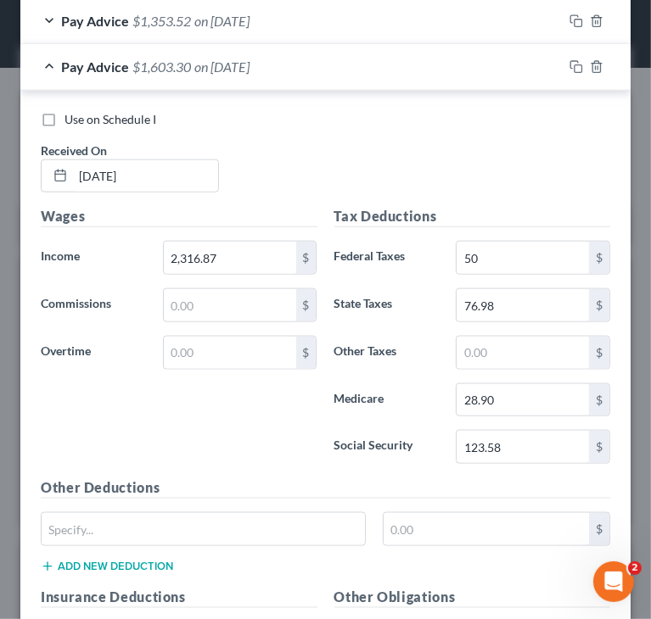
scroll to position [943, 0]
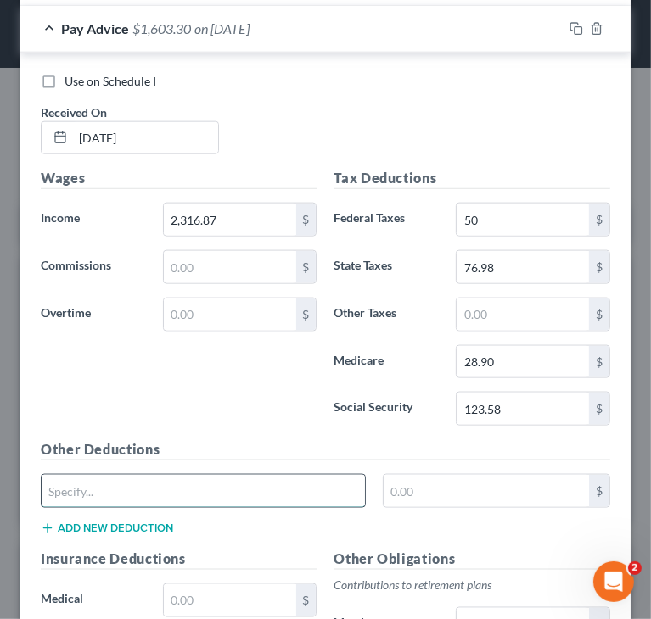
click at [197, 493] on input "text" at bounding box center [203, 491] width 323 height 32
type input "LTD"
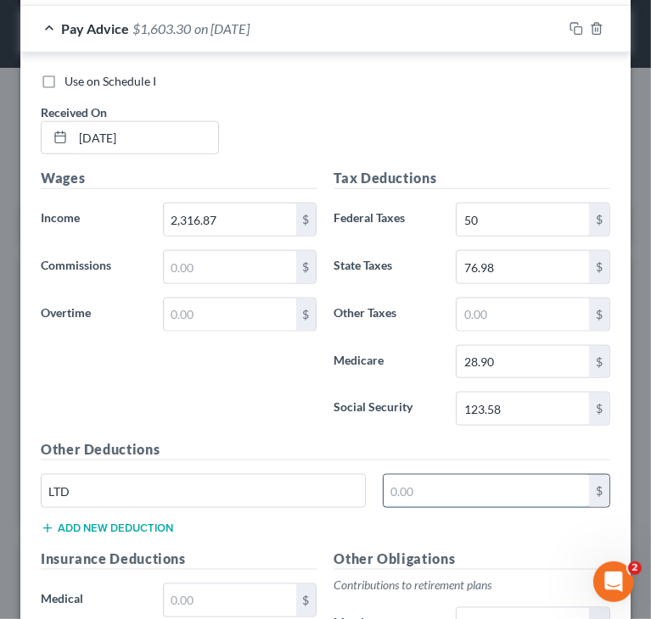
click at [421, 491] on input "text" at bounding box center [485, 491] width 205 height 32
paste input "17.68"
type input "17.68"
click at [267, 452] on h5 "Other Deductions" at bounding box center [325, 449] width 569 height 21
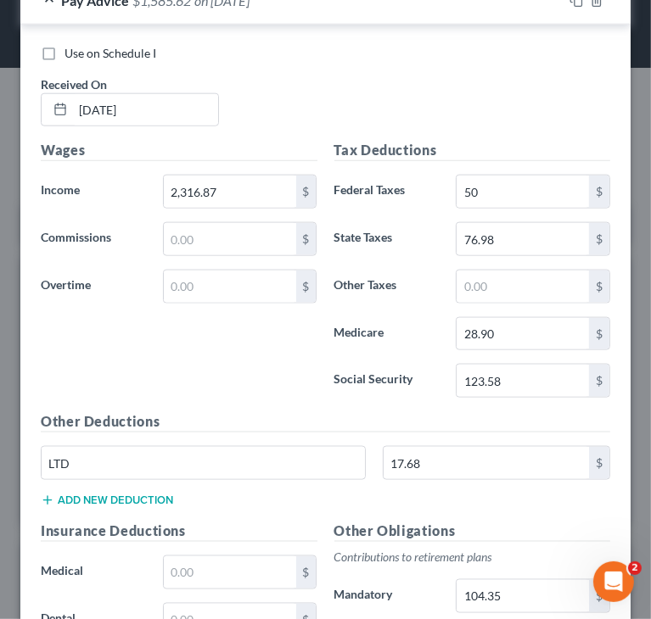
scroll to position [859, 0]
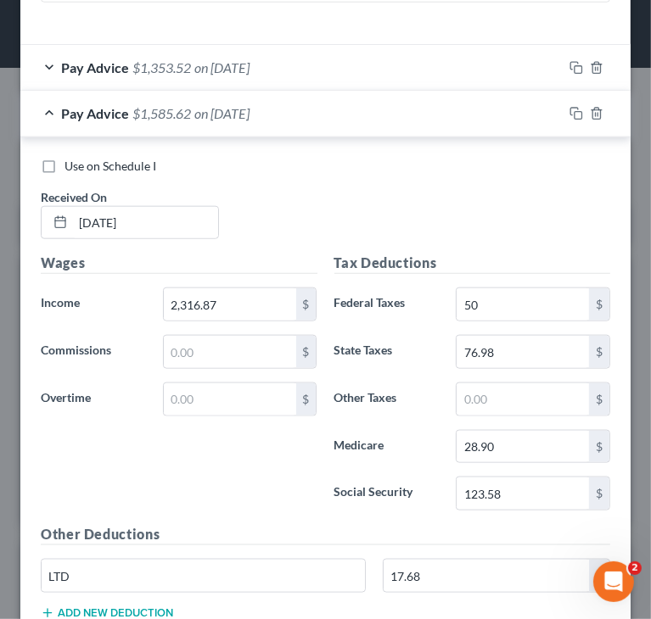
click at [489, 224] on div "Use on Schedule I Received On * [DATE]" at bounding box center [325, 206] width 586 height 96
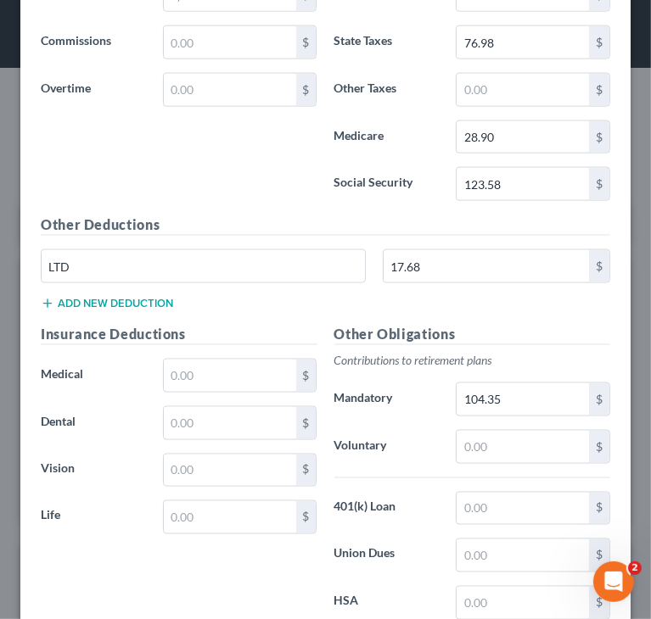
scroll to position [1198, 0]
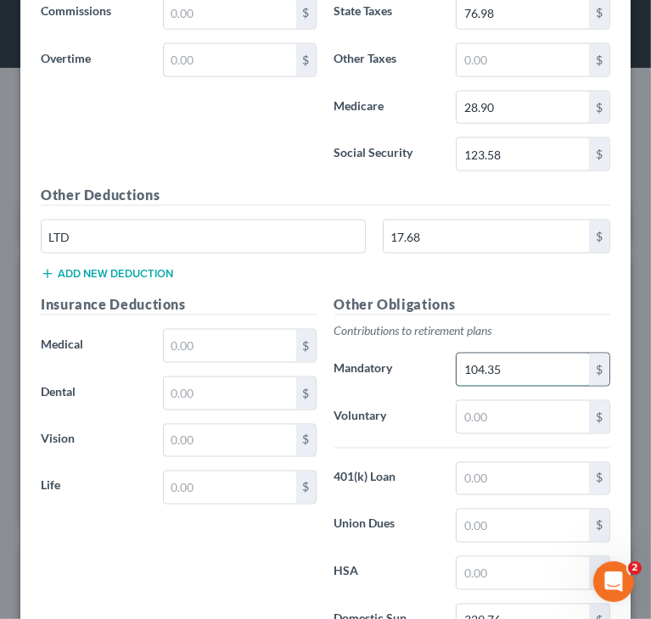
click at [523, 369] on input "104.35" at bounding box center [522, 370] width 132 height 32
paste input "15.8"
type input "115.85"
click at [247, 388] on input "text" at bounding box center [230, 394] width 132 height 32
paste input "17.67"
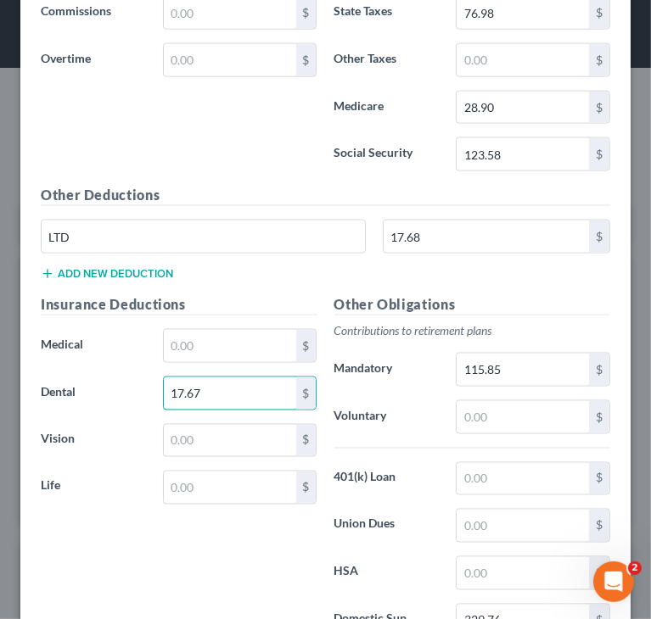
type input "17.67"
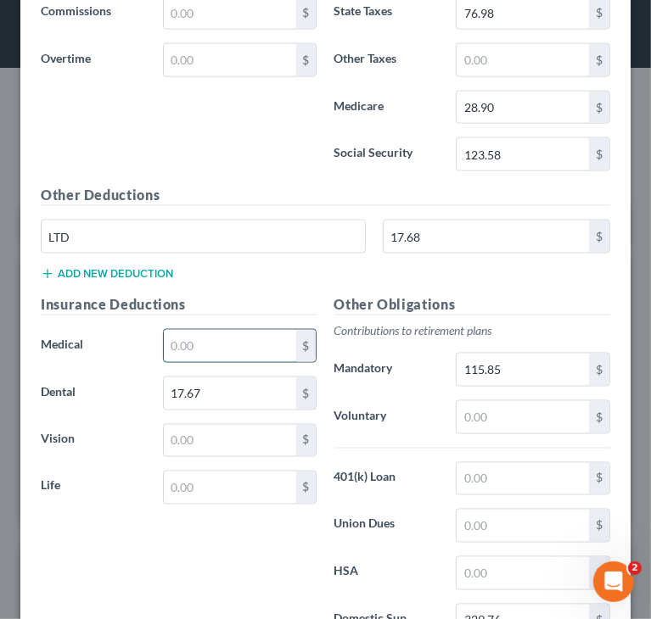
click at [229, 345] on input "text" at bounding box center [230, 346] width 132 height 32
paste input "13.04"
type input "13.04"
click at [136, 269] on button "Add new deduction" at bounding box center [107, 274] width 132 height 14
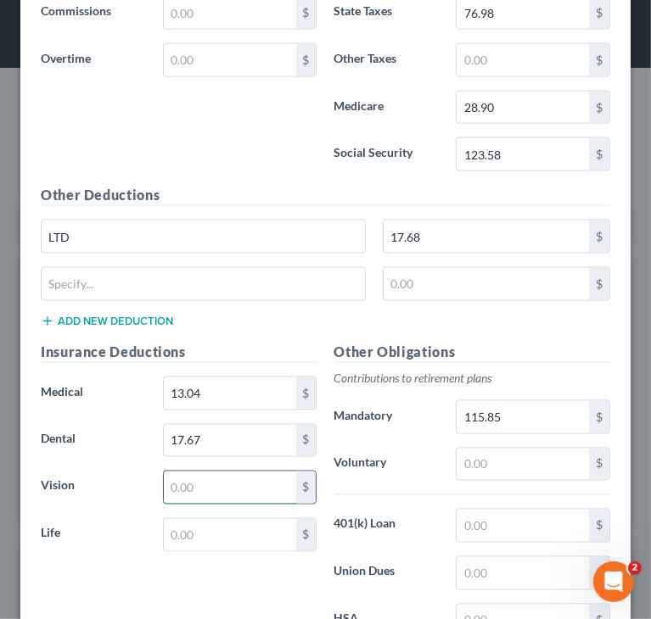
click at [214, 478] on input "text" at bounding box center [230, 488] width 132 height 32
paste input "295.55"
type input "295.55"
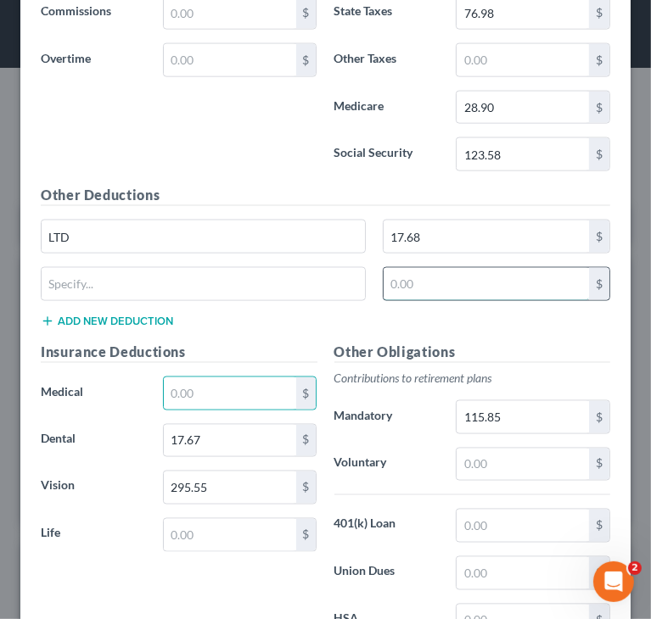
click at [402, 279] on input "text" at bounding box center [485, 284] width 205 height 32
paste input "13.04"
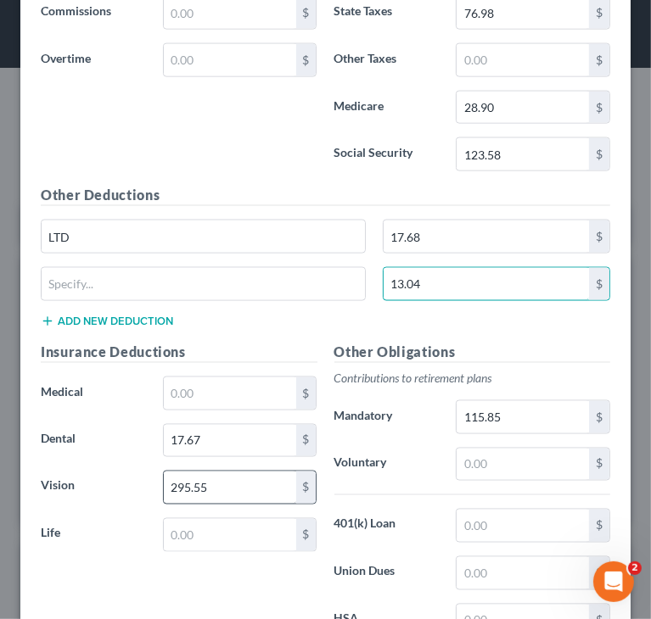
type input "13.04"
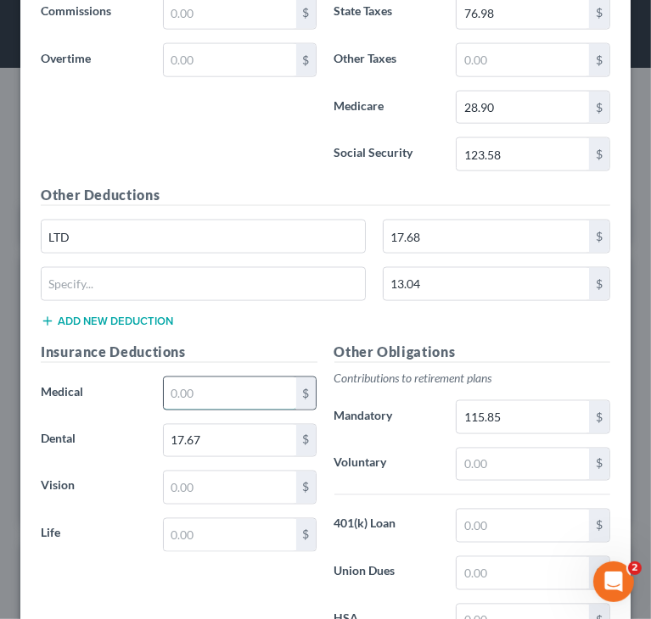
click at [204, 386] on input "text" at bounding box center [230, 394] width 132 height 32
paste input "295.55"
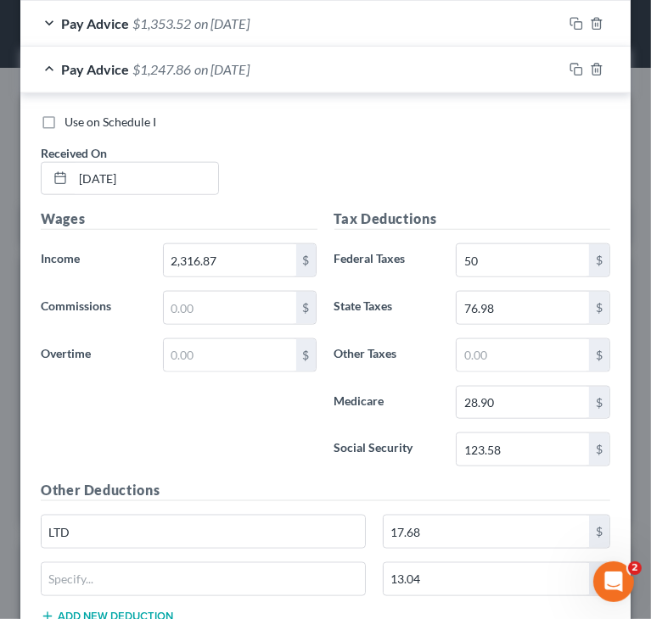
scroll to position [859, 0]
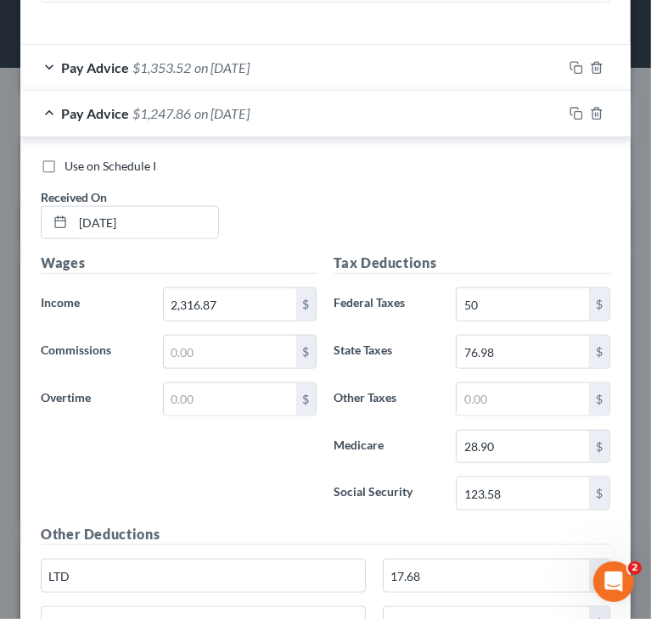
type input "295.55"
click at [248, 473] on div "Wages Income * 2,316.87 $ Commissions $ Overtime $" at bounding box center [179, 388] width 294 height 271
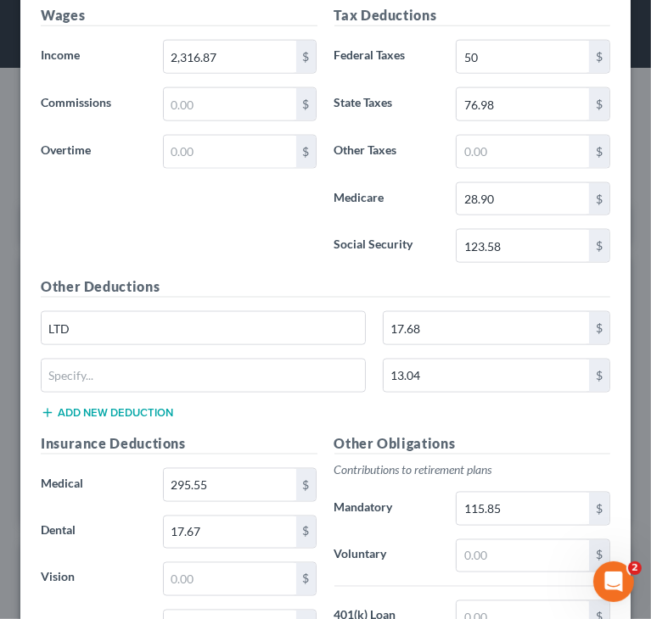
scroll to position [1113, 0]
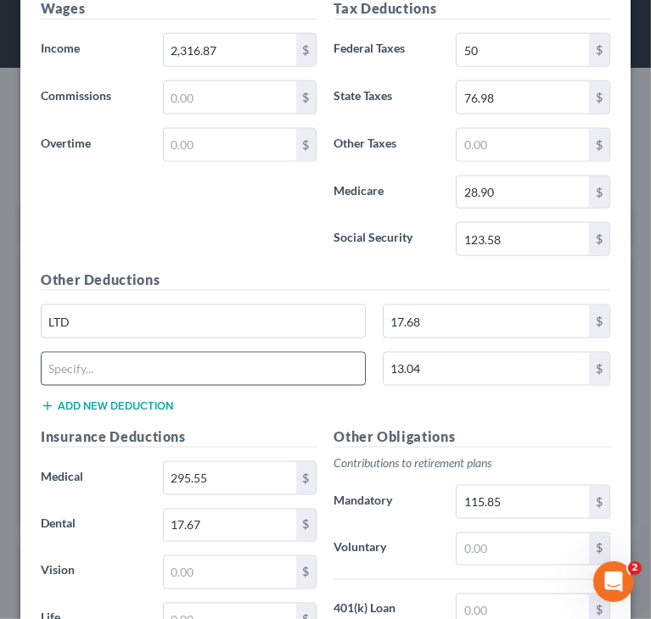
drag, startPoint x: 231, startPoint y: 381, endPoint x: 230, endPoint y: 366, distance: 14.4
click at [232, 381] on div "13.04 $" at bounding box center [325, 376] width 586 height 48
click at [227, 362] on input "text" at bounding box center [203, 369] width 323 height 32
paste input "FSA - Medica"
type input "FSA - Medical"
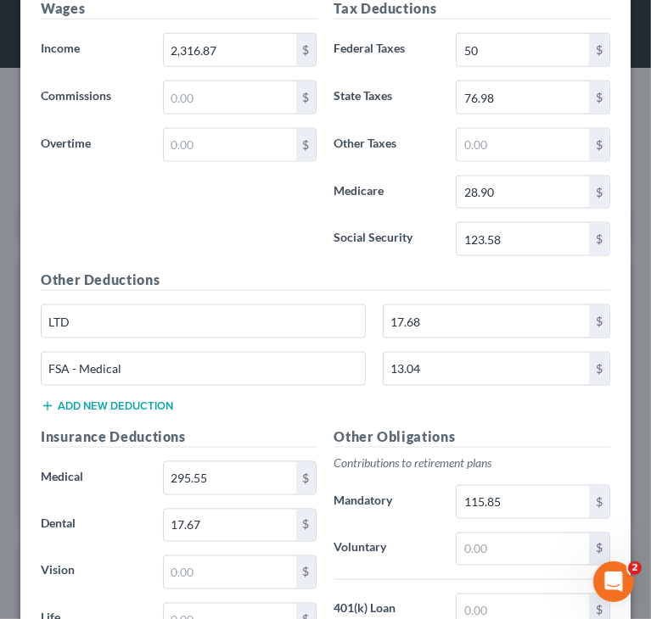
click at [316, 254] on div "Wages Income * 2,316.87 $ Commissions $ Overtime $" at bounding box center [179, 133] width 294 height 271
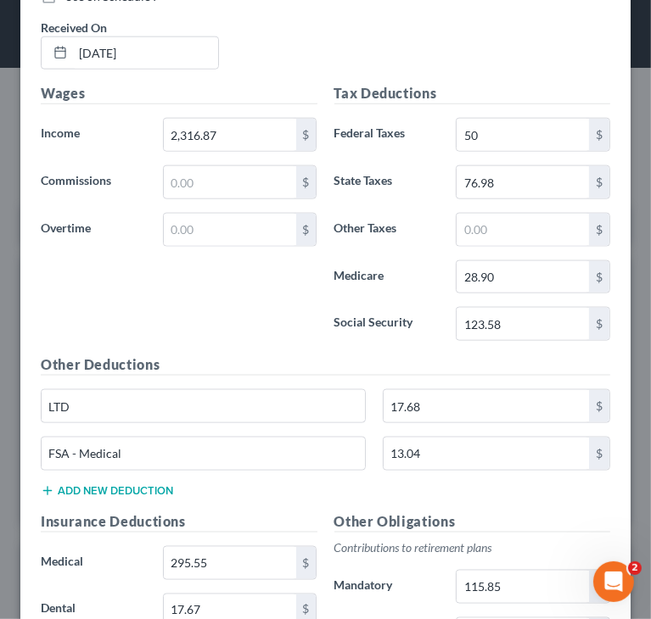
scroll to position [774, 0]
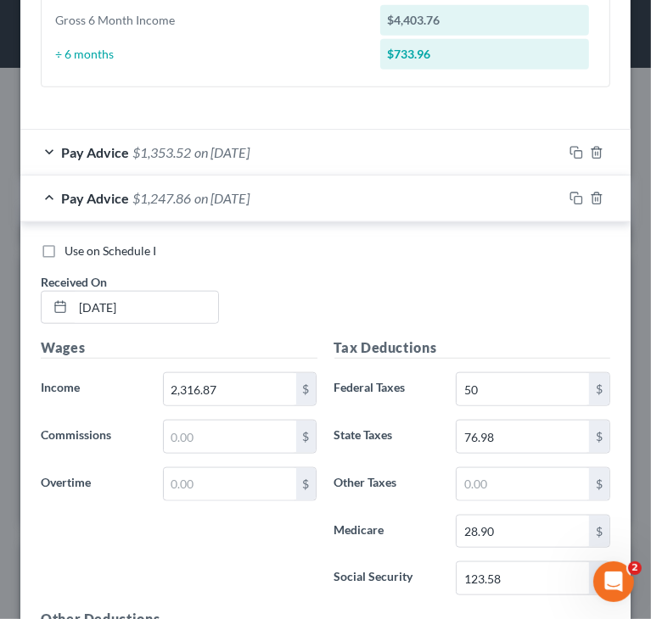
click at [48, 191] on div "Pay Advice $1,247.86 on [DATE]" at bounding box center [291, 198] width 542 height 45
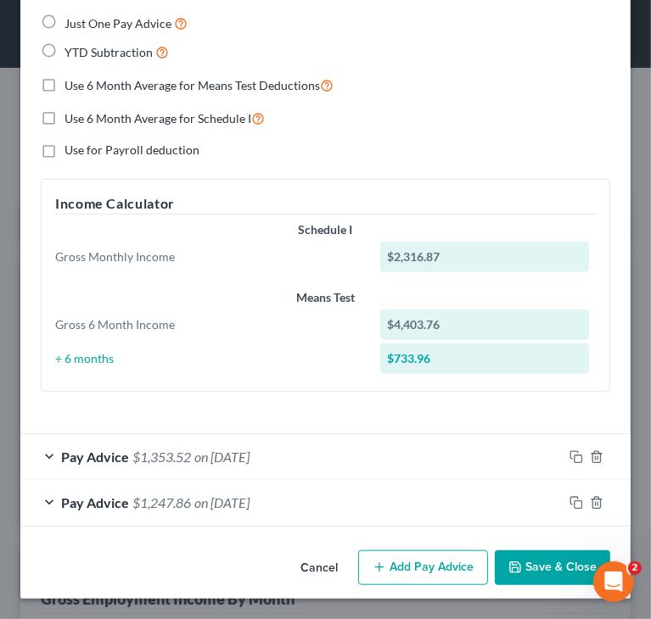
scroll to position [467, 0]
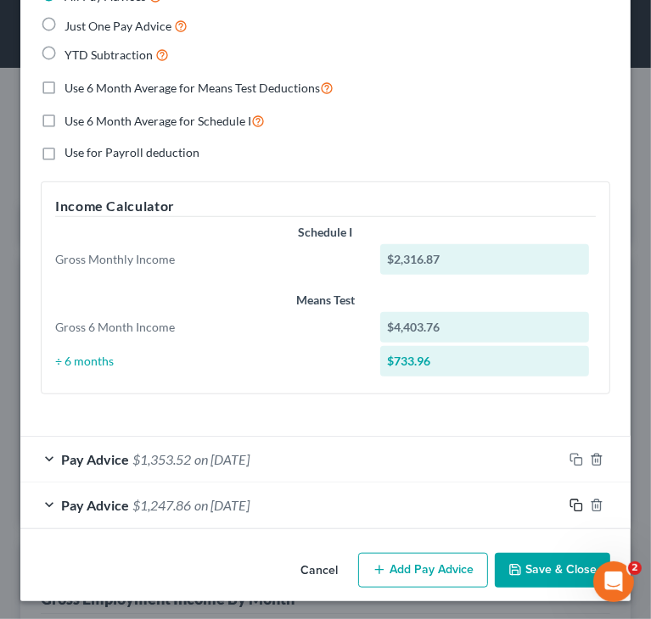
click at [574, 507] on rect "button" at bounding box center [578, 508] width 8 height 8
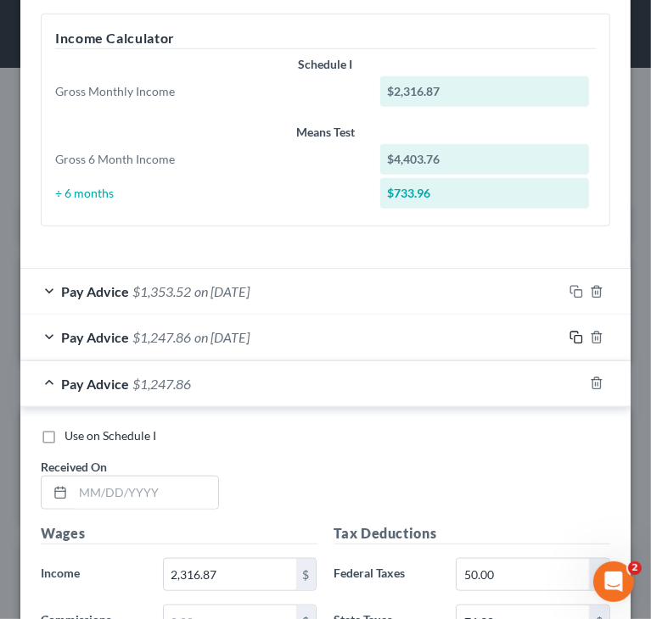
scroll to position [636, 0]
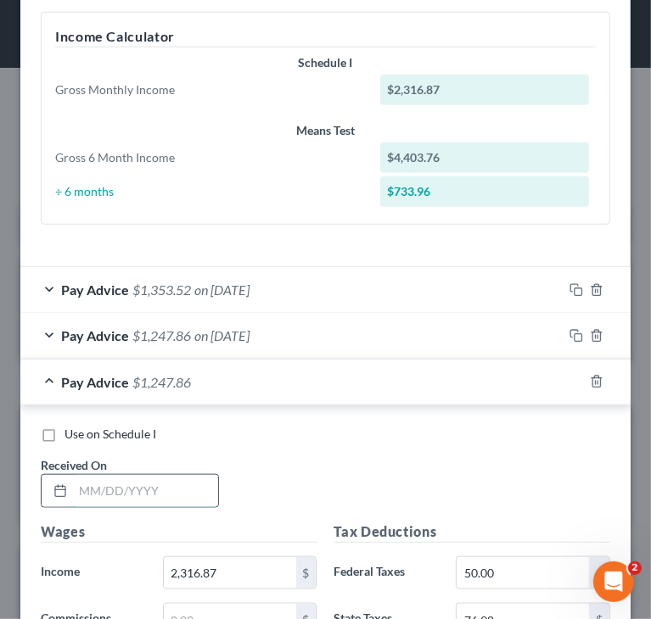
click at [197, 482] on input "text" at bounding box center [145, 491] width 145 height 32
paste input "03/07/202"
type input "[DATE]"
click at [324, 466] on div "Use on Schedule I Received On * [DATE]" at bounding box center [325, 474] width 586 height 96
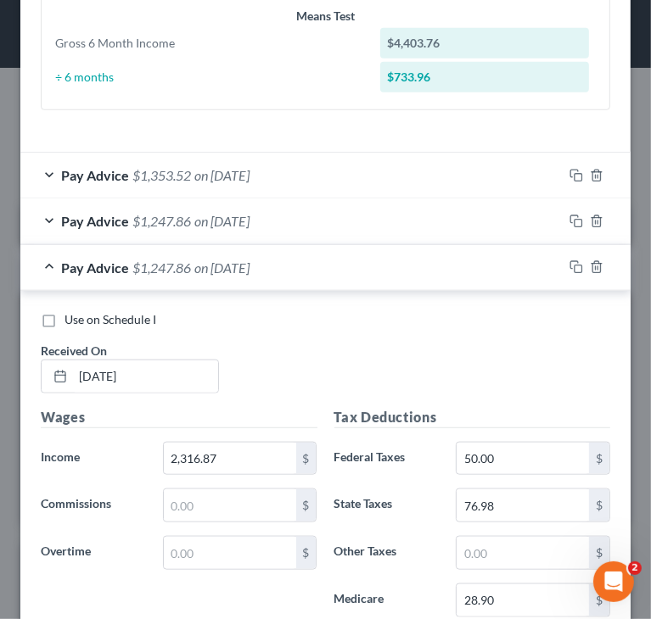
scroll to position [806, 0]
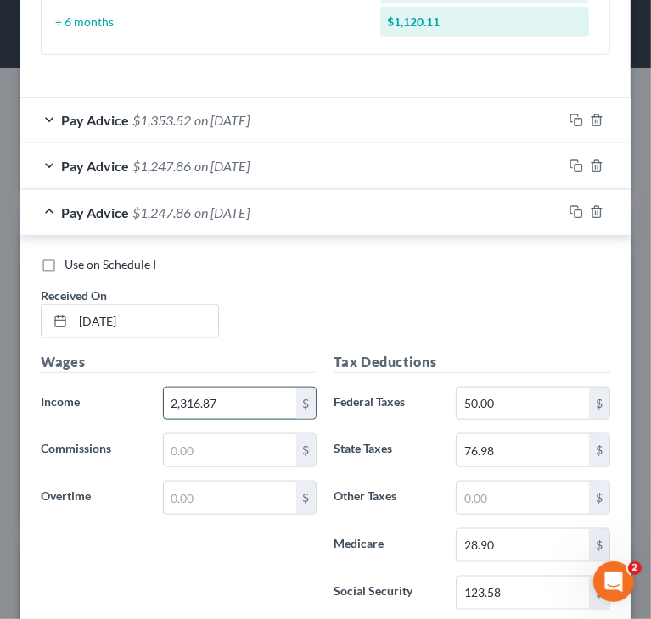
click at [247, 405] on input "2,316.87" at bounding box center [230, 404] width 132 height 32
paste input "27.42"
type input "2,327.42"
click at [506, 537] on input "28.90" at bounding box center [522, 545] width 132 height 32
paste input "9.05"
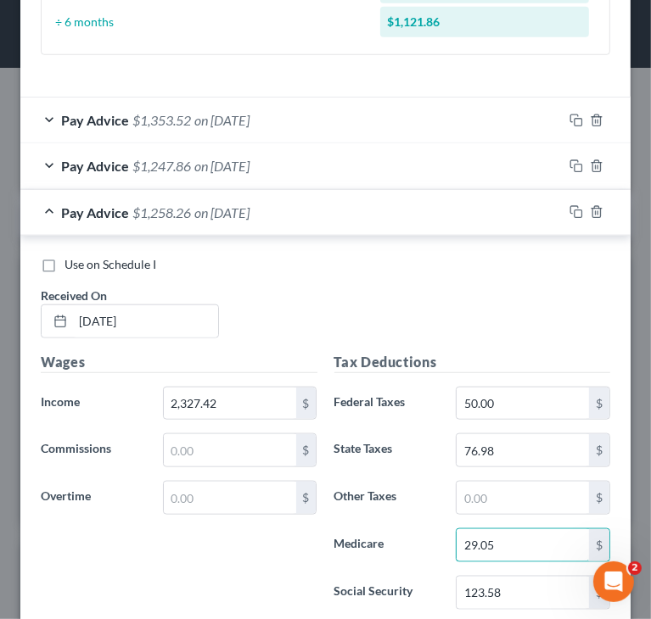
type input "29.05"
click at [527, 584] on input "123.58" at bounding box center [522, 593] width 132 height 32
paste input "4.24"
type input "124.24"
click at [536, 452] on input "76.98" at bounding box center [522, 450] width 132 height 32
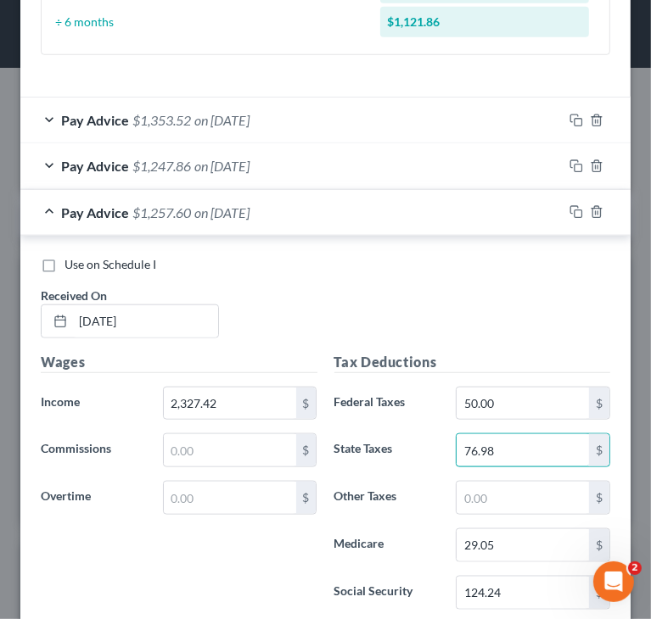
paste input "7.62"
type input "77.62"
click at [515, 337] on div "Use on Schedule I Received On * [DATE]" at bounding box center [325, 304] width 586 height 96
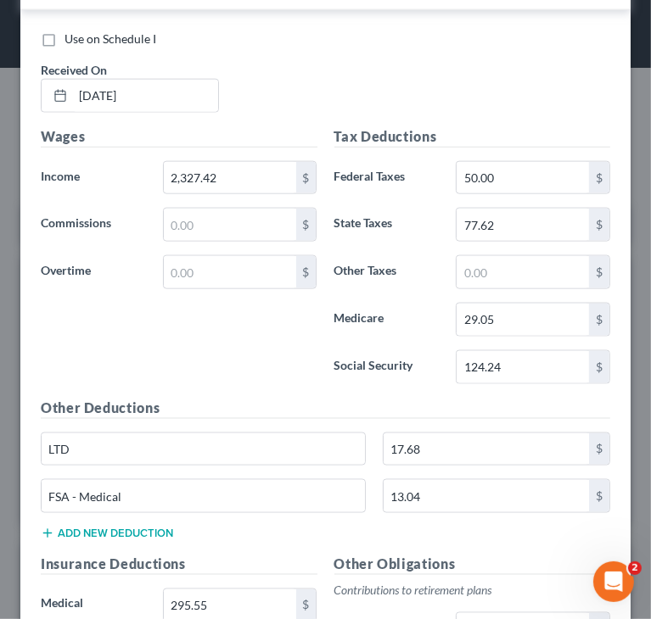
scroll to position [1060, 0]
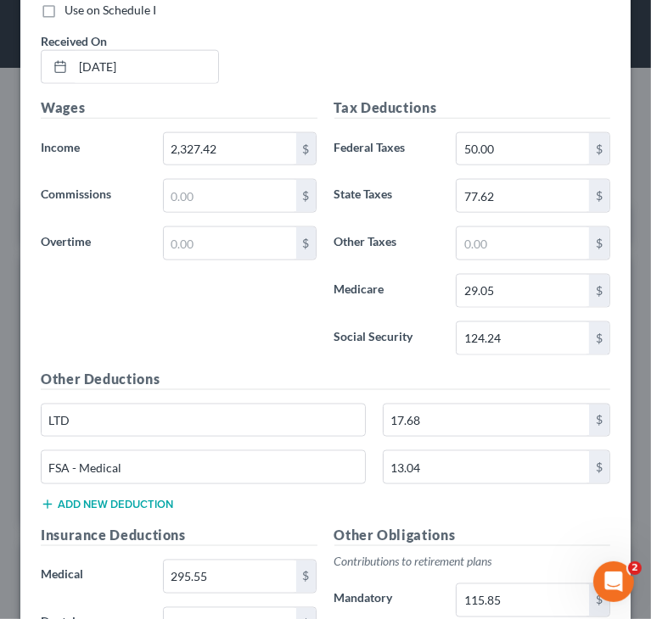
click at [268, 339] on div "Wages Income * 2,327.42 $ Commissions $ Overtime $" at bounding box center [179, 233] width 294 height 271
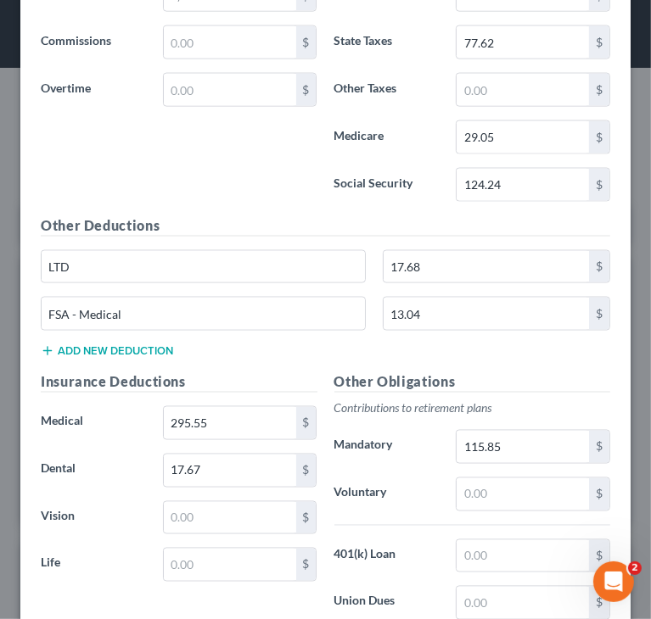
scroll to position [1230, 0]
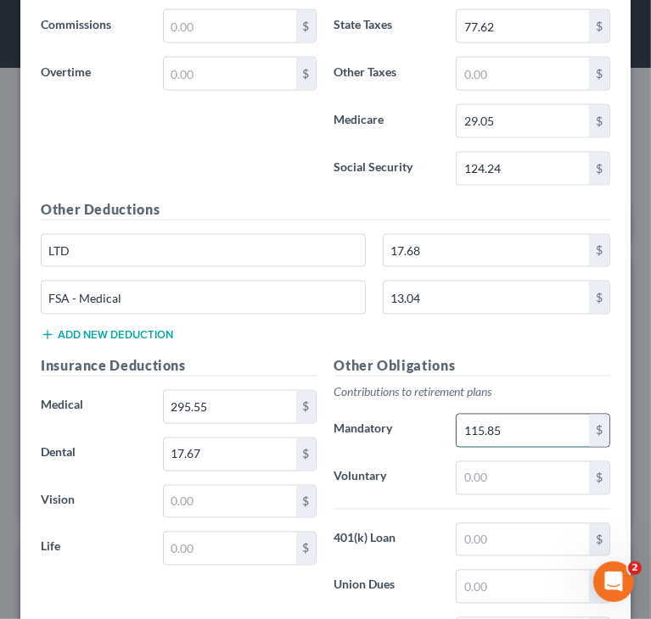
click at [503, 422] on input "115.85" at bounding box center [522, 431] width 132 height 32
paste input "6.38"
type input "116.38"
click at [478, 355] on h5 "Other Obligations" at bounding box center [472, 365] width 277 height 21
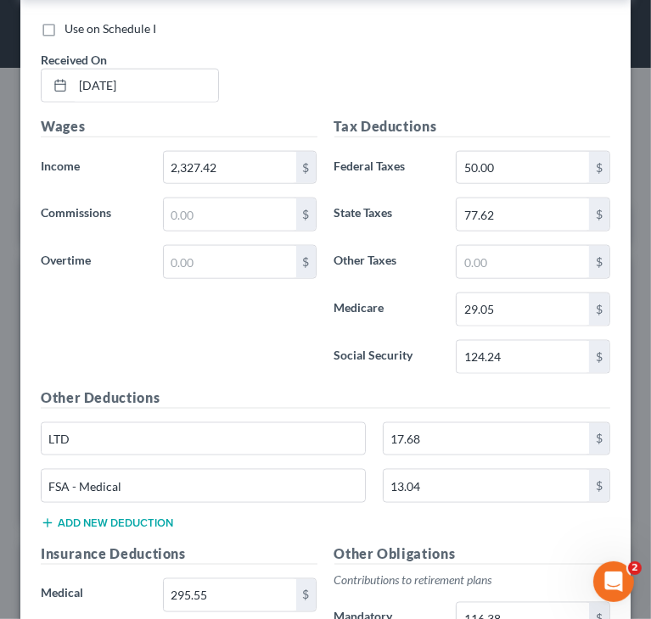
scroll to position [976, 0]
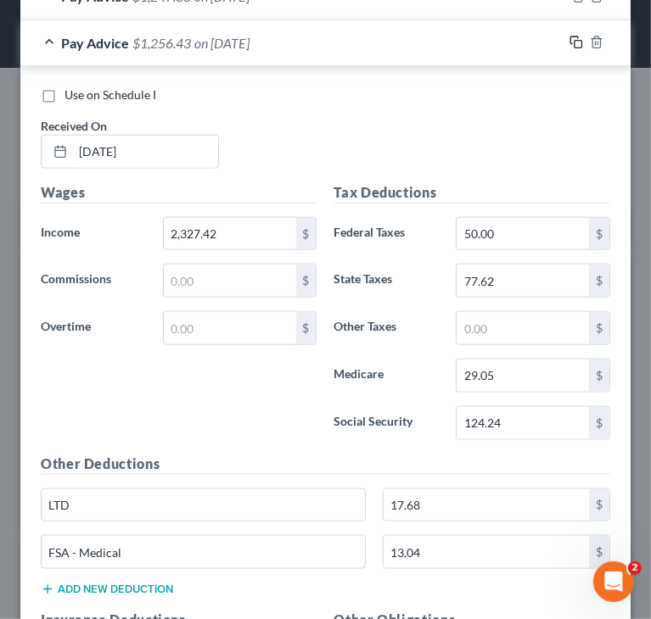
click at [570, 37] on icon "button" at bounding box center [574, 41] width 8 height 8
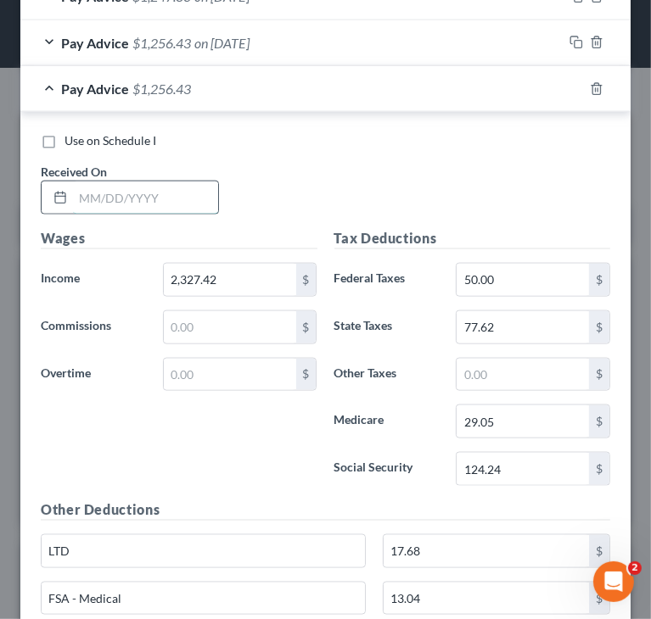
click at [102, 198] on input "text" at bounding box center [145, 198] width 145 height 32
paste input "[DATE]"
type input "[DATE]"
click at [460, 176] on div "Use on Schedule I Received On * [DATE]" at bounding box center [325, 180] width 586 height 96
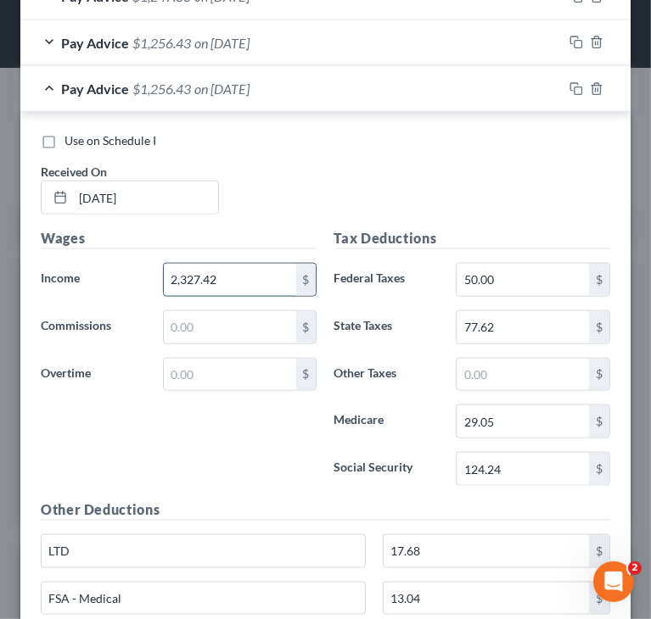
click at [245, 266] on input "2,327.42" at bounding box center [230, 280] width 132 height 32
paste input "271.69"
type input "2,271.69"
click at [495, 467] on input "124.24" at bounding box center [522, 469] width 132 height 32
paste input "0.78"
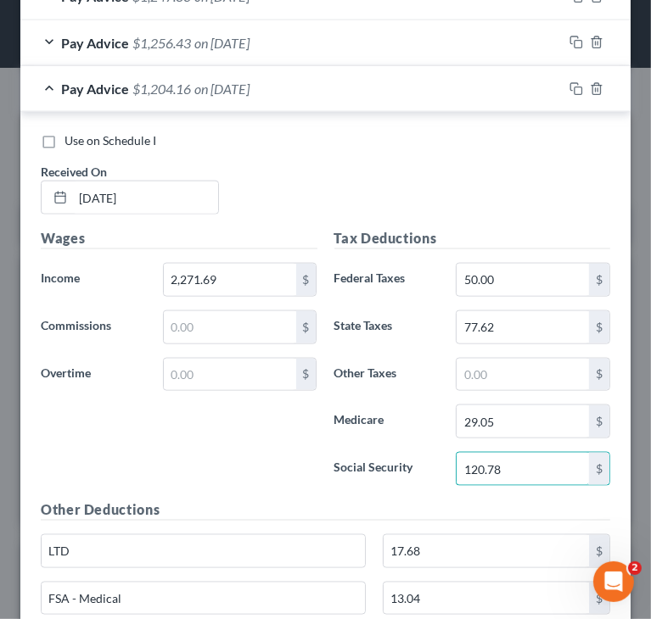
type input "120.78"
click at [529, 414] on input "29.05" at bounding box center [522, 422] width 132 height 32
paste input "8.2"
type input "28.25"
click at [518, 327] on input "77.62" at bounding box center [522, 327] width 132 height 32
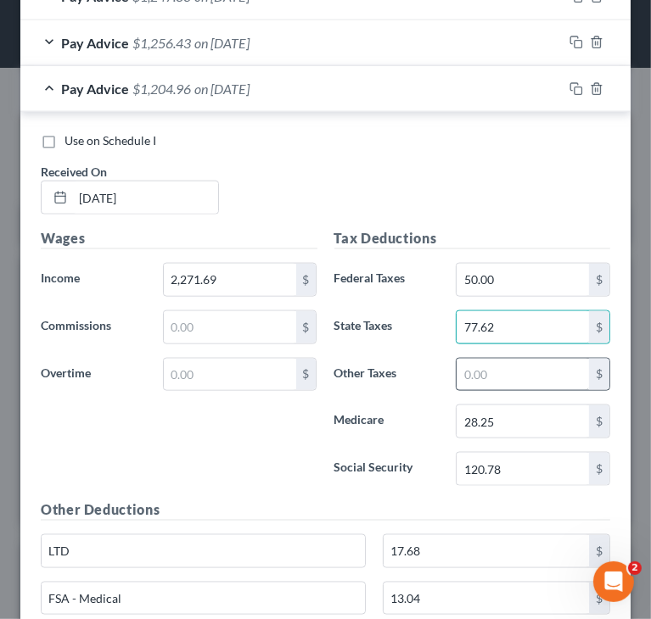
paste input "4.25"
type input "74.25"
click at [251, 456] on div "Wages Income * 2,271.69 $ Commissions $ Overtime $" at bounding box center [179, 363] width 294 height 271
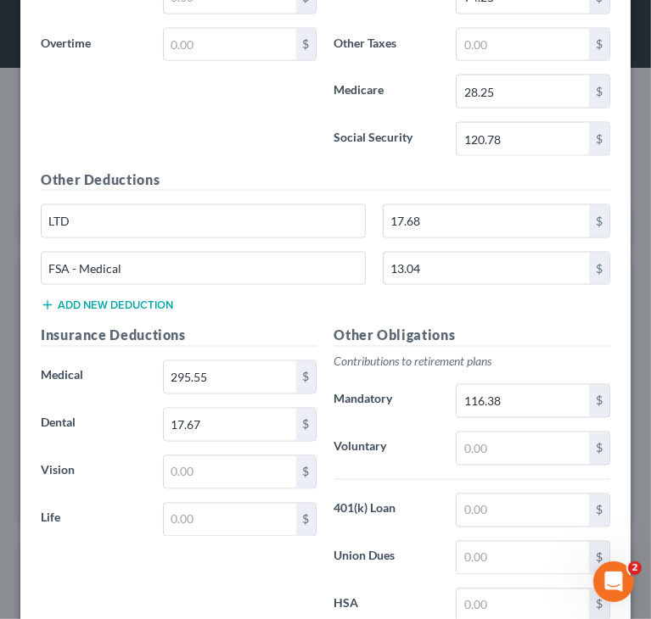
scroll to position [1315, 0]
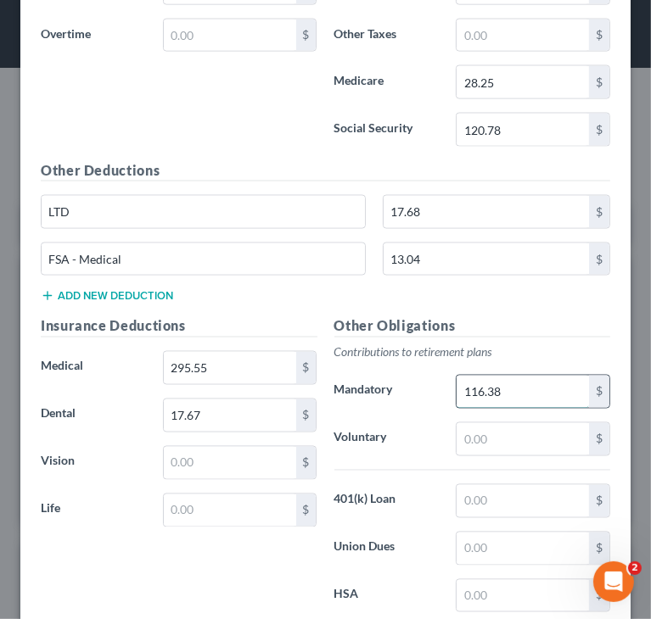
click at [480, 397] on input "116.38" at bounding box center [522, 392] width 132 height 32
paste input "3.59"
type input "113.59"
click at [257, 167] on h5 "Other Deductions" at bounding box center [325, 170] width 569 height 21
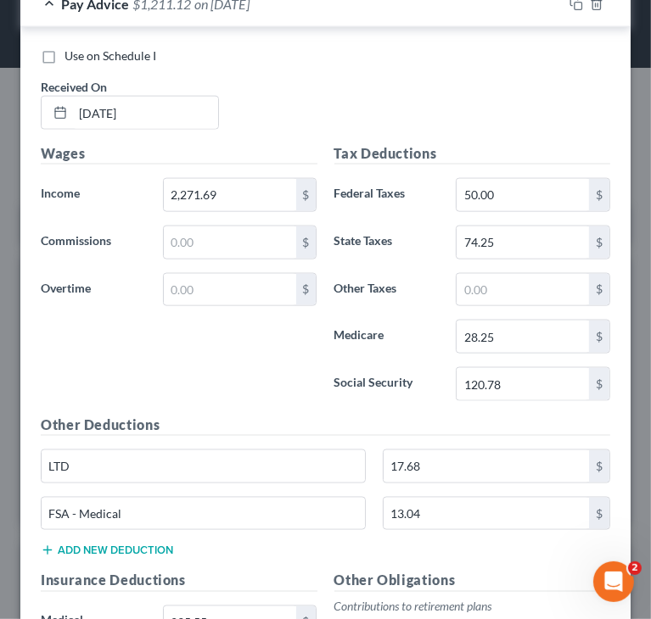
scroll to position [976, 0]
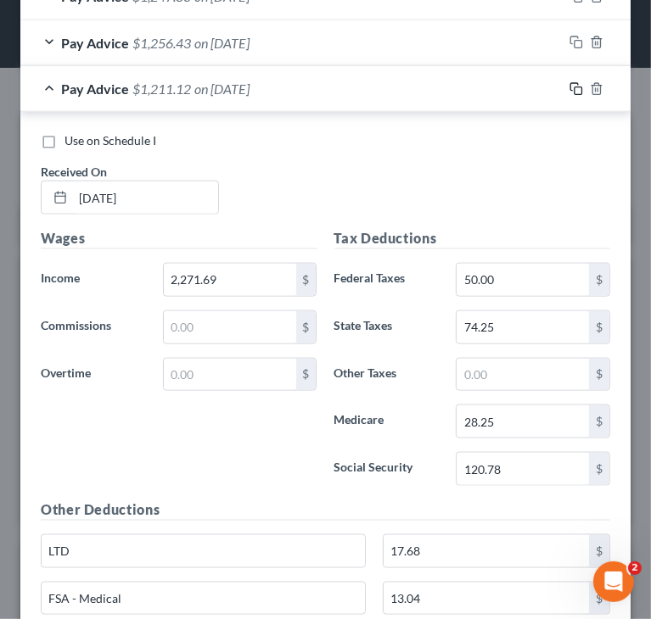
drag, startPoint x: 562, startPoint y: 87, endPoint x: 566, endPoint y: 101, distance: 14.8
click at [569, 87] on icon "button" at bounding box center [576, 89] width 14 height 14
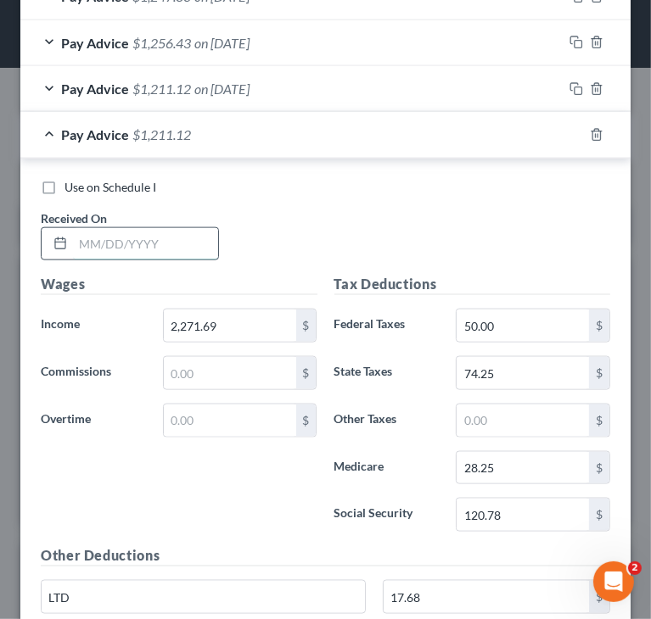
click at [151, 238] on input "text" at bounding box center [145, 244] width 145 height 32
paste input "[DATE]"
type input "[DATE]"
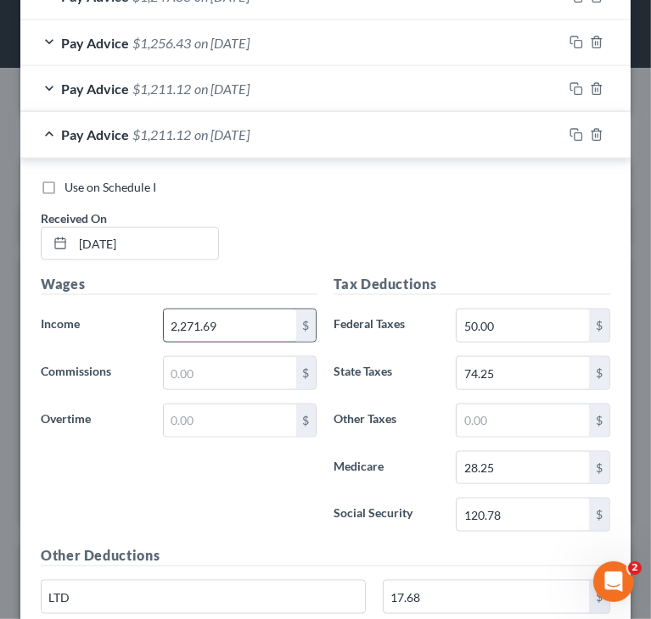
click at [252, 329] on input "2,271.69" at bounding box center [230, 326] width 132 height 32
paste input "578.5"
type input "2,578.59"
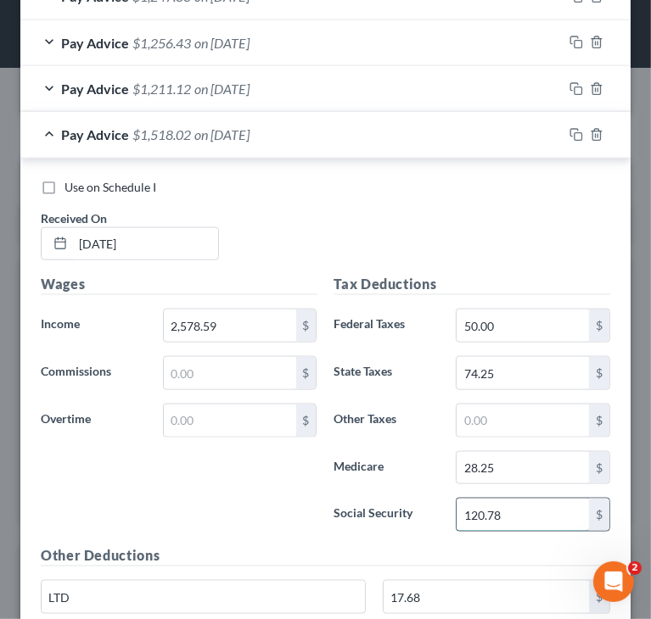
click at [540, 499] on input "120.78" at bounding box center [522, 515] width 132 height 32
paste input "39.81"
type input "139.81"
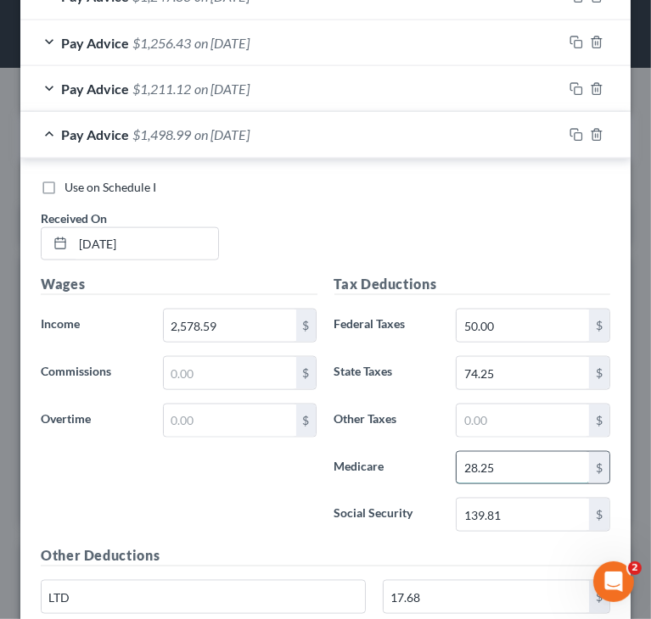
click at [523, 461] on input "28.25" at bounding box center [522, 468] width 132 height 32
paste input "32.70"
type input "32.70"
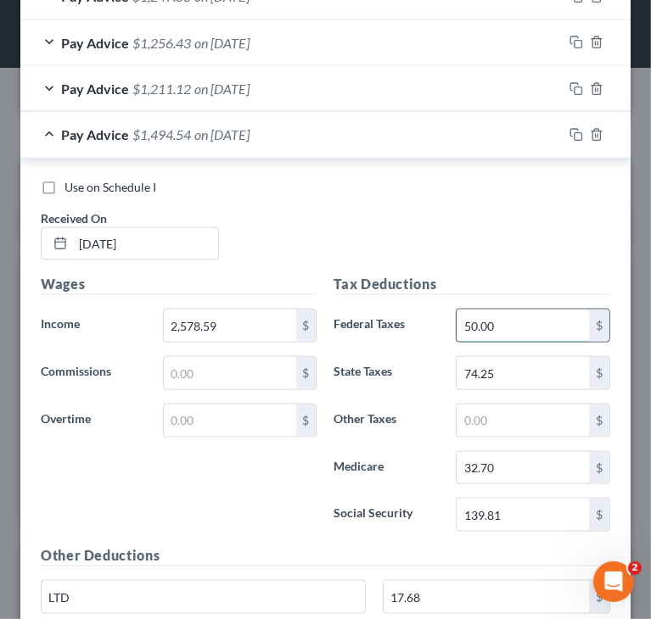
click at [530, 334] on input "50.00" at bounding box center [522, 326] width 132 height 32
paste input "71.39"
type input "71.39"
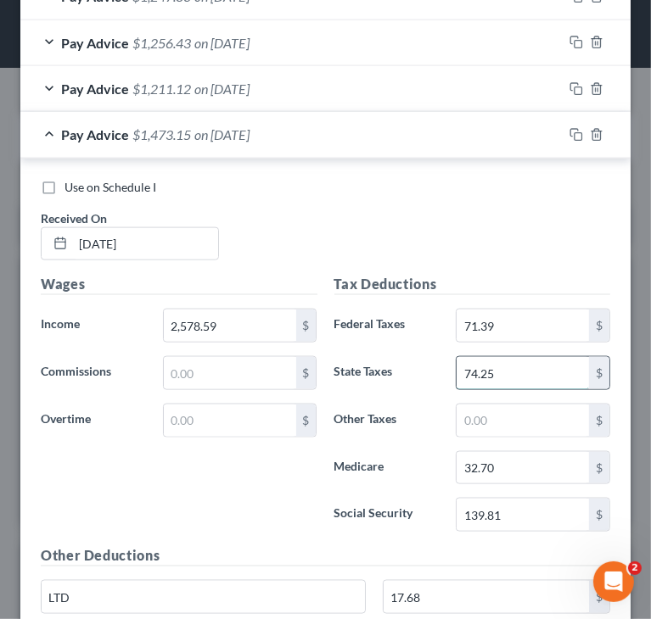
click at [516, 360] on input "74.25" at bounding box center [522, 373] width 132 height 32
paste input "92.80"
type input "92.80"
click at [291, 442] on div "Wages Income * 2,578.59 $ Commissions $ Overtime $" at bounding box center [179, 409] width 294 height 271
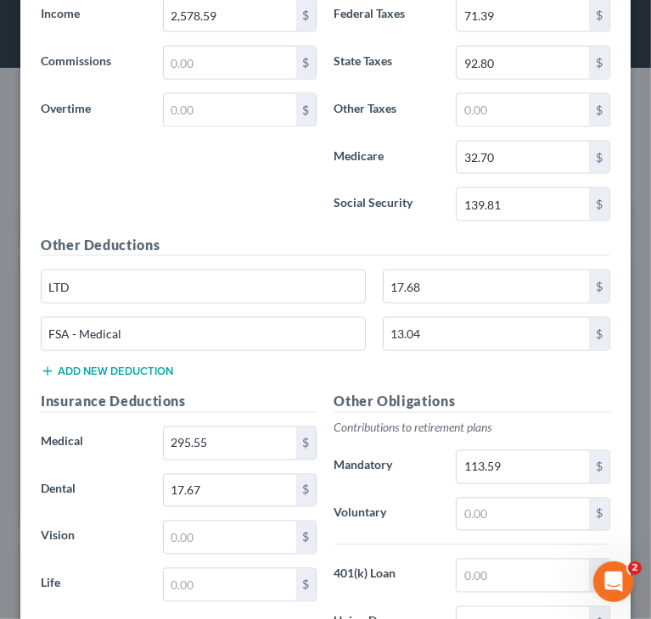
scroll to position [1315, 0]
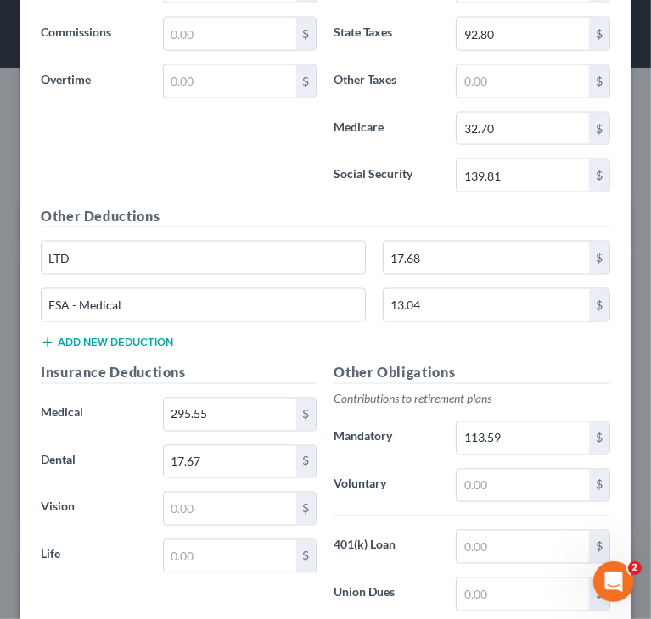
click at [207, 330] on div "Other Deductions LTD 17.68 $ FSA - Medical 13.04 $ Add new deduction" at bounding box center [325, 284] width 586 height 157
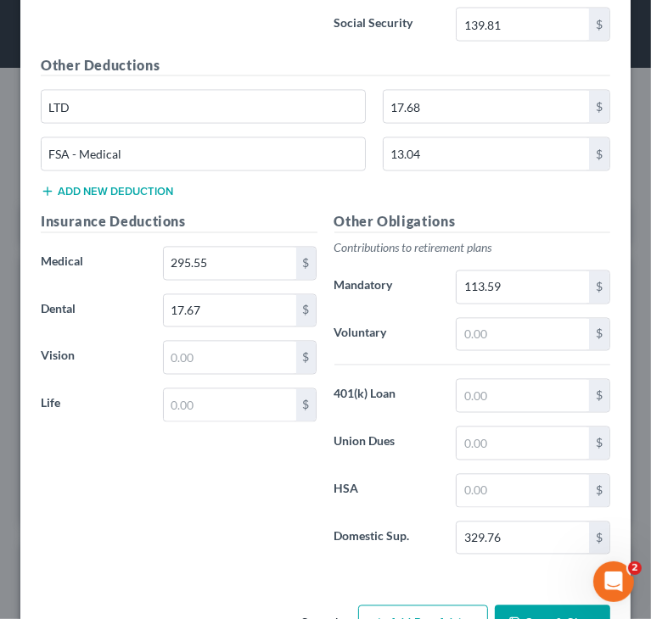
scroll to position [1513, 0]
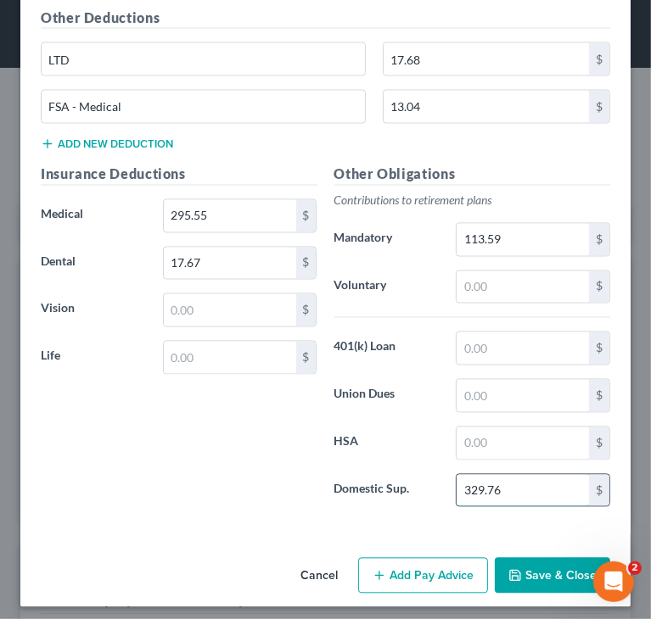
click at [489, 482] on input "329.76" at bounding box center [522, 491] width 132 height 32
paste input "18.22"
type input "318.22"
click at [258, 471] on div "Insurance Deductions Medical 295.55 $ Dental 17.67 $ Vision $ Life $" at bounding box center [179, 343] width 294 height 357
click at [537, 231] on input "113.59" at bounding box center [522, 240] width 132 height 32
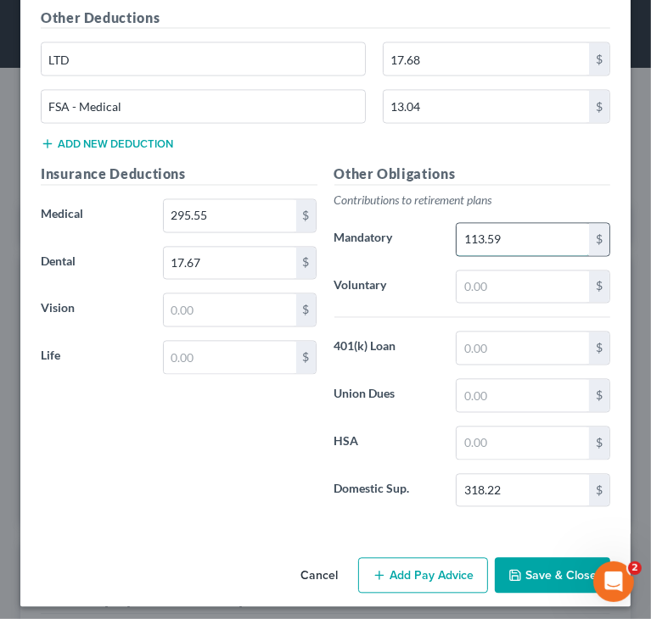
paste input "28.93"
type input "128.93"
click at [201, 426] on div "Insurance Deductions Medical 295.55 $ Dental 17.67 $ Vision $ Life $" at bounding box center [179, 343] width 294 height 357
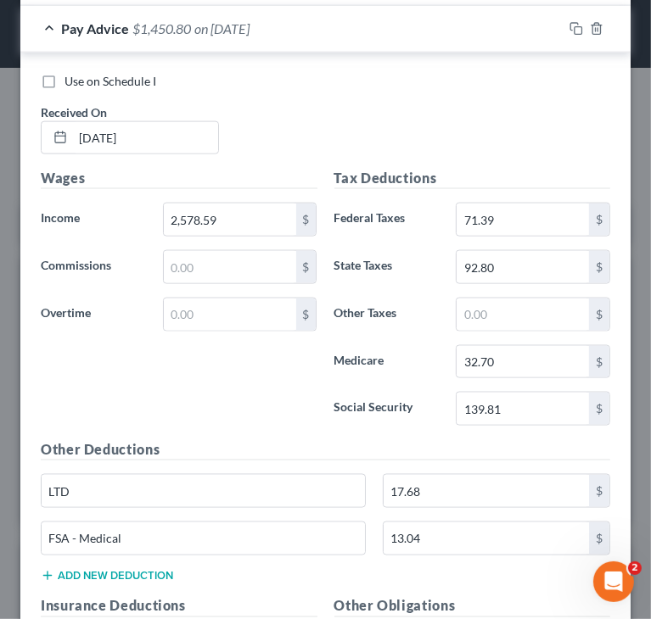
scroll to position [1004, 0]
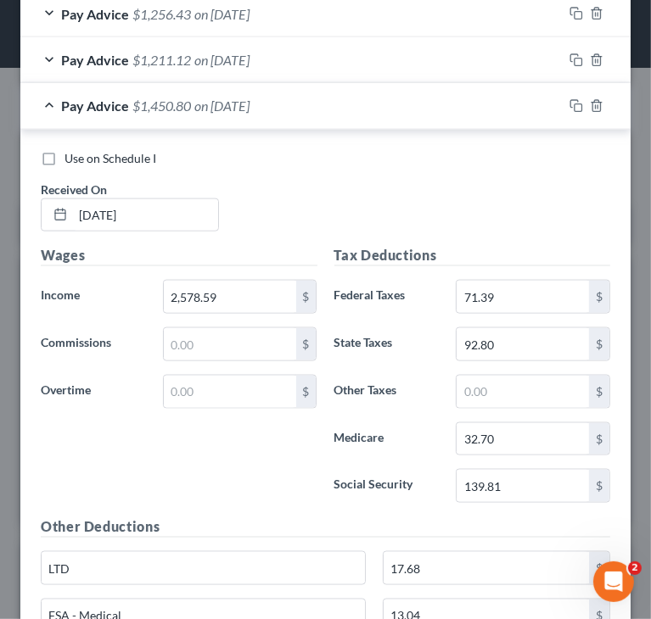
click at [51, 102] on div "Pay Advice $1,450.80 on [DATE]" at bounding box center [291, 105] width 542 height 45
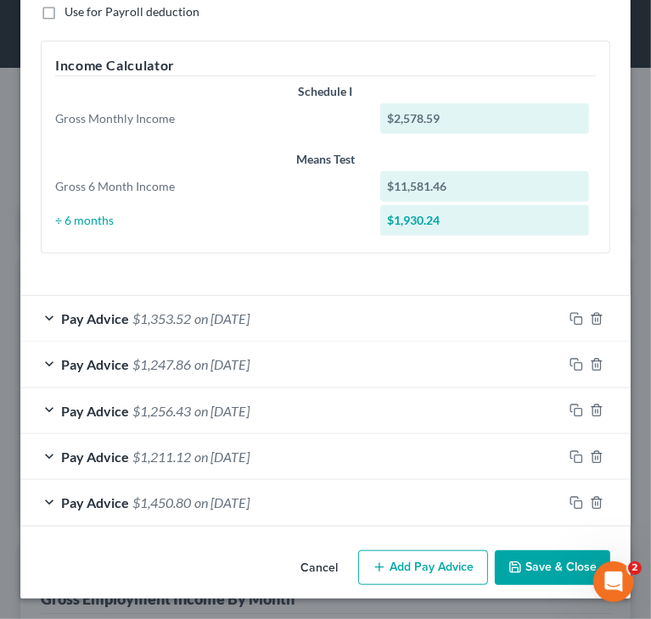
scroll to position [604, 0]
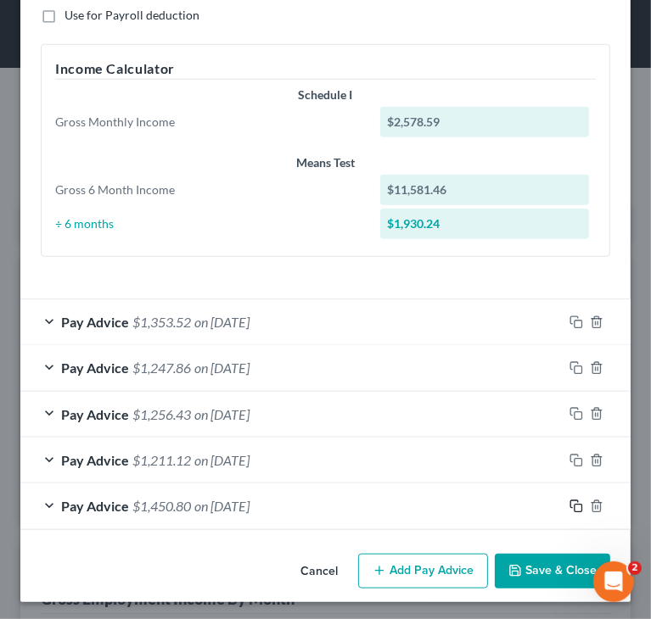
click at [569, 501] on icon "button" at bounding box center [576, 507] width 14 height 14
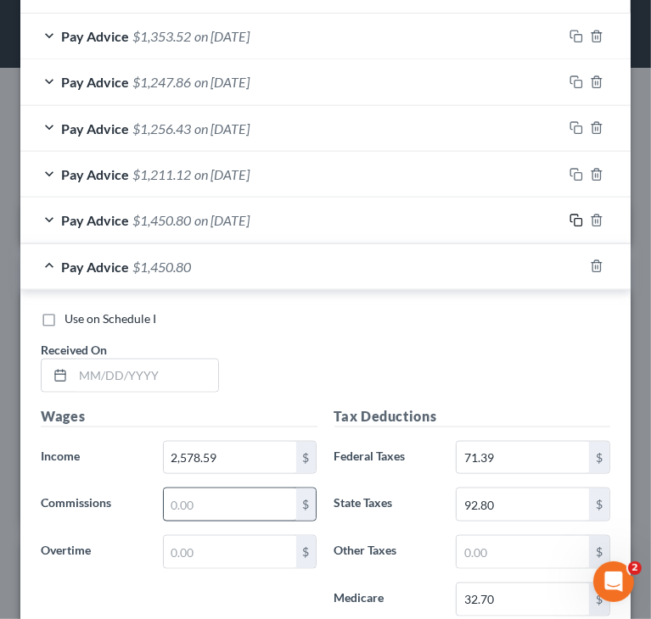
scroll to position [943, 0]
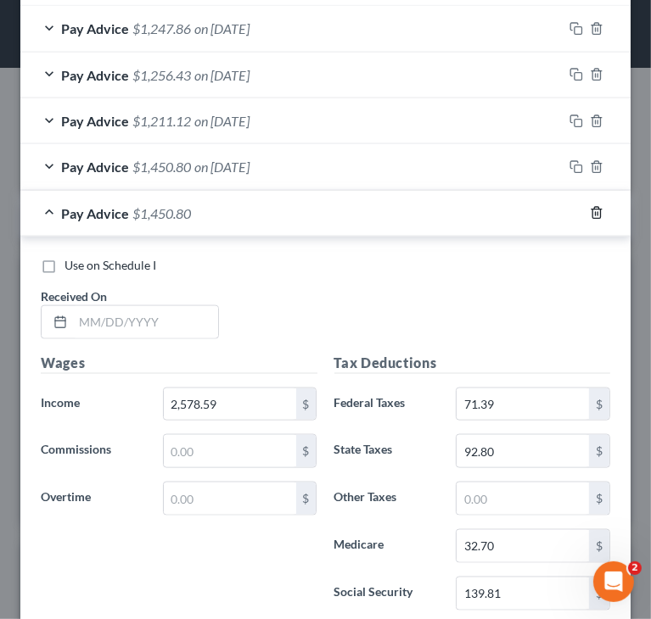
click at [590, 210] on icon "button" at bounding box center [597, 213] width 14 height 14
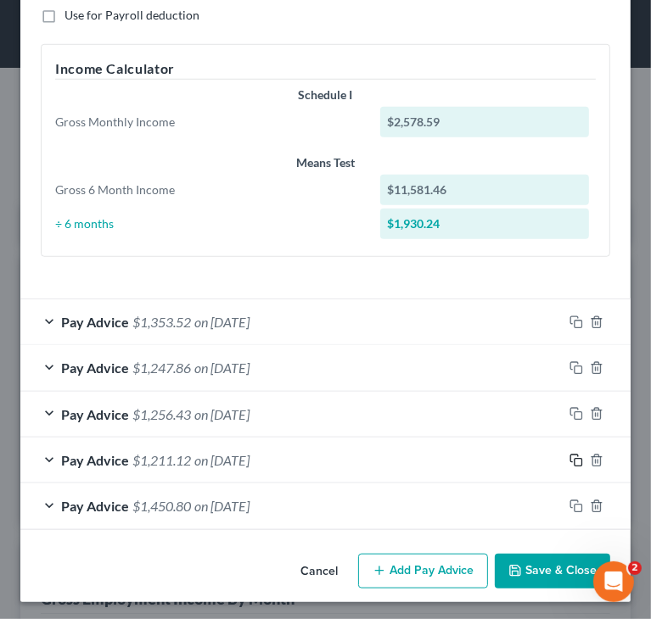
click at [574, 461] on rect "button" at bounding box center [578, 463] width 8 height 8
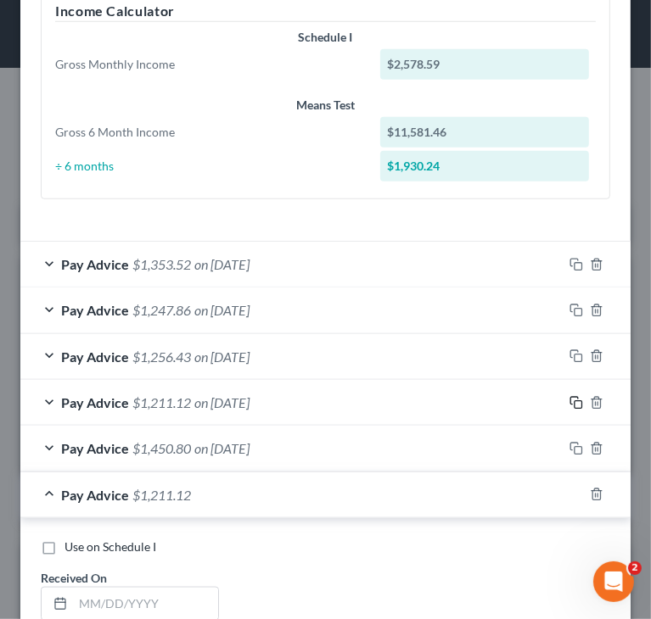
scroll to position [943, 0]
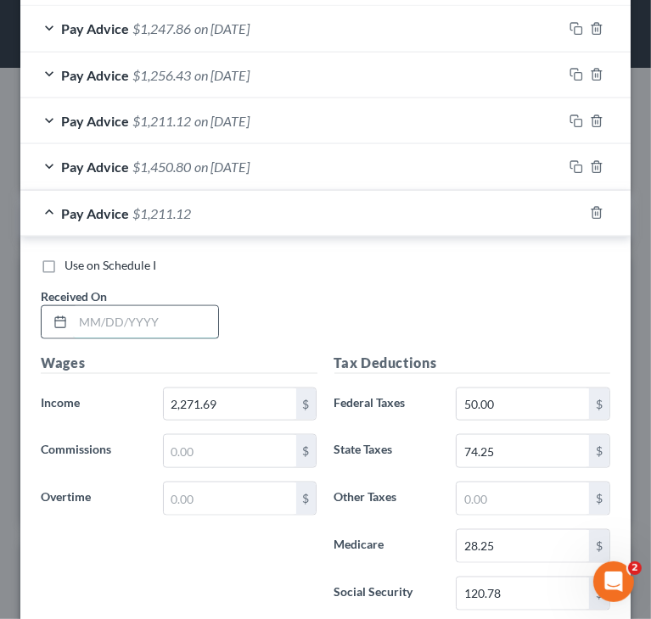
click at [157, 316] on input "text" at bounding box center [145, 322] width 145 height 32
paste input "04/18/202"
type input "04/18/202"
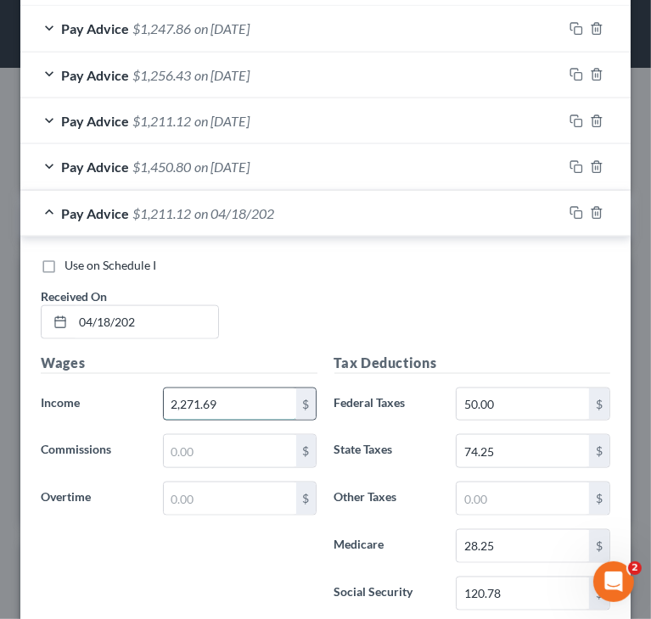
click at [270, 406] on input "2,271.69" at bounding box center [230, 405] width 132 height 32
paste
type input "2,229.54"
click at [516, 593] on input "120.78" at bounding box center [522, 594] width 132 height 32
type input "118.17"
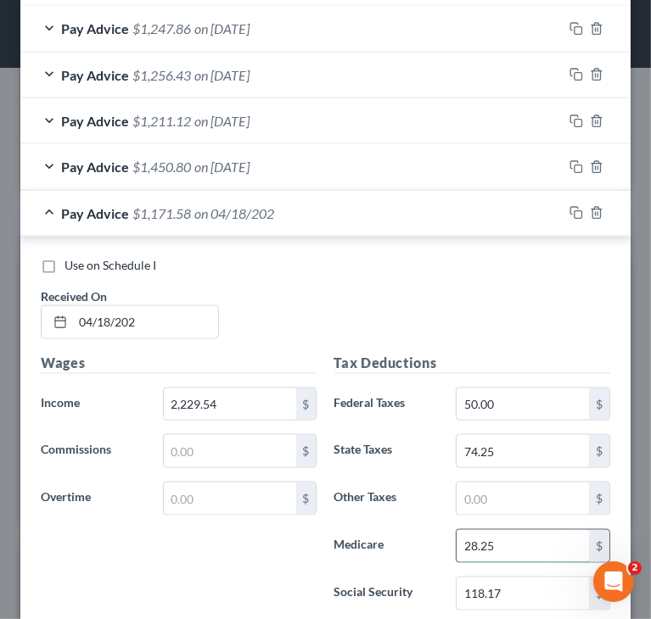
click at [503, 544] on input "28.25" at bounding box center [522, 546] width 132 height 32
type input "27.64"
click at [502, 449] on input "74.25" at bounding box center [522, 451] width 132 height 32
type input "70.30"
click at [283, 534] on div "Wages Income * 2,229.54 $ Commissions $ Overtime $" at bounding box center [179, 488] width 294 height 271
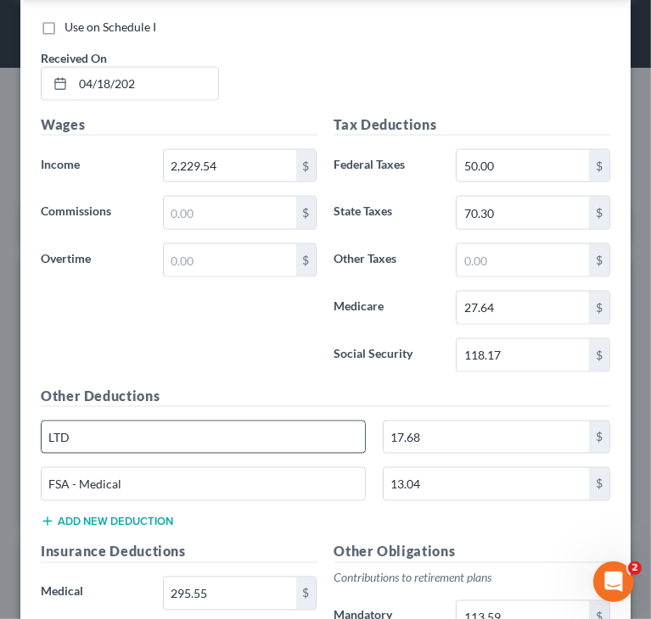
scroll to position [1198, 0]
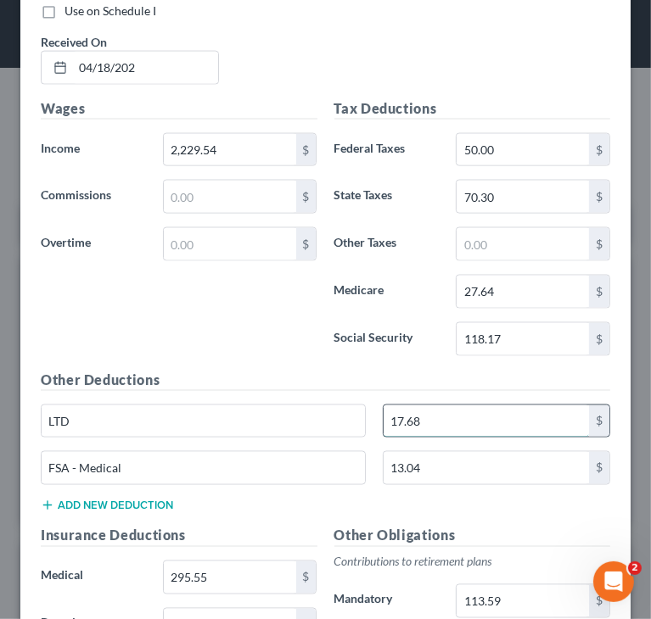
click at [445, 420] on input "17.68" at bounding box center [485, 422] width 205 height 32
type input "18.31"
click at [89, 502] on button "Add new deduction" at bounding box center [107, 506] width 132 height 14
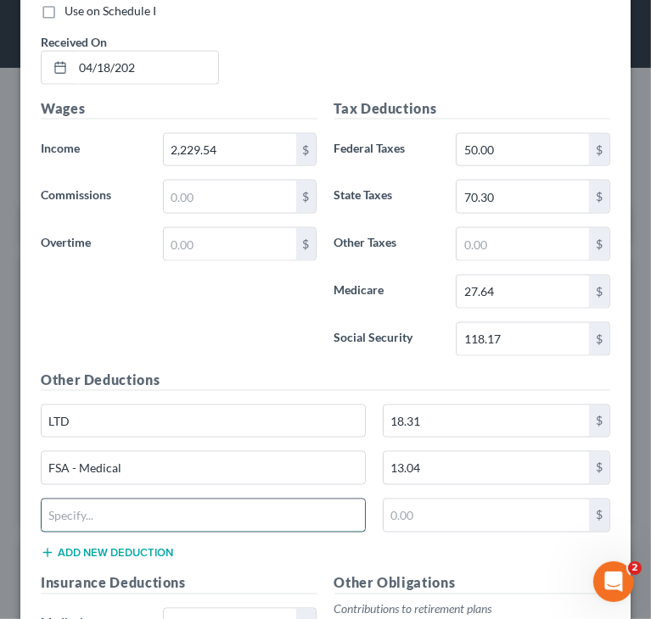
click at [86, 506] on input "text" at bounding box center [203, 516] width 323 height 32
type input "StackPurch"
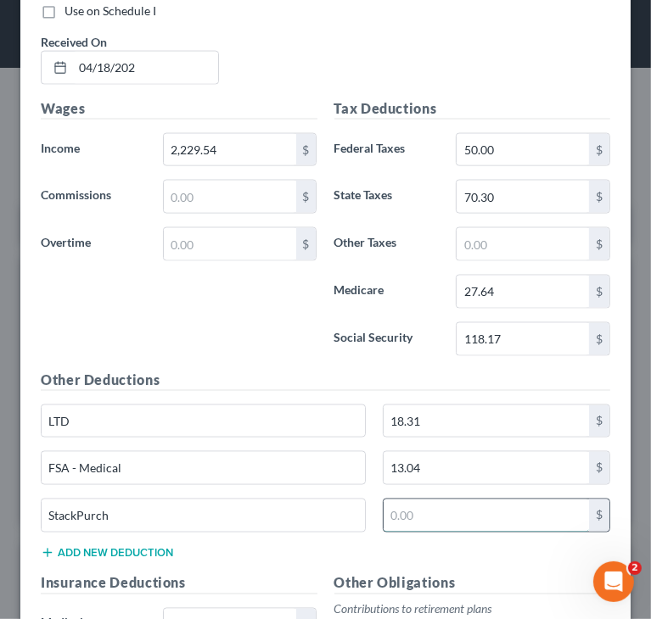
click at [424, 510] on input "text" at bounding box center [485, 516] width 205 height 32
type input "110.23"
click at [478, 544] on div "Other Deductions LTD 18.31 $ FSA - Medical 13.04 $ StackPurch 110.23 $ Add new …" at bounding box center [325, 472] width 586 height 204
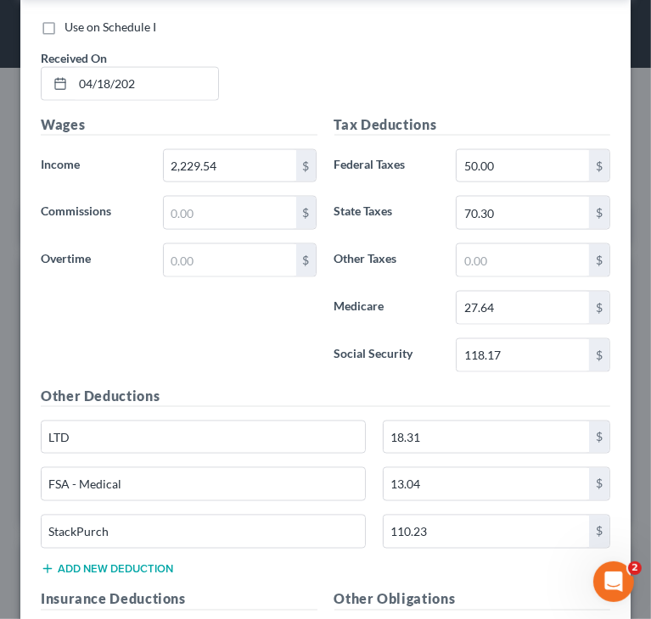
scroll to position [1012, 0]
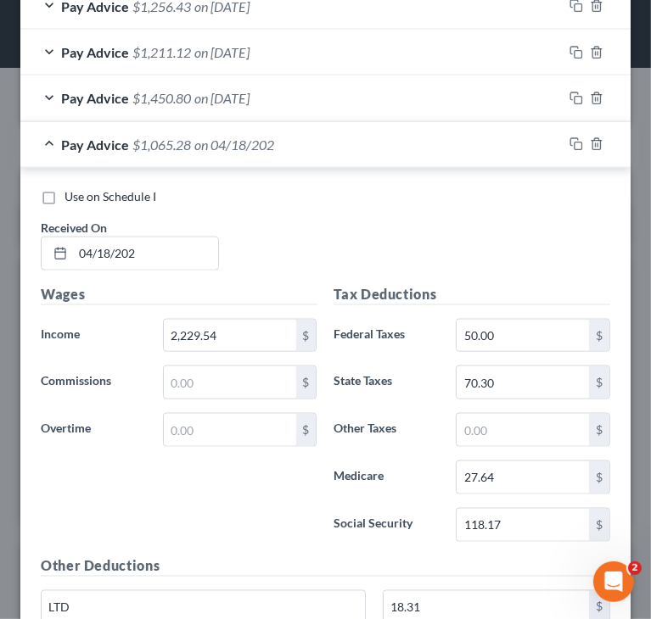
click at [185, 98] on span "$1,450.80" at bounding box center [161, 98] width 59 height 16
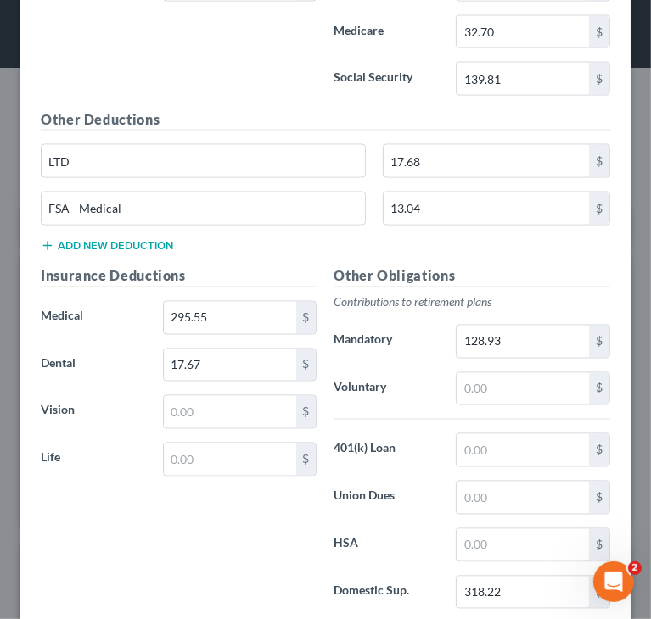
scroll to position [1436, 0]
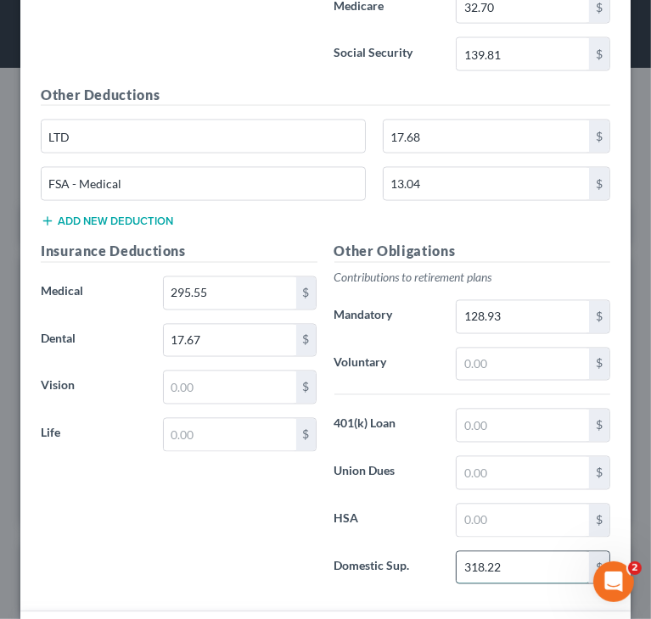
click at [505, 557] on input "318.22" at bounding box center [522, 568] width 132 height 32
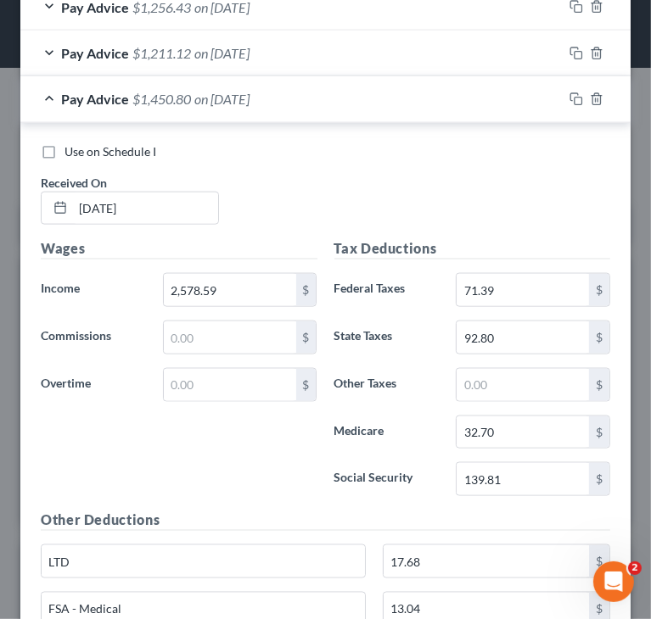
scroll to position [927, 0]
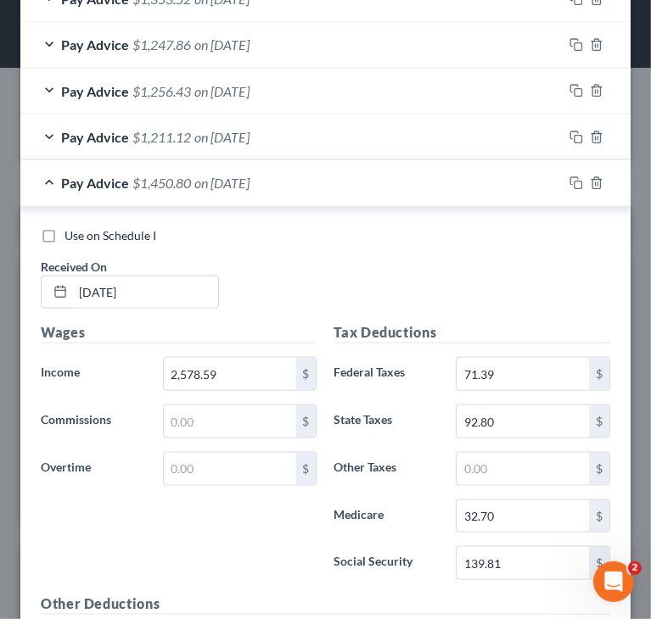
click at [53, 176] on div "Pay Advice $1,450.80 on [DATE]" at bounding box center [291, 182] width 542 height 45
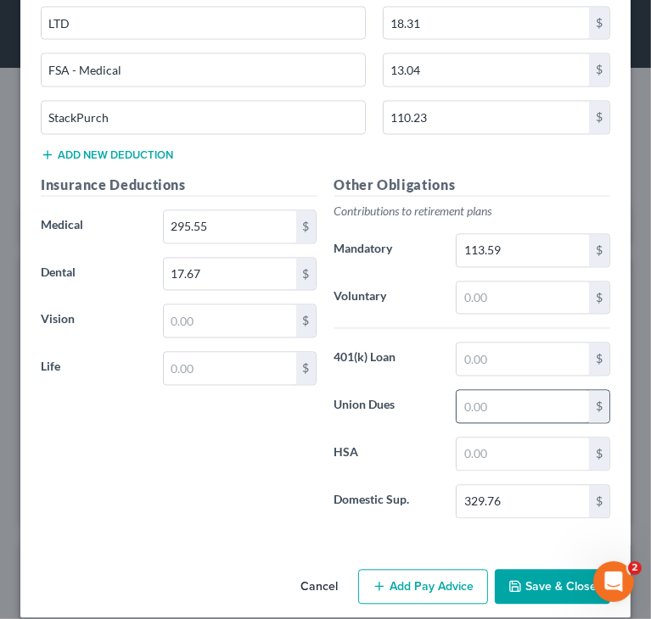
scroll to position [1606, 0]
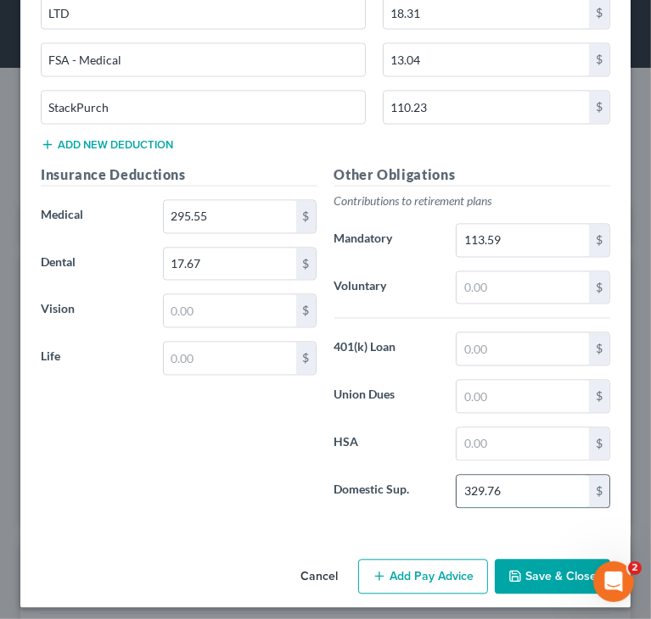
click at [513, 488] on input "329.76" at bounding box center [522, 492] width 132 height 32
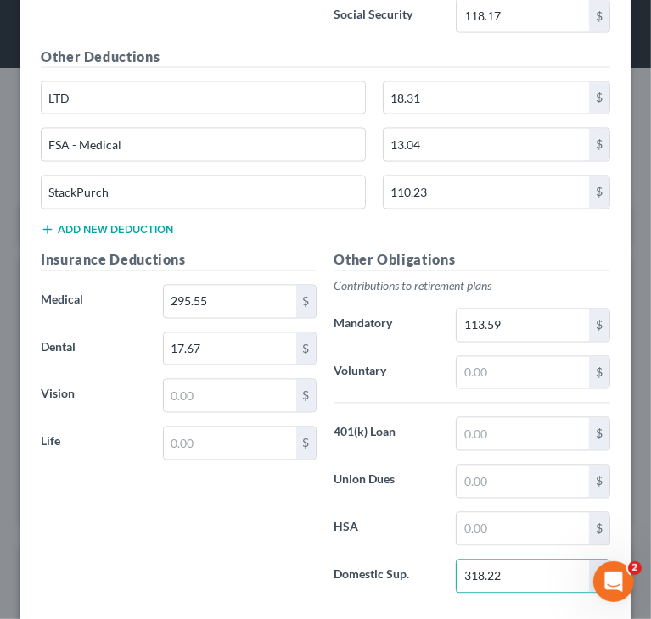
type input "318.22"
click at [562, 327] on input "113.59" at bounding box center [522, 326] width 132 height 32
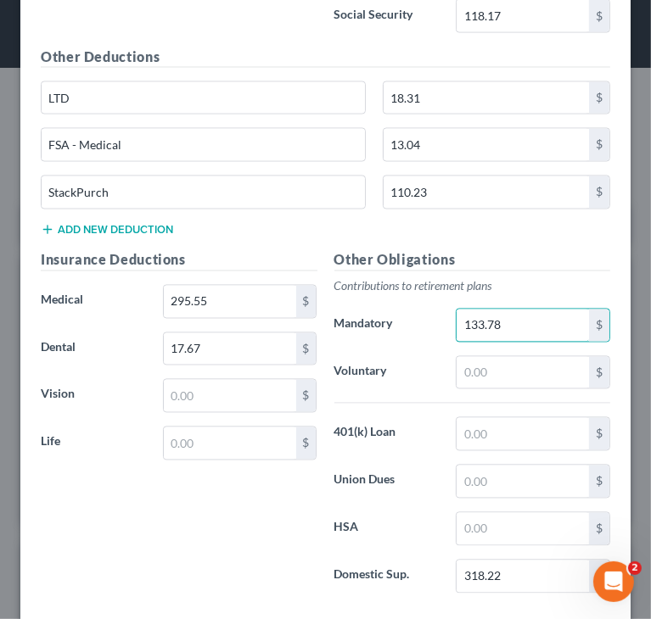
type input "133.78"
click at [552, 259] on h5 "Other Obligations" at bounding box center [472, 260] width 277 height 21
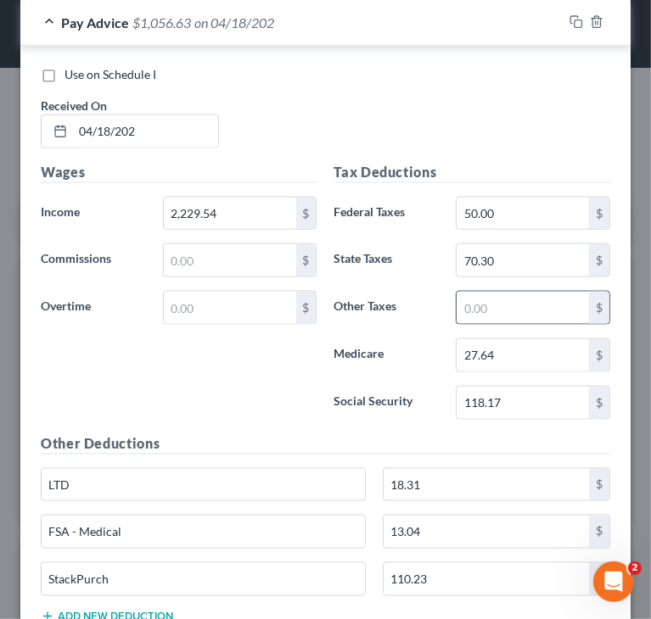
scroll to position [1097, 0]
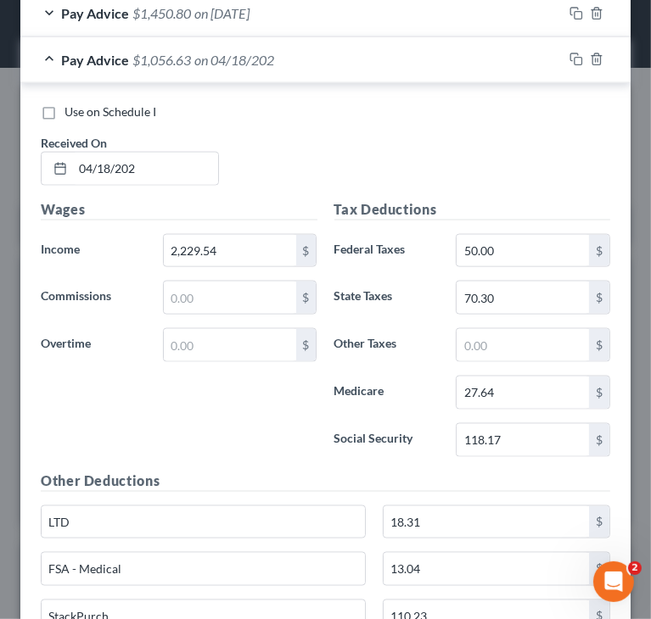
click at [50, 56] on div "Pay Advice $1,056.63 on 04/18/202" at bounding box center [291, 59] width 542 height 45
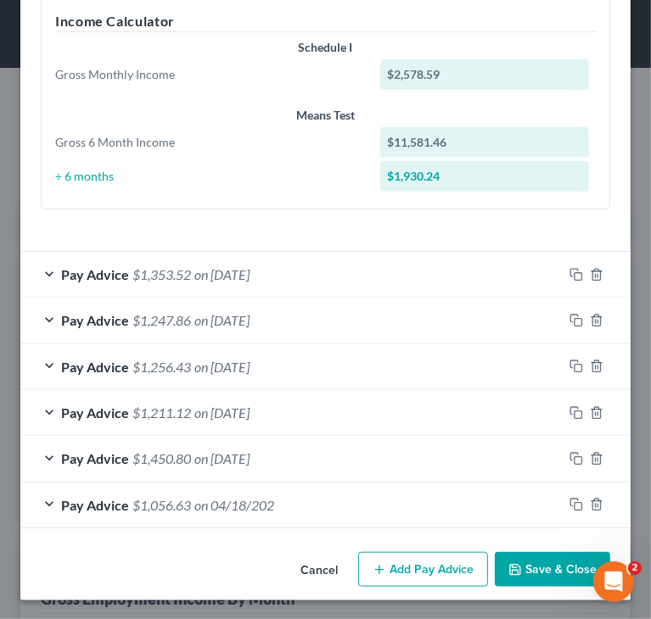
scroll to position [650, 0]
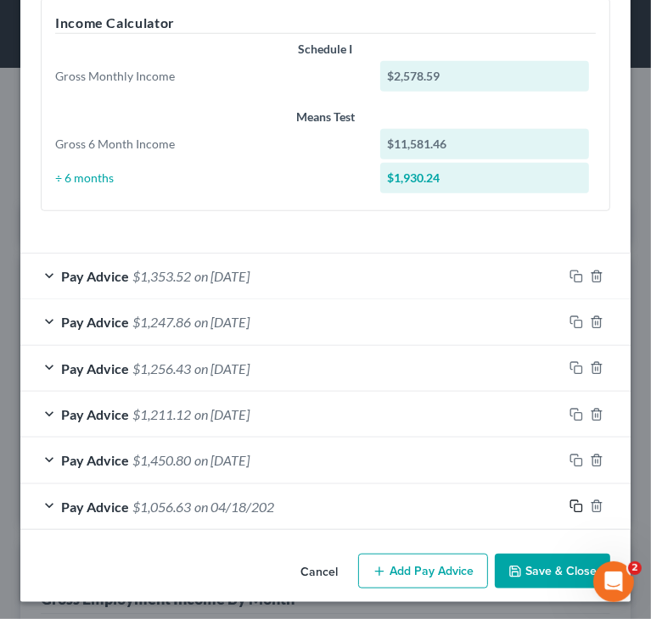
click at [569, 500] on icon "button" at bounding box center [576, 507] width 14 height 14
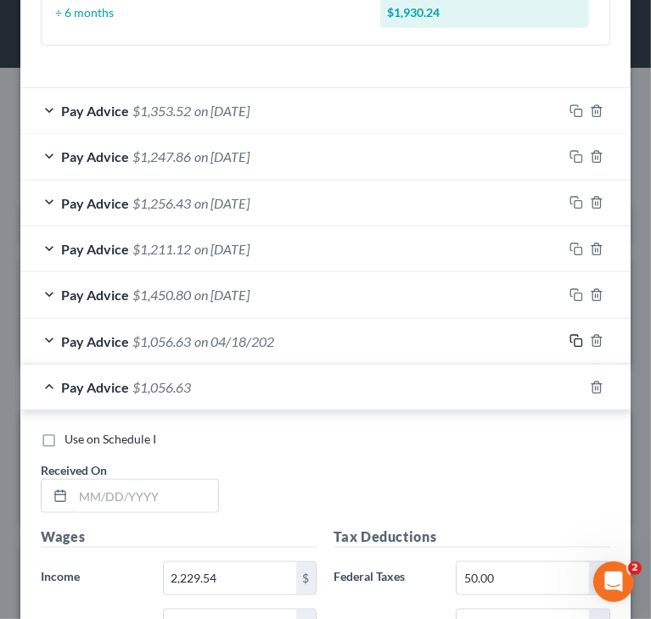
scroll to position [819, 0]
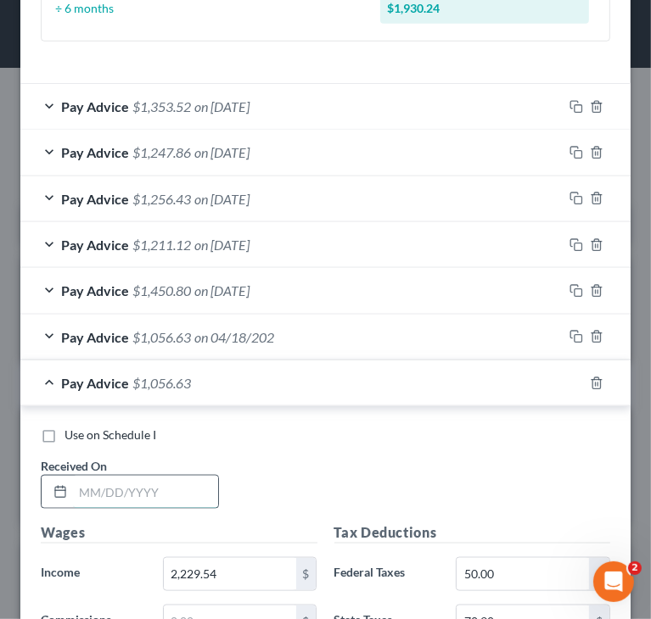
click at [147, 478] on input "text" at bounding box center [145, 492] width 145 height 32
type input "[DATE]"
click at [467, 437] on div "Use on Schedule I" at bounding box center [325, 435] width 569 height 17
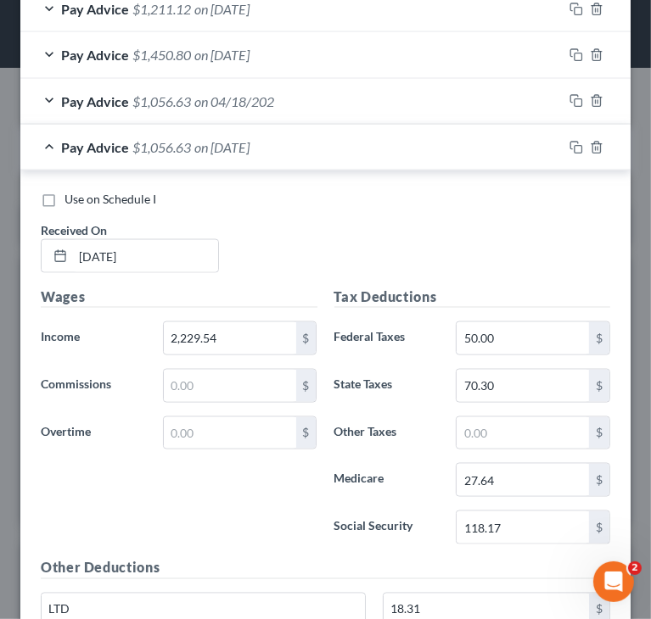
scroll to position [1074, 0]
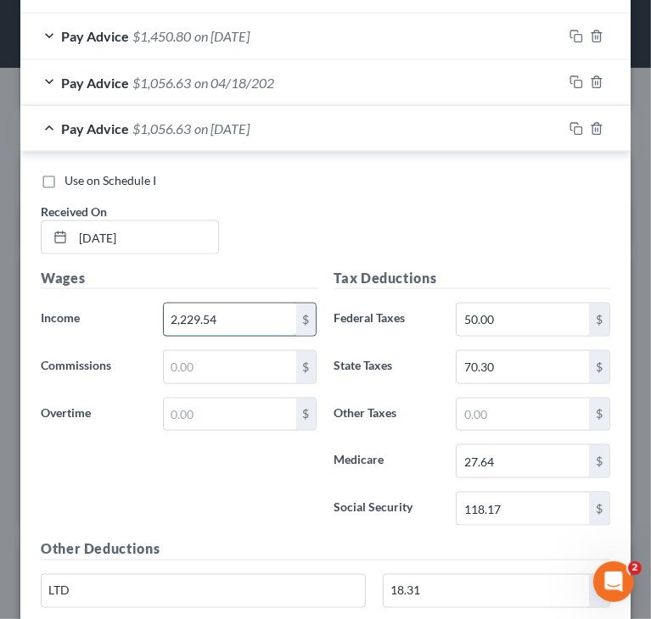
click at [253, 316] on input "2,229.54" at bounding box center [230, 320] width 132 height 32
type input "2,257.52"
click at [515, 500] on input "118.17" at bounding box center [522, 509] width 132 height 32
type input "119.92"
click at [510, 447] on input "27.64" at bounding box center [522, 461] width 132 height 32
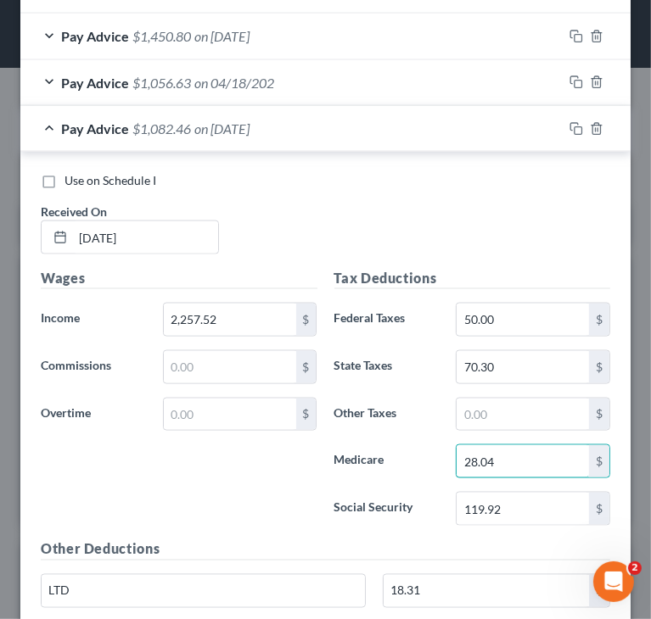
type input "28.04"
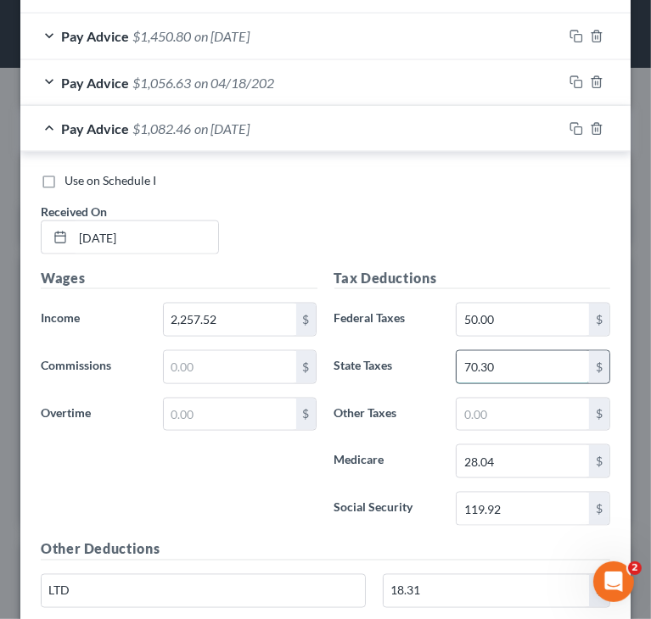
click at [518, 357] on input "70.30" at bounding box center [522, 367] width 132 height 32
type input "71.97"
click at [411, 223] on div "Use on Schedule I Received On * [DATE]" at bounding box center [325, 220] width 586 height 96
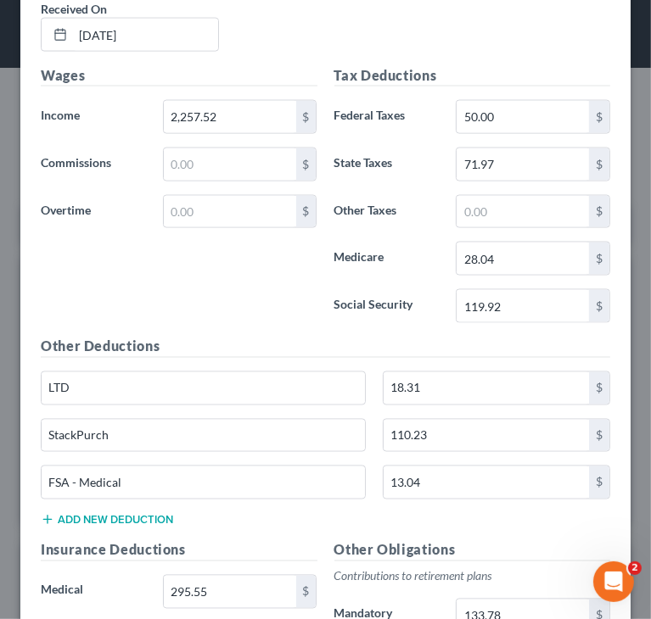
scroll to position [1328, 0]
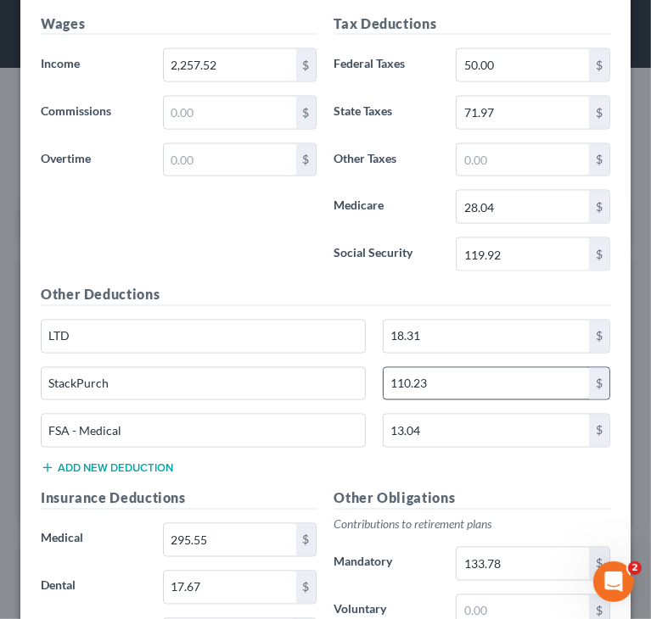
click at [430, 394] on div "StackPurch 110.23 $" at bounding box center [325, 391] width 586 height 48
click at [440, 384] on input "110.23" at bounding box center [485, 384] width 205 height 32
type input "110.72"
click at [511, 548] on input "133.78" at bounding box center [522, 564] width 132 height 32
type input "135.46"
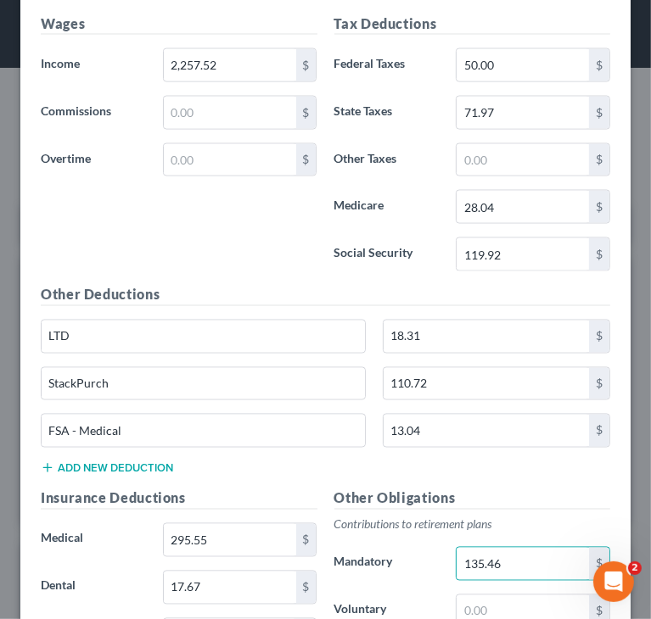
click at [176, 228] on div "Wages Income * 2,257.52 $ Commissions $ Overtime $" at bounding box center [179, 149] width 294 height 271
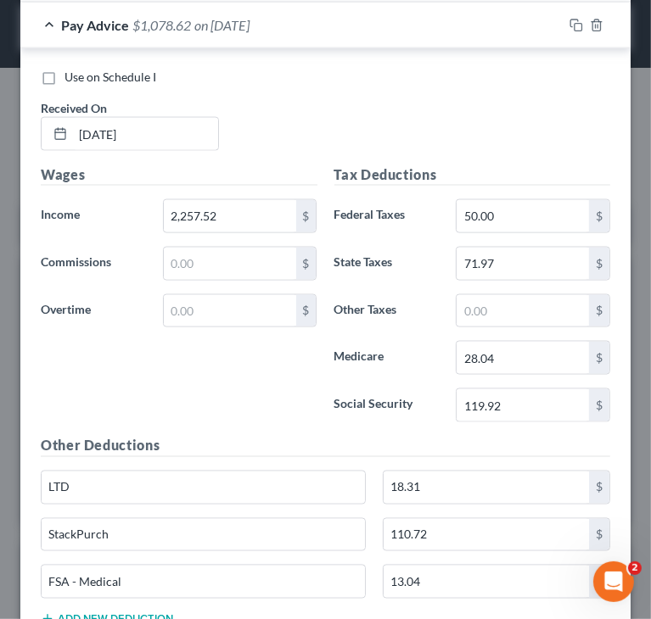
scroll to position [1074, 0]
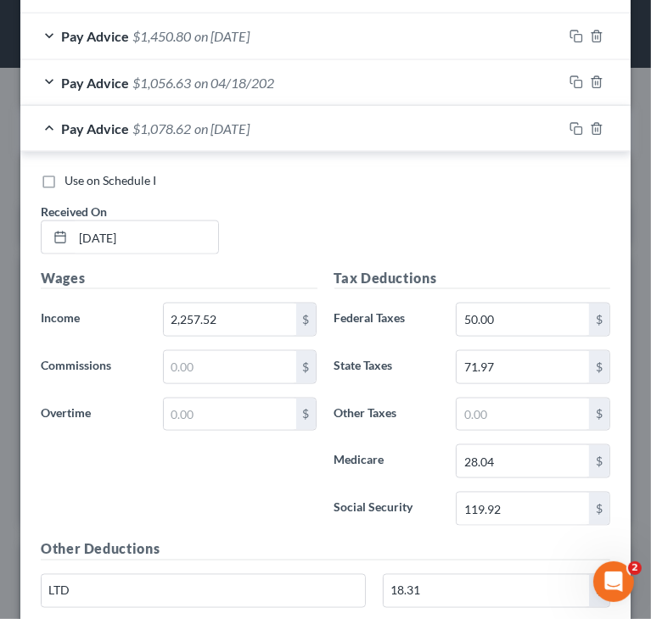
click at [445, 229] on div "Use on Schedule I Received On * [DATE]" at bounding box center [325, 220] width 586 height 96
click at [54, 131] on div "Pay Advice $1,078.62 on [DATE]" at bounding box center [291, 128] width 542 height 45
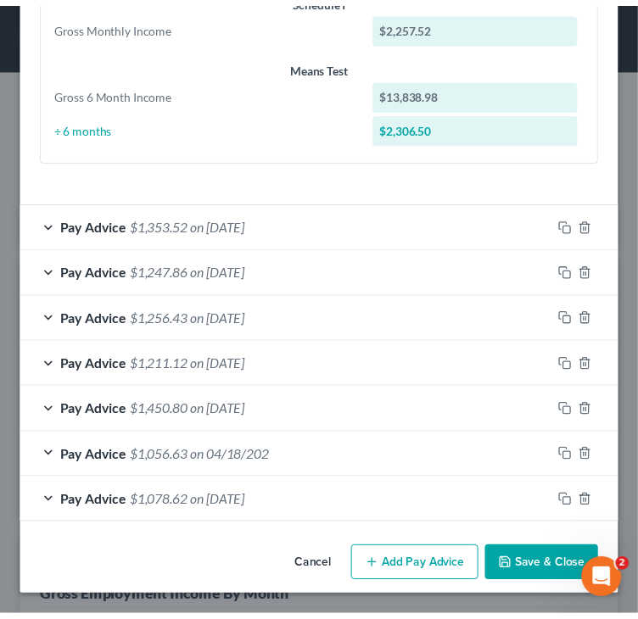
scroll to position [696, 0]
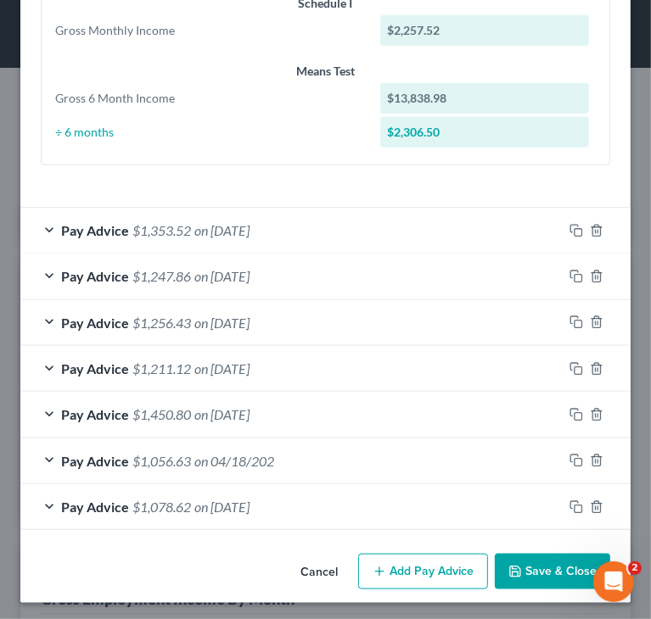
click at [517, 574] on button "Save & Close" at bounding box center [552, 572] width 115 height 36
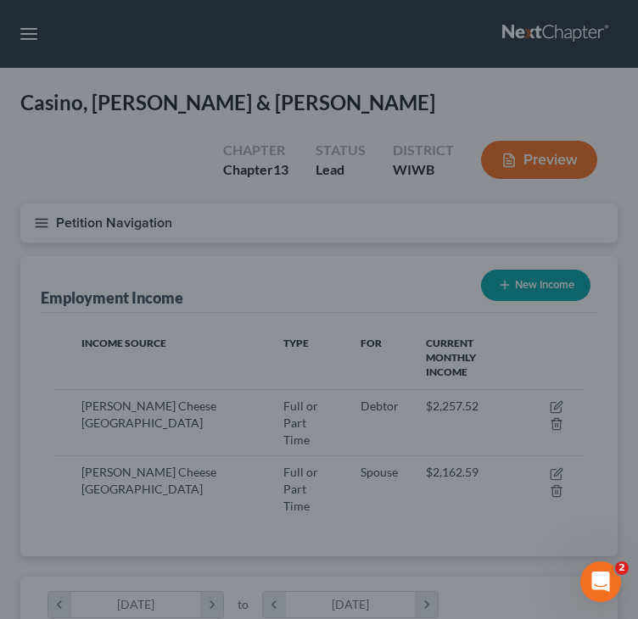
scroll to position [848070, 847772]
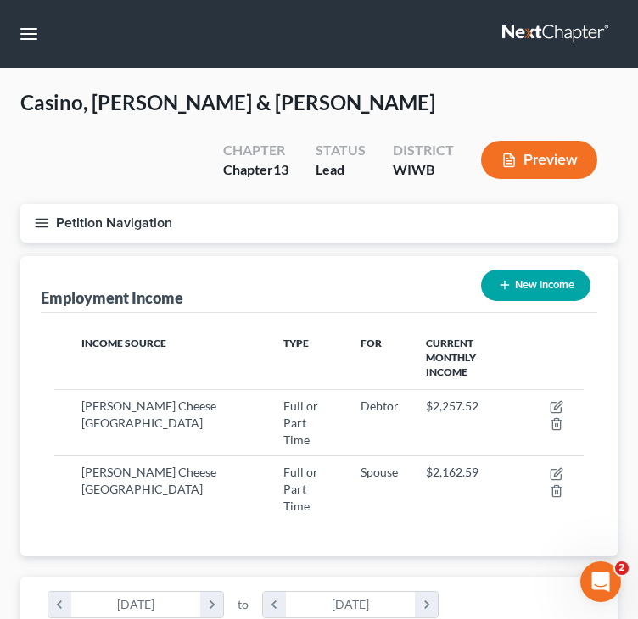
click at [42, 223] on line "button" at bounding box center [42, 223] width 12 height 0
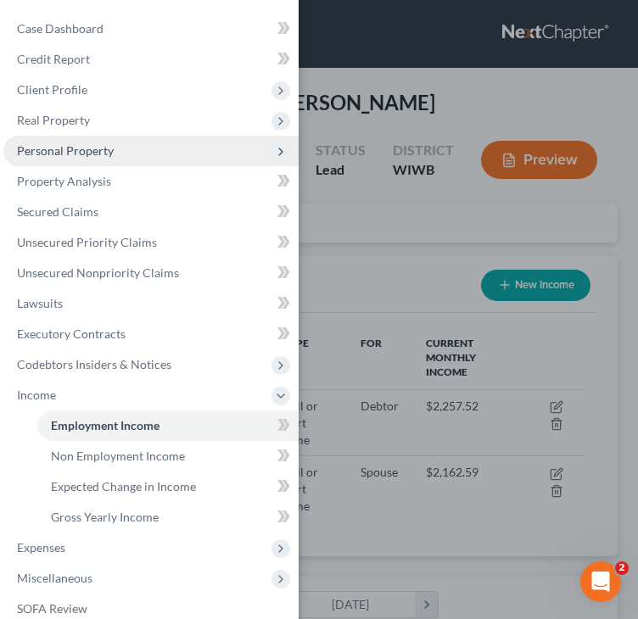
click at [47, 148] on span "Personal Property" at bounding box center [65, 150] width 97 height 14
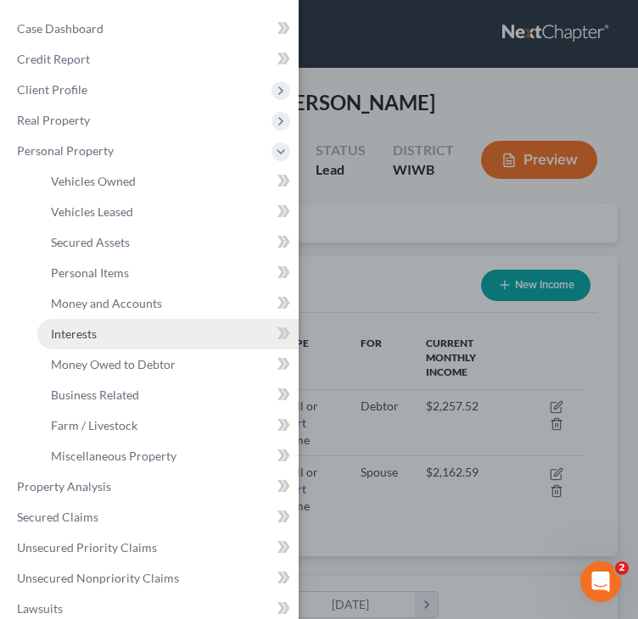
click at [76, 333] on span "Interests" at bounding box center [74, 334] width 46 height 14
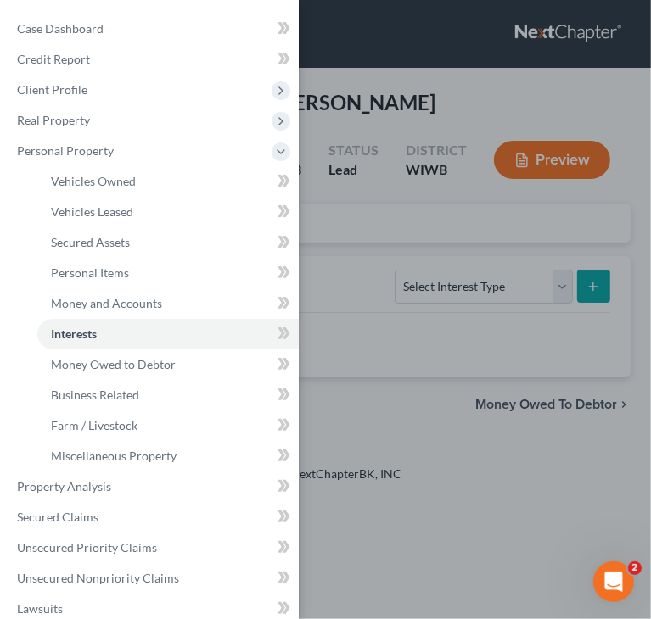
click at [395, 236] on div "Case Dashboard Payments Invoices Payments Payments Credit Report Client Profile" at bounding box center [325, 309] width 651 height 619
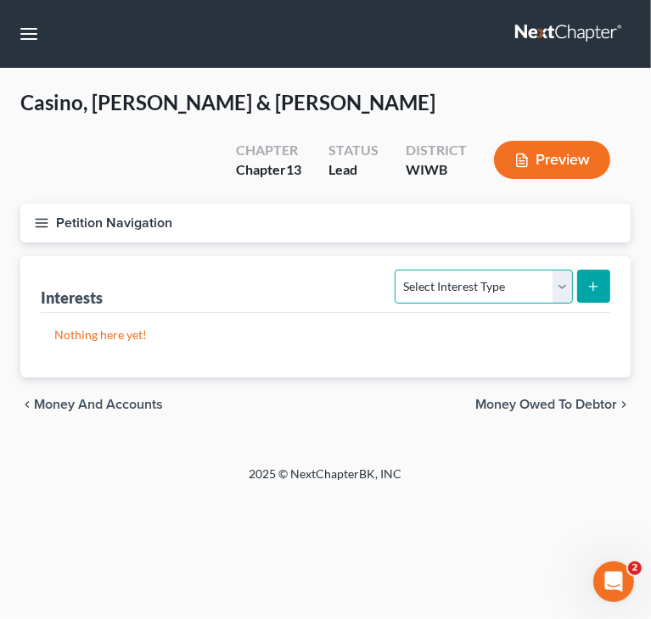
click at [475, 284] on select "Select Interest Type 401K Annuity Bond Education IRA Government Bond Government…" at bounding box center [482, 287] width 177 height 34
select select "401k"
click at [397, 270] on select "Select Interest Type 401K Annuity Bond Education IRA Government Bond Government…" at bounding box center [482, 287] width 177 height 34
click at [592, 288] on icon "submit" at bounding box center [593, 287] width 14 height 14
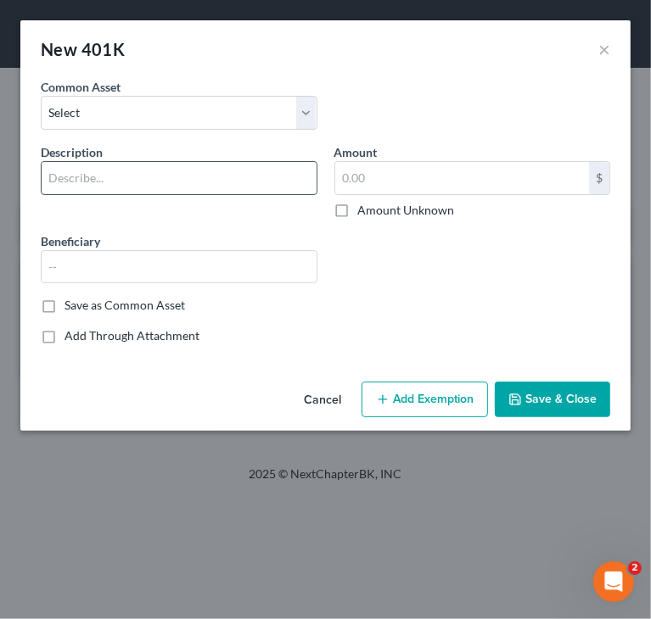
click at [251, 184] on input "text" at bounding box center [179, 178] width 275 height 32
click at [187, 189] on input "401(k)" at bounding box center [179, 178] width 275 height 32
click at [51, 177] on input "401(k)" at bounding box center [179, 178] width 275 height 32
click at [165, 174] on input "[PERSON_NAME] 401(k)" at bounding box center [179, 178] width 275 height 32
click at [260, 181] on input "[PERSON_NAME] 401(k) [PERSON_NAME]" at bounding box center [179, 178] width 275 height 32
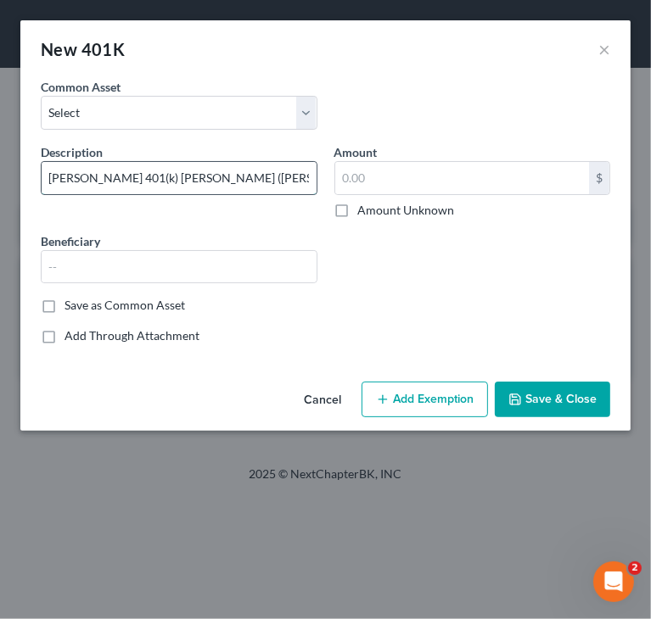
type input "[PERSON_NAME] 401(k) [PERSON_NAME] ([PERSON_NAME])"
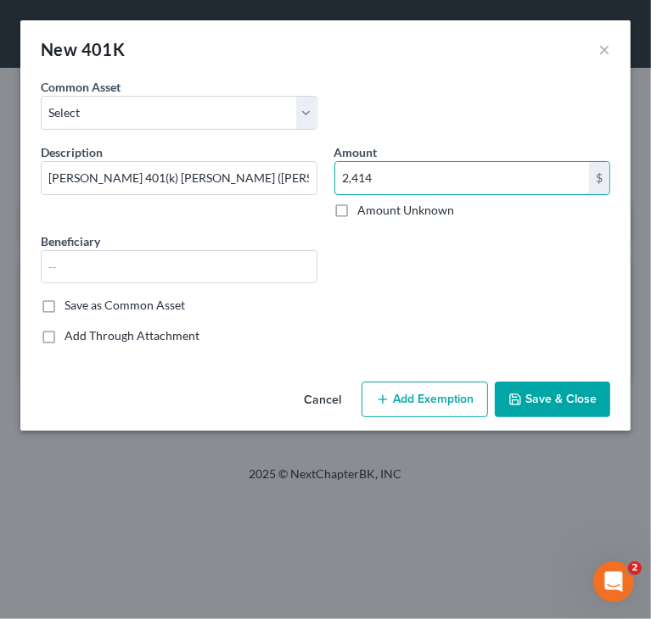
type input "2,414"
click at [534, 391] on button "Save & Close" at bounding box center [552, 400] width 115 height 36
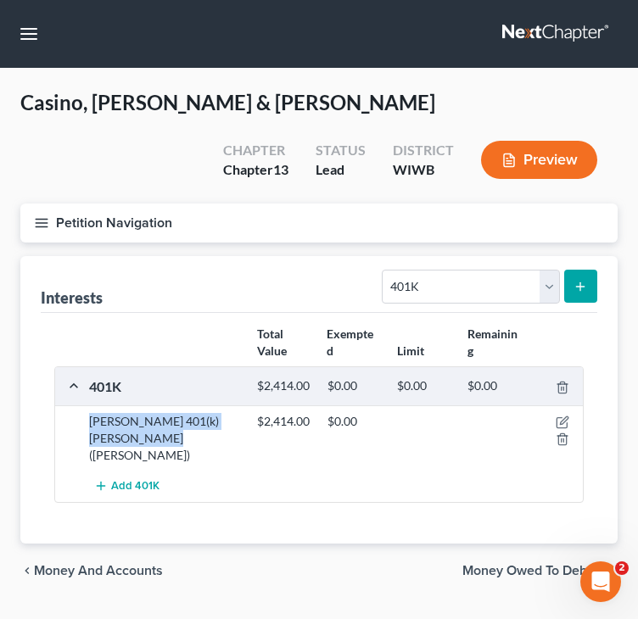
drag, startPoint x: 130, startPoint y: 453, endPoint x: 91, endPoint y: 439, distance: 41.6
click at [91, 439] on div "[PERSON_NAME] 401(k) [PERSON_NAME] ([PERSON_NAME])" at bounding box center [165, 438] width 168 height 51
copy div "[PERSON_NAME] 401(k) [PERSON_NAME] ([PERSON_NAME])"
click at [126, 480] on span "Add 401K" at bounding box center [135, 487] width 48 height 14
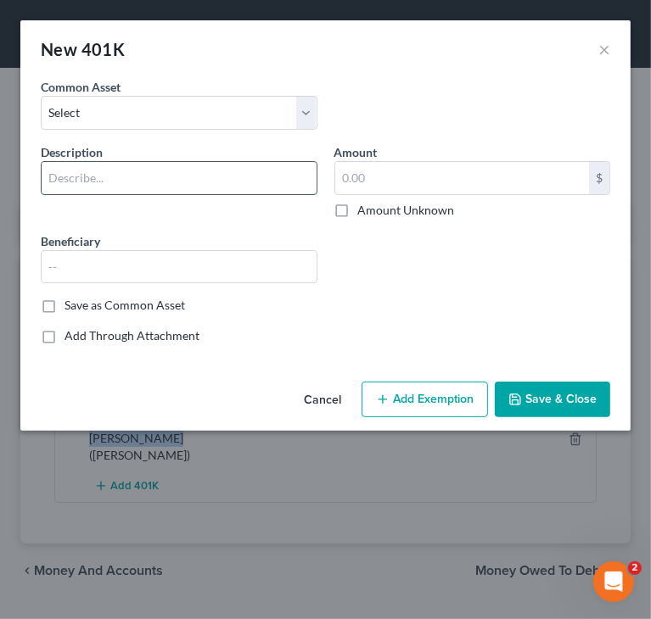
click at [203, 184] on input "text" at bounding box center [179, 178] width 275 height 32
drag, startPoint x: 198, startPoint y: 178, endPoint x: 227, endPoint y: 184, distance: 29.4
click at [227, 184] on input "[PERSON_NAME] 401(k) [PERSON_NAME] ([PERSON_NAME])" at bounding box center [179, 178] width 275 height 32
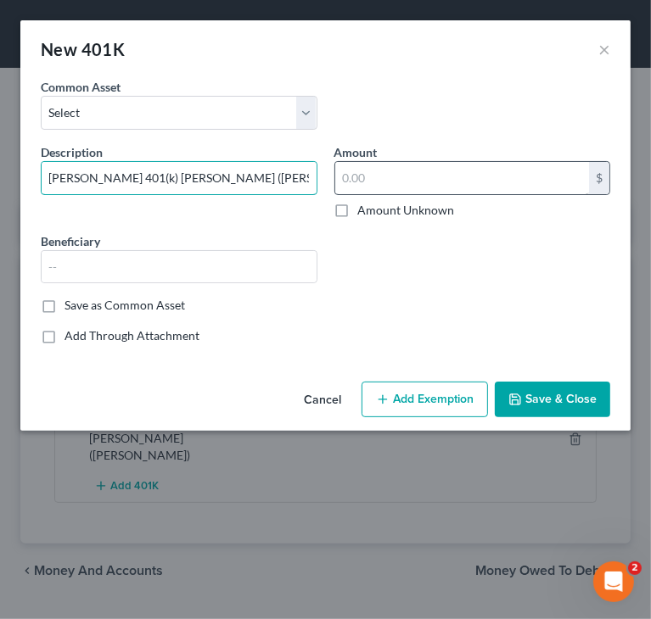
type input "[PERSON_NAME] 401(k) [PERSON_NAME] ([PERSON_NAME])"
click at [476, 181] on input "text" at bounding box center [462, 178] width 255 height 32
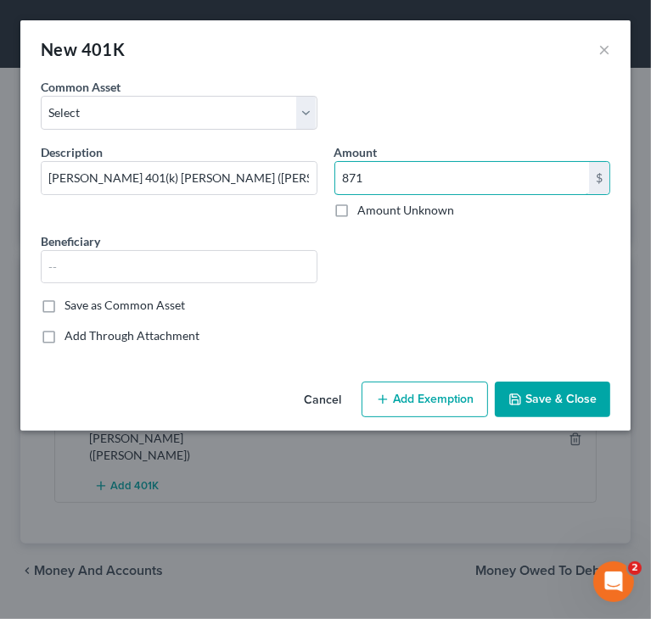
type input "871"
click at [538, 405] on button "Save & Close" at bounding box center [552, 400] width 115 height 36
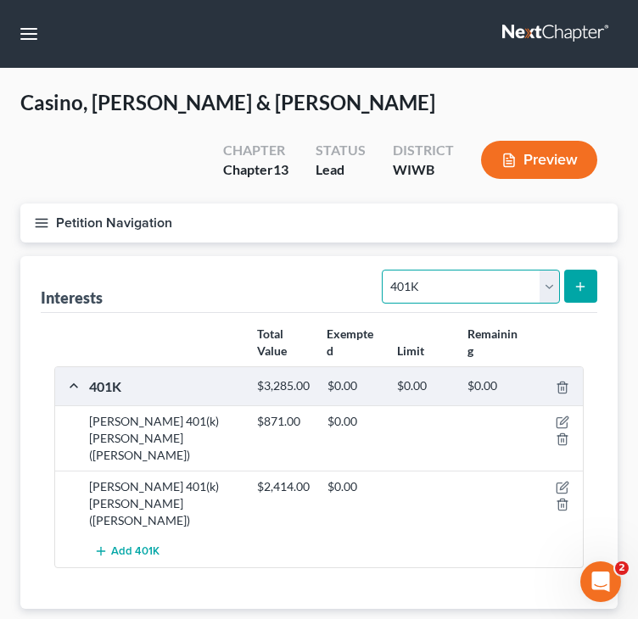
click at [478, 299] on select "Select Interest Type 401K Annuity Bond Education IRA Government Bond Government…" at bounding box center [470, 287] width 177 height 34
select select "ira"
click at [384, 270] on select "Select Interest Type 401K Annuity Bond Education IRA Government Bond Government…" at bounding box center [470, 287] width 177 height 34
click at [577, 272] on button "submit" at bounding box center [580, 286] width 33 height 33
click at [577, 280] on icon "submit" at bounding box center [580, 287] width 14 height 14
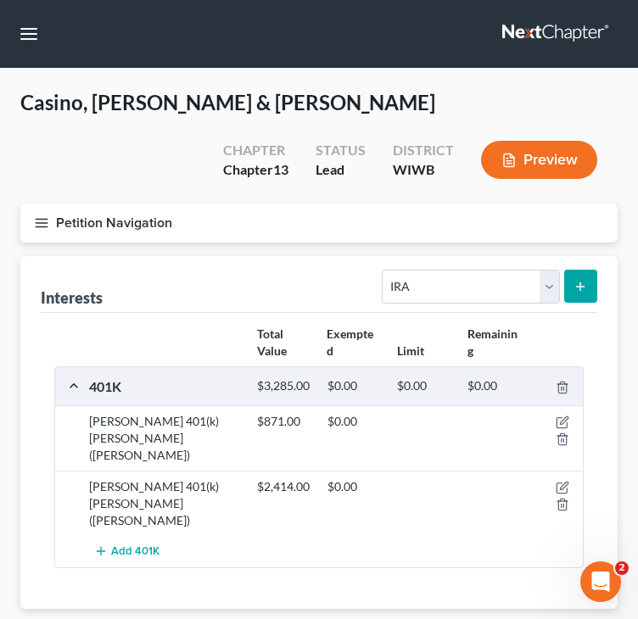
click at [577, 280] on icon "submit" at bounding box center [580, 287] width 14 height 14
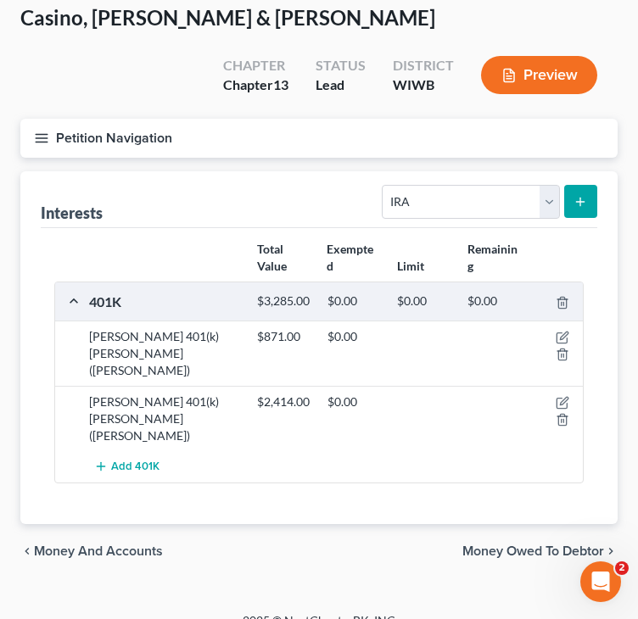
scroll to position [87, 0]
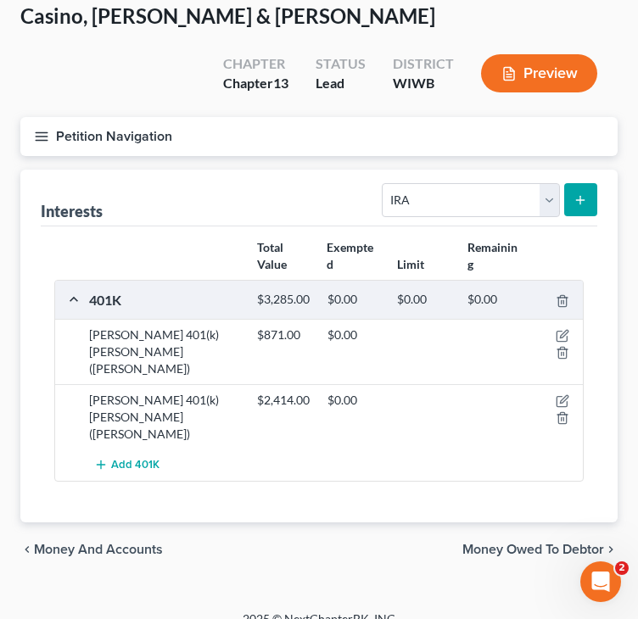
click at [534, 543] on span "Money Owed to Debtor" at bounding box center [533, 550] width 142 height 14
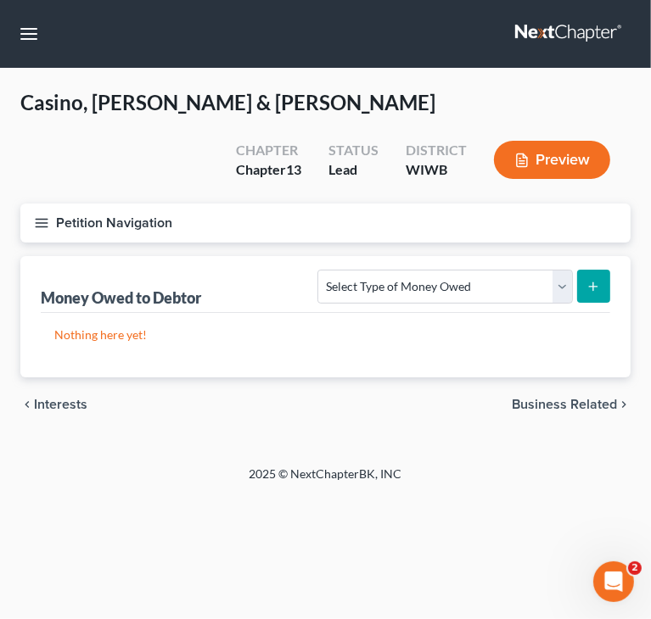
click at [64, 401] on span "Interests" at bounding box center [60, 405] width 53 height 14
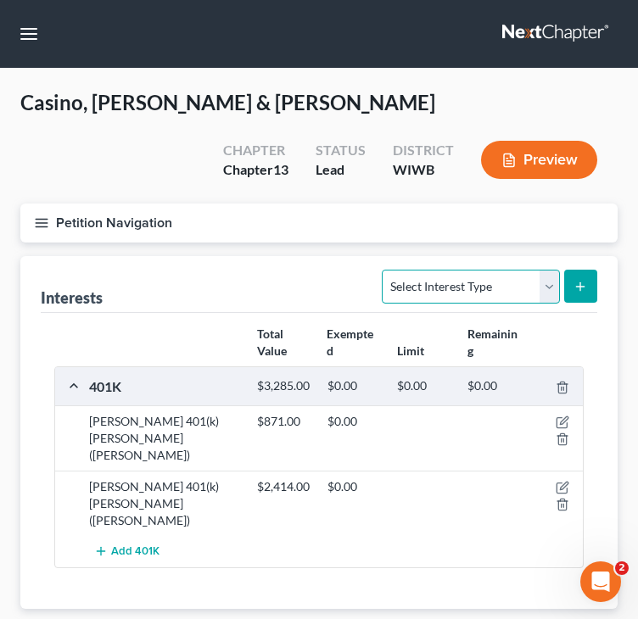
click at [438, 282] on select "Select Interest Type 401K Annuity Bond Education IRA Government Bond Government…" at bounding box center [470, 287] width 177 height 34
select select "ira"
click at [384, 270] on select "Select Interest Type 401K Annuity Bond Education IRA Government Bond Government…" at bounding box center [470, 287] width 177 height 34
click at [580, 289] on line "submit" at bounding box center [580, 286] width 0 height 8
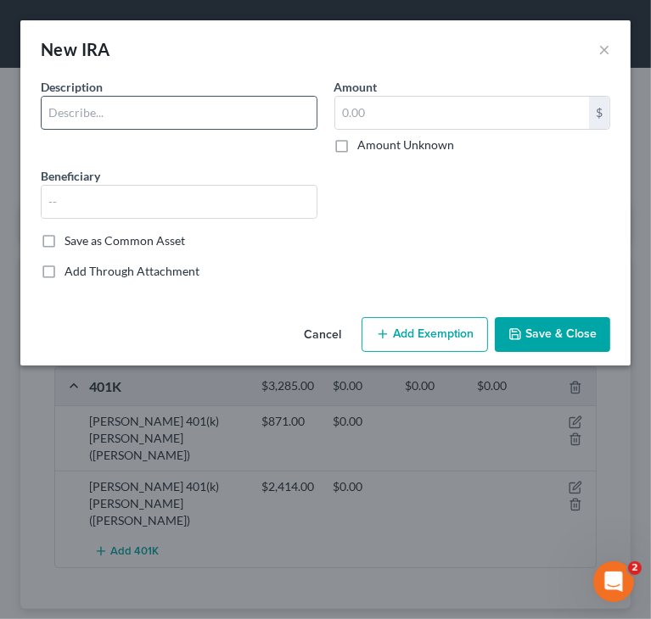
click at [222, 111] on input "text" at bounding box center [179, 113] width 275 height 32
type input "LPL Financial IRA"
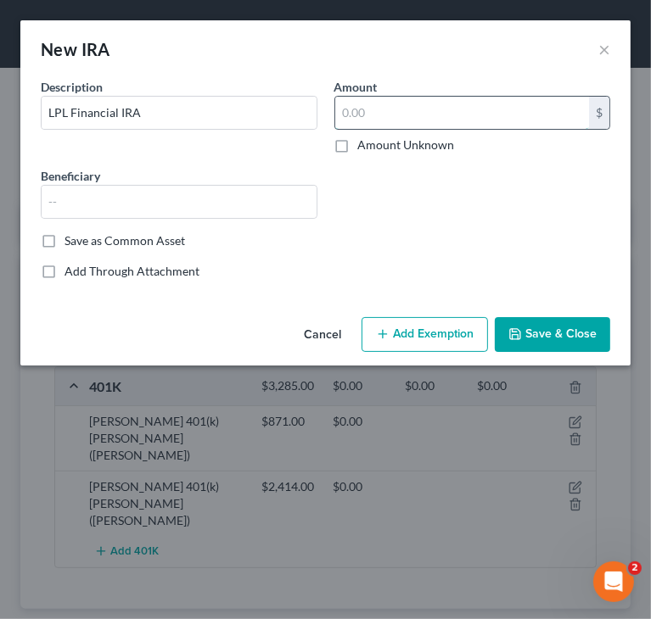
click at [474, 113] on input "text" at bounding box center [462, 113] width 255 height 32
type input "2,780"
click at [550, 333] on button "Save & Close" at bounding box center [552, 335] width 115 height 36
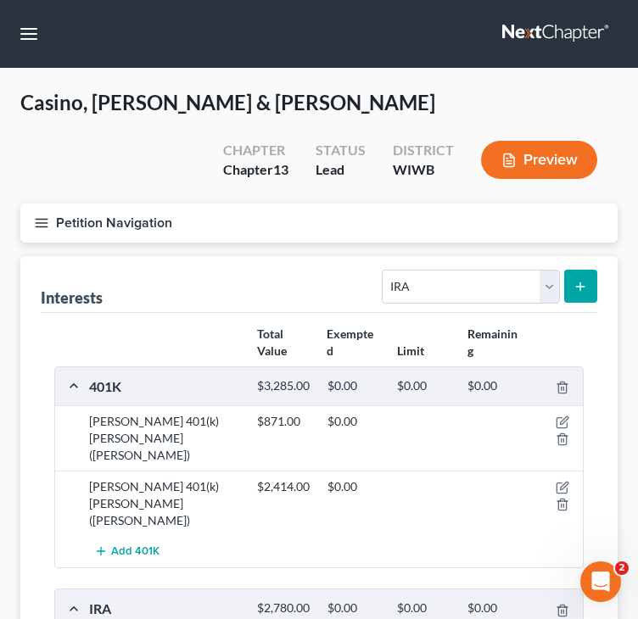
click at [241, 287] on div "Interests Select Interest Type 401K Annuity Bond Education IRA Government Bond …" at bounding box center [319, 284] width 557 height 57
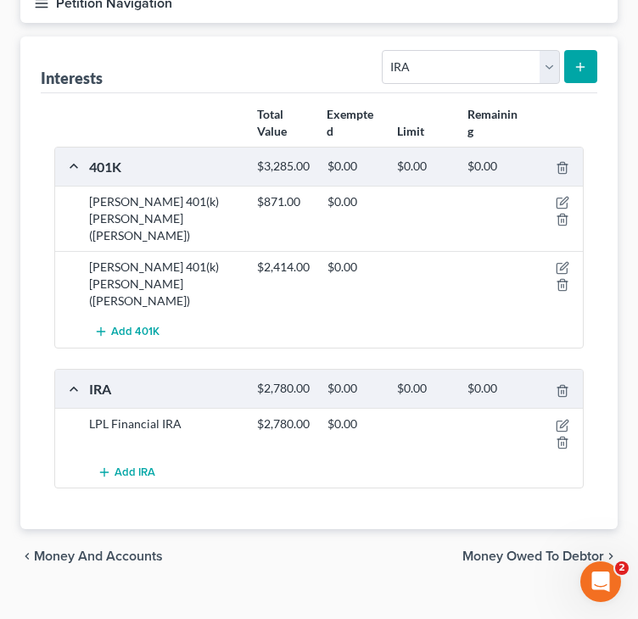
scroll to position [240, 0]
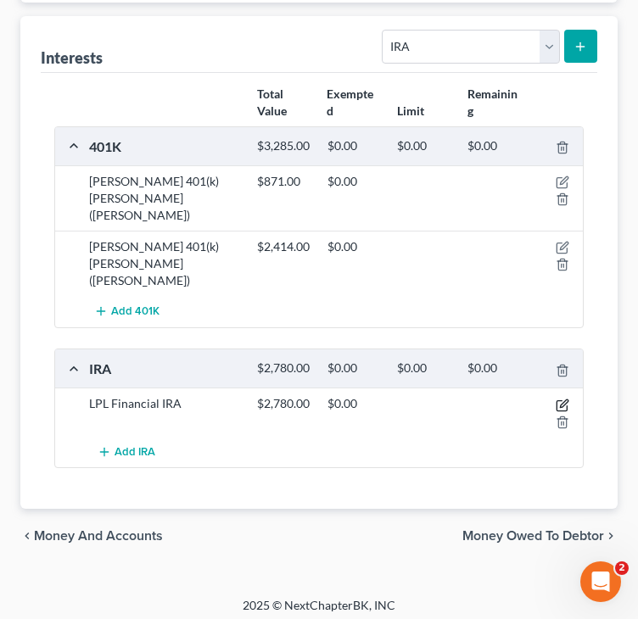
click at [562, 399] on icon "button" at bounding box center [563, 406] width 14 height 14
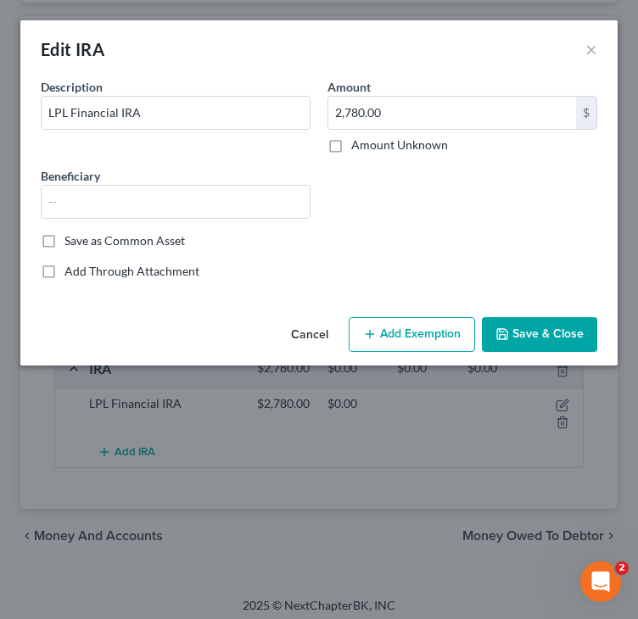
scroll to position [213, 0]
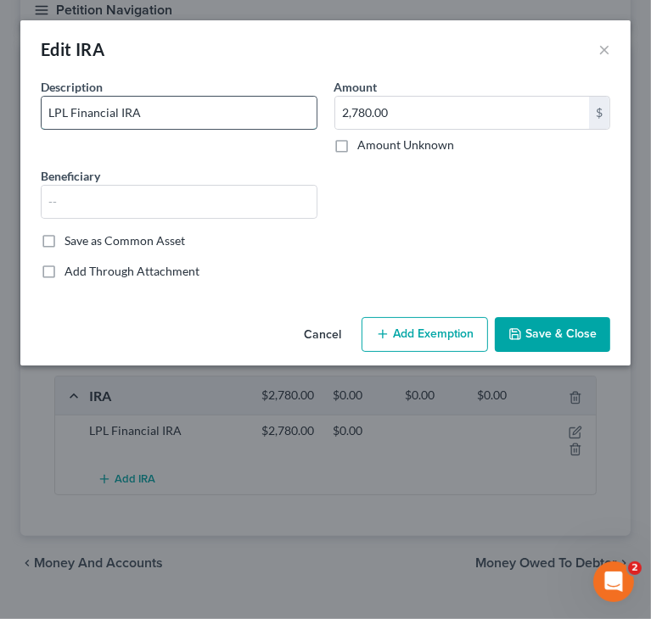
click at [267, 109] on input "LPL Financial IRA" at bounding box center [179, 113] width 275 height 32
drag, startPoint x: 267, startPoint y: 109, endPoint x: 166, endPoint y: 134, distance: 103.9
click at [165, 113] on input "LPL Financial IRA ([PERSON_NAME])" at bounding box center [179, 113] width 275 height 32
click at [217, 106] on input "LPL Financial IRA ([PERSON_NAME])" at bounding box center [179, 113] width 275 height 32
drag, startPoint x: 240, startPoint y: 115, endPoint x: -1, endPoint y: 122, distance: 241.0
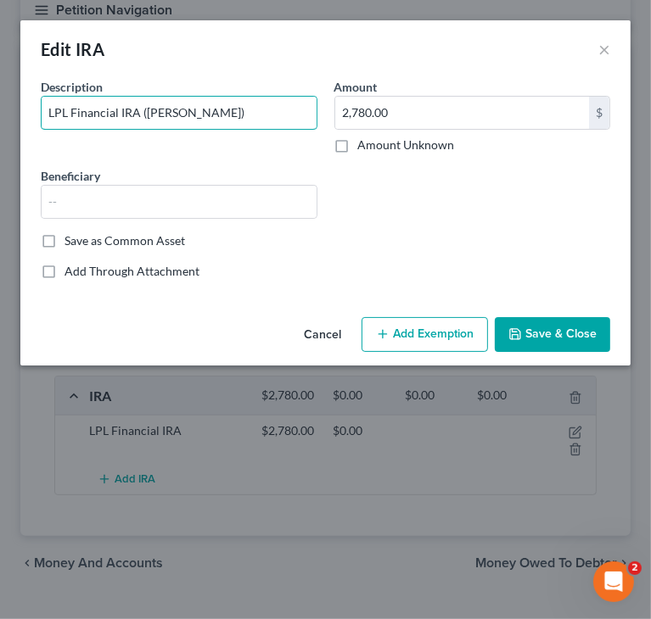
click at [0, 122] on html "Home New Case Client Portal Directory Cases DebtorCC Managed Cases Lein Law Off…" at bounding box center [325, 221] width 651 height 868
type input "LPL Financial IRA ([PERSON_NAME])"
click at [529, 327] on button "Save & Close" at bounding box center [552, 335] width 115 height 36
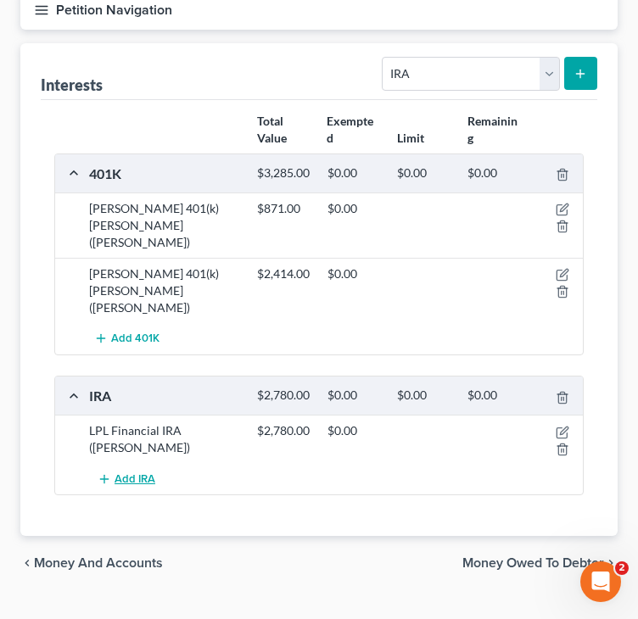
click at [136, 476] on span "Add IRA" at bounding box center [135, 480] width 41 height 14
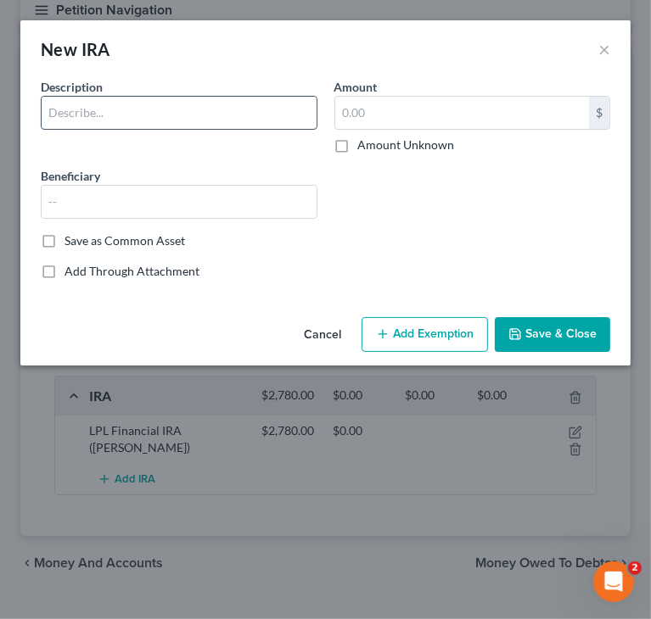
click at [163, 123] on input "text" at bounding box center [179, 113] width 275 height 32
drag, startPoint x: 148, startPoint y: 110, endPoint x: 159, endPoint y: 119, distance: 14.6
click at [159, 119] on input "LPL Financial IRA ([PERSON_NAME])" at bounding box center [179, 113] width 275 height 32
click at [149, 110] on input "LPL Financial IRA ([PERSON_NAME])" at bounding box center [179, 113] width 275 height 32
drag, startPoint x: 147, startPoint y: 110, endPoint x: 174, endPoint y: 123, distance: 30.0
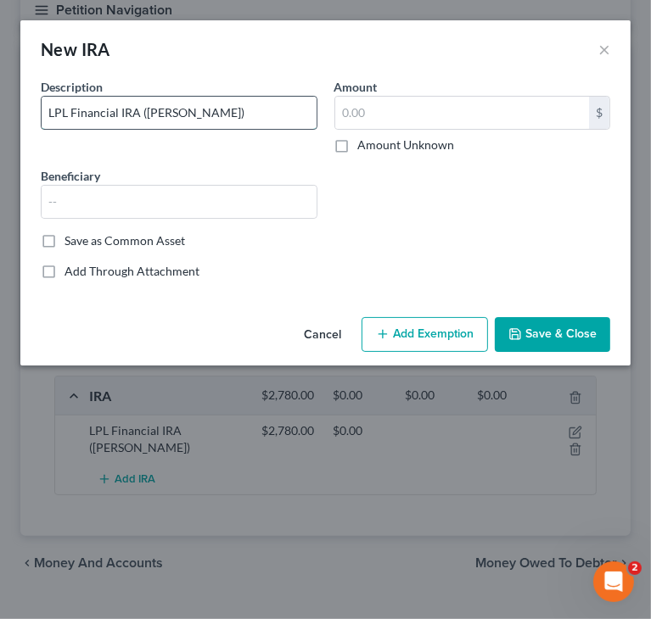
click at [174, 123] on input "LPL Financial IRA ([PERSON_NAME])" at bounding box center [179, 113] width 275 height 32
type input "LPL Financial IRA ([PERSON_NAME])"
click at [516, 122] on input "text" at bounding box center [462, 113] width 255 height 32
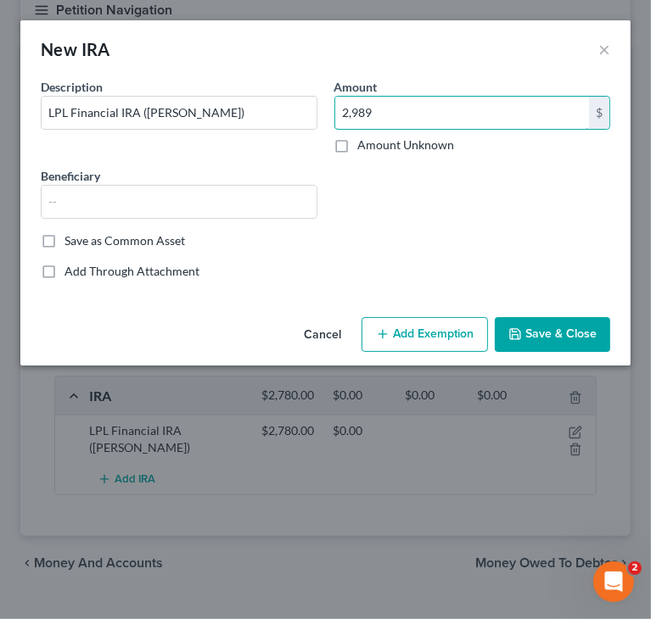
type input "2,989"
click at [564, 336] on button "Save & Close" at bounding box center [552, 335] width 115 height 36
